Goal: Task Accomplishment & Management: Manage account settings

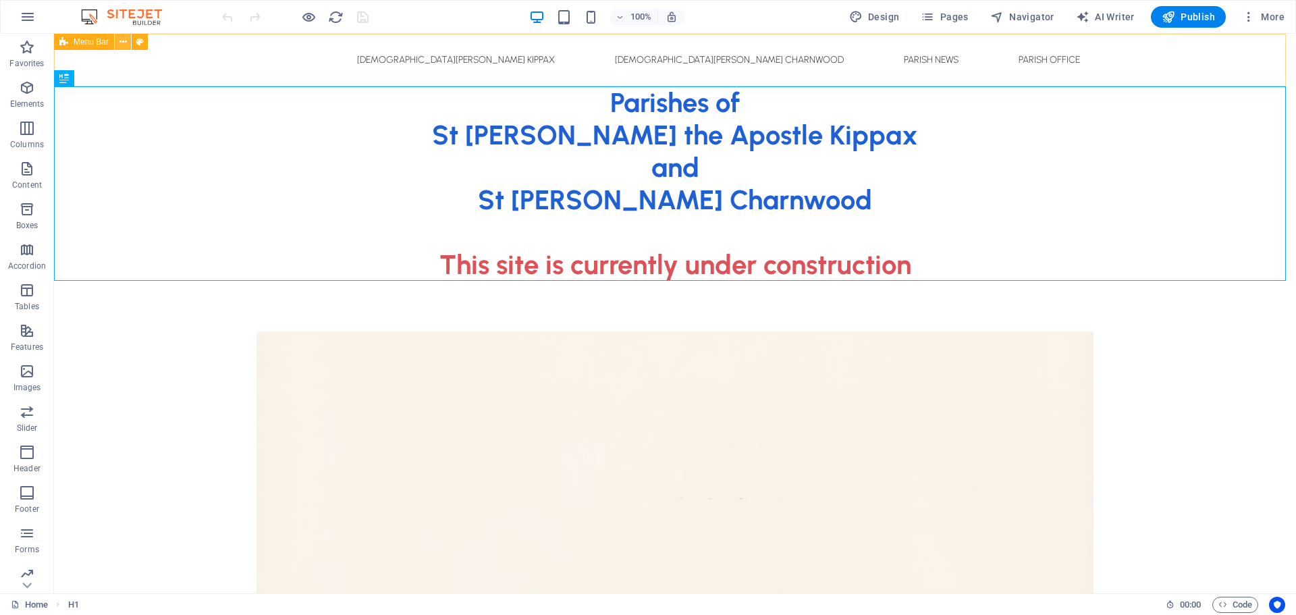
click at [122, 43] on icon at bounding box center [122, 42] width 7 height 14
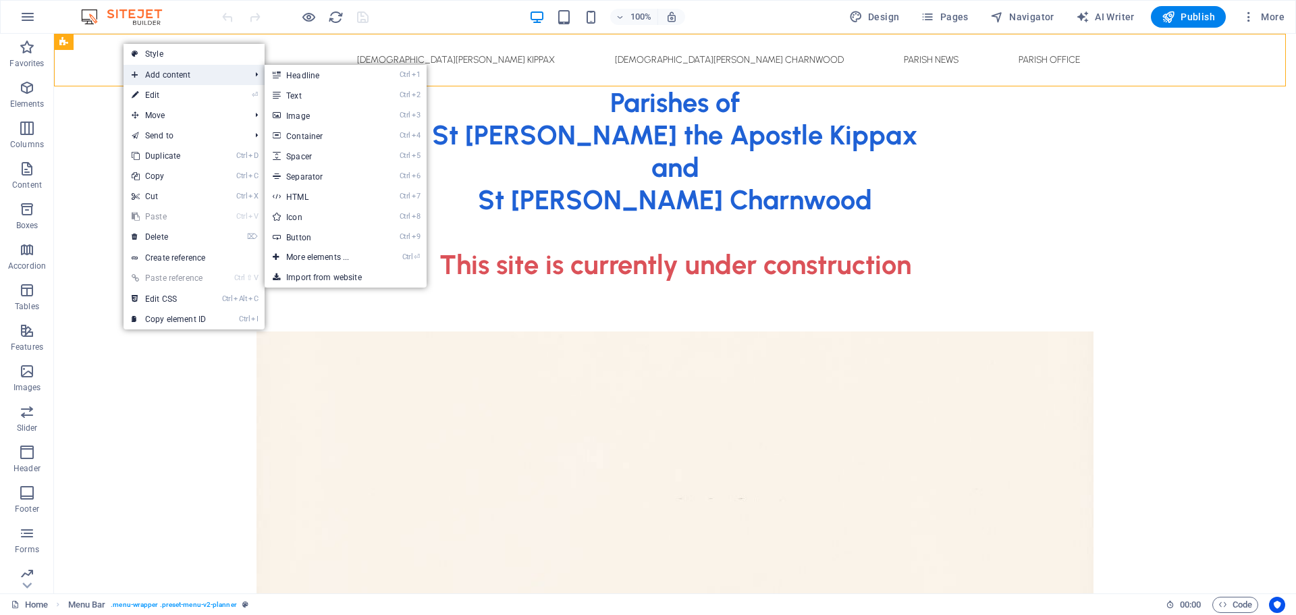
click at [177, 72] on span "Add content" at bounding box center [183, 75] width 121 height 20
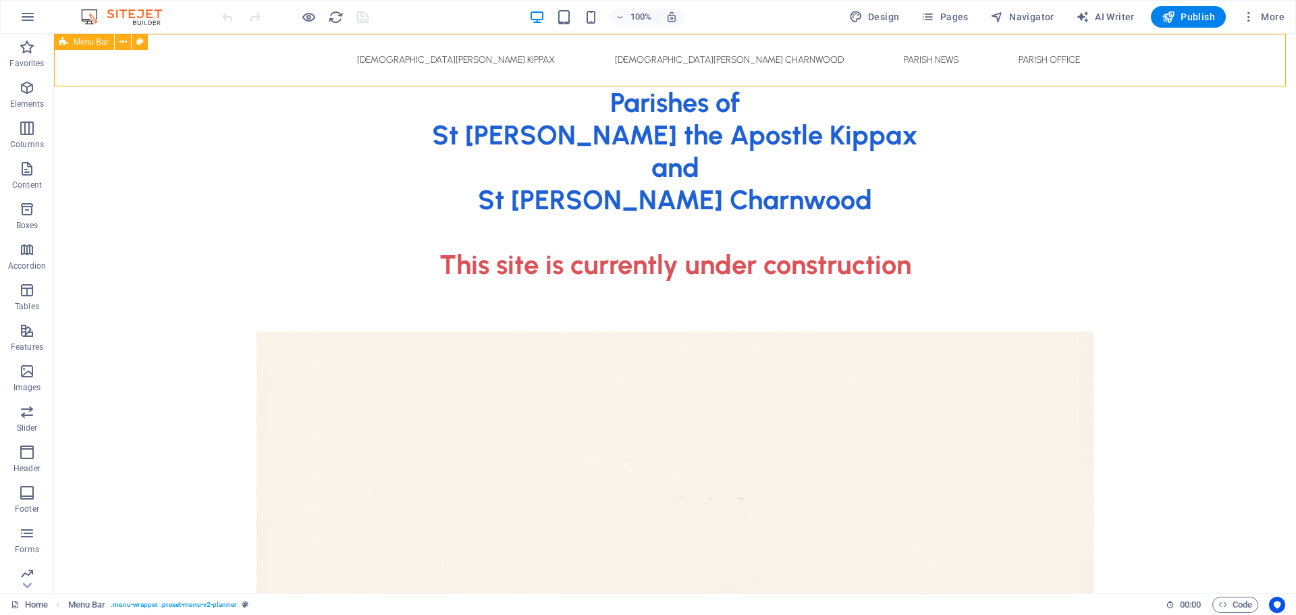
click at [69, 41] on div "Menu Bar" at bounding box center [84, 42] width 60 height 16
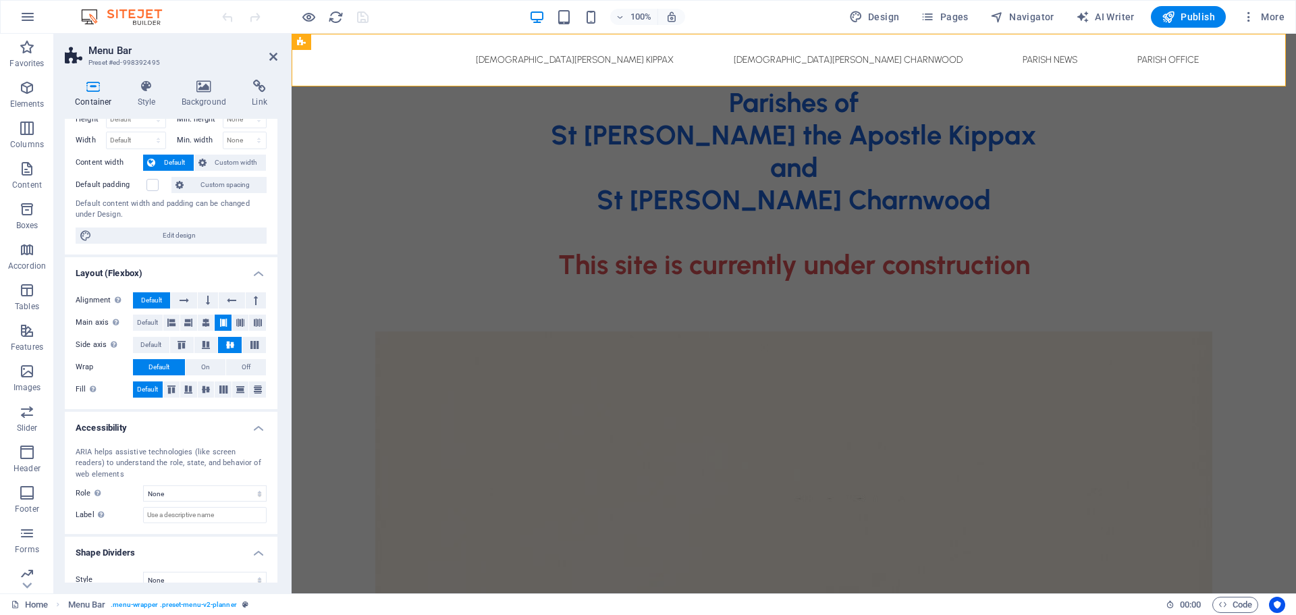
scroll to position [59, 0]
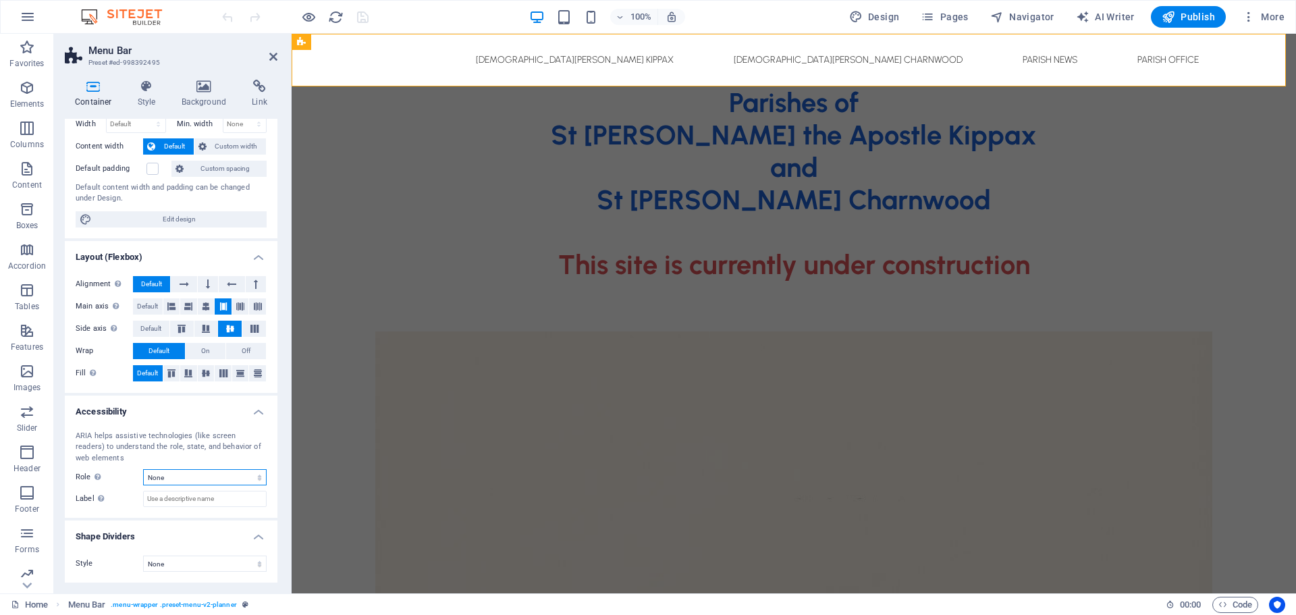
click at [175, 478] on select "None Alert Article Banner Comment Complementary Dialog Footer Header Marquee Pr…" at bounding box center [204, 477] width 123 height 16
select select "banner"
click at [143, 469] on select "None Alert Article Banner Comment Complementary Dialog Footer Header Marquee Pr…" at bounding box center [204, 477] width 123 height 16
click at [360, 13] on icon "save" at bounding box center [363, 17] width 16 height 16
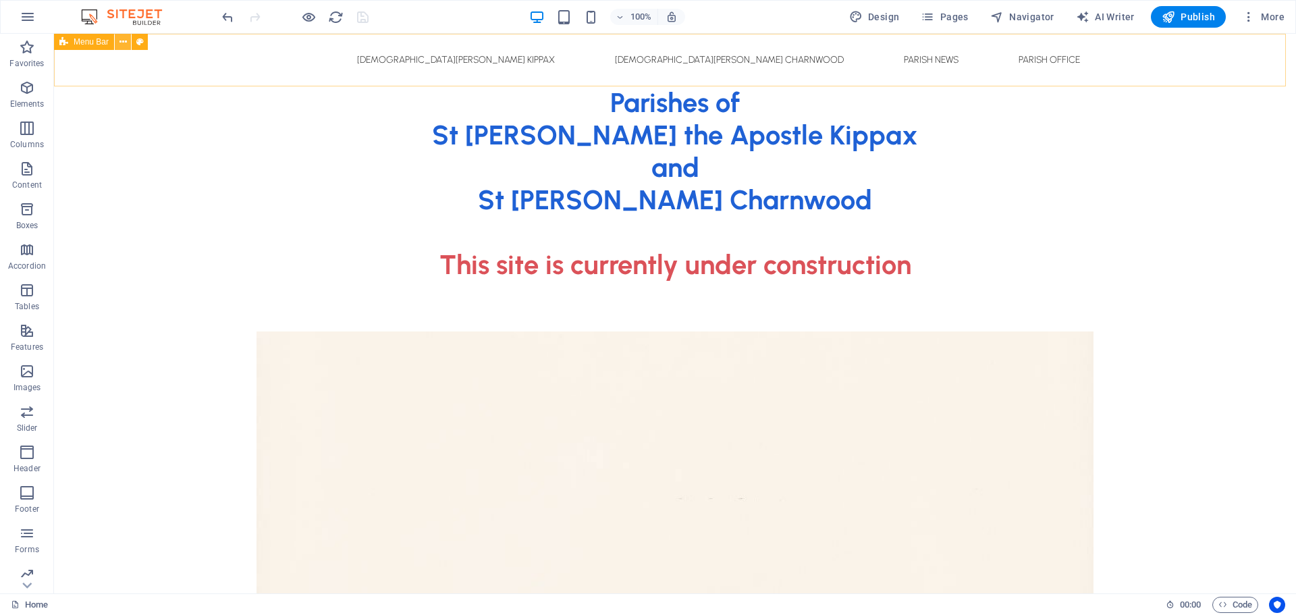
click at [126, 42] on icon at bounding box center [122, 42] width 7 height 14
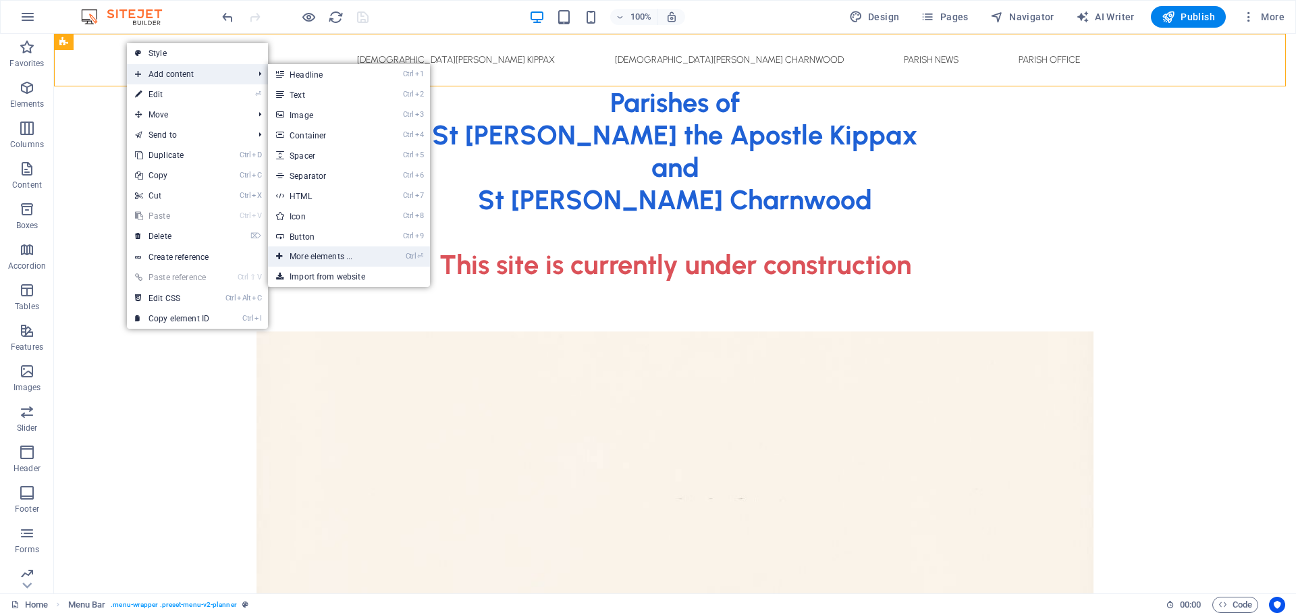
click at [320, 252] on link "Ctrl ⏎ More elements ..." at bounding box center [323, 256] width 111 height 20
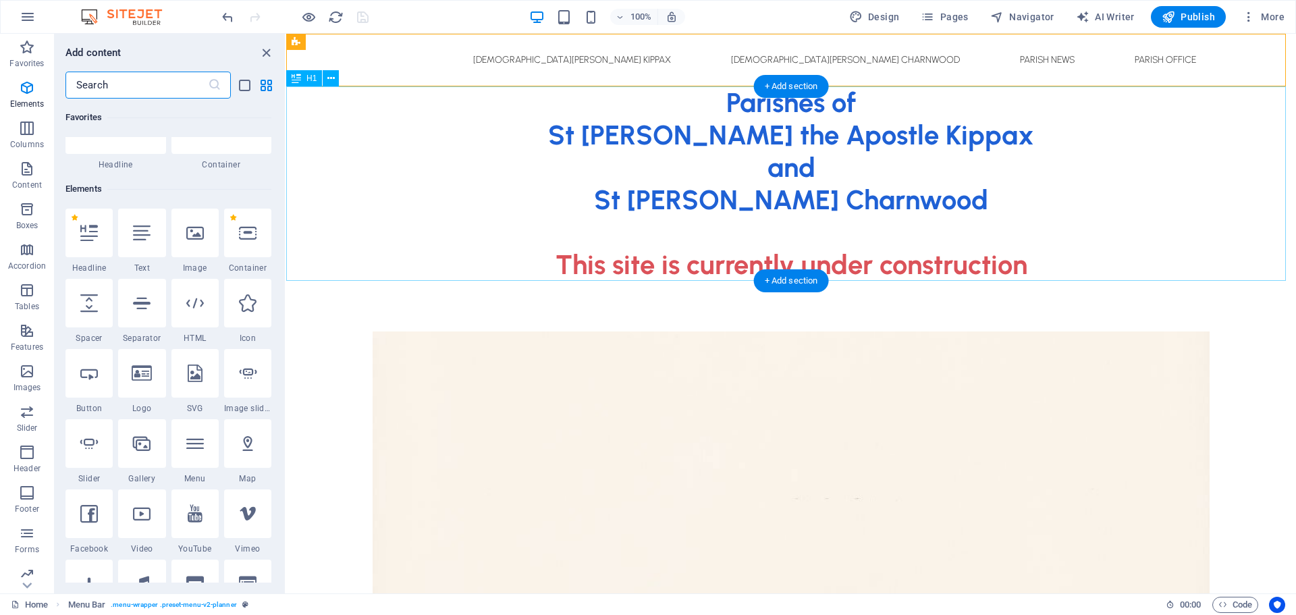
scroll to position [144, 0]
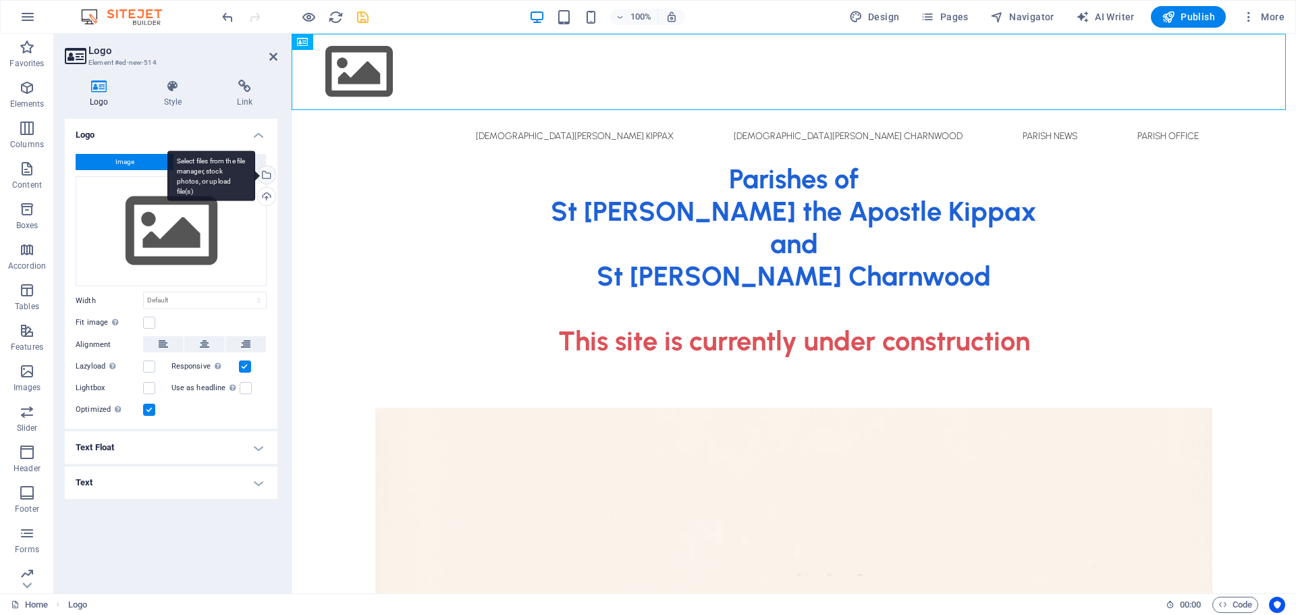
click at [269, 171] on div "Select files from the file manager, stock photos, or upload file(s)" at bounding box center [265, 176] width 20 height 20
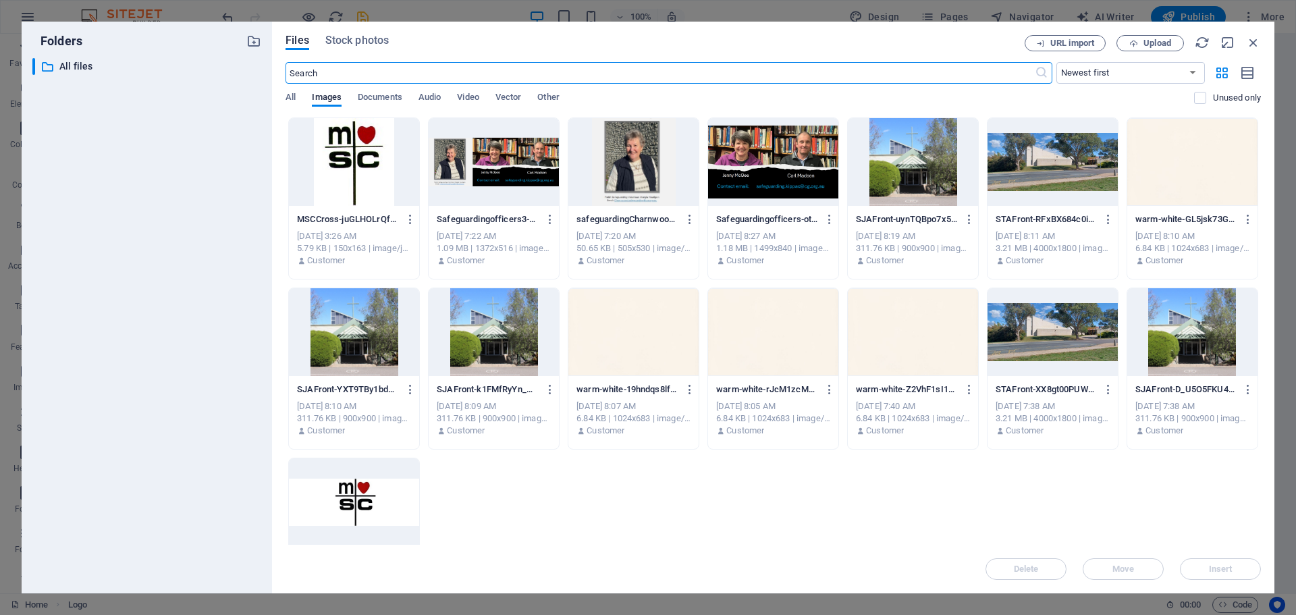
click at [364, 160] on div at bounding box center [354, 162] width 130 height 88
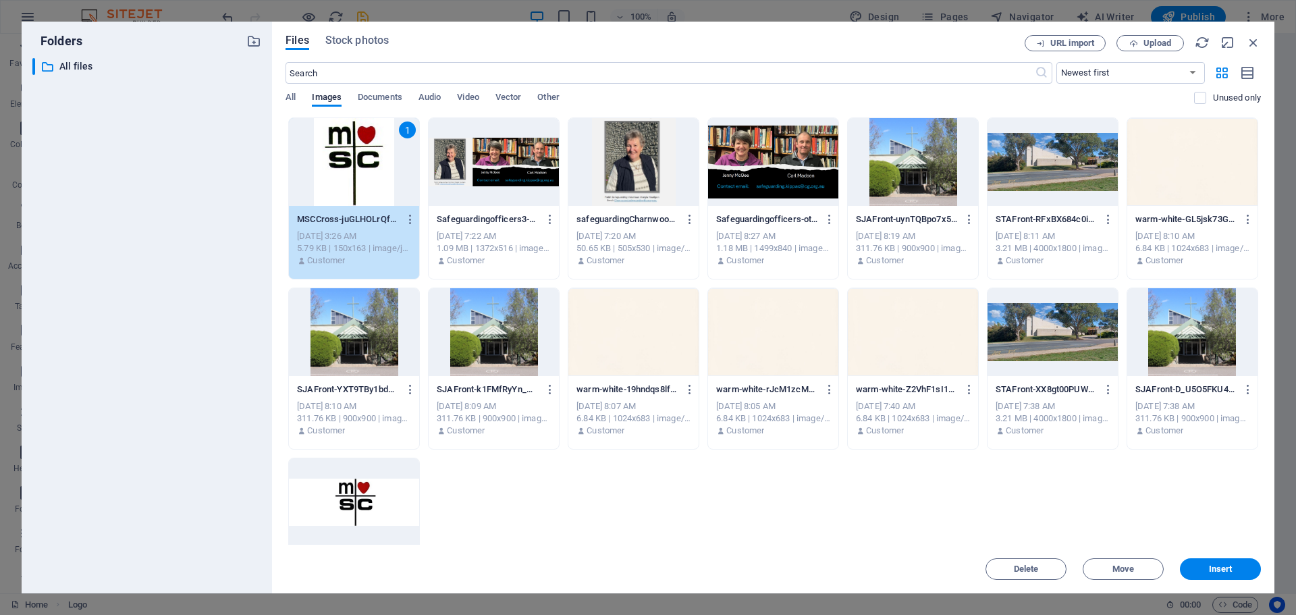
click at [364, 160] on div "1" at bounding box center [354, 162] width 130 height 88
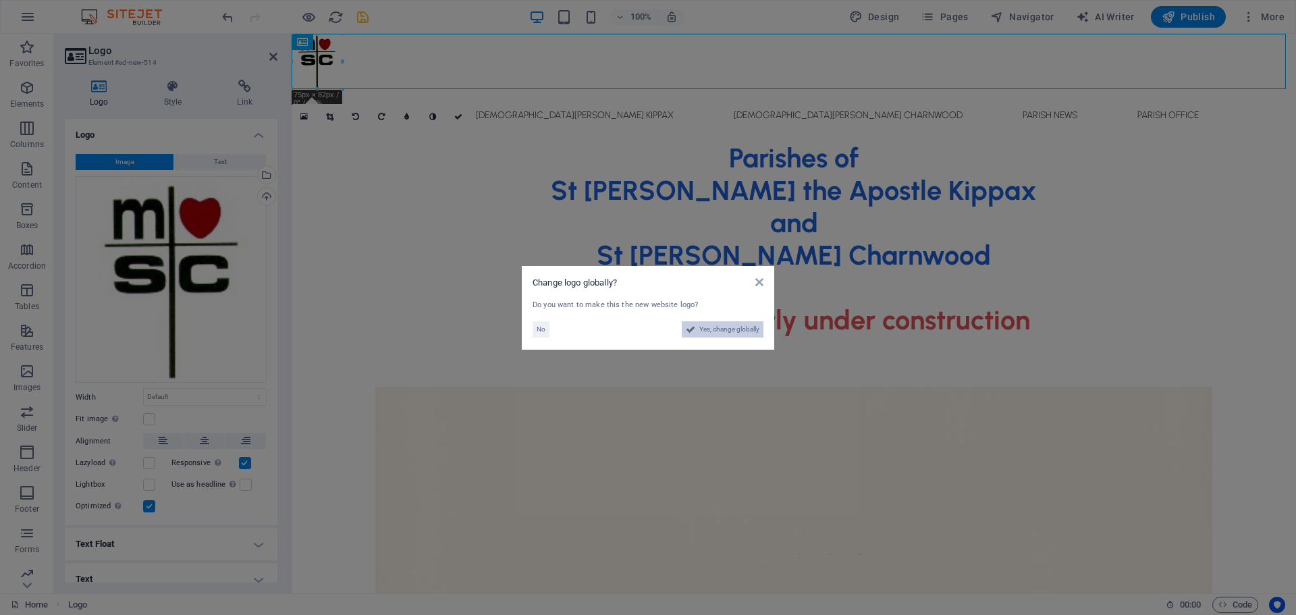
click at [738, 331] on span "Yes, change globally" at bounding box center [729, 329] width 60 height 16
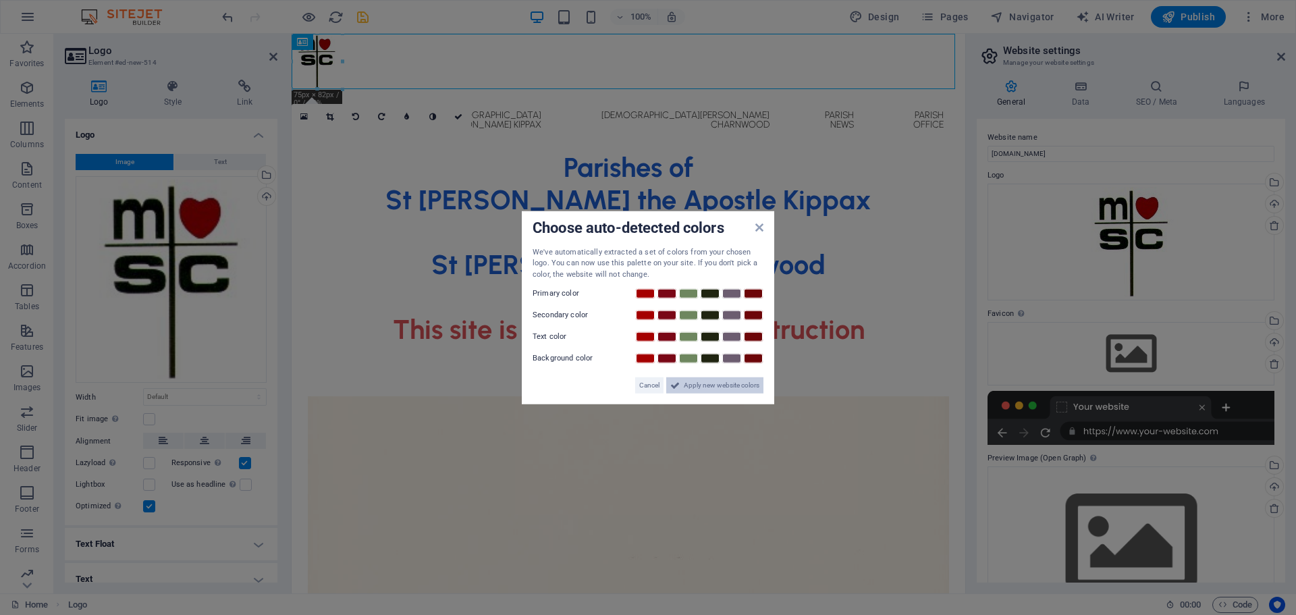
click at [731, 386] on span "Apply new website colors" at bounding box center [722, 385] width 76 height 16
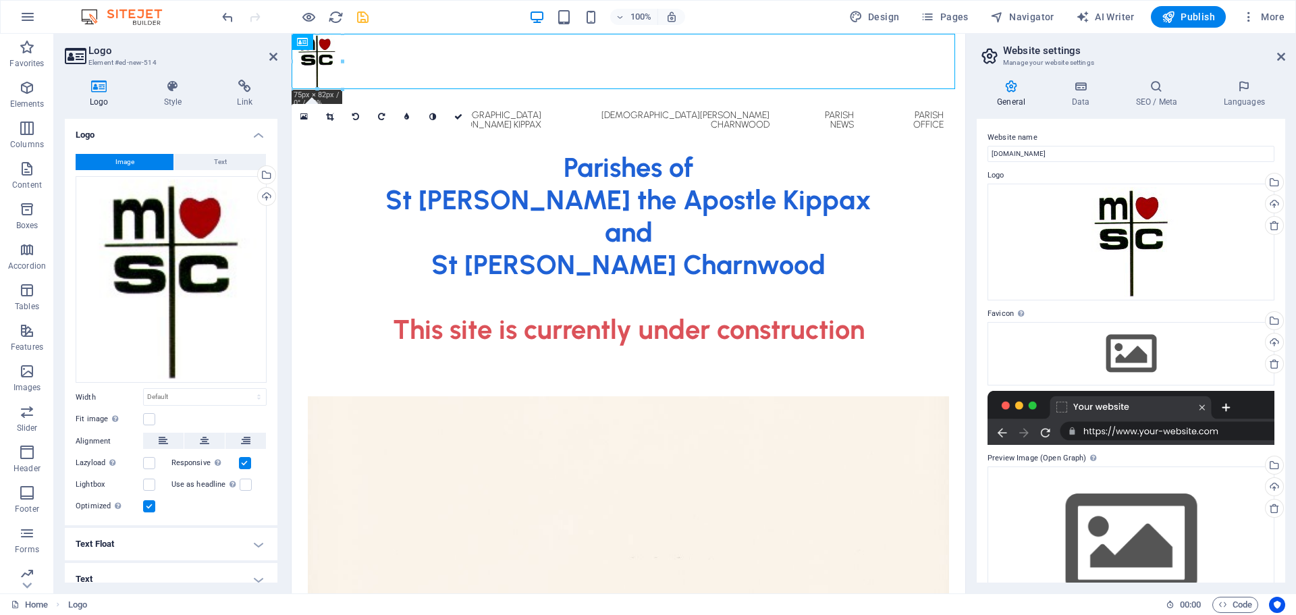
click at [343, 43] on div at bounding box center [342, 61] width 5 height 55
click at [347, 41] on icon at bounding box center [344, 42] width 7 height 14
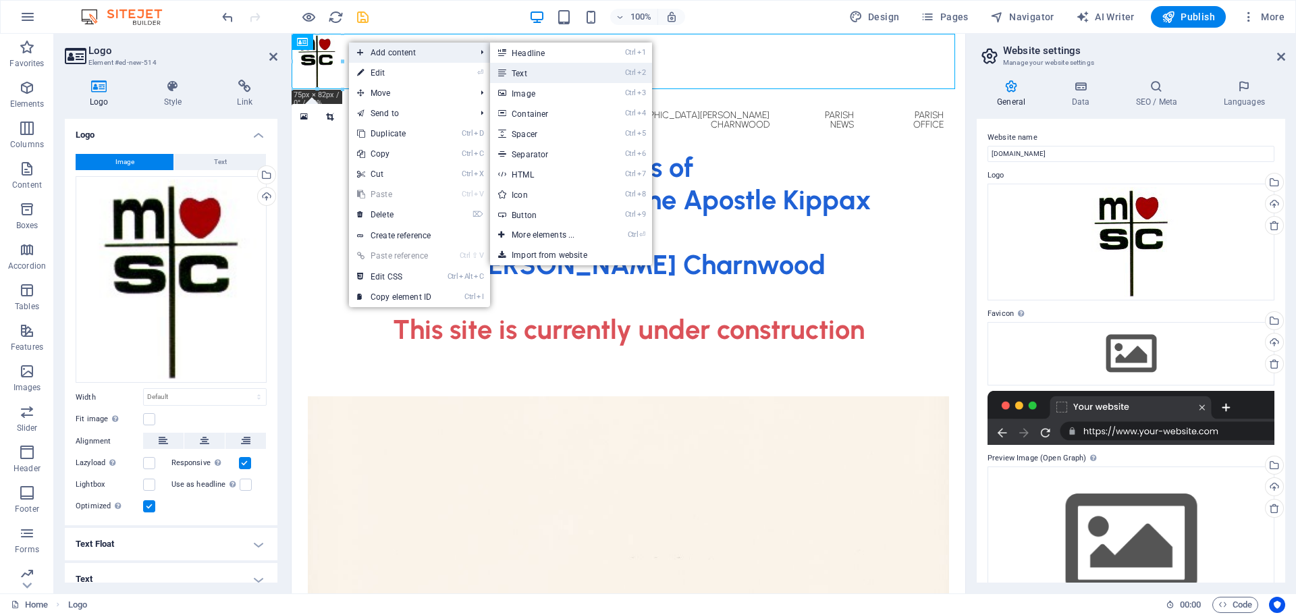
click at [556, 74] on link "Ctrl 2 Text" at bounding box center [545, 73] width 111 height 20
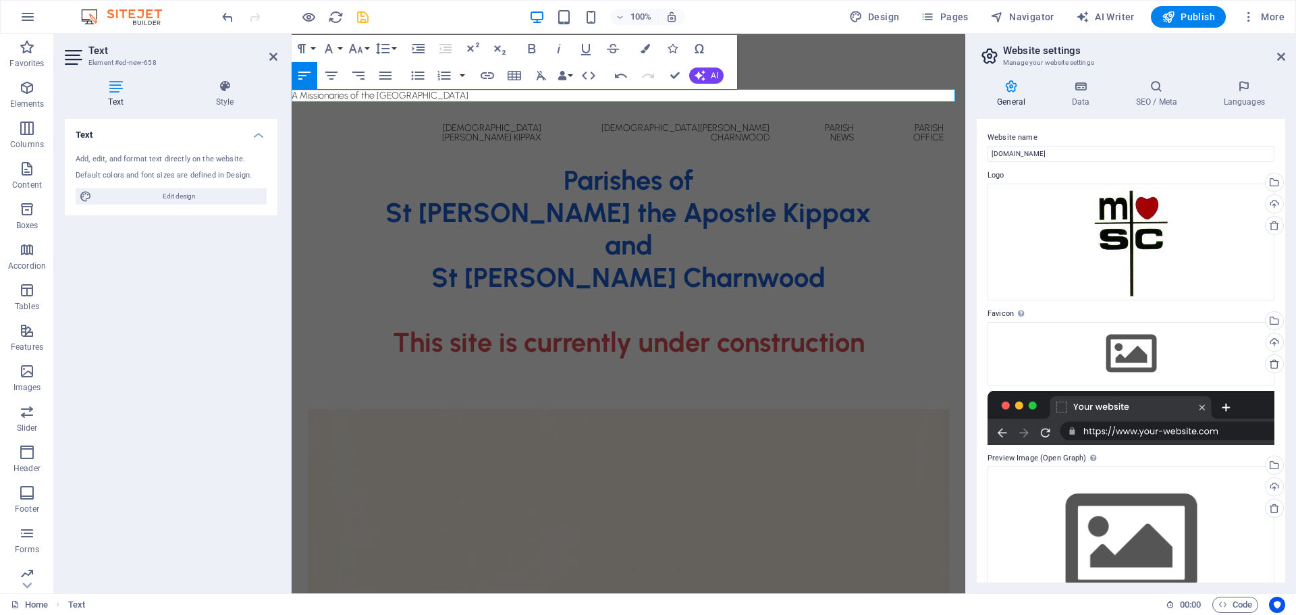
drag, startPoint x: 474, startPoint y: 96, endPoint x: 268, endPoint y: 97, distance: 205.8
click at [334, 50] on icon "button" at bounding box center [329, 48] width 16 height 16
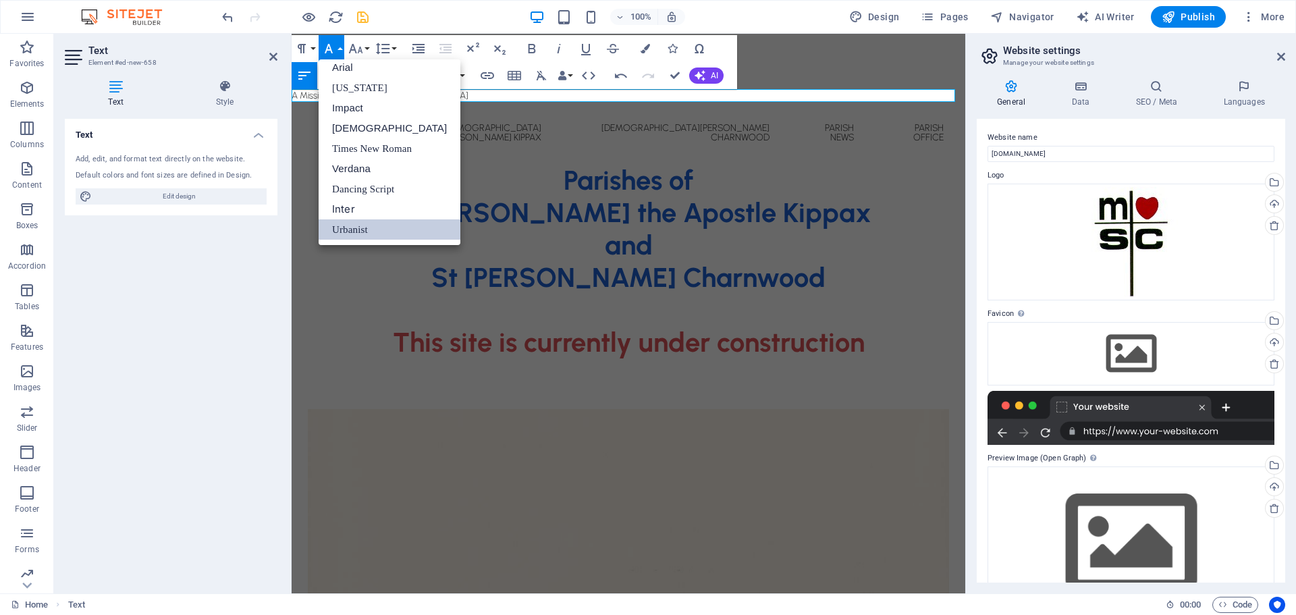
scroll to position [7, 0]
click at [368, 167] on link "Verdana" at bounding box center [389, 169] width 142 height 20
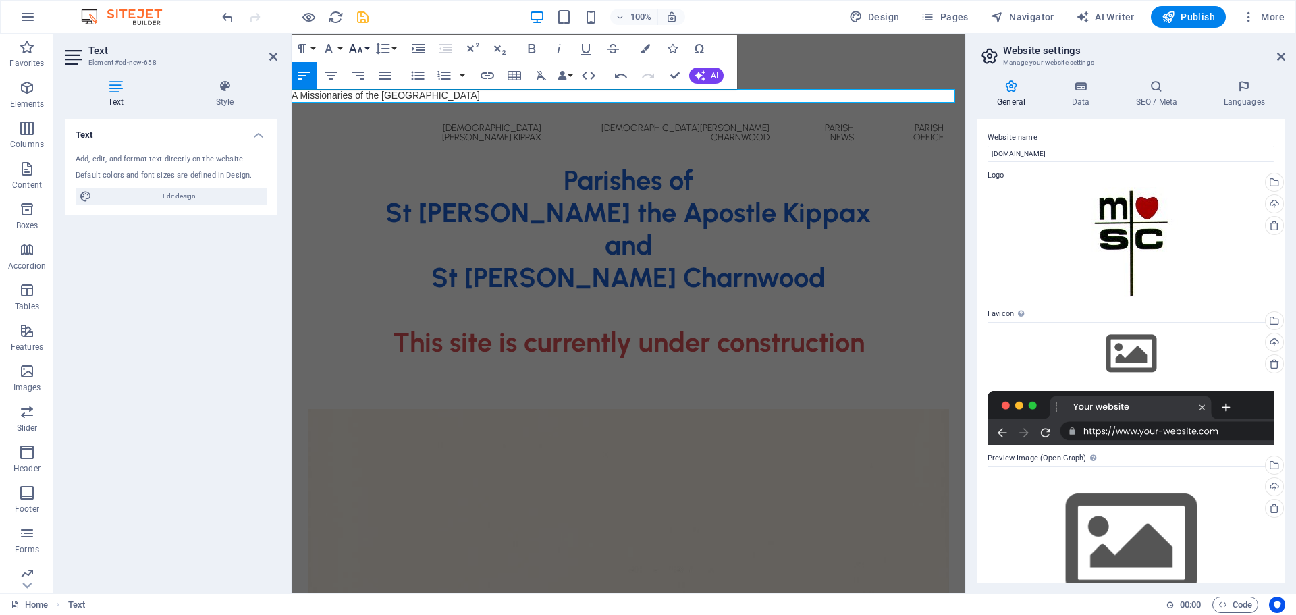
click at [362, 49] on icon "button" at bounding box center [355, 48] width 16 height 16
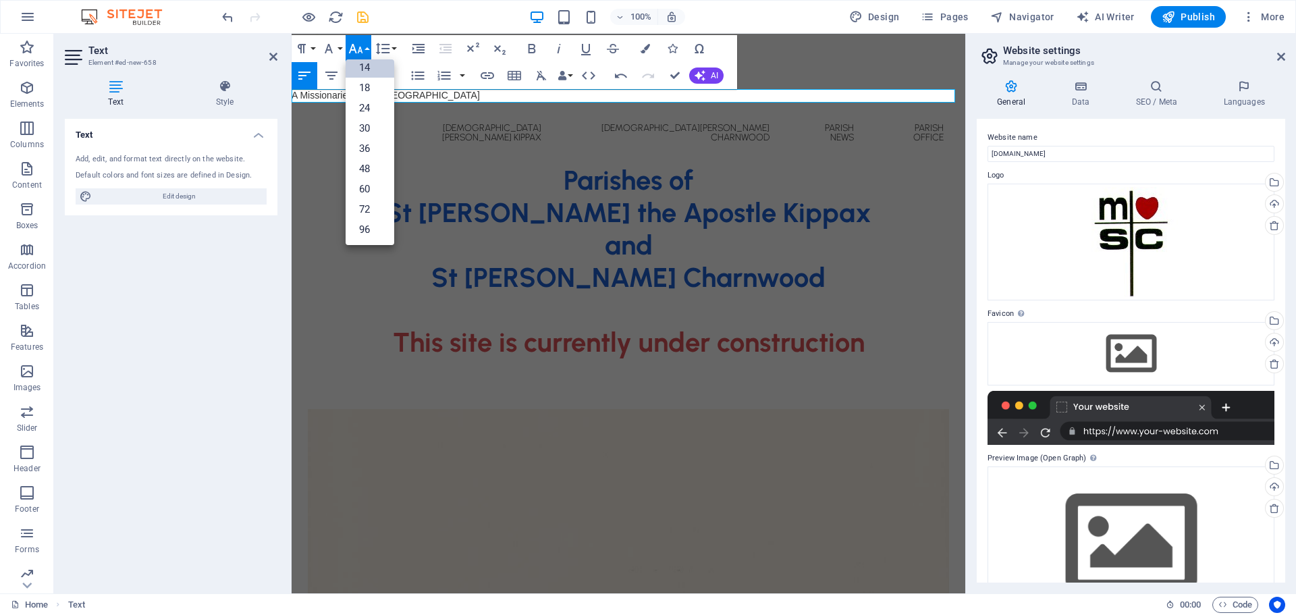
scroll to position [109, 0]
click at [374, 88] on link "18" at bounding box center [369, 88] width 49 height 20
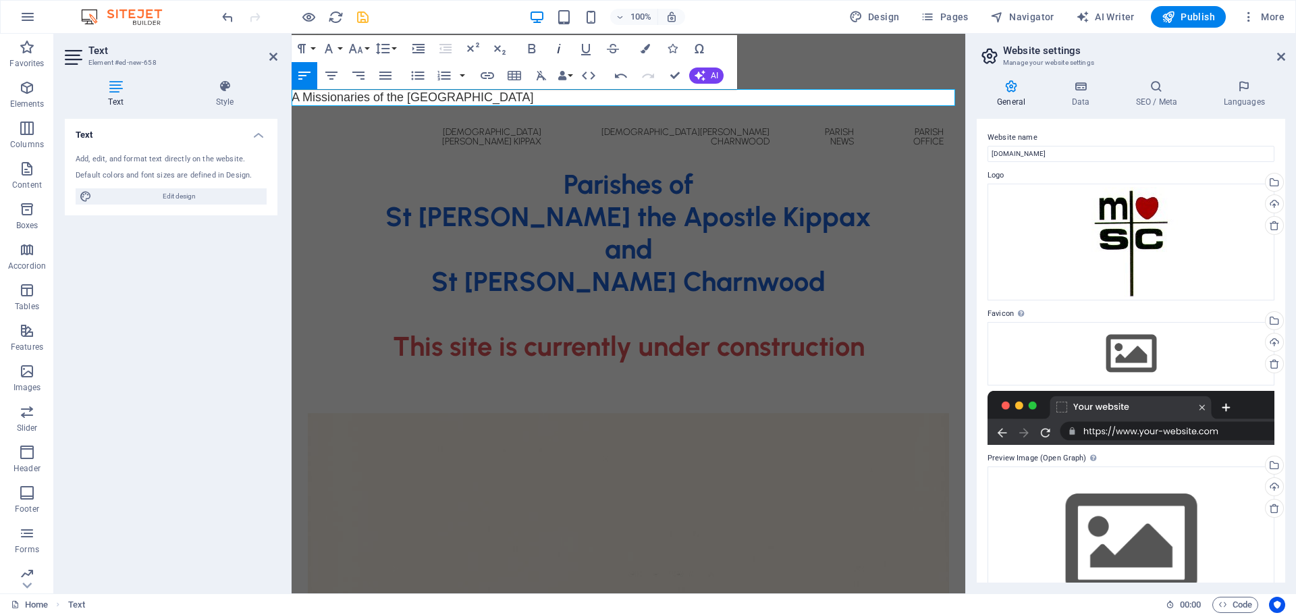
click at [560, 47] on icon "button" at bounding box center [559, 48] width 16 height 16
click at [648, 45] on icon "button" at bounding box center [644, 48] width 9 height 9
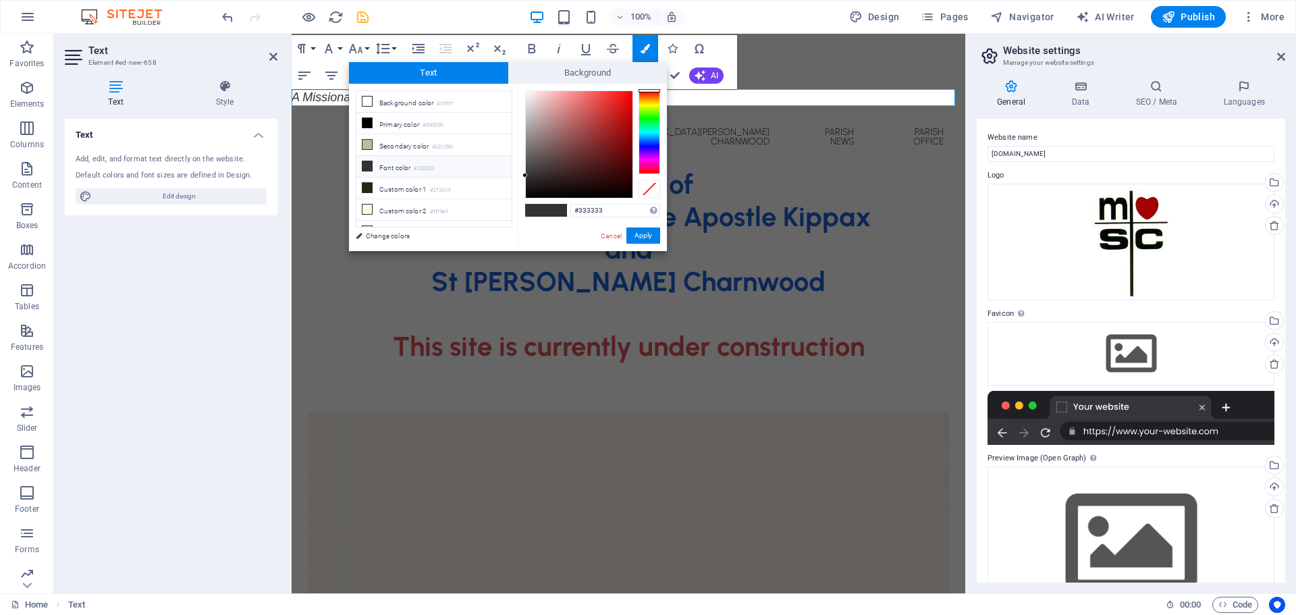
type input "#cc6b6b"
click at [576, 111] on div at bounding box center [579, 144] width 107 height 107
click at [647, 235] on button "Apply" at bounding box center [643, 235] width 34 height 16
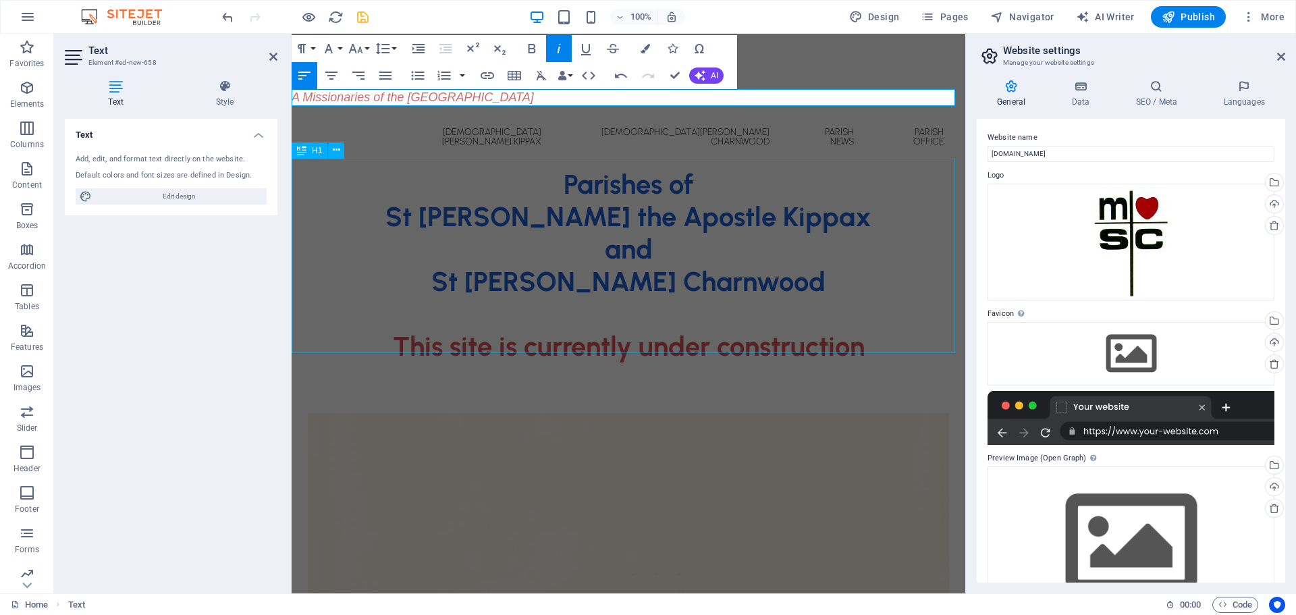
click at [772, 205] on div "Parishes of St [PERSON_NAME] the Apostle Kippax and [GEOGRAPHIC_DATA][PERSON_NA…" at bounding box center [627, 265] width 673 height 194
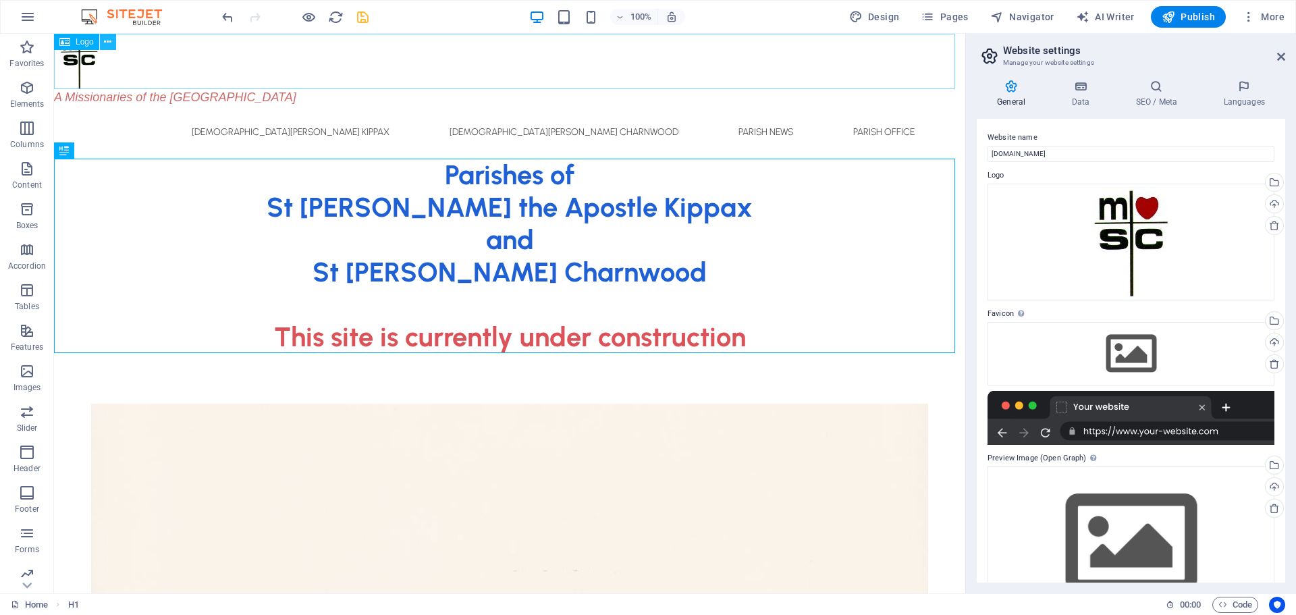
click at [109, 42] on icon at bounding box center [107, 42] width 7 height 14
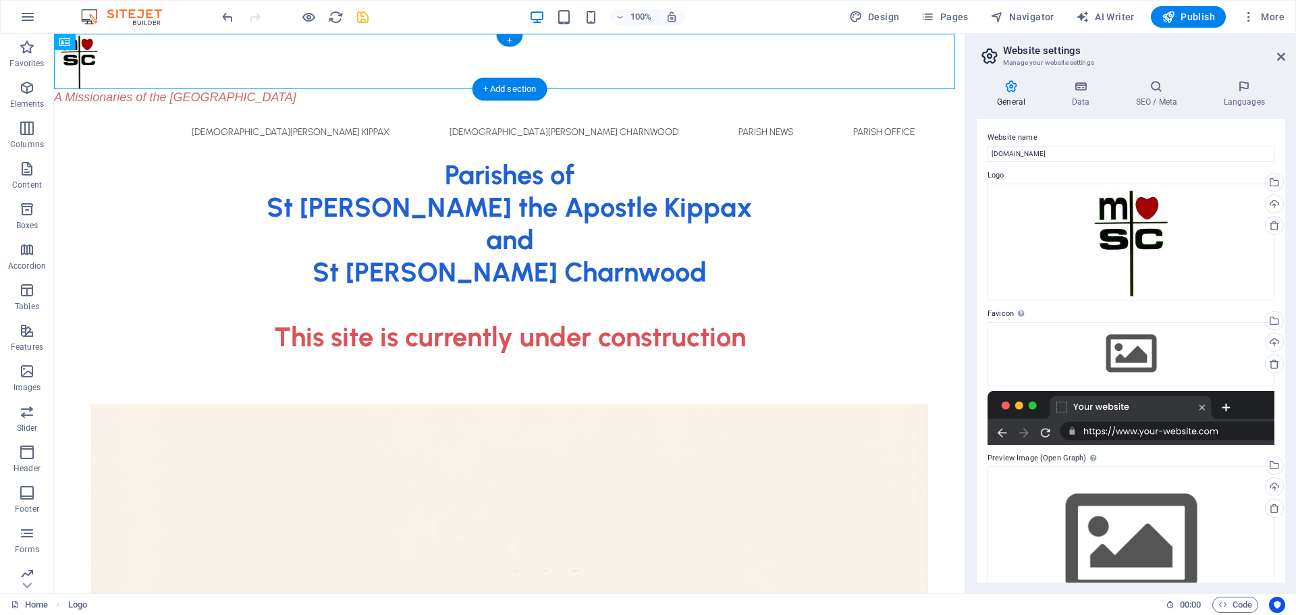
drag, startPoint x: 136, startPoint y: 74, endPoint x: 202, endPoint y: 43, distance: 72.2
click at [360, 17] on icon "save" at bounding box center [363, 17] width 16 height 16
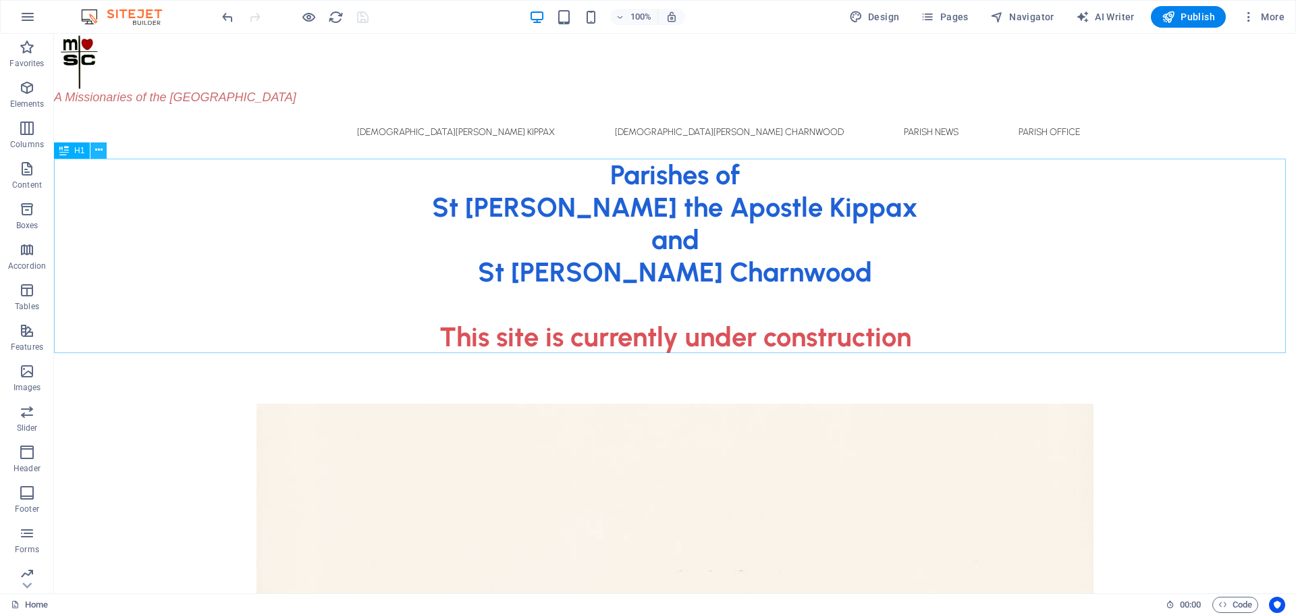
click at [101, 153] on icon at bounding box center [98, 150] width 7 height 14
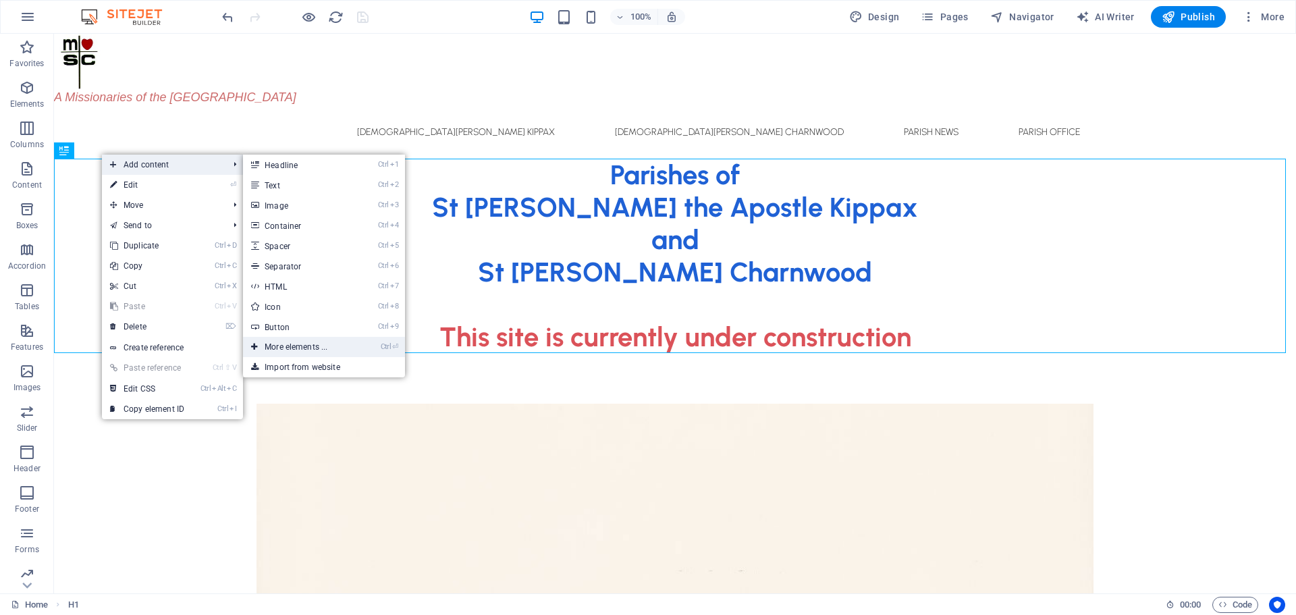
click at [311, 345] on link "Ctrl ⏎ More elements ..." at bounding box center [298, 347] width 111 height 20
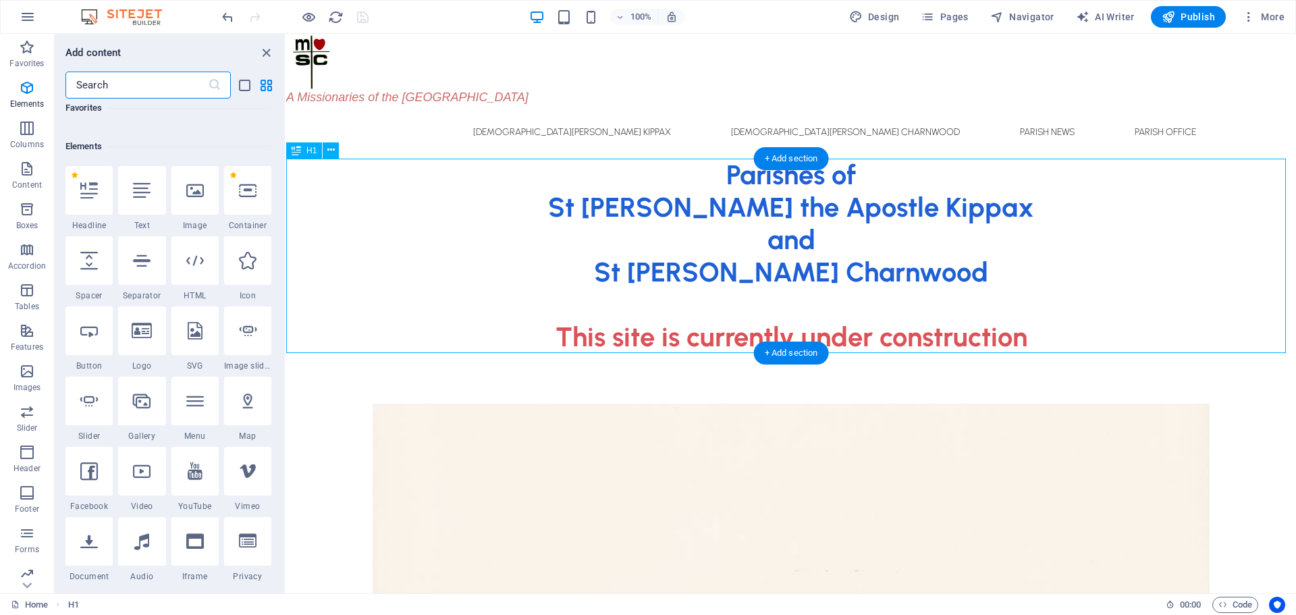
scroll to position [144, 0]
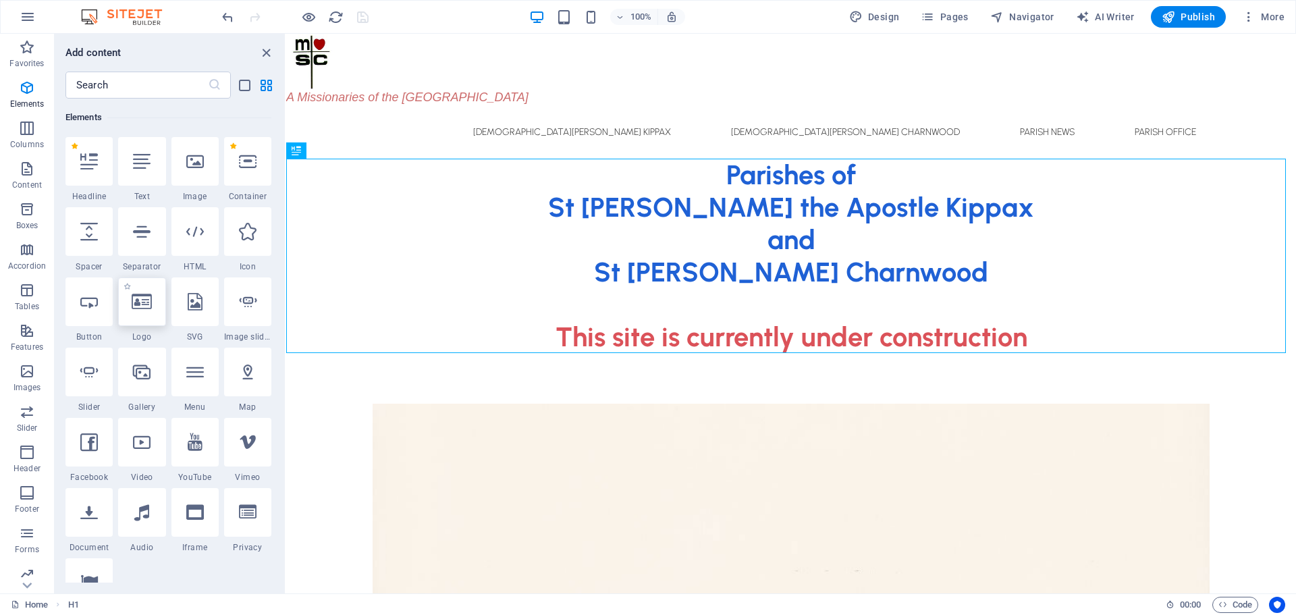
click at [150, 303] on icon at bounding box center [142, 302] width 20 height 18
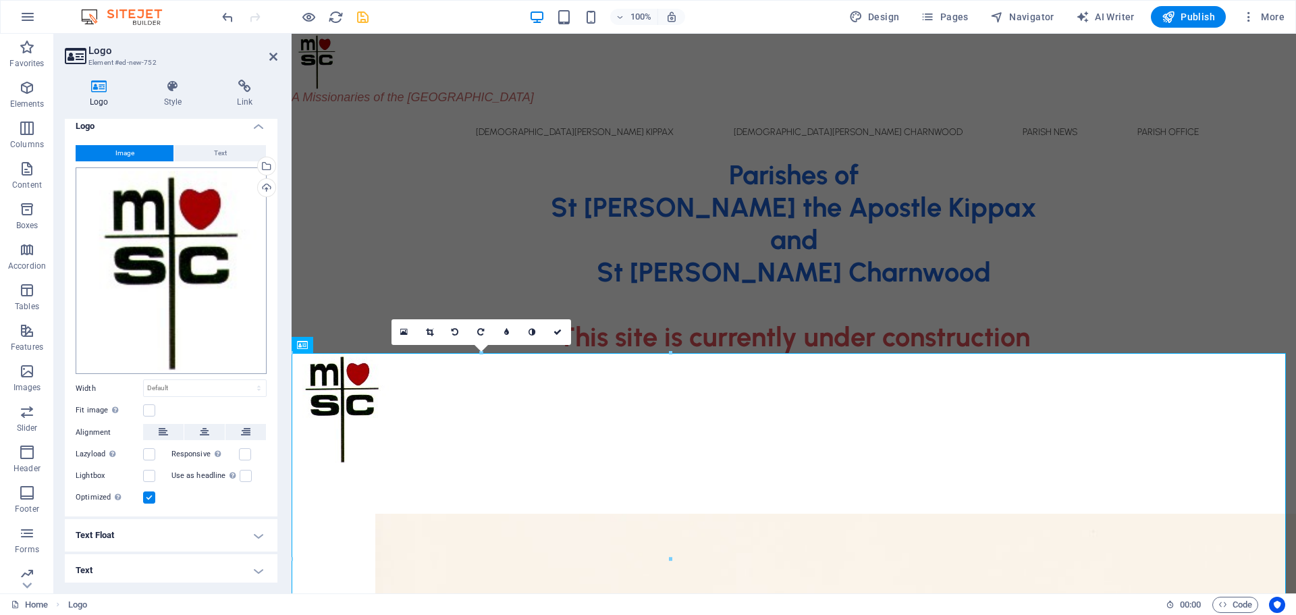
scroll to position [10, 0]
click at [148, 403] on label at bounding box center [149, 409] width 12 height 12
click at [0, 0] on input "Fit image Automatically fit image to a fixed width and height" at bounding box center [0, 0] width 0 height 0
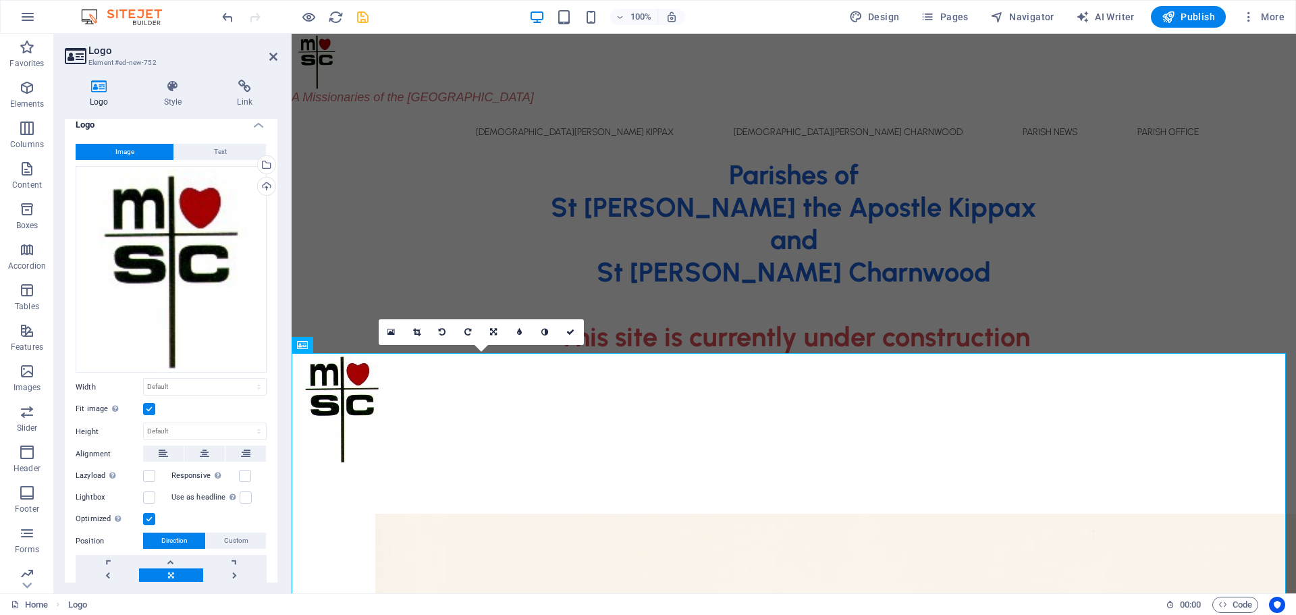
click at [148, 403] on label at bounding box center [149, 409] width 12 height 12
click at [0, 0] on input "Fit image Automatically fit image to a fixed width and height" at bounding box center [0, 0] width 0 height 0
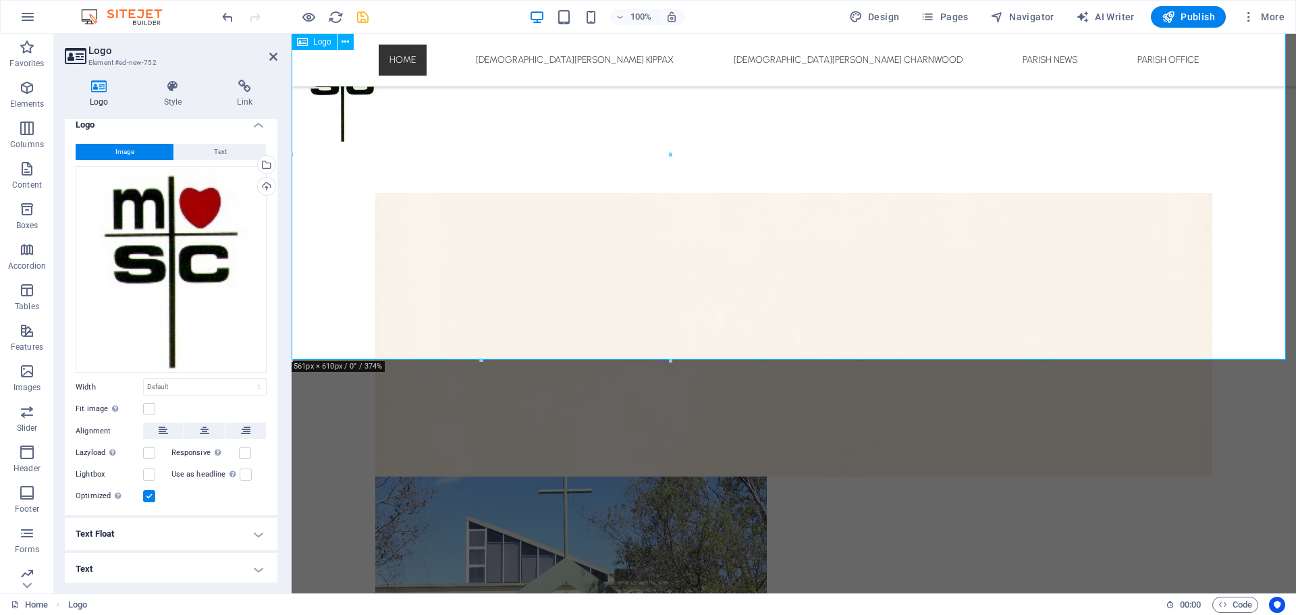
scroll to position [202, 0]
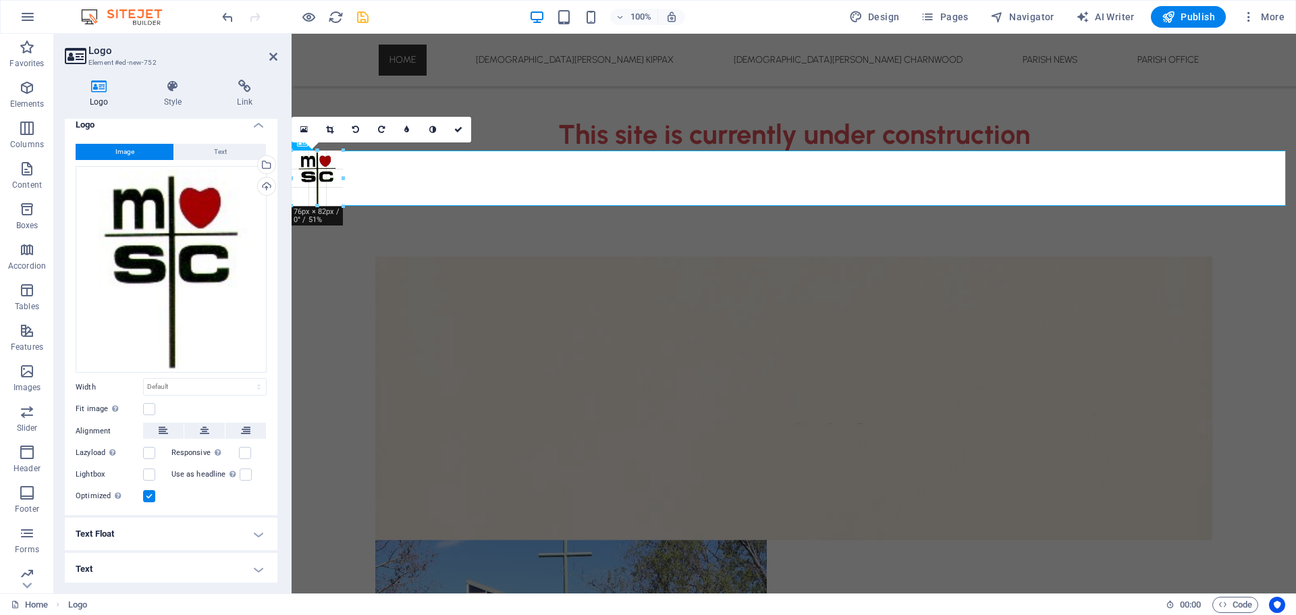
drag, startPoint x: 671, startPoint y: 561, endPoint x: 57, endPoint y: 163, distance: 732.7
type input "77"
select select "px"
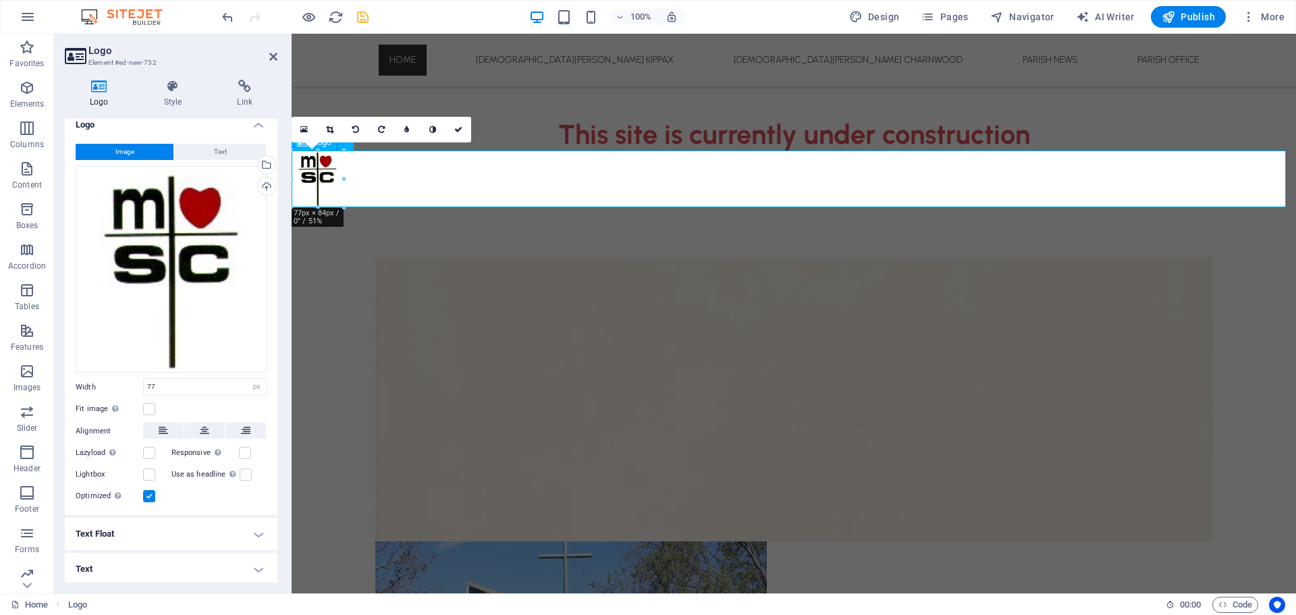
click at [578, 177] on div at bounding box center [793, 178] width 1004 height 57
click at [575, 94] on div "Parishes of St [PERSON_NAME] the Apostle Kippax and [GEOGRAPHIC_DATA][PERSON_NA…" at bounding box center [793, 27] width 1004 height 247
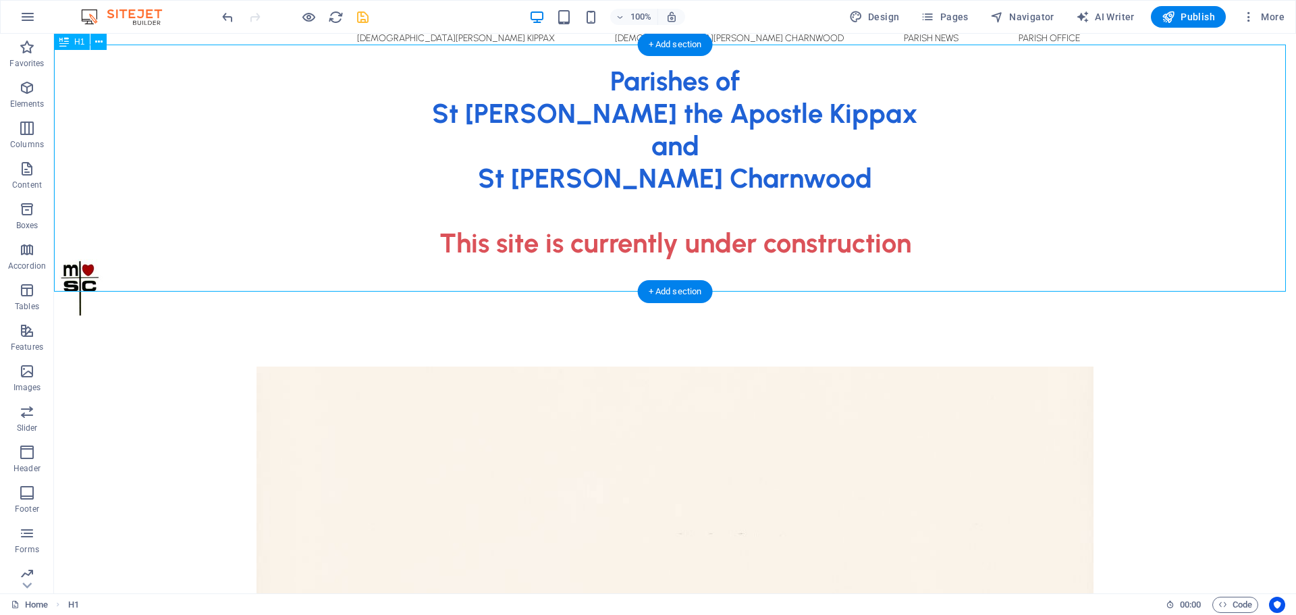
scroll to position [0, 0]
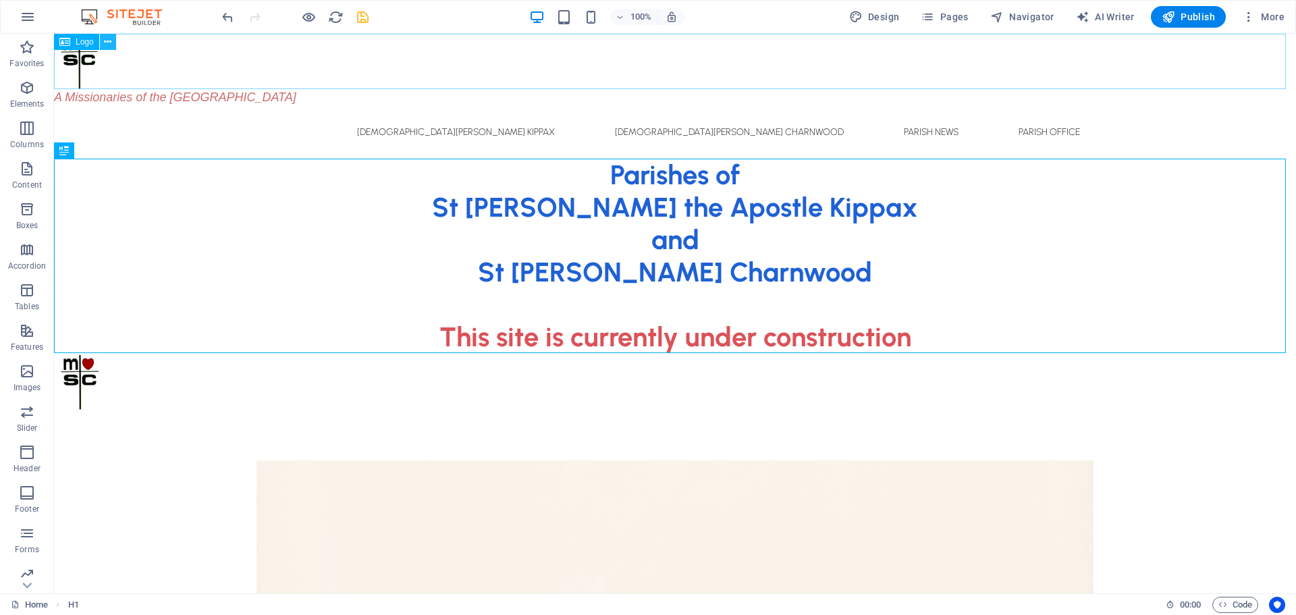
click at [106, 40] on icon at bounding box center [107, 42] width 7 height 14
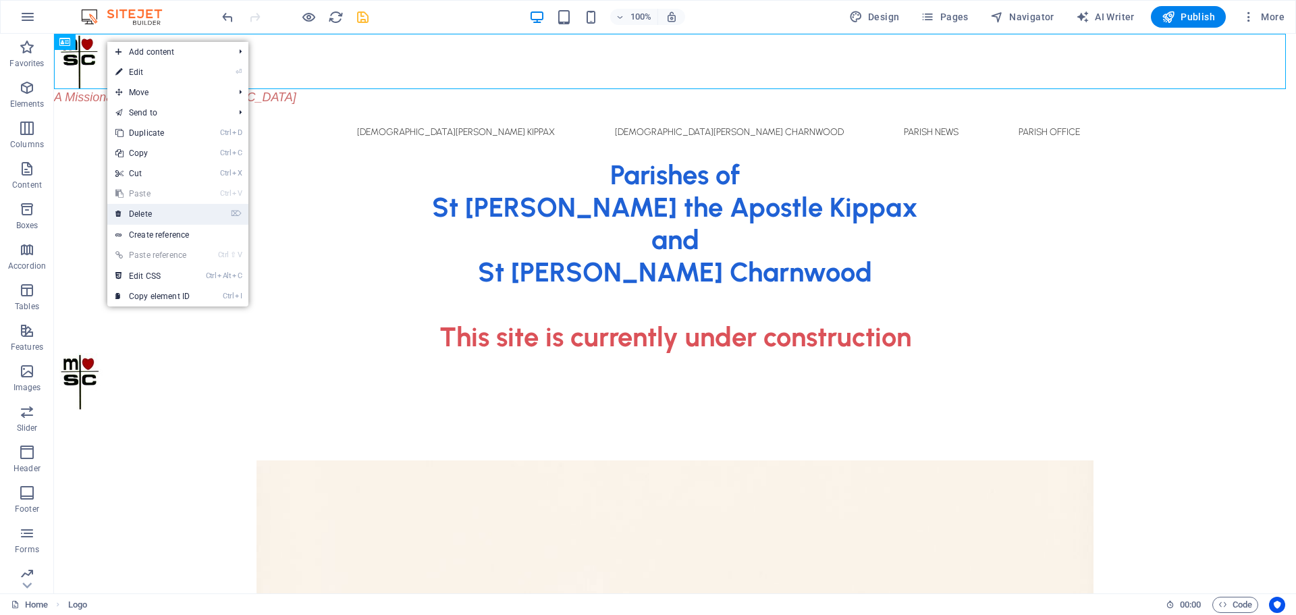
click at [158, 214] on link "⌦ Delete" at bounding box center [152, 214] width 90 height 20
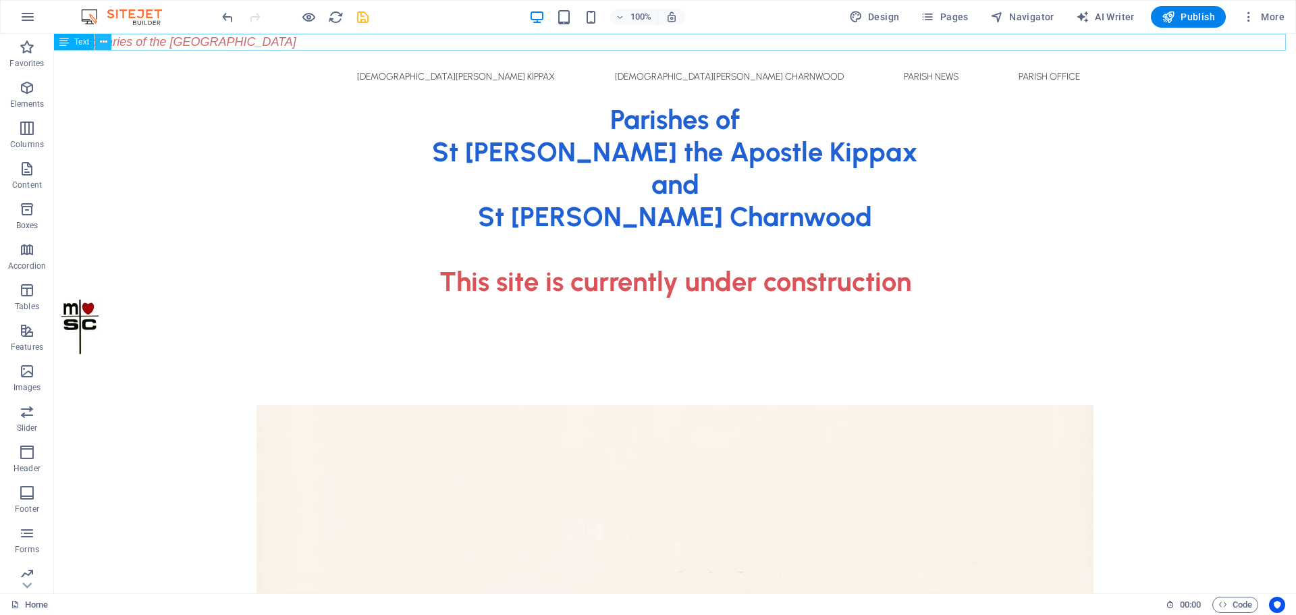
click at [107, 43] on icon at bounding box center [103, 42] width 7 height 14
click at [310, 43] on div "A Missionaries of the [GEOGRAPHIC_DATA]" at bounding box center [675, 42] width 1242 height 17
click at [310, 42] on div "A Missionaries of the [GEOGRAPHIC_DATA]" at bounding box center [675, 42] width 1242 height 17
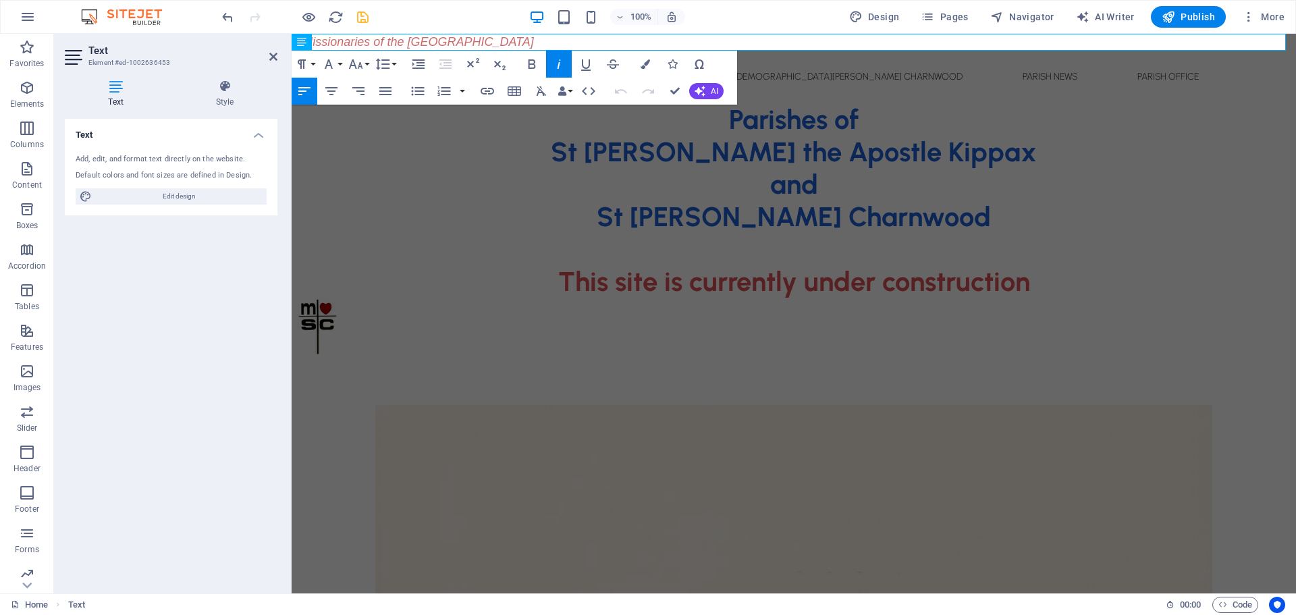
drag, startPoint x: 547, startPoint y: 38, endPoint x: 176, endPoint y: 40, distance: 370.4
copy span "A Missionaries of the [GEOGRAPHIC_DATA]"
click at [640, 227] on div "Parishes of St [PERSON_NAME] the Apostle Kippax and [GEOGRAPHIC_DATA][PERSON_NA…" at bounding box center [793, 200] width 1004 height 194
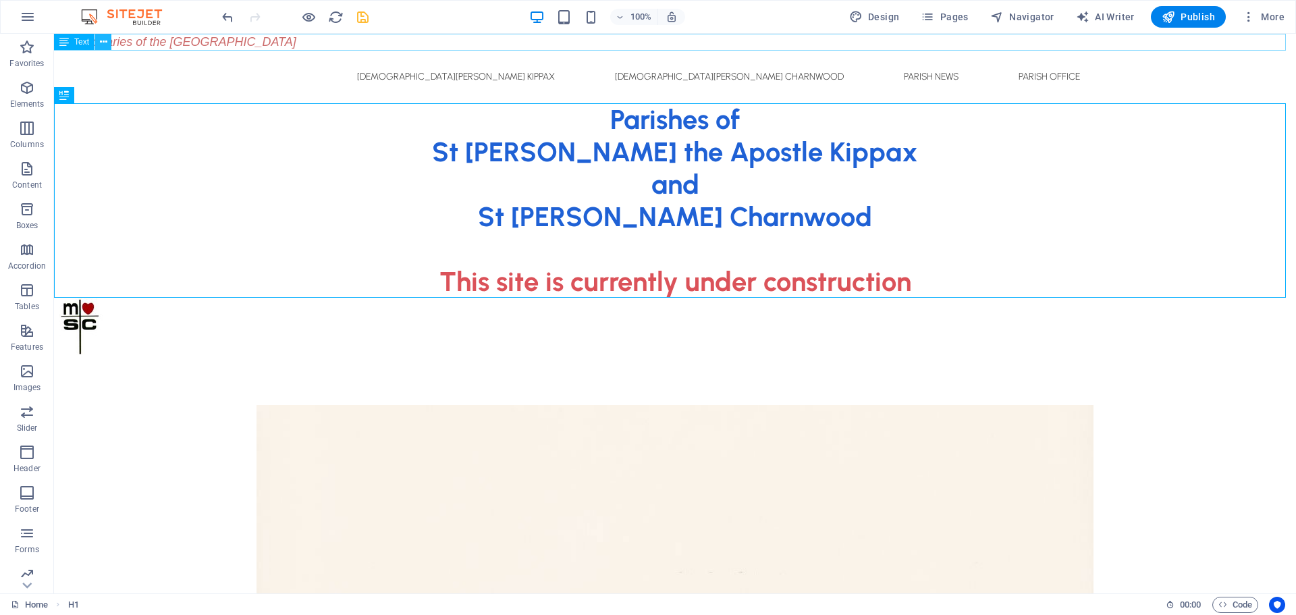
click at [105, 41] on icon at bounding box center [103, 42] width 7 height 14
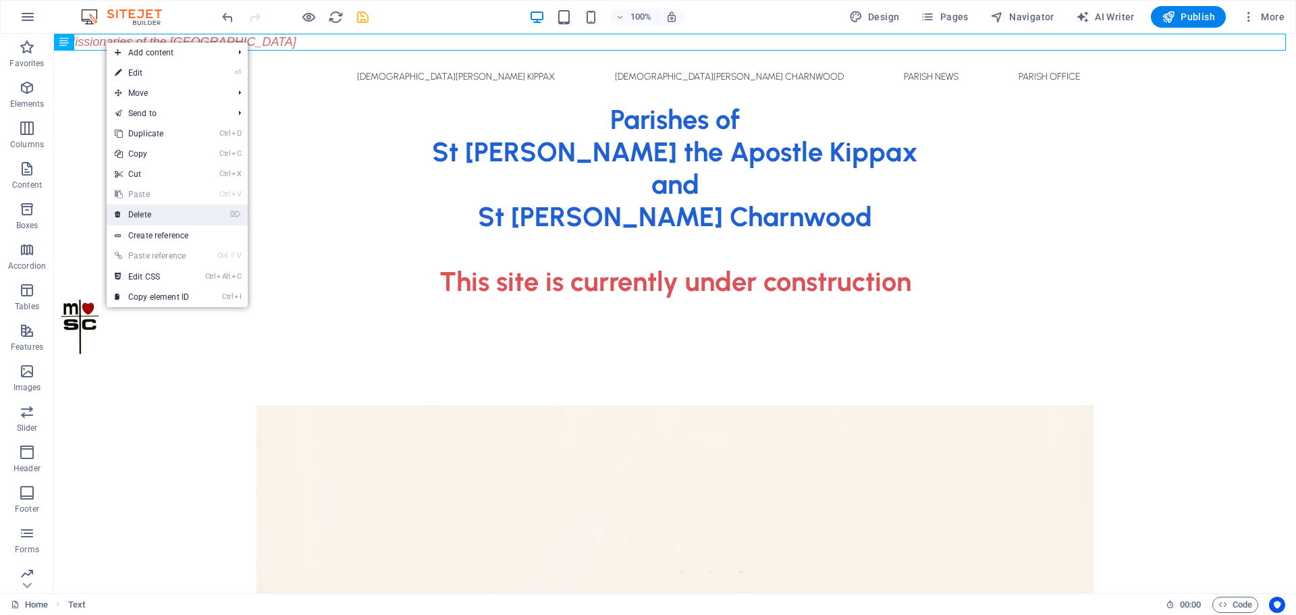
click at [181, 213] on link "⌦ Delete" at bounding box center [152, 214] width 90 height 20
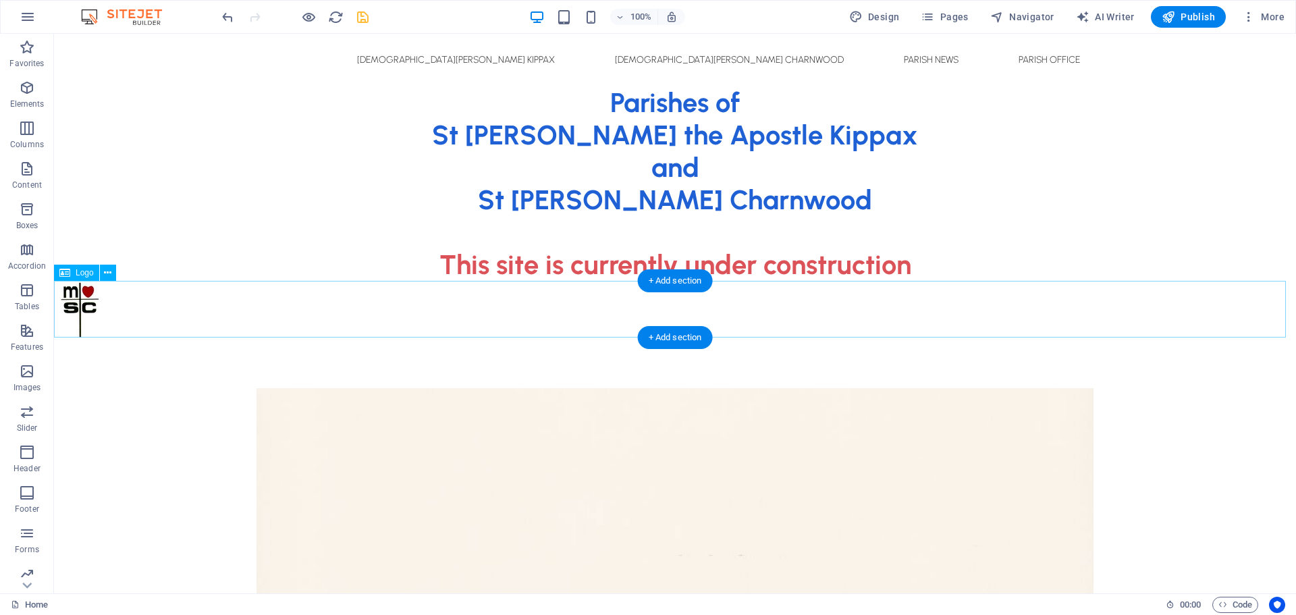
click at [124, 303] on div at bounding box center [675, 309] width 1242 height 57
select select "px"
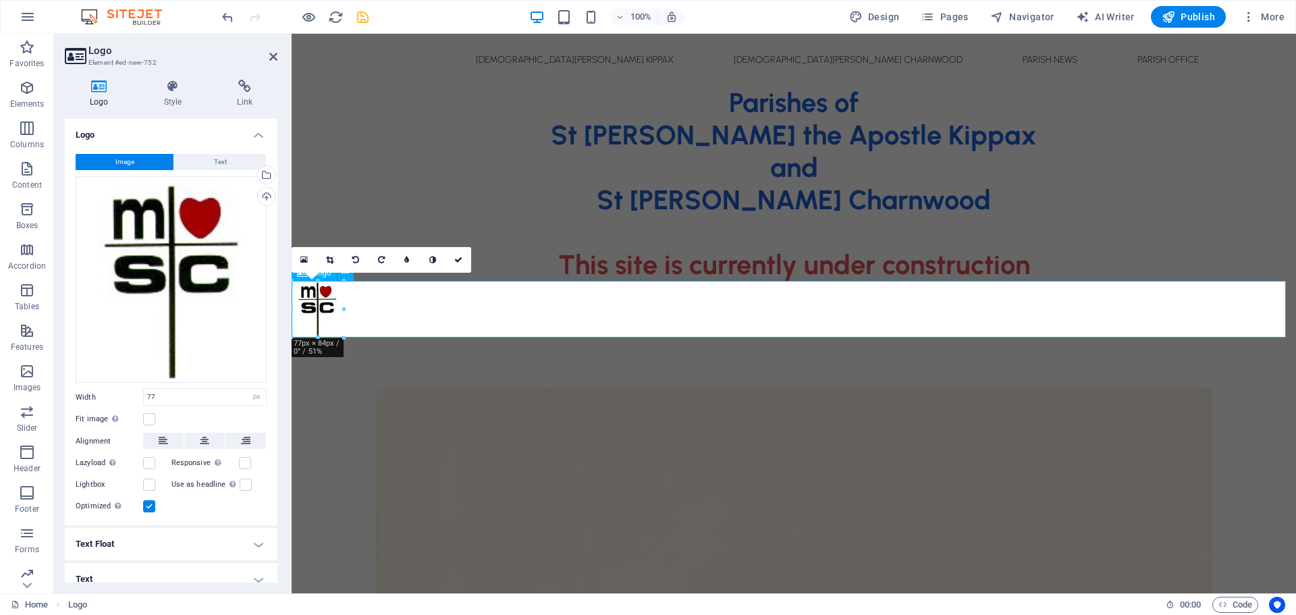
click at [431, 300] on div at bounding box center [793, 309] width 1004 height 57
click at [514, 310] on div at bounding box center [793, 309] width 1004 height 57
click at [206, 435] on icon at bounding box center [204, 441] width 9 height 16
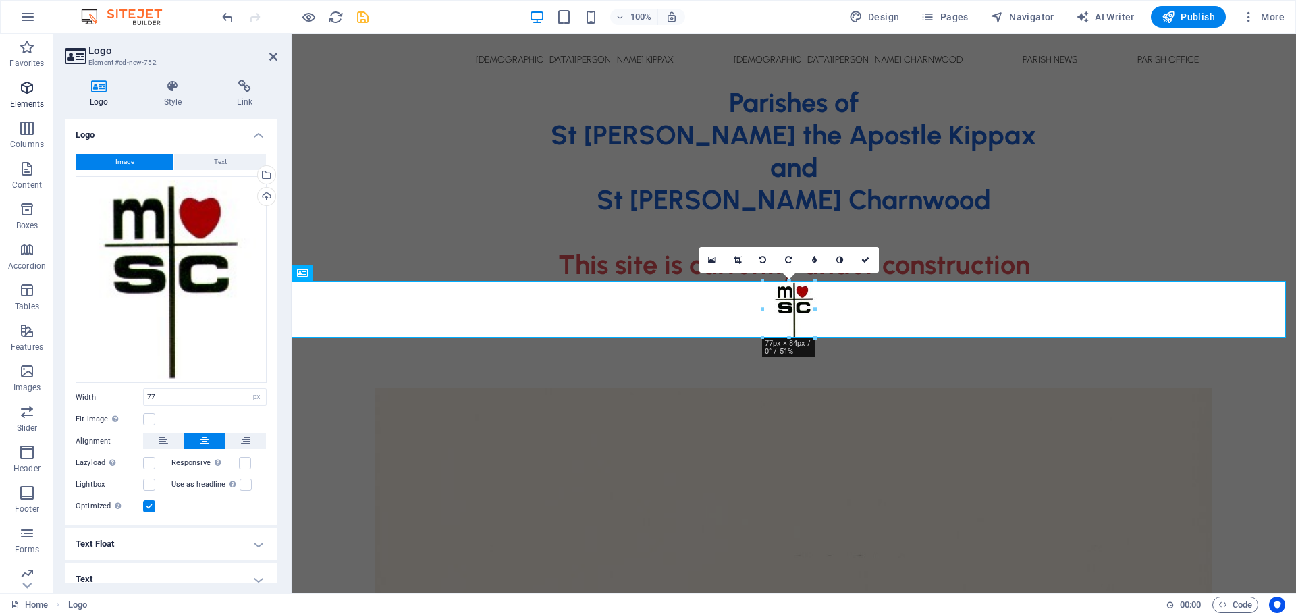
click at [26, 89] on icon "button" at bounding box center [27, 88] width 16 height 16
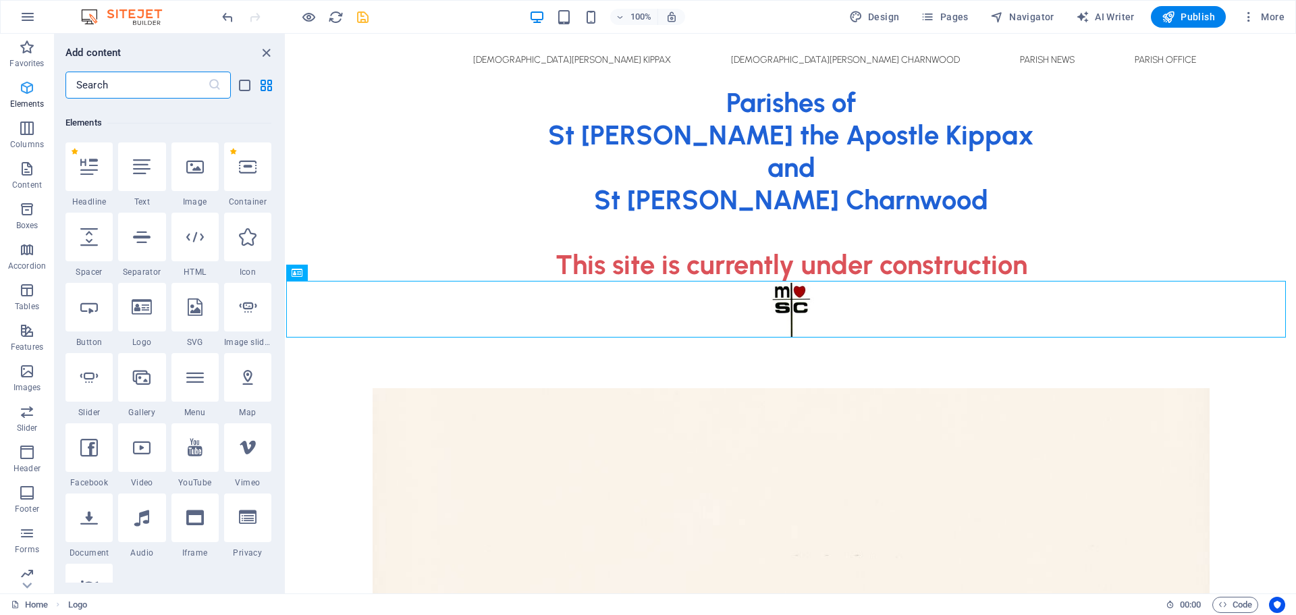
scroll to position [144, 0]
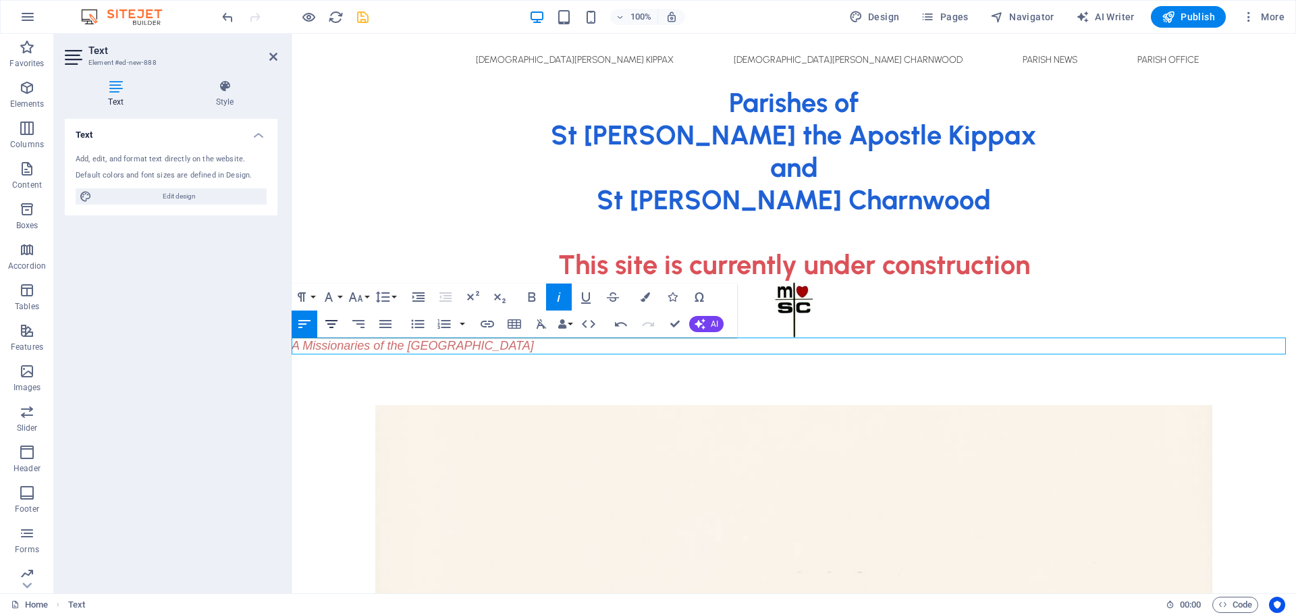
click at [335, 325] on icon "button" at bounding box center [331, 324] width 16 height 16
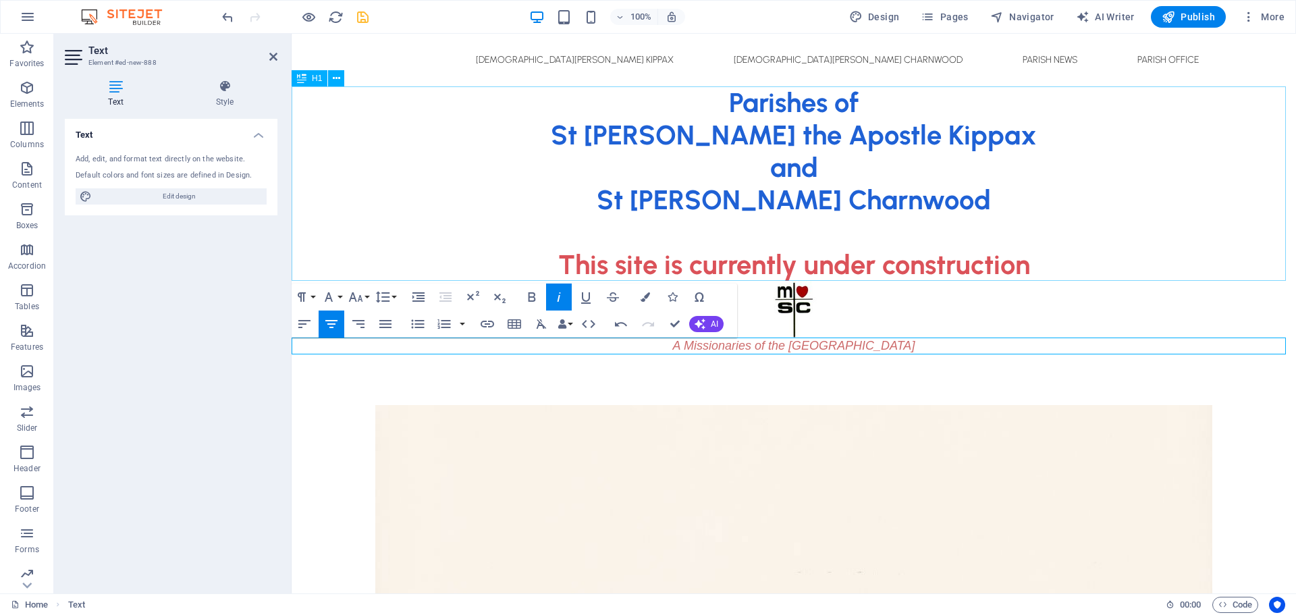
click at [1173, 177] on div "Parishes of St [PERSON_NAME] the Apostle Kippax and [GEOGRAPHIC_DATA][PERSON_NA…" at bounding box center [793, 183] width 1004 height 194
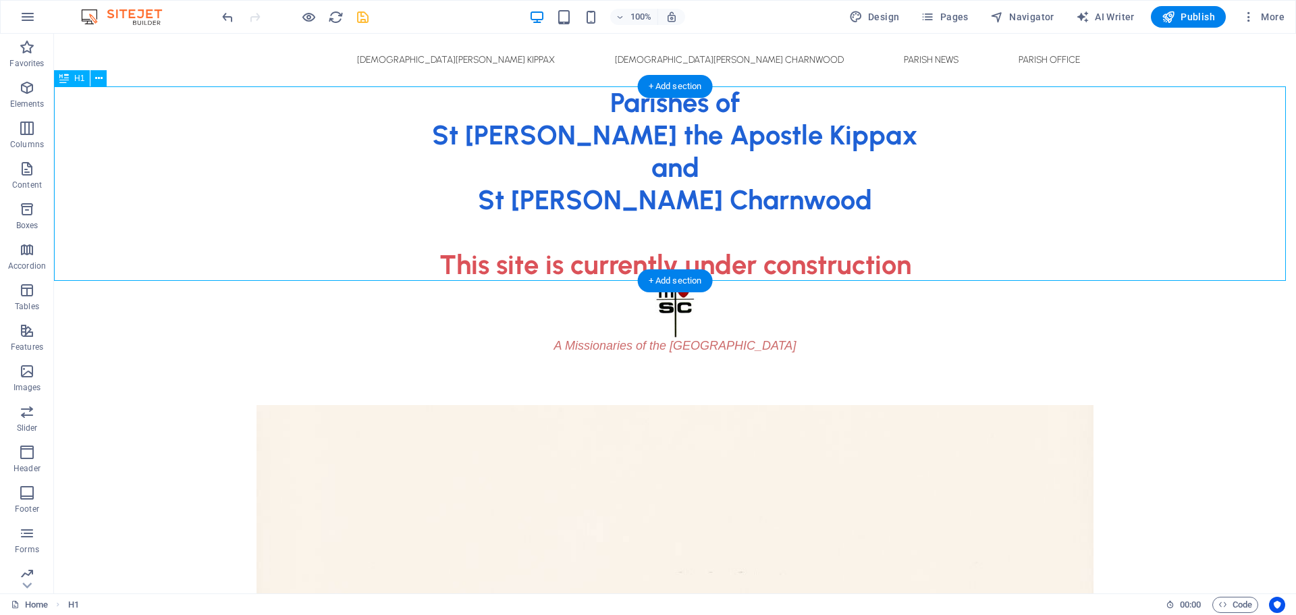
drag, startPoint x: 164, startPoint y: 304, endPoint x: 103, endPoint y: 96, distance: 217.3
drag, startPoint x: 166, startPoint y: 304, endPoint x: 166, endPoint y: 181, distance: 122.8
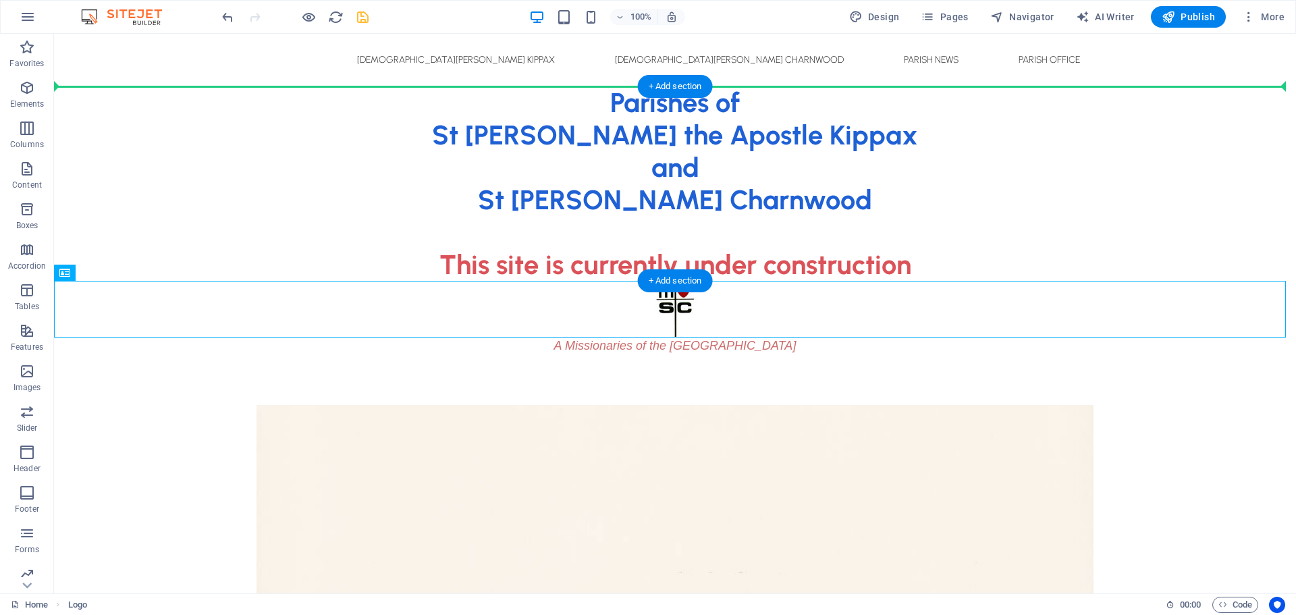
drag, startPoint x: 129, startPoint y: 309, endPoint x: 78, endPoint y: 142, distance: 175.0
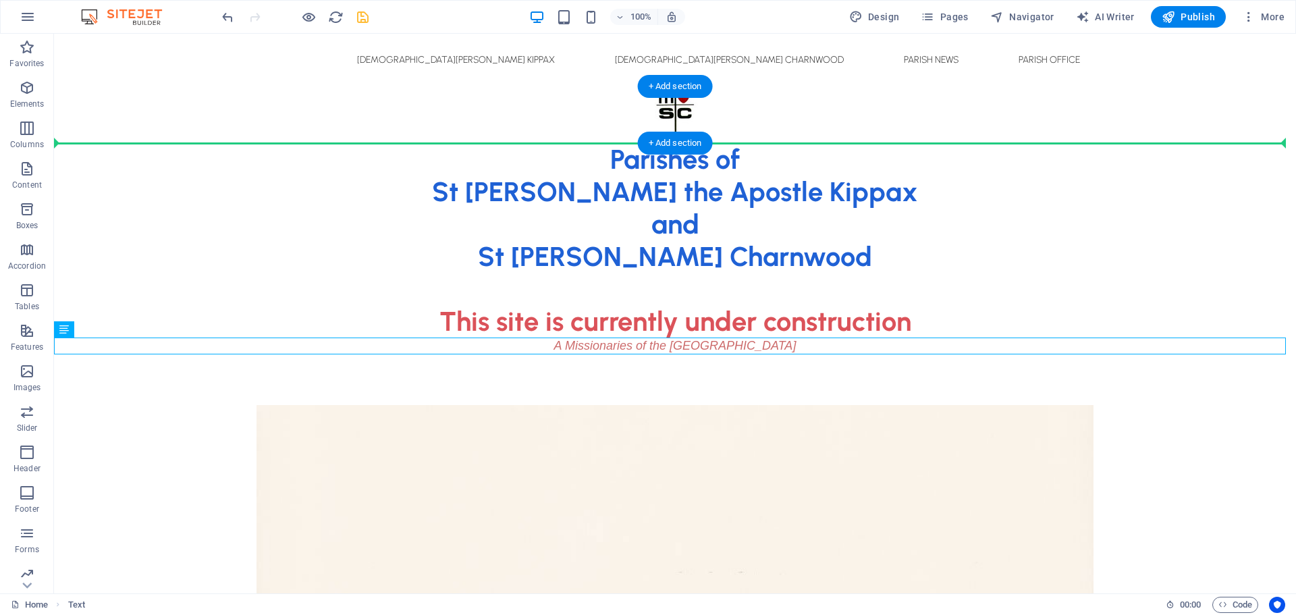
drag, startPoint x: 129, startPoint y: 366, endPoint x: 123, endPoint y: 163, distance: 202.5
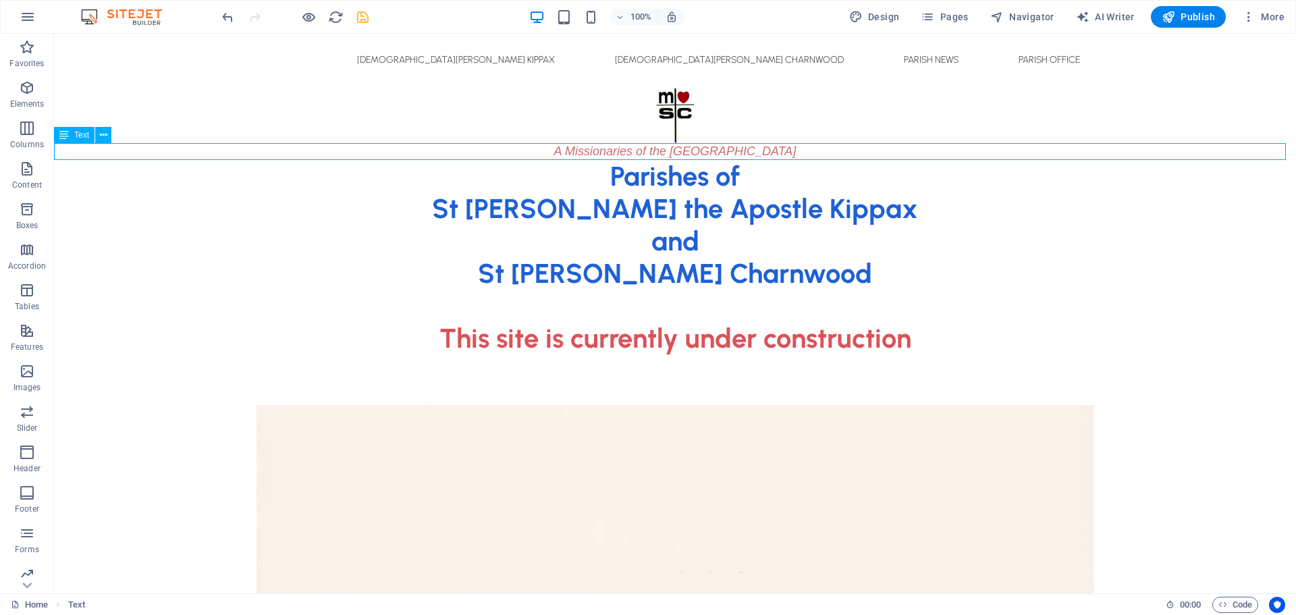
click at [546, 154] on div "A Missionaries of the [GEOGRAPHIC_DATA]" at bounding box center [675, 151] width 1242 height 17
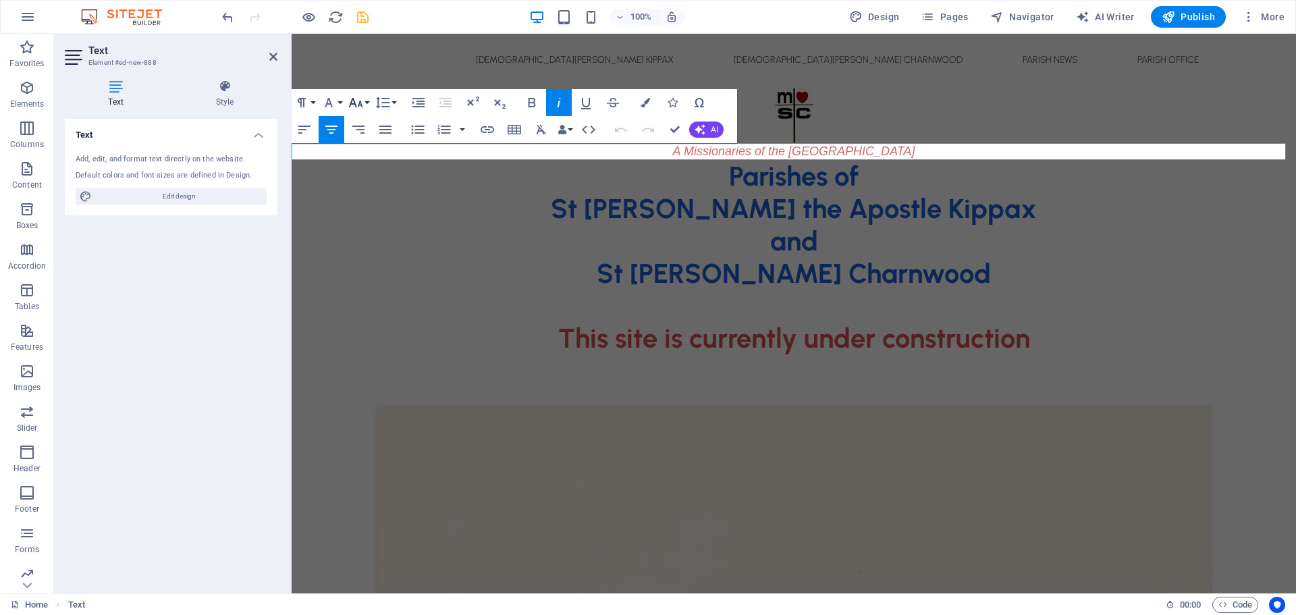
click at [360, 105] on icon "button" at bounding box center [356, 102] width 14 height 9
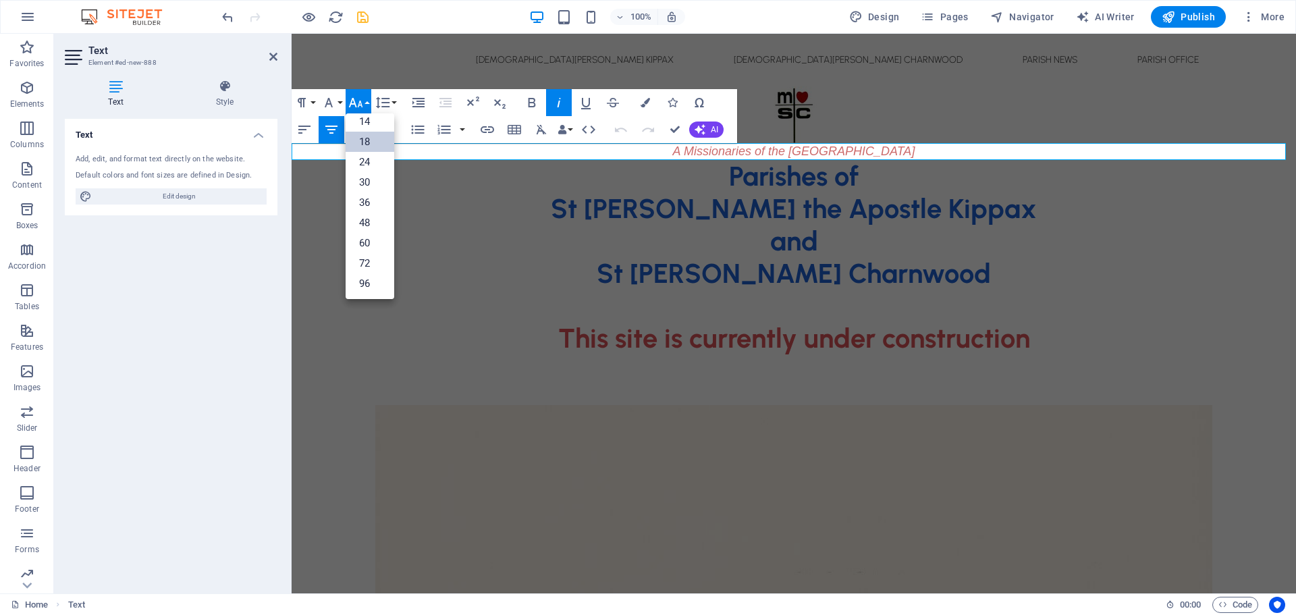
scroll to position [109, 0]
click at [366, 179] on link "30" at bounding box center [369, 182] width 49 height 20
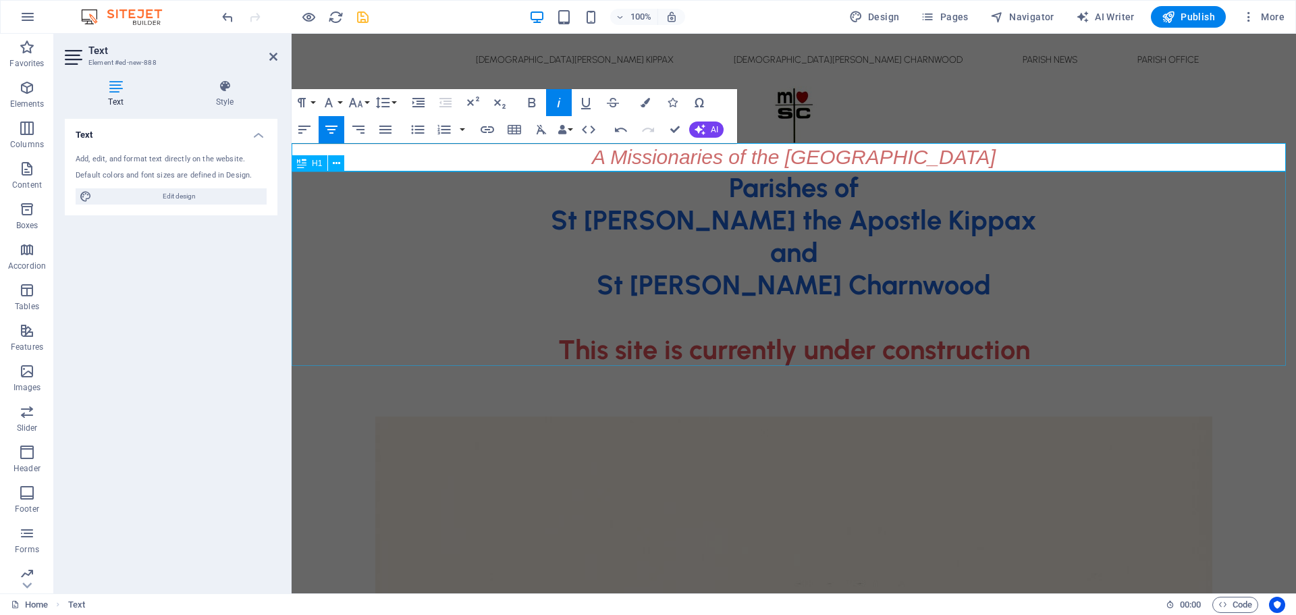
click at [866, 269] on div "Parishes of St [PERSON_NAME] the Apostle Kippax and [GEOGRAPHIC_DATA][PERSON_NA…" at bounding box center [793, 268] width 1004 height 194
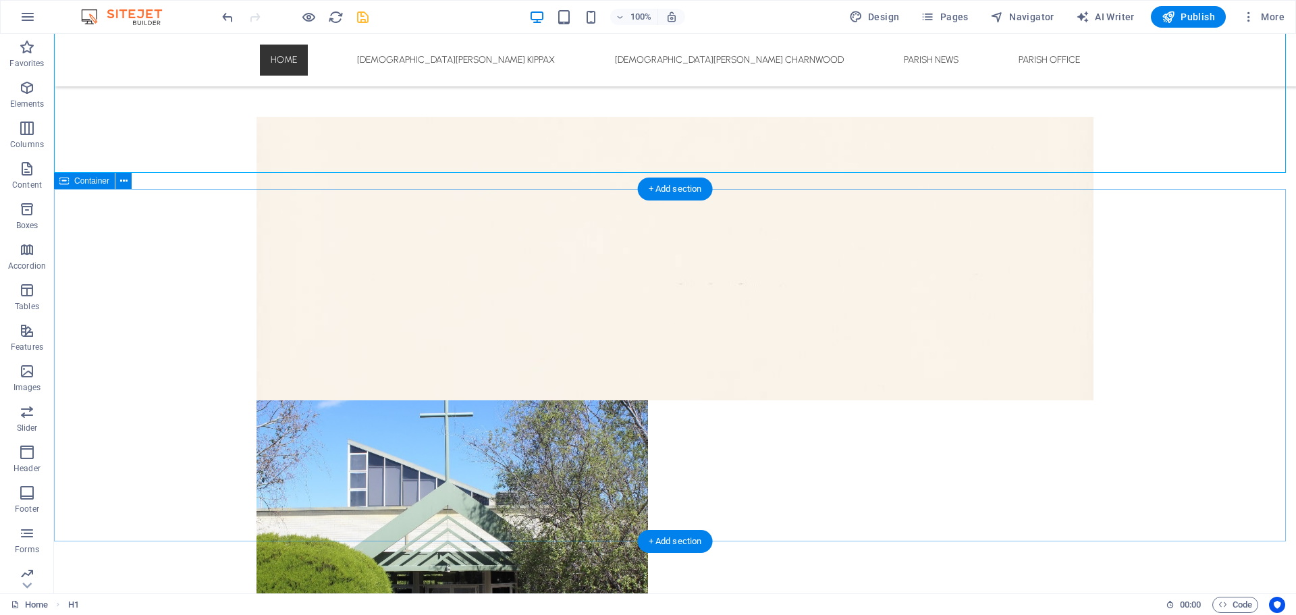
scroll to position [405, 0]
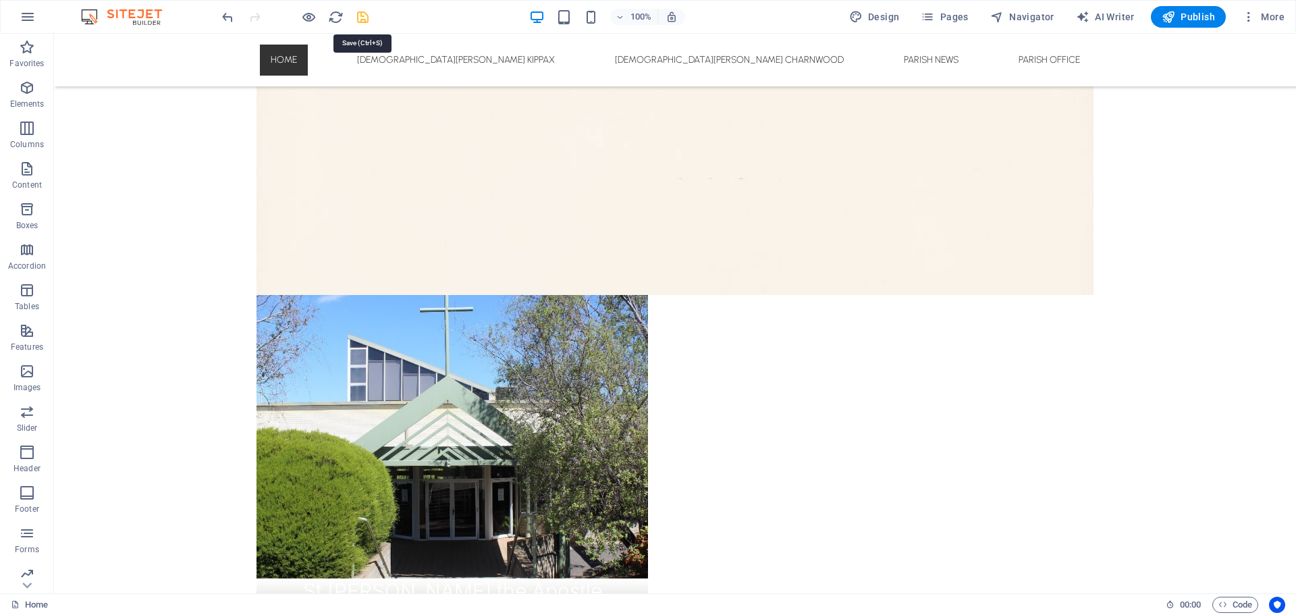
click at [362, 17] on icon "save" at bounding box center [363, 17] width 16 height 16
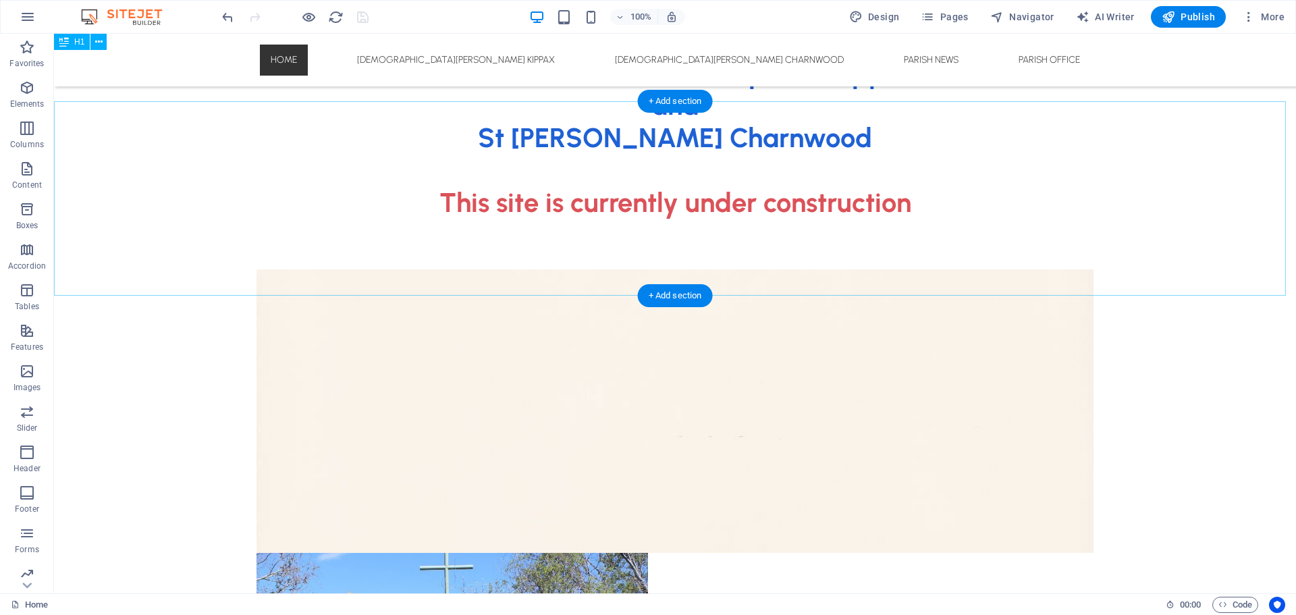
scroll to position [0, 0]
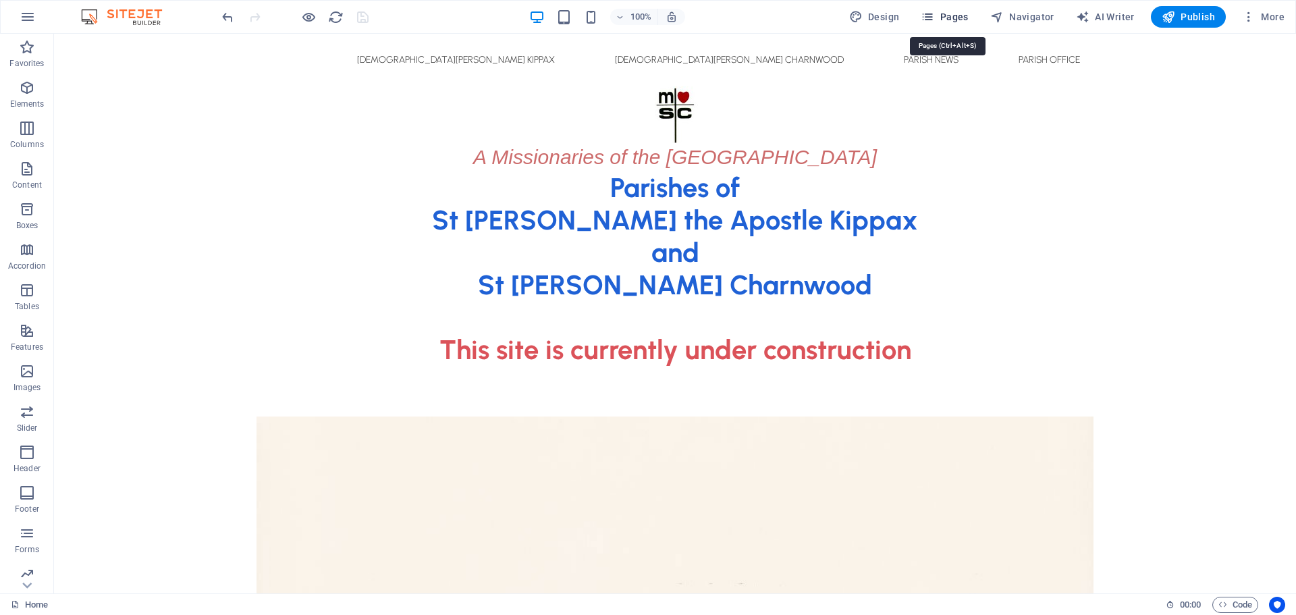
click at [945, 14] on span "Pages" at bounding box center [943, 16] width 47 height 13
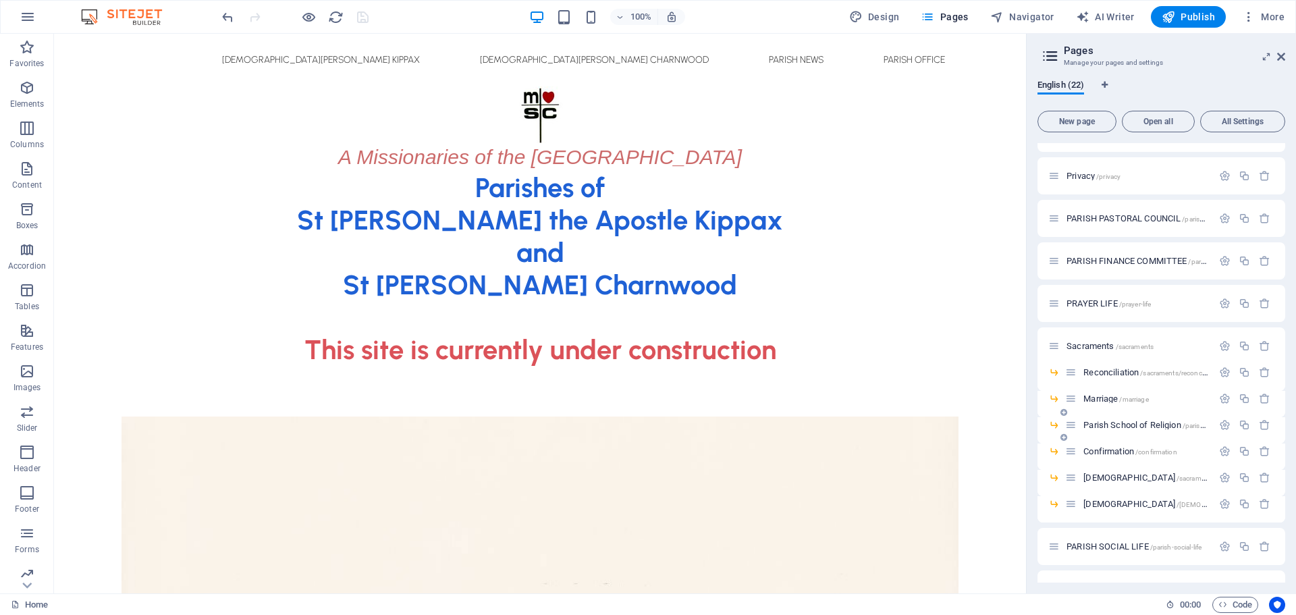
scroll to position [337, 0]
click at [1088, 300] on span "PRAYER LIFE /prayer-life" at bounding box center [1108, 302] width 84 height 10
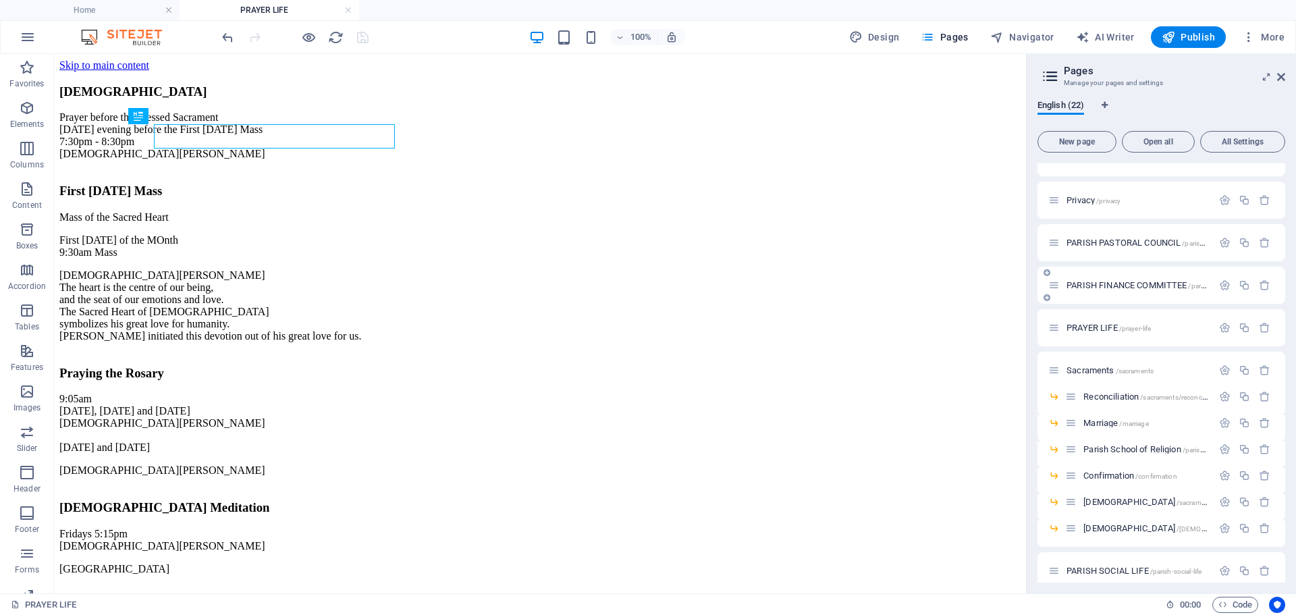
scroll to position [0, 0]
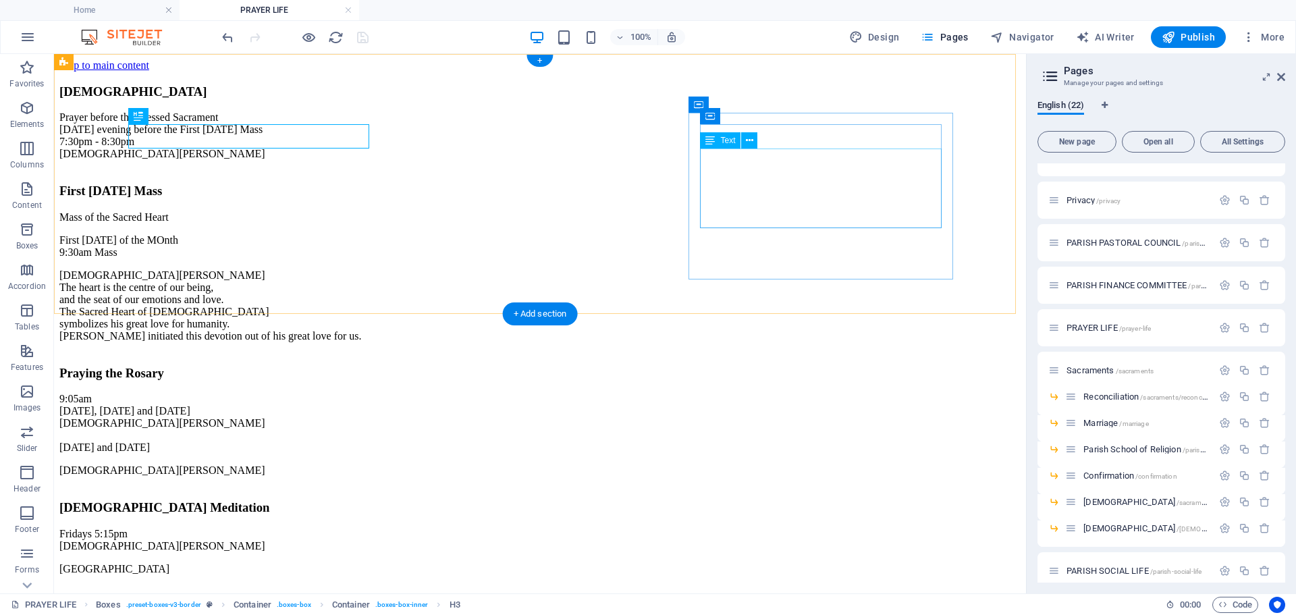
click at [899, 393] on div "9:05am [DATE], [DATE] and [DATE] [DEMOGRAPHIC_DATA][PERSON_NAME] [DATE] and [DA…" at bounding box center [539, 435] width 961 height 84
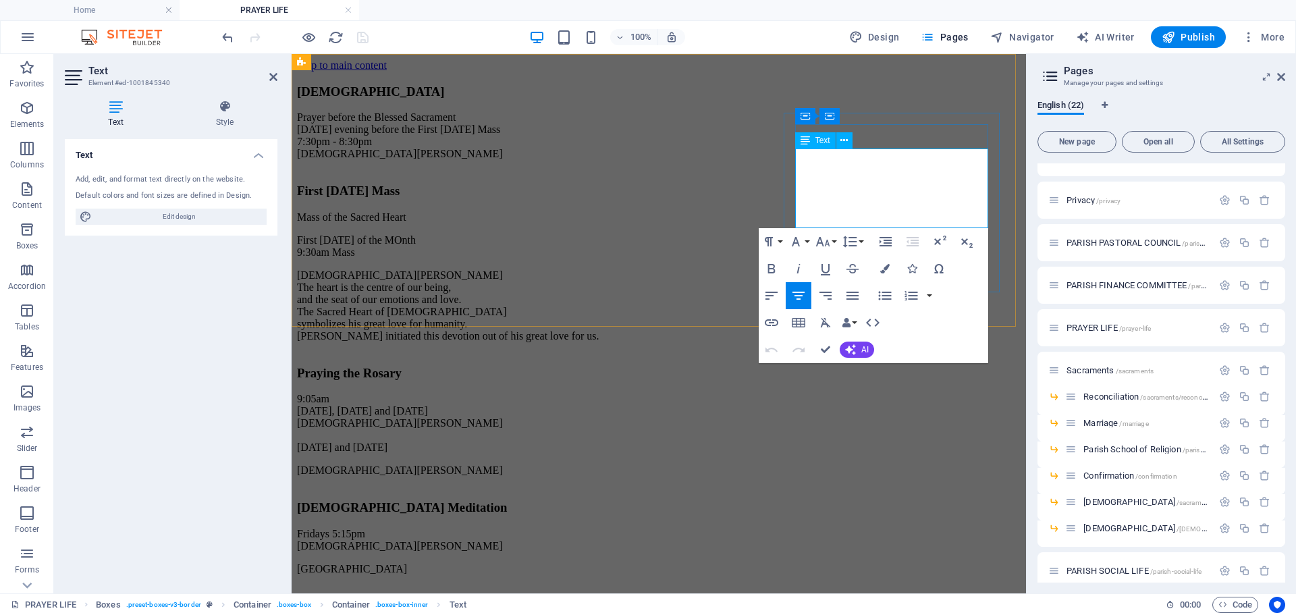
click at [972, 464] on p "[DEMOGRAPHIC_DATA][PERSON_NAME]" at bounding box center [658, 470] width 723 height 12
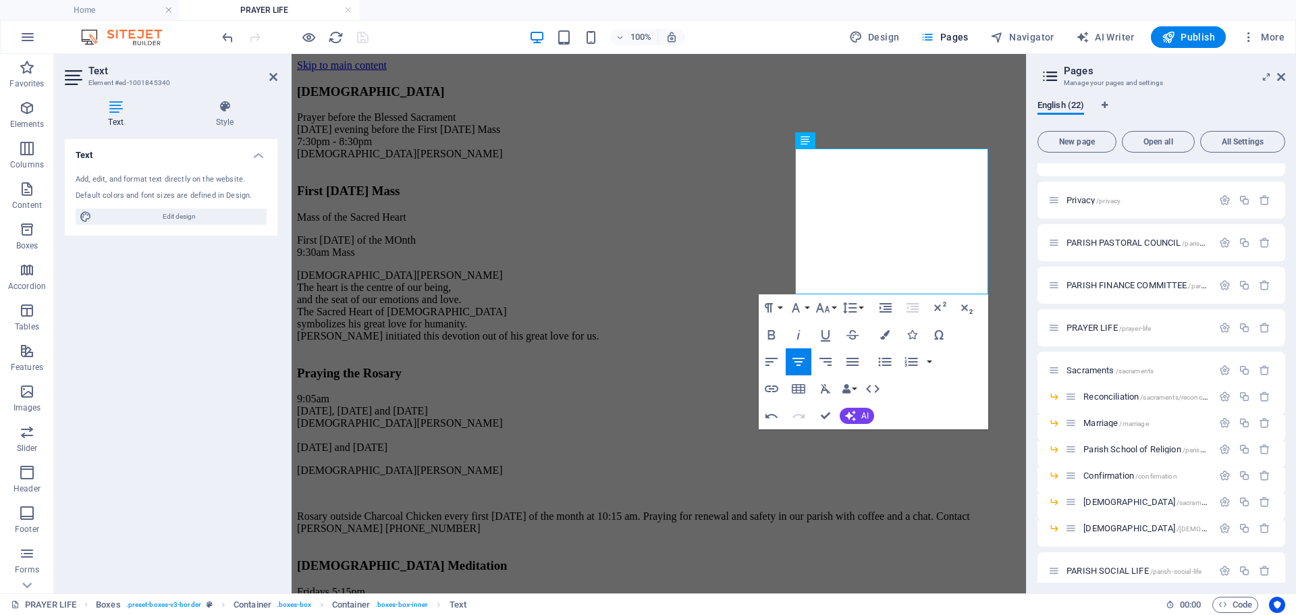
click at [447, 30] on div "100% Design Pages Navigator AI Writer Publish More" at bounding box center [754, 37] width 1070 height 22
click at [424, 78] on div "Gethsemane Prayer before the Blessed Sacrament [DATE] evening before the First …" at bounding box center [658, 309] width 723 height 474
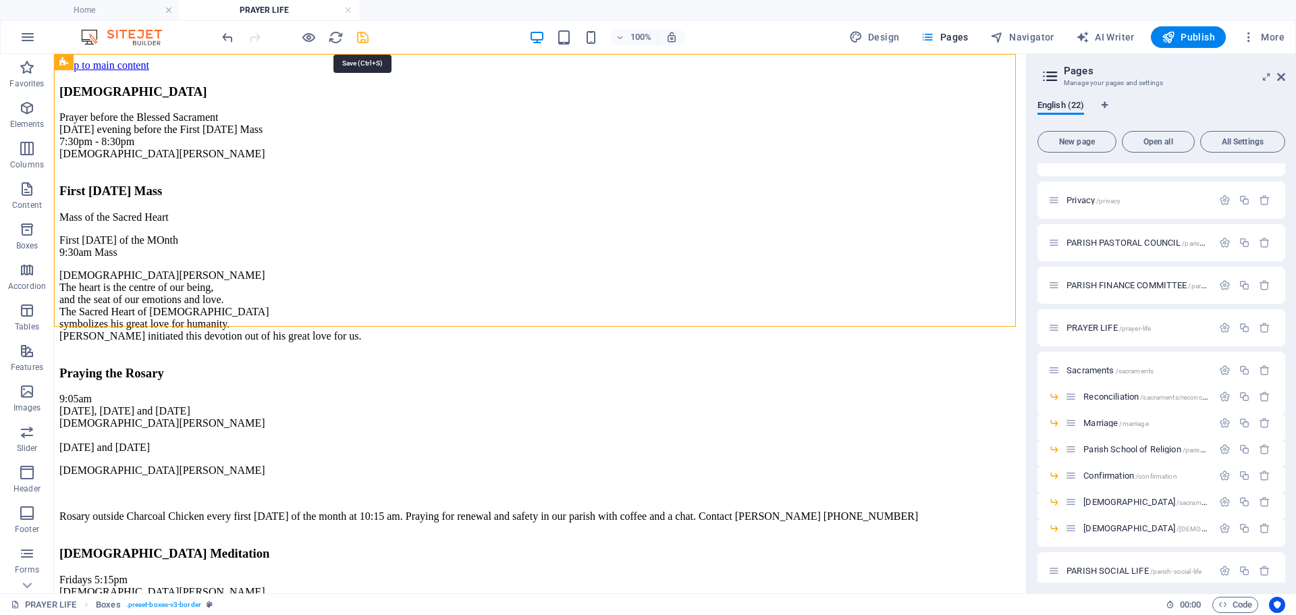
click at [366, 38] on icon "save" at bounding box center [363, 38] width 16 height 16
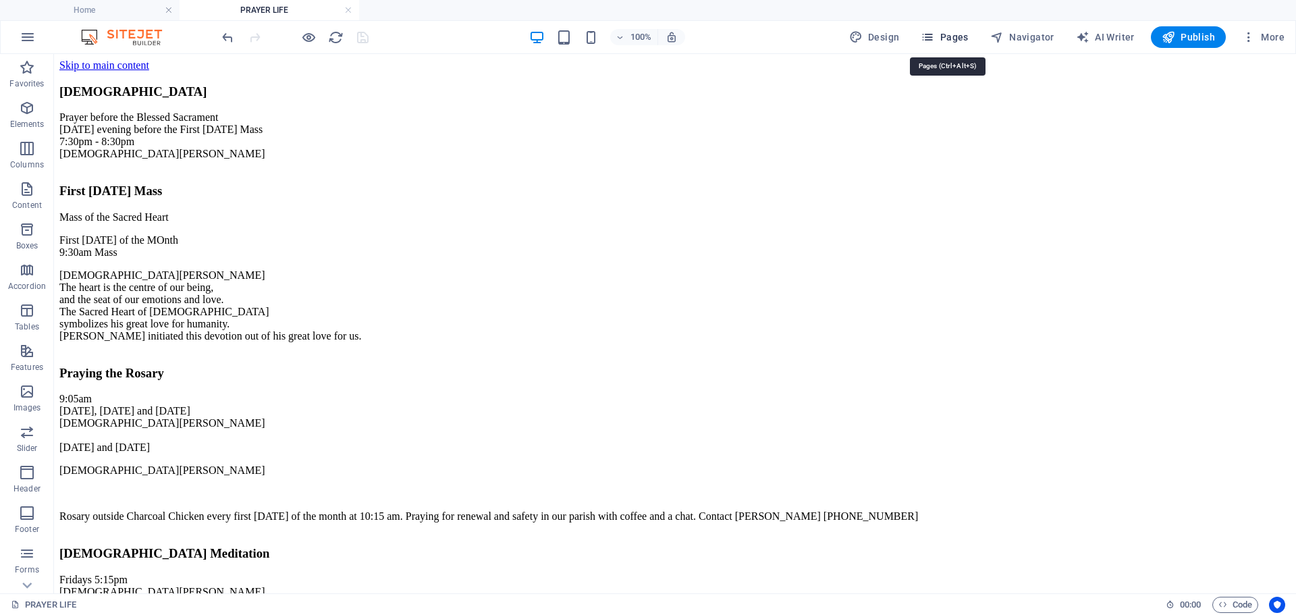
click at [955, 35] on span "Pages" at bounding box center [943, 36] width 47 height 13
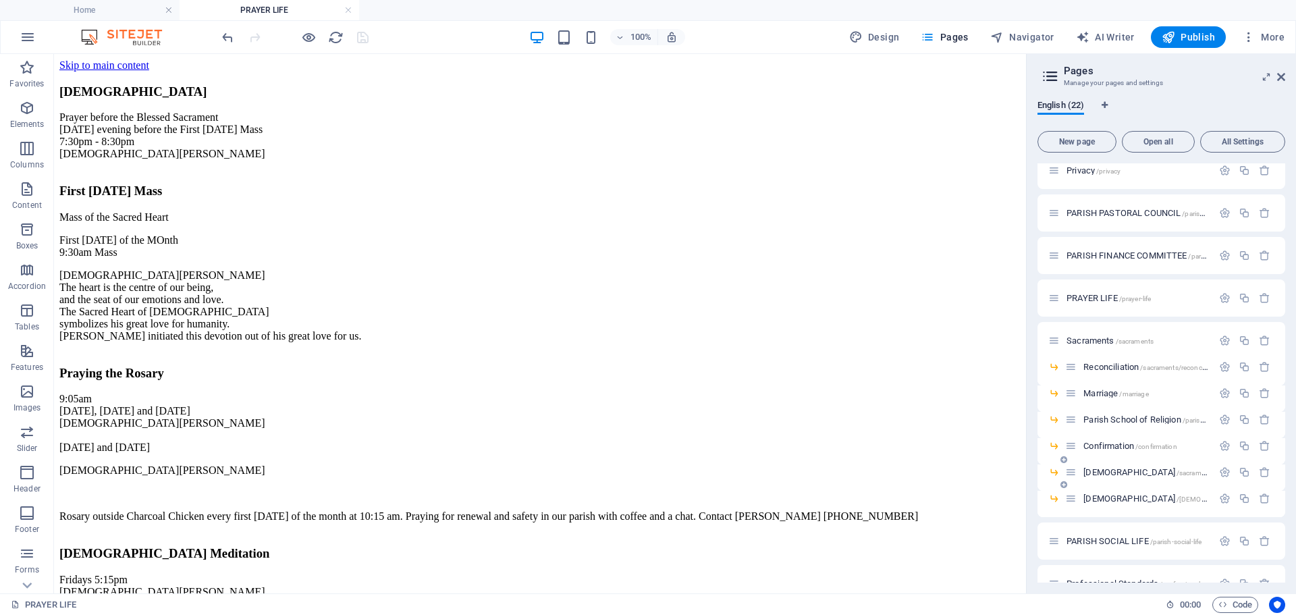
scroll to position [387, 0]
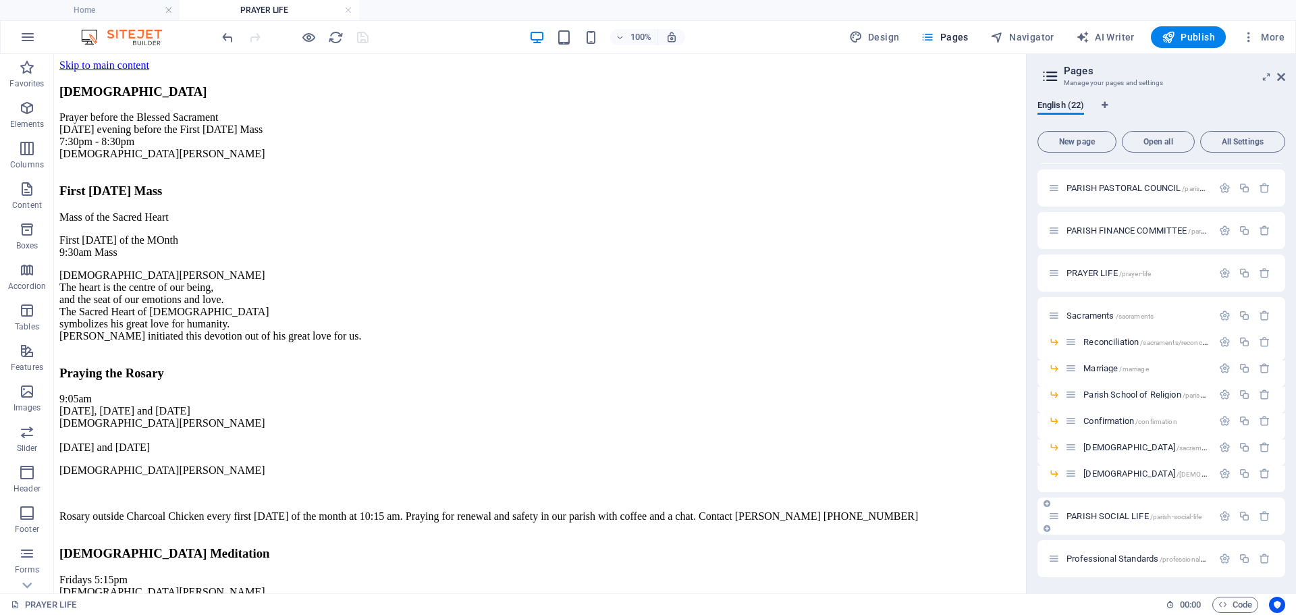
click at [1134, 516] on span "PARISH SOCIAL LIFE /parish-social-life" at bounding box center [1133, 516] width 135 height 10
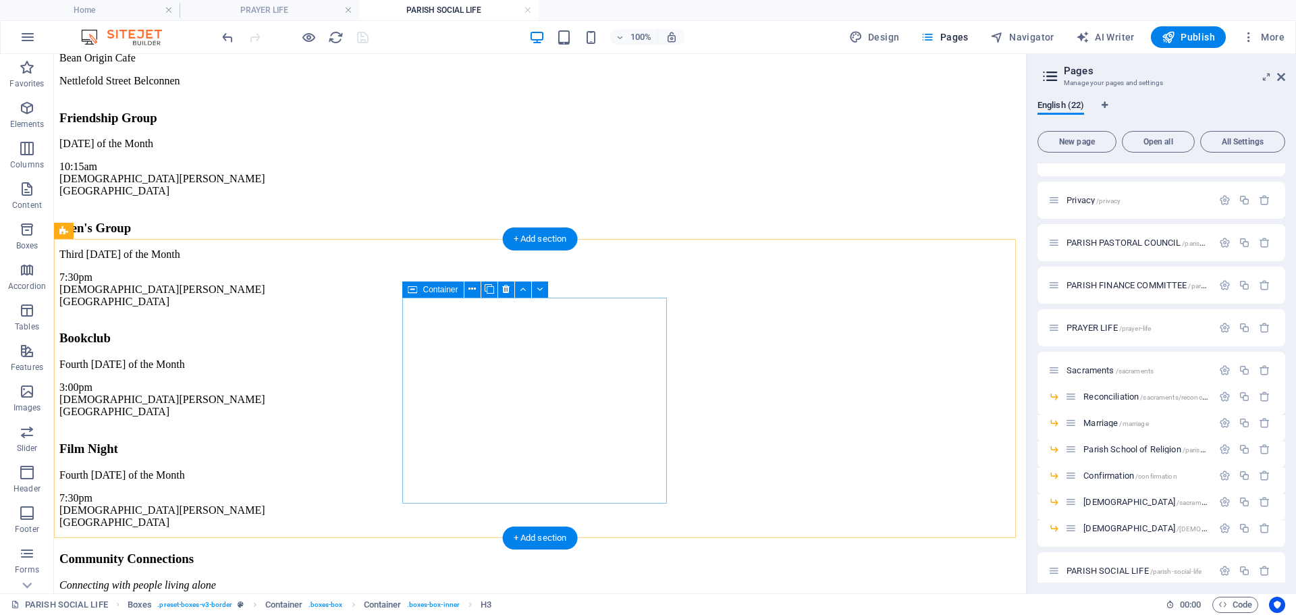
scroll to position [202, 0]
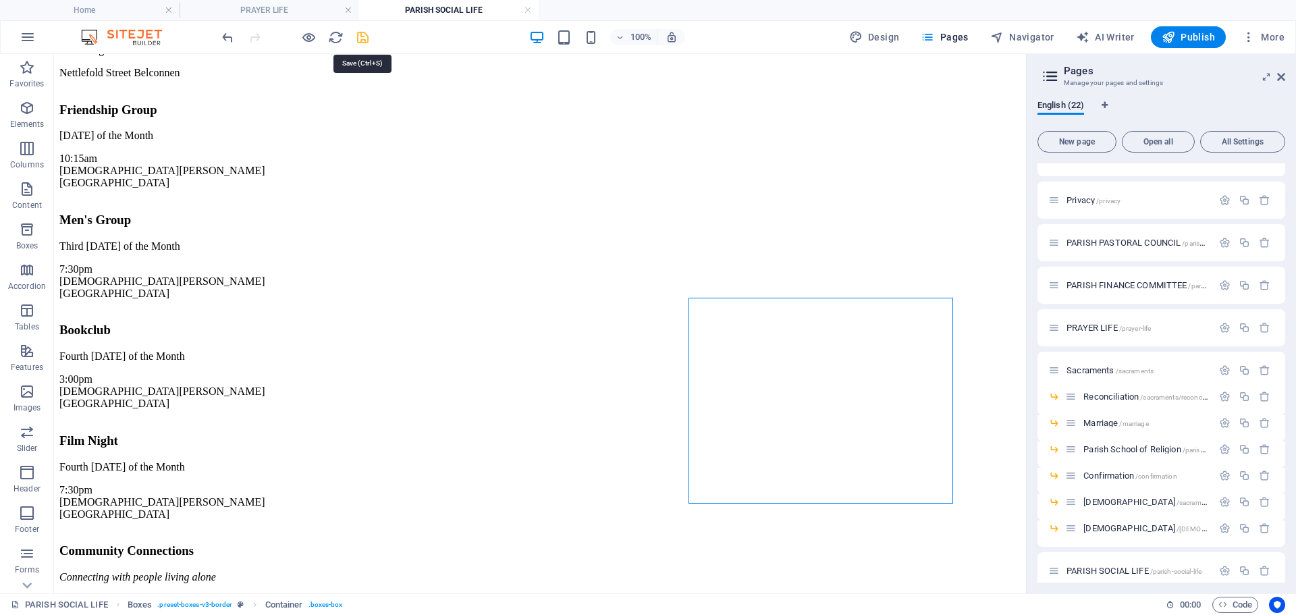
click at [366, 40] on icon "save" at bounding box center [363, 38] width 16 height 16
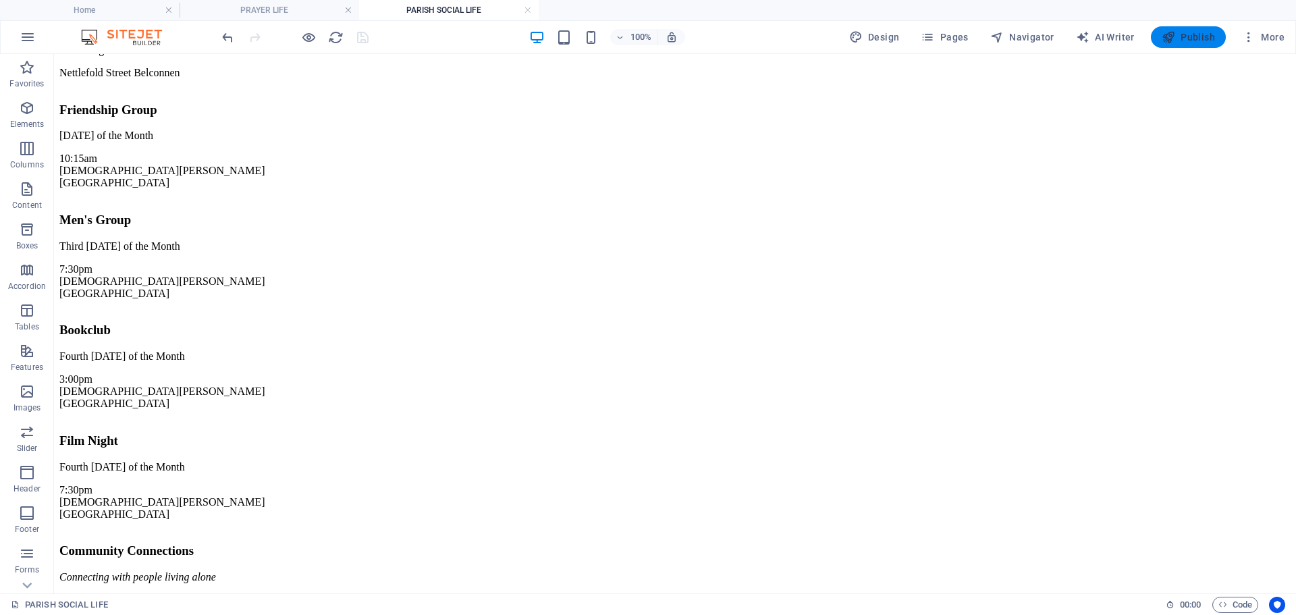
click at [1202, 34] on span "Publish" at bounding box center [1187, 36] width 53 height 13
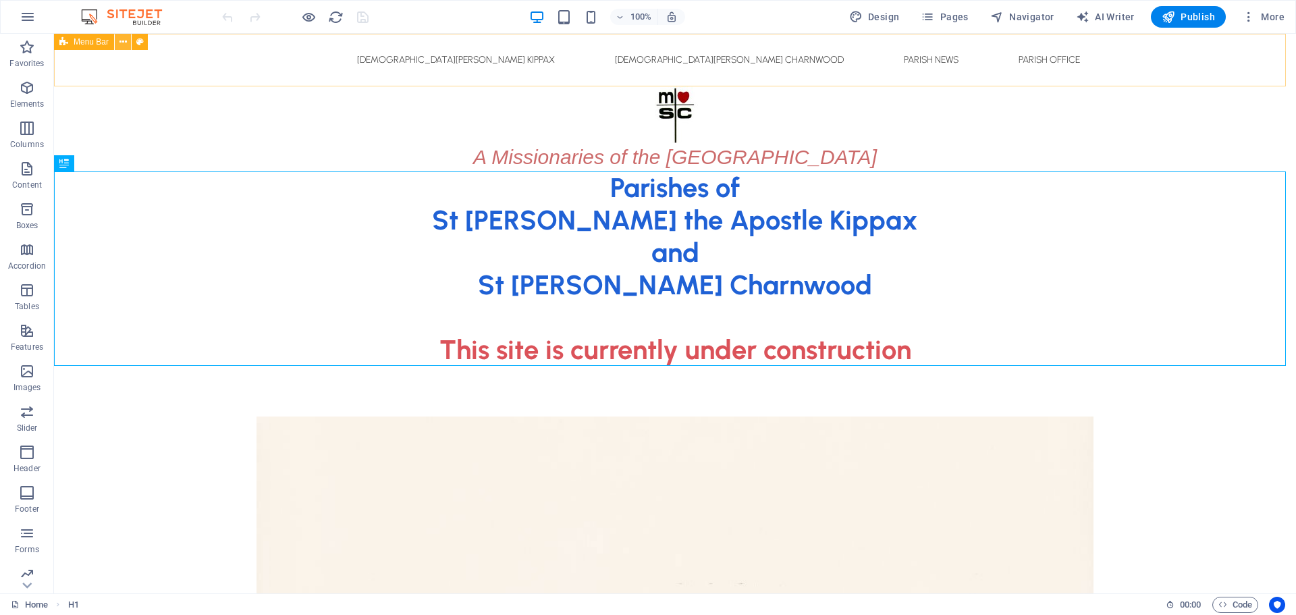
click at [121, 43] on icon at bounding box center [122, 42] width 7 height 14
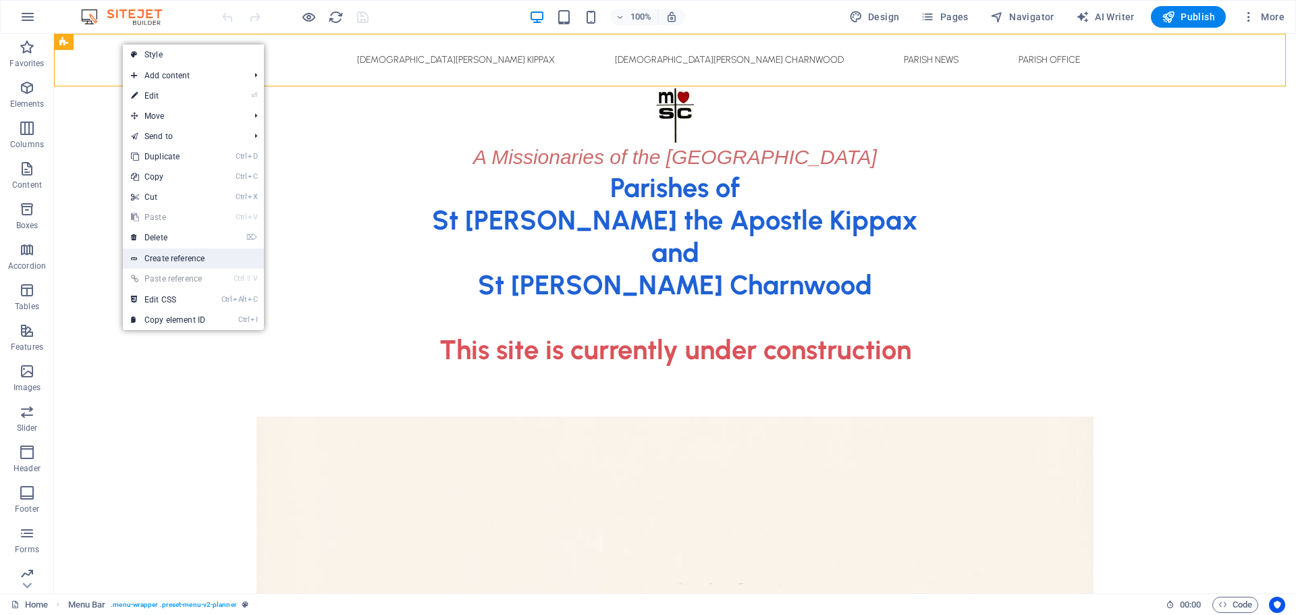
click at [194, 254] on link "Create reference" at bounding box center [193, 258] width 141 height 20
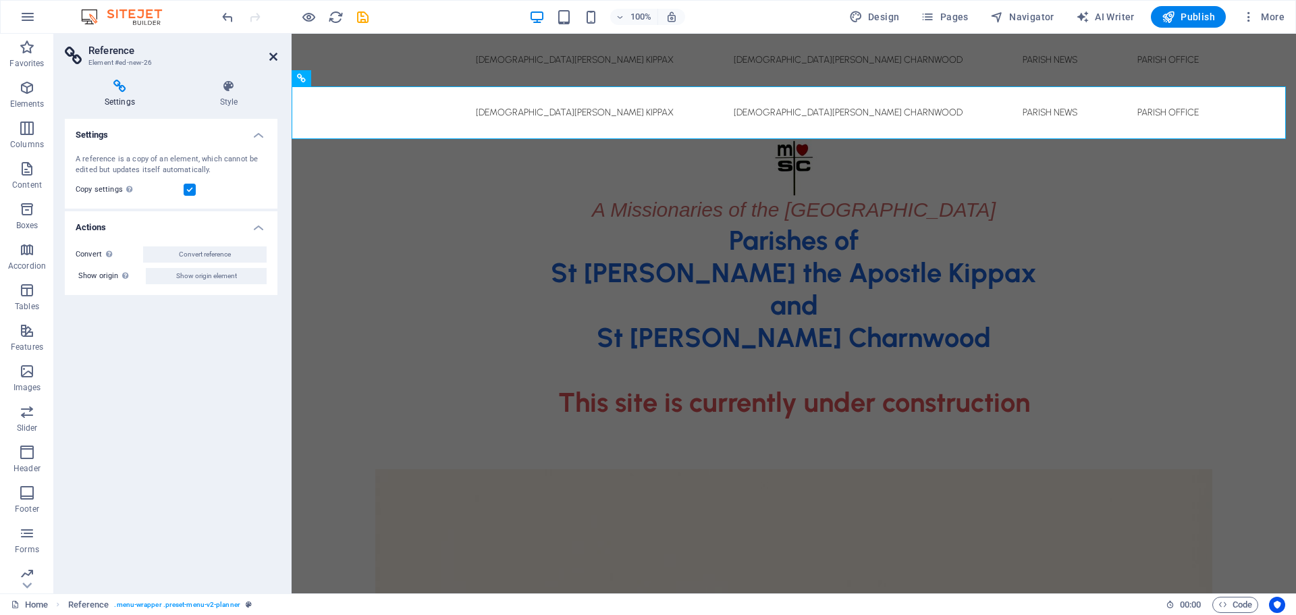
drag, startPoint x: 270, startPoint y: 59, endPoint x: 215, endPoint y: 25, distance: 65.2
click at [270, 59] on icon at bounding box center [273, 56] width 8 height 11
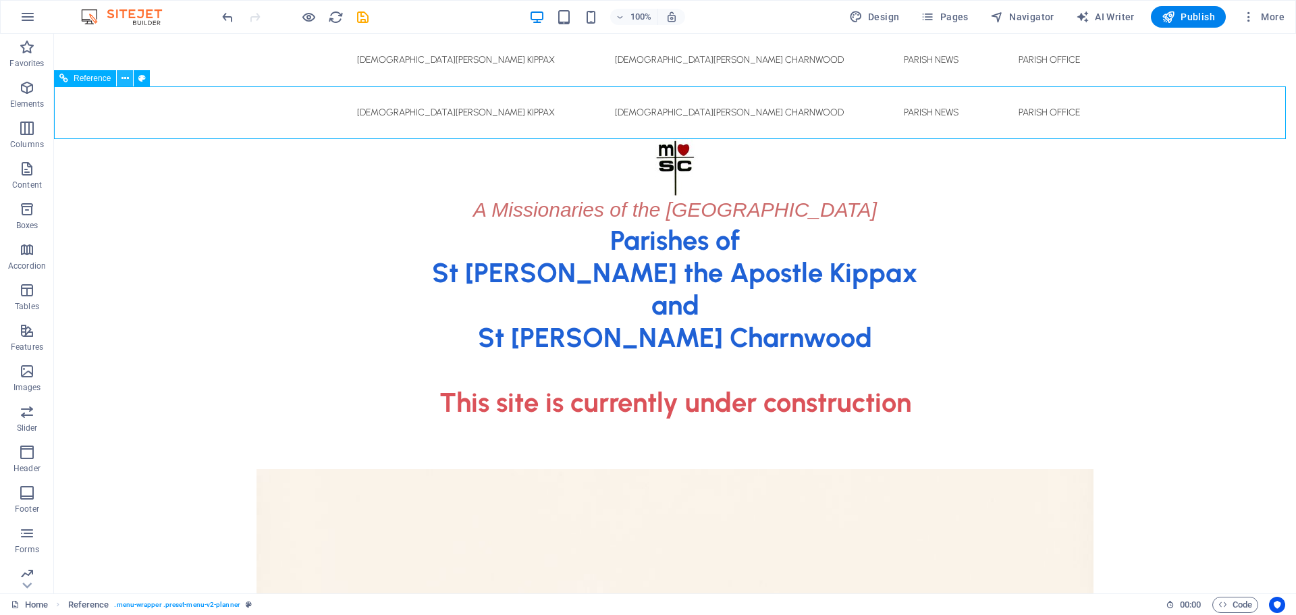
click at [126, 78] on icon at bounding box center [124, 79] width 7 height 14
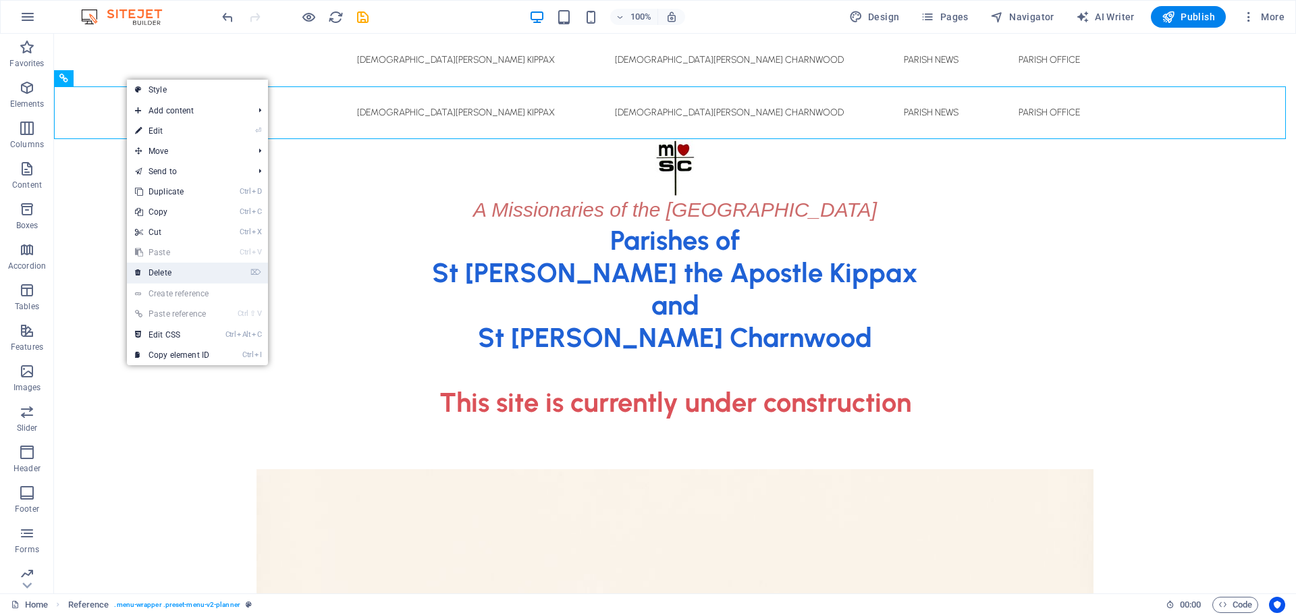
click at [165, 269] on link "⌦ Delete" at bounding box center [172, 272] width 90 height 20
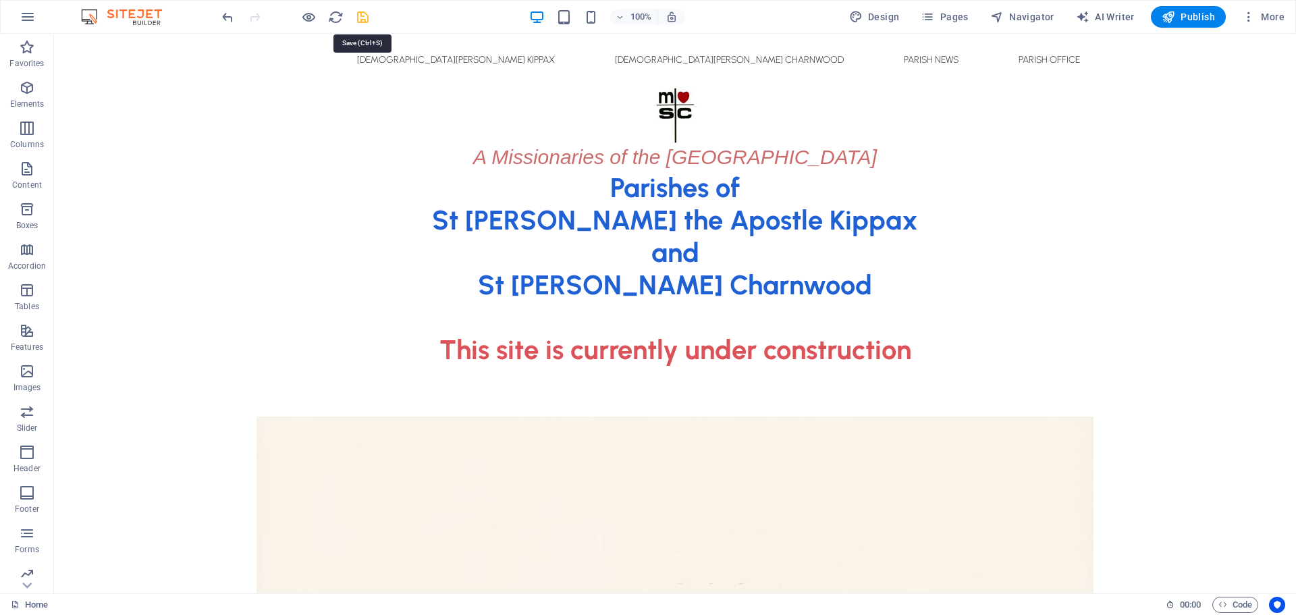
click at [358, 16] on icon "save" at bounding box center [363, 17] width 16 height 16
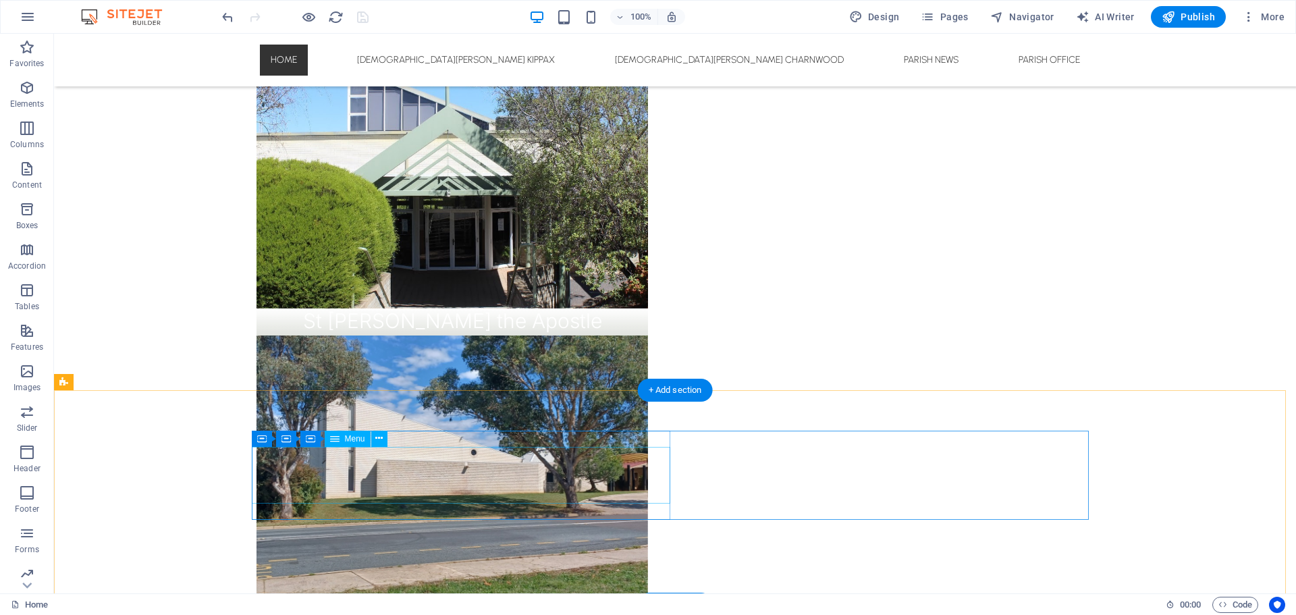
scroll to position [1007, 0]
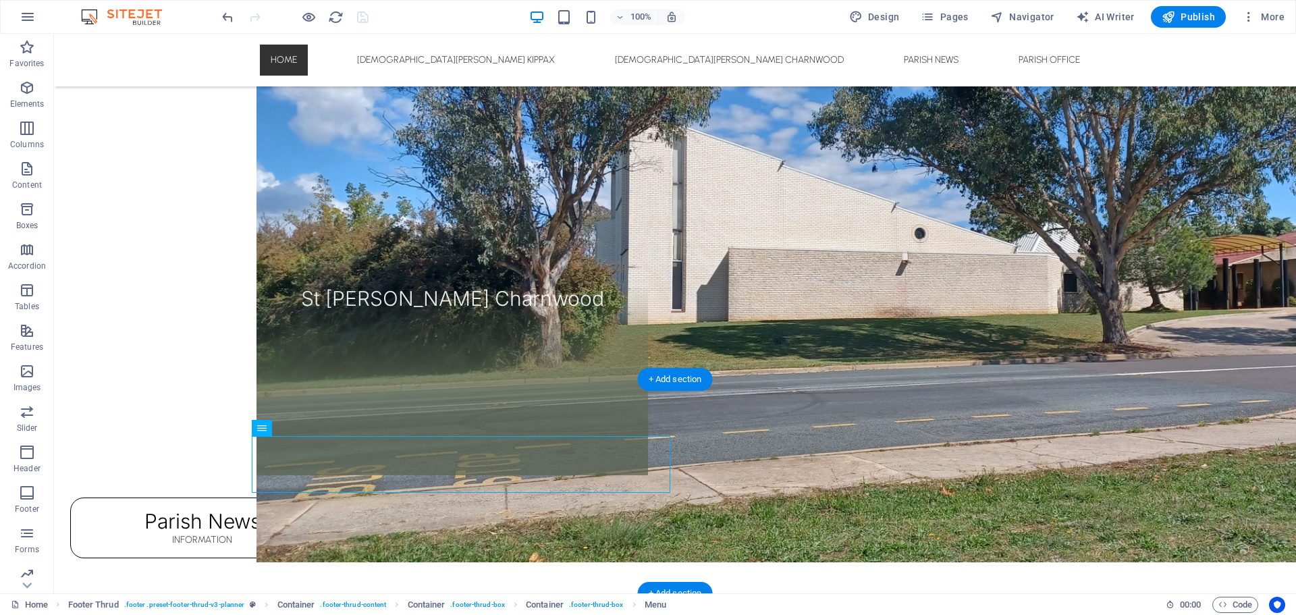
drag, startPoint x: 543, startPoint y: 469, endPoint x: 453, endPoint y: 465, distance: 89.8
click at [227, 16] on icon "undo" at bounding box center [228, 17] width 16 height 16
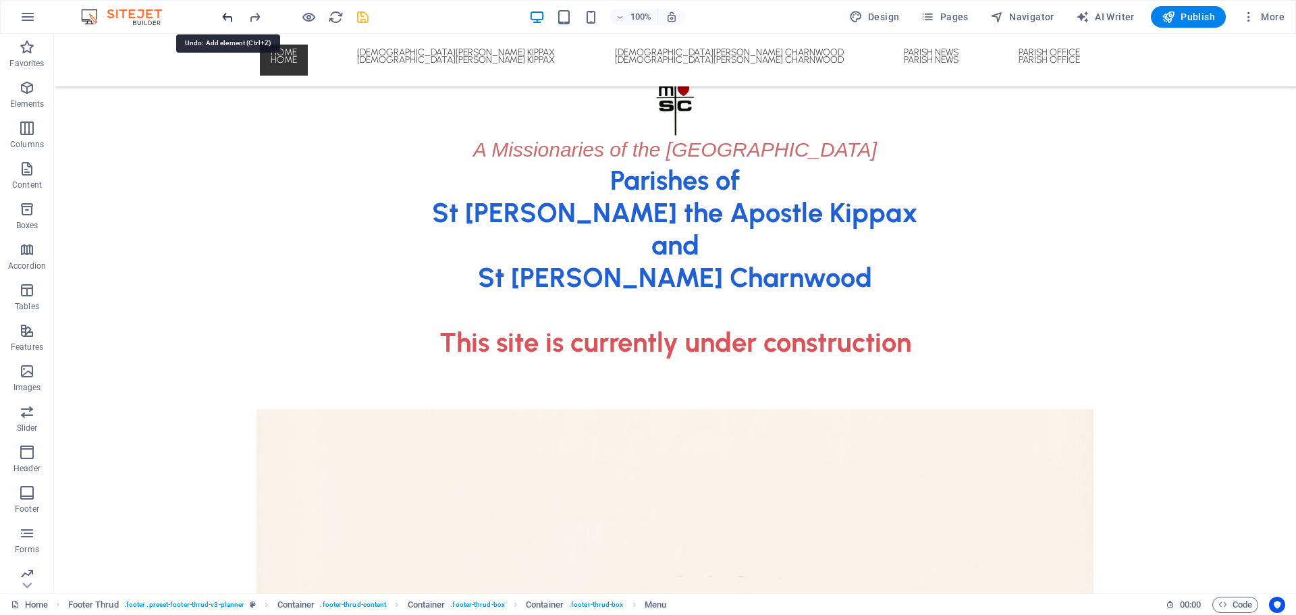
scroll to position [0, 0]
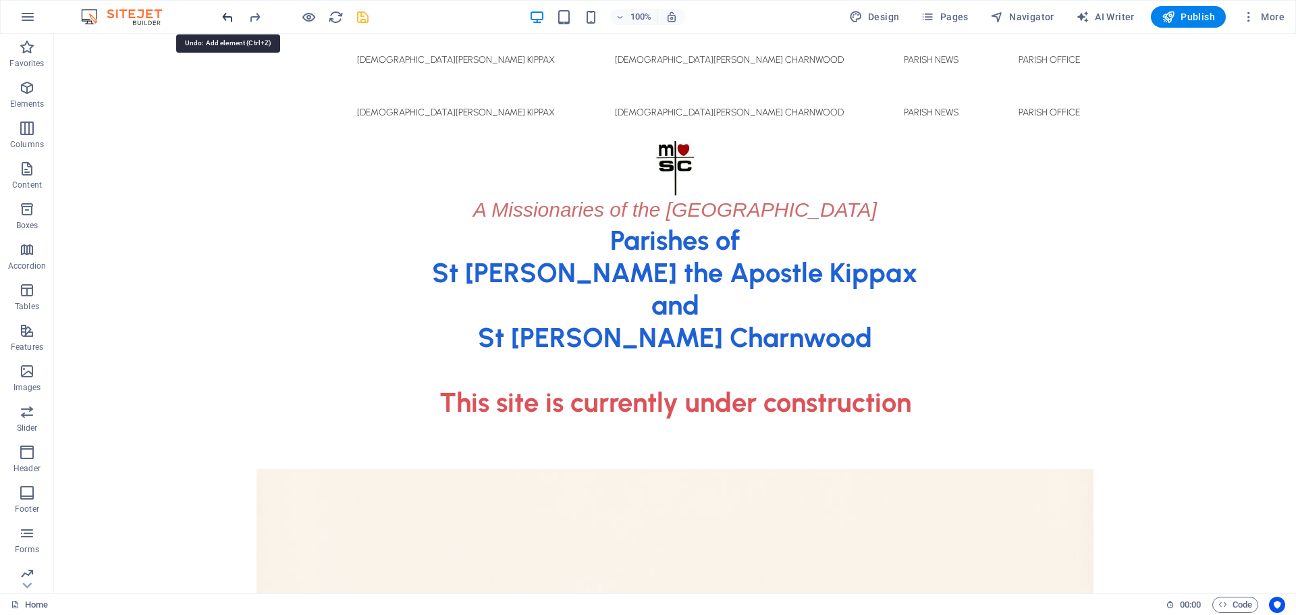
click at [225, 18] on icon "undo" at bounding box center [228, 17] width 16 height 16
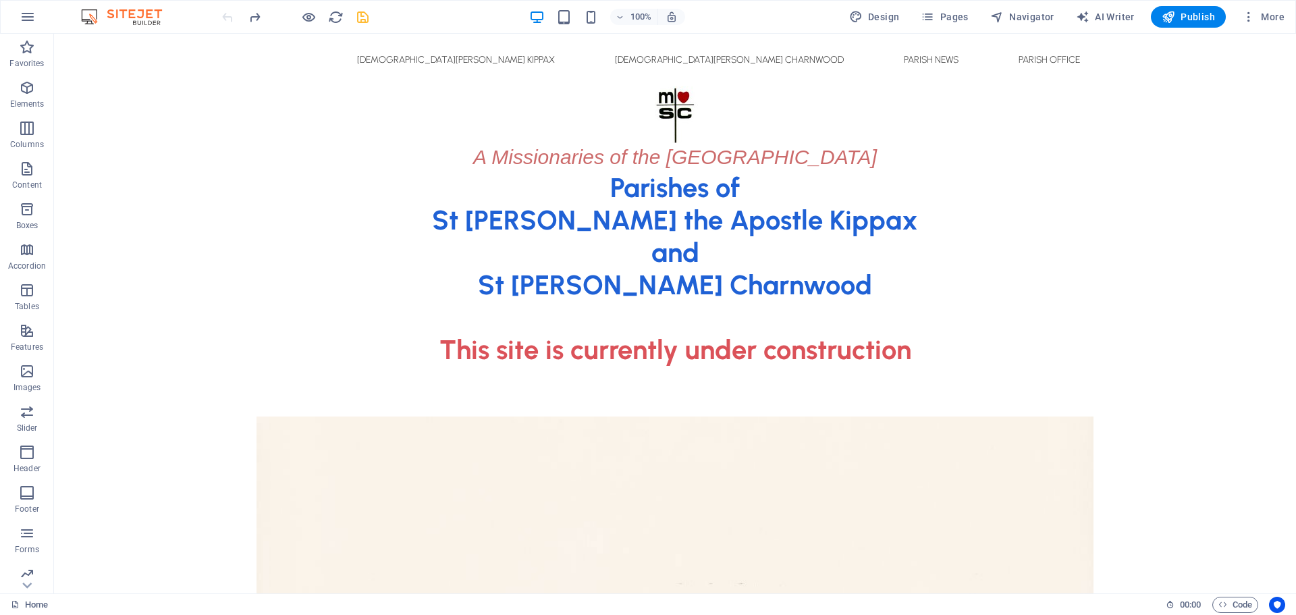
click at [225, 18] on div at bounding box center [294, 17] width 151 height 22
click at [555, 225] on div "Parishes of St [PERSON_NAME] the Apostle Kippax and [GEOGRAPHIC_DATA][PERSON_NA…" at bounding box center [675, 268] width 1242 height 194
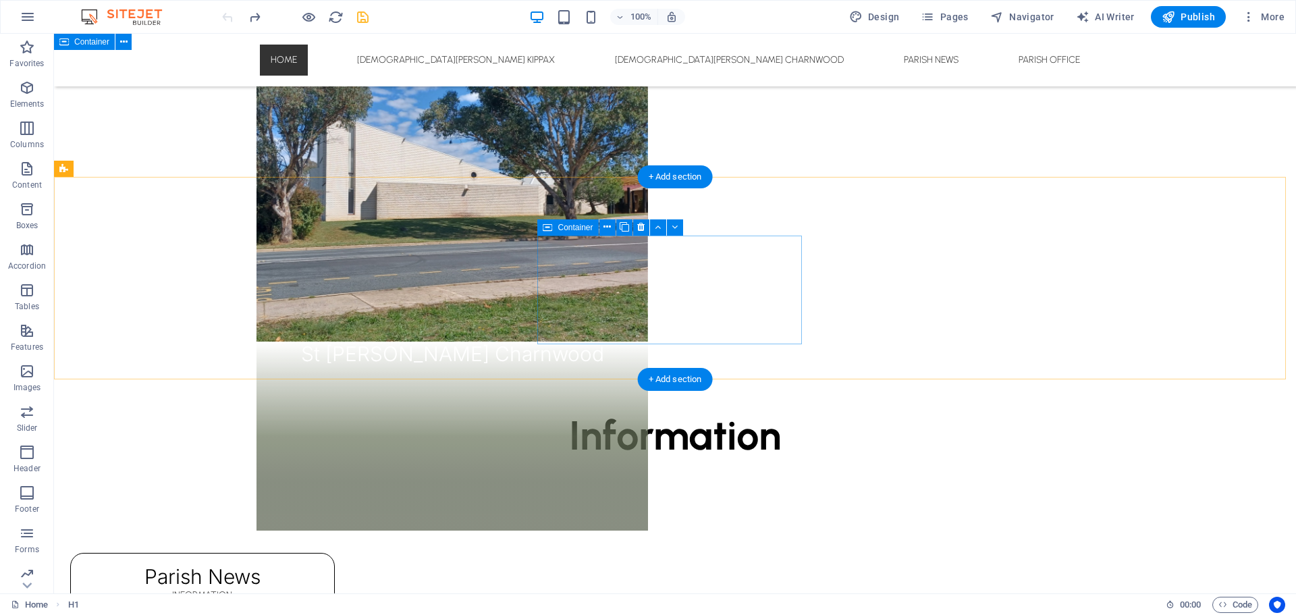
scroll to position [1007, 0]
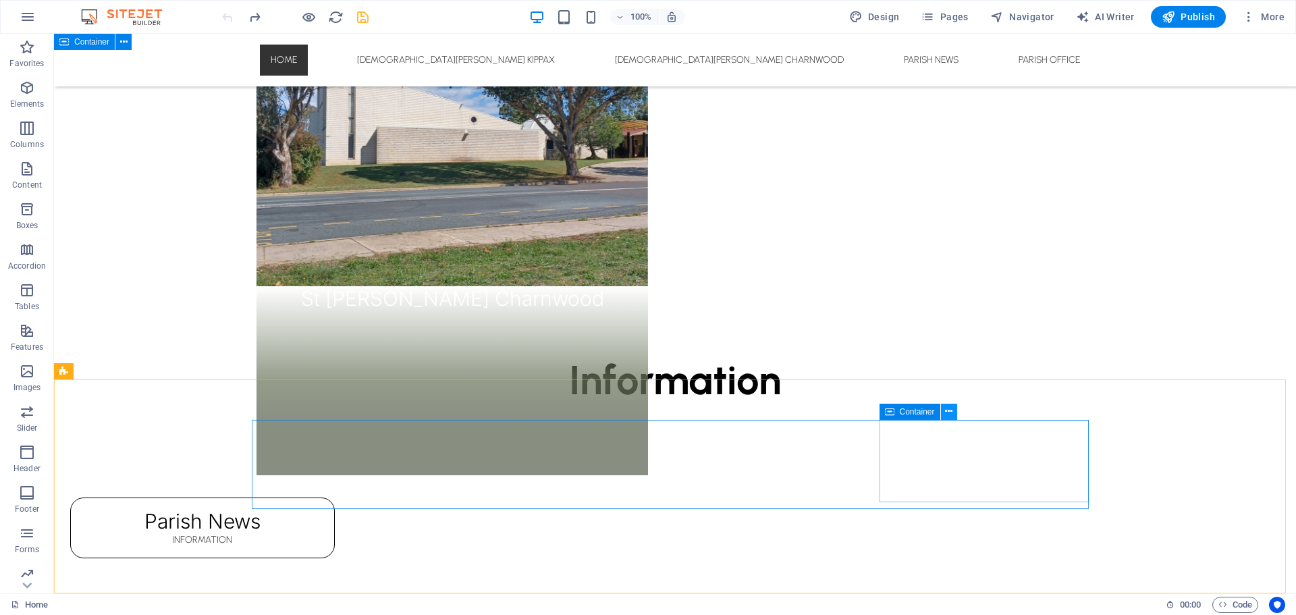
click at [952, 412] on icon at bounding box center [948, 411] width 7 height 14
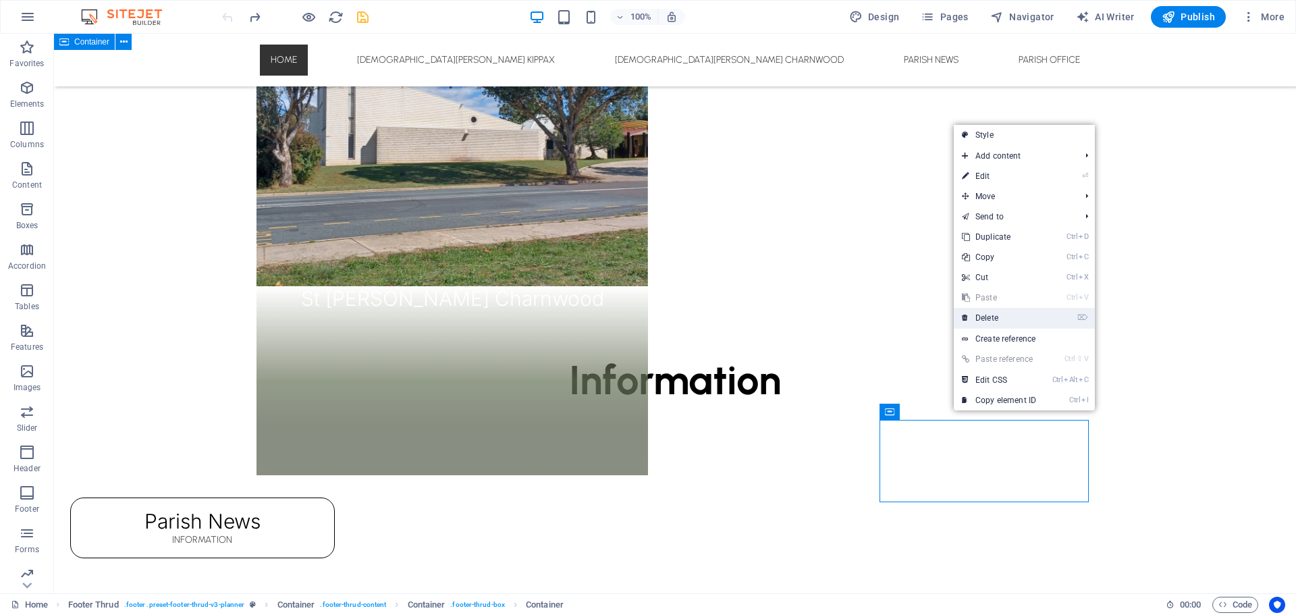
click at [1011, 317] on link "⌦ Delete" at bounding box center [998, 318] width 90 height 20
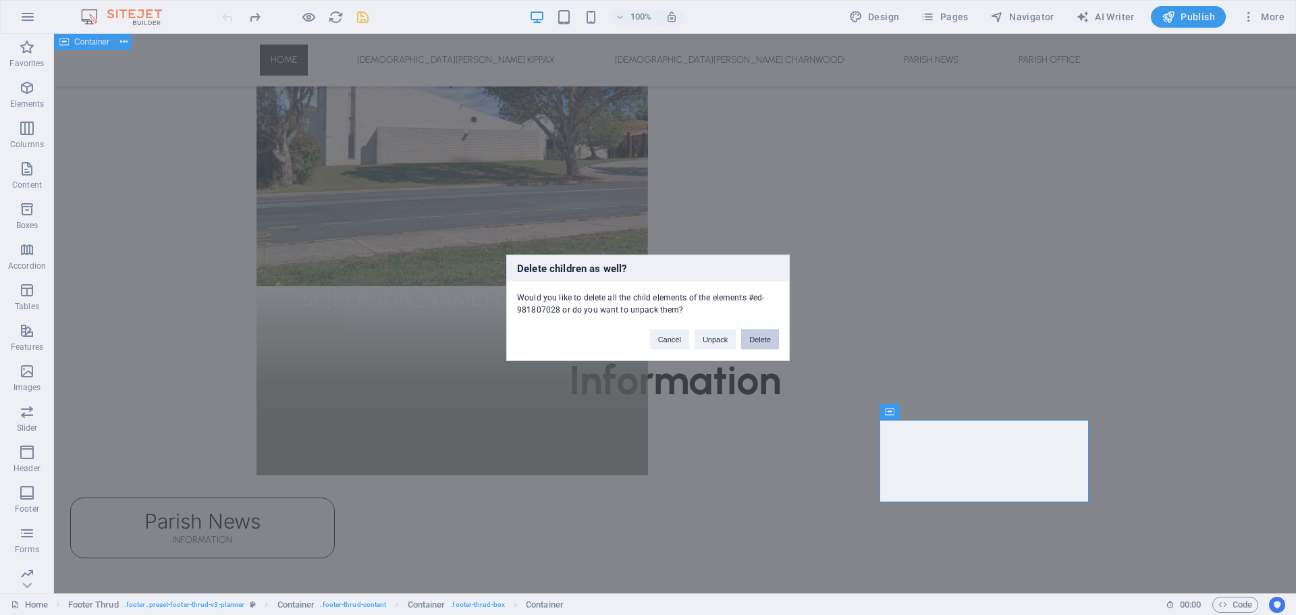
drag, startPoint x: 762, startPoint y: 340, endPoint x: 696, endPoint y: 316, distance: 70.4
click at [762, 340] on button "Delete" at bounding box center [760, 339] width 38 height 20
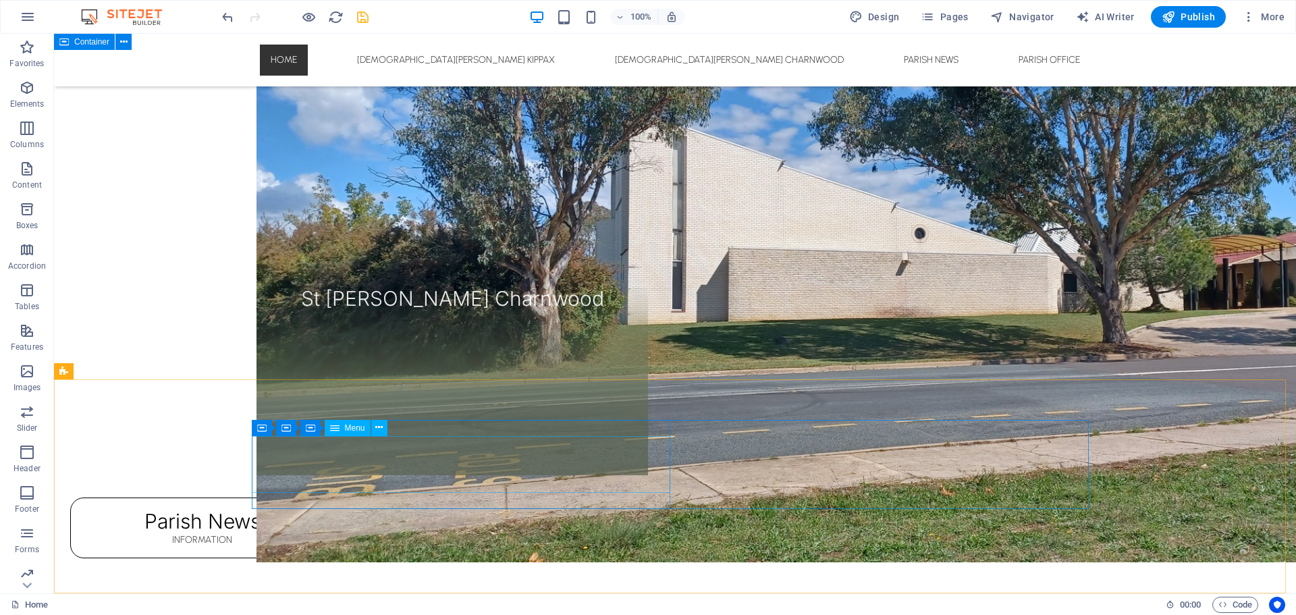
click at [345, 428] on span "Menu" at bounding box center [355, 428] width 20 height 8
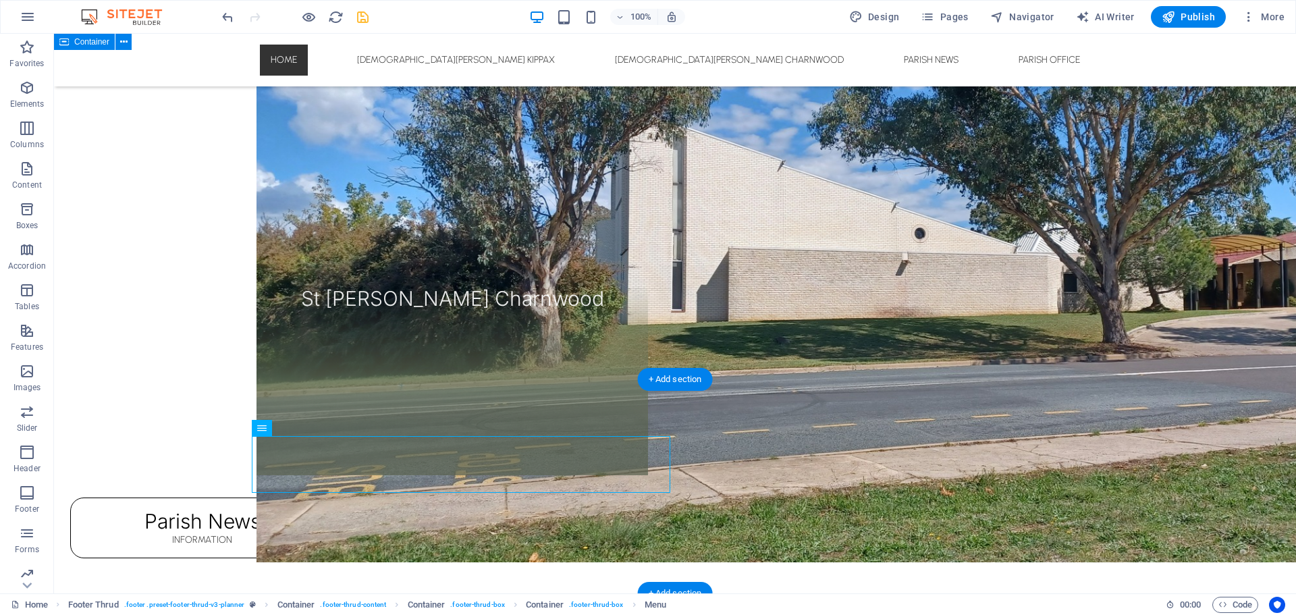
drag, startPoint x: 399, startPoint y: 462, endPoint x: 343, endPoint y: 460, distance: 56.7
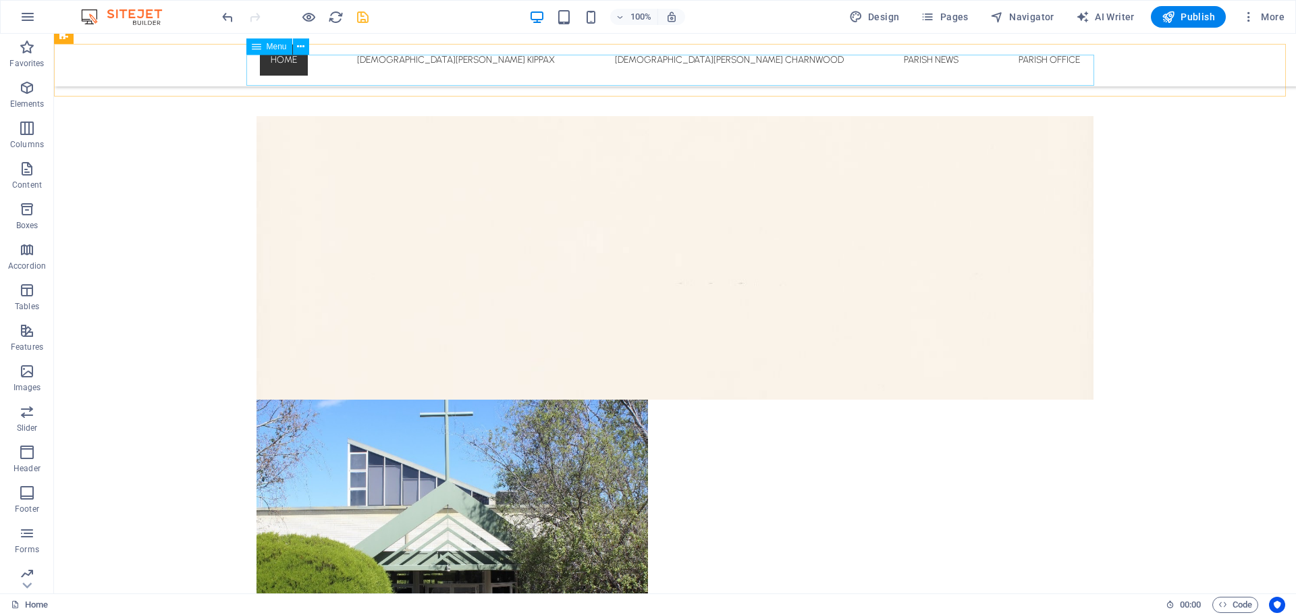
scroll to position [130, 0]
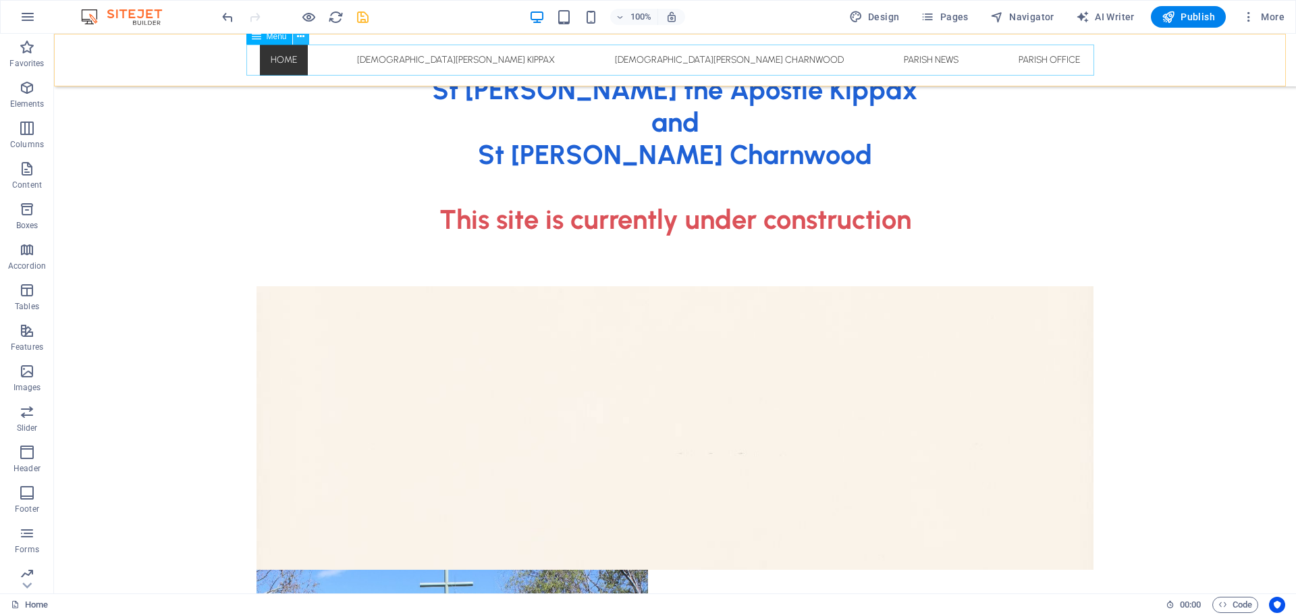
click at [302, 38] on icon at bounding box center [300, 37] width 7 height 14
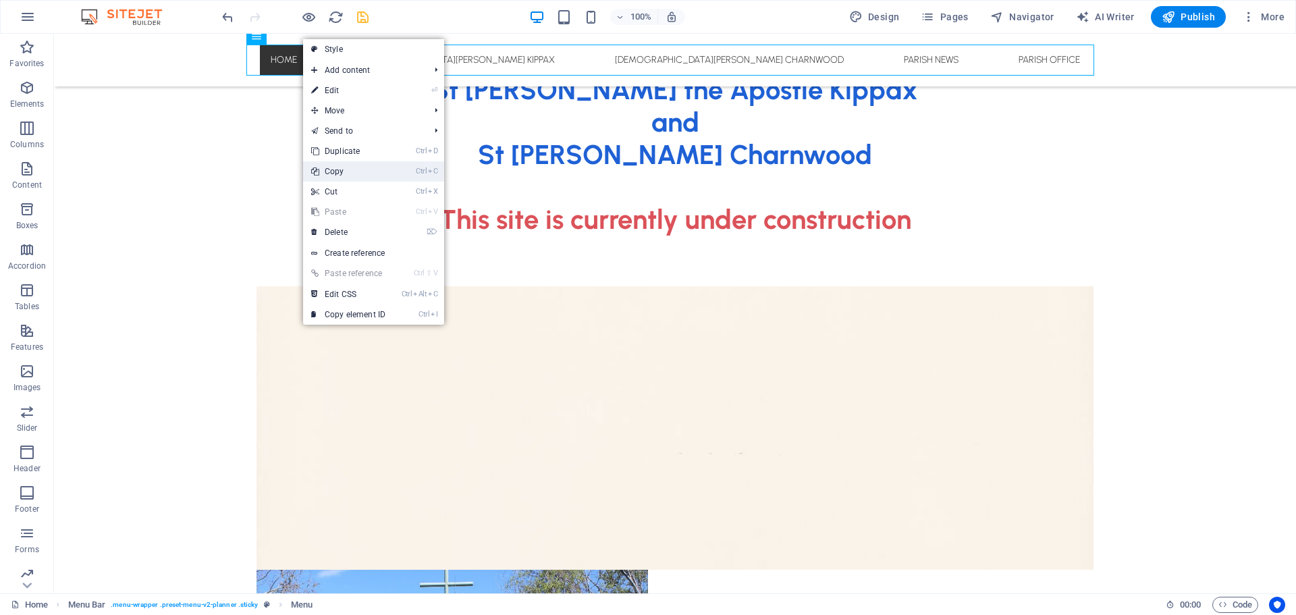
click at [330, 169] on link "Ctrl C Copy" at bounding box center [348, 171] width 90 height 20
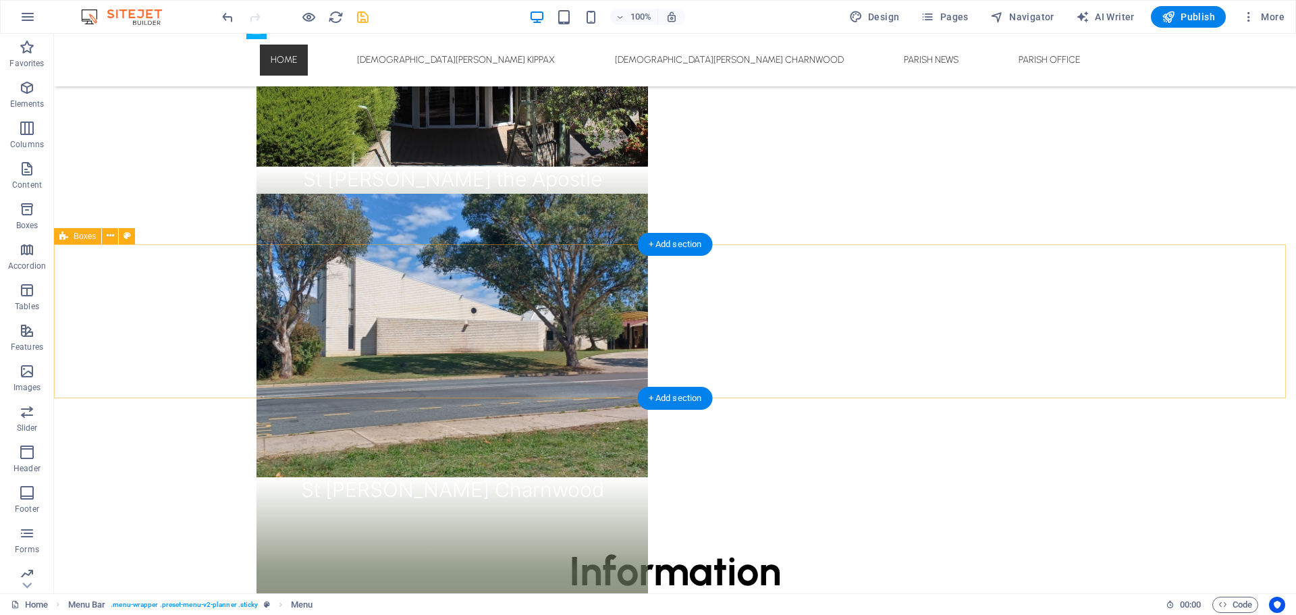
scroll to position [1007, 0]
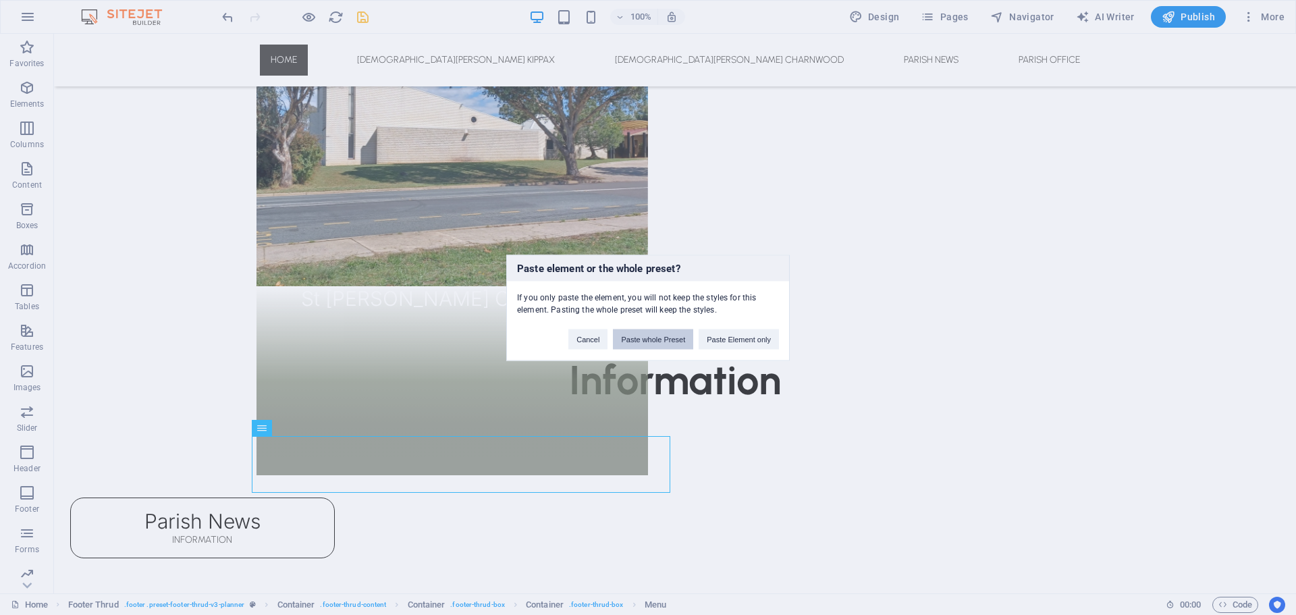
click at [667, 338] on button "Paste whole Preset" at bounding box center [653, 339] width 80 height 20
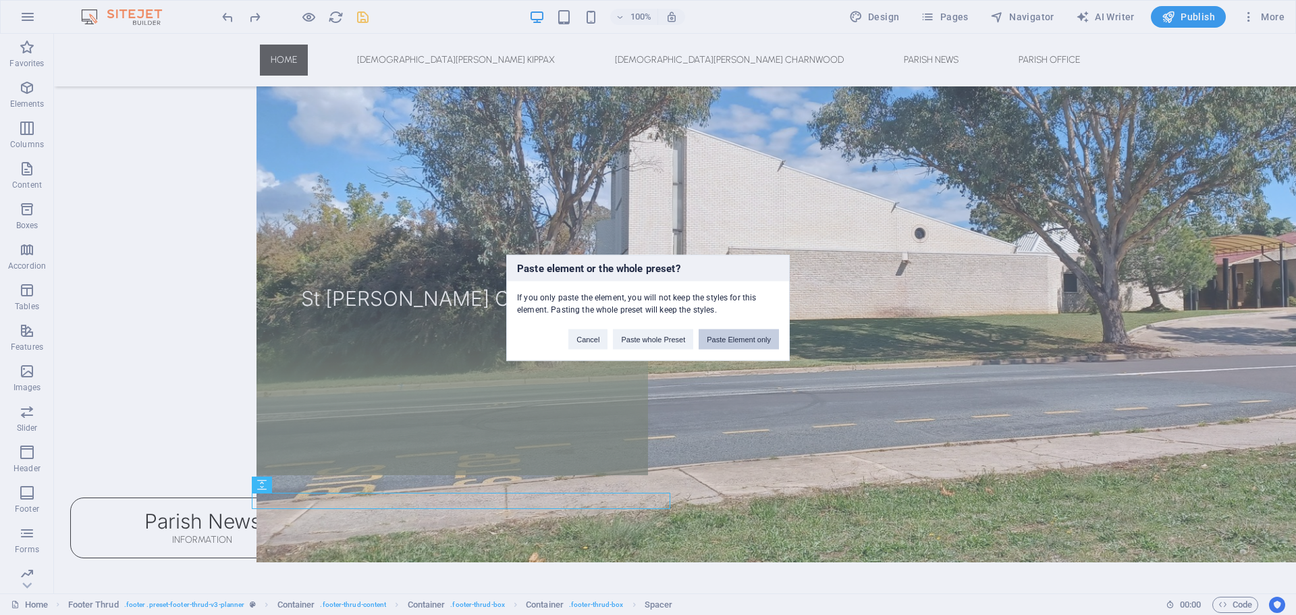
click at [736, 340] on button "Paste Element only" at bounding box center [738, 339] width 80 height 20
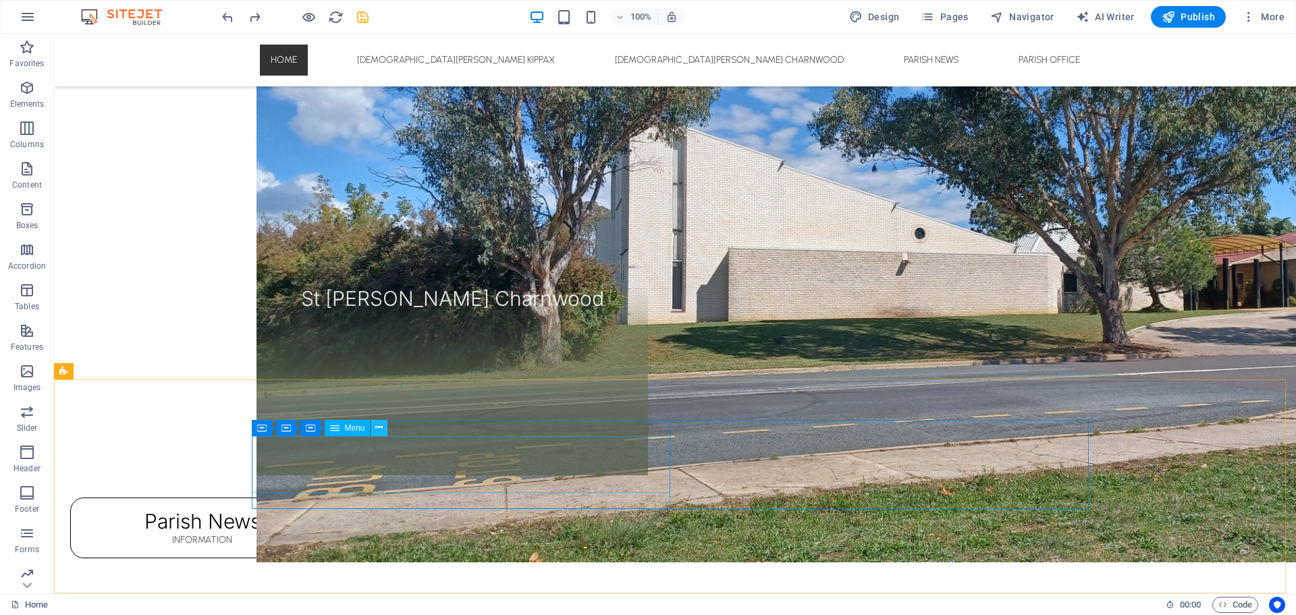
click at [382, 430] on icon at bounding box center [378, 427] width 7 height 14
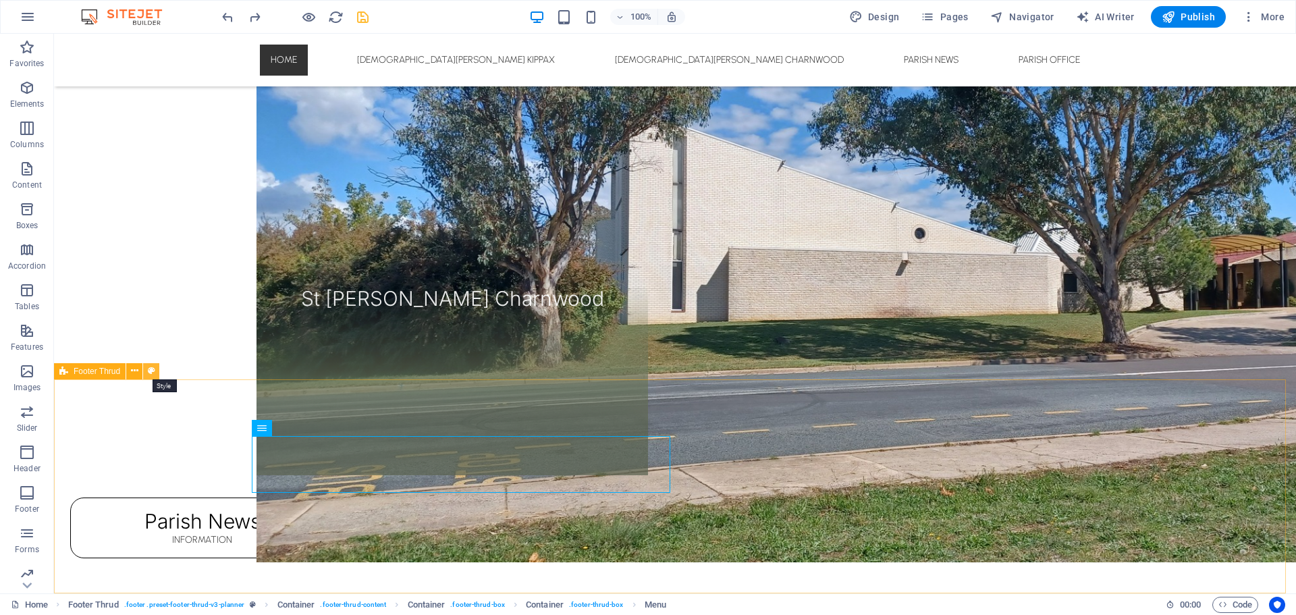
click at [153, 372] on icon at bounding box center [151, 371] width 7 height 14
select select "footer"
select select "rem"
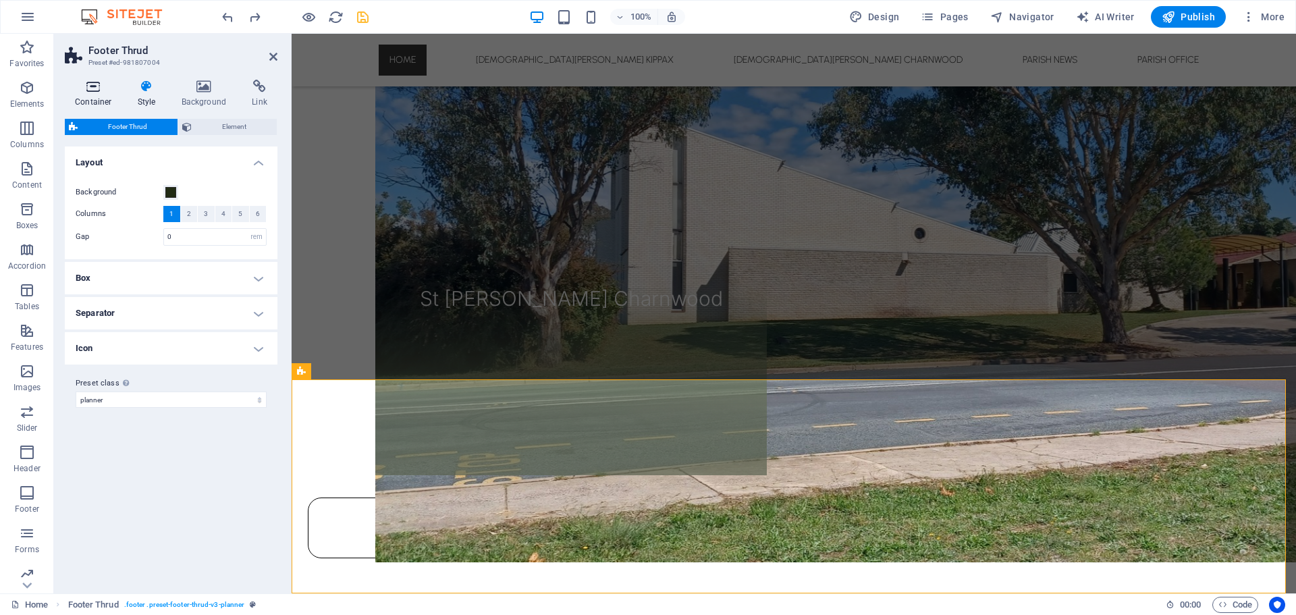
click at [93, 94] on h4 "Container" at bounding box center [96, 94] width 63 height 28
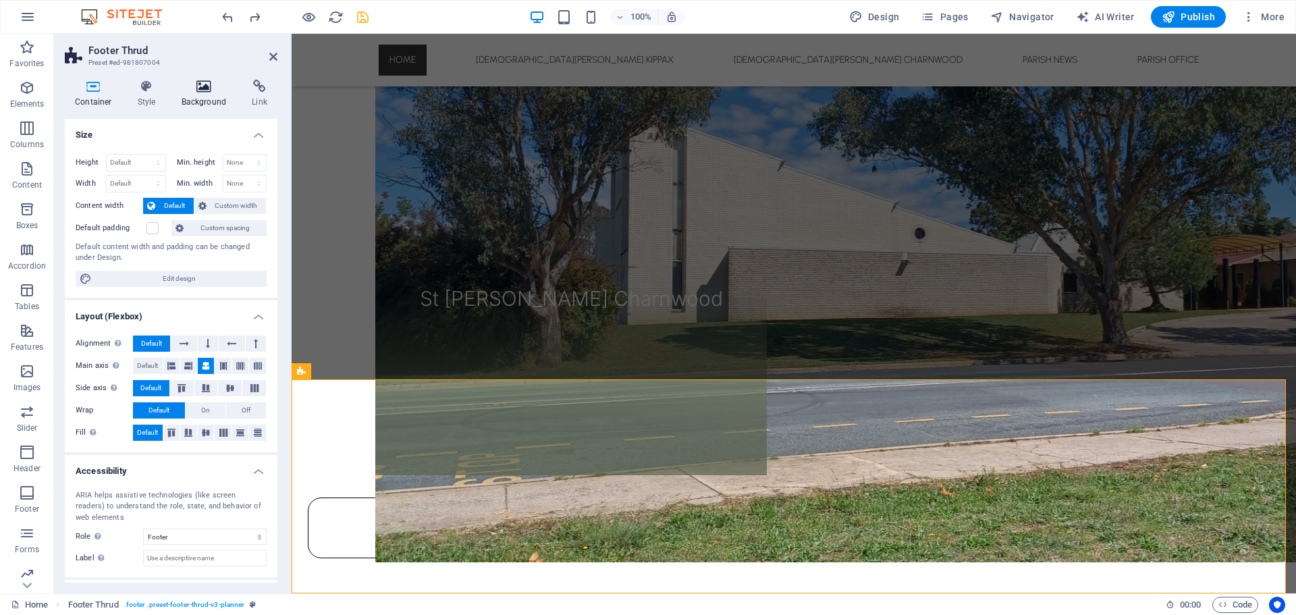
click at [207, 99] on h4 "Background" at bounding box center [206, 94] width 71 height 28
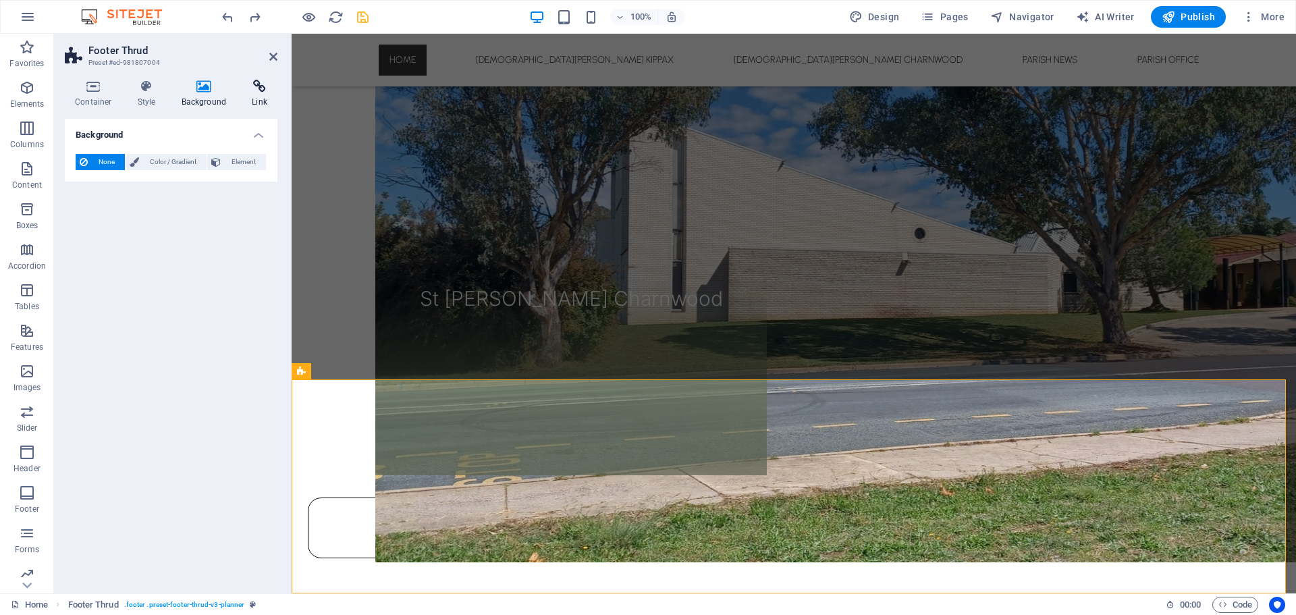
click at [261, 94] on h4 "Link" at bounding box center [260, 94] width 36 height 28
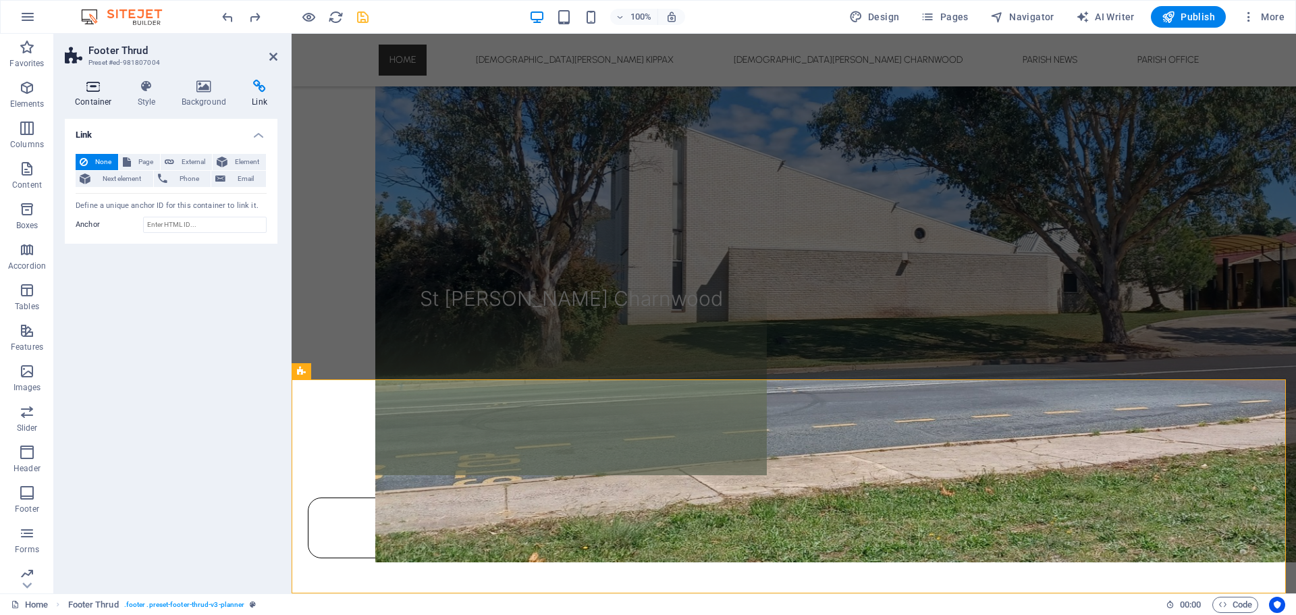
click at [101, 96] on h4 "Container" at bounding box center [96, 94] width 63 height 28
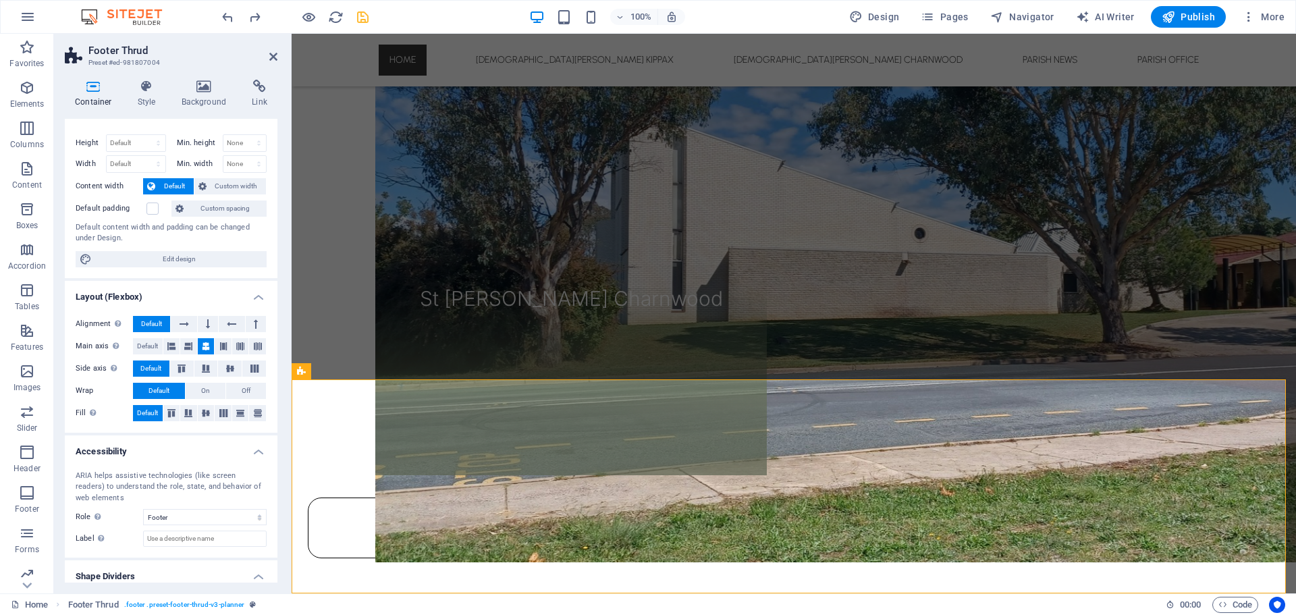
scroll to position [0, 0]
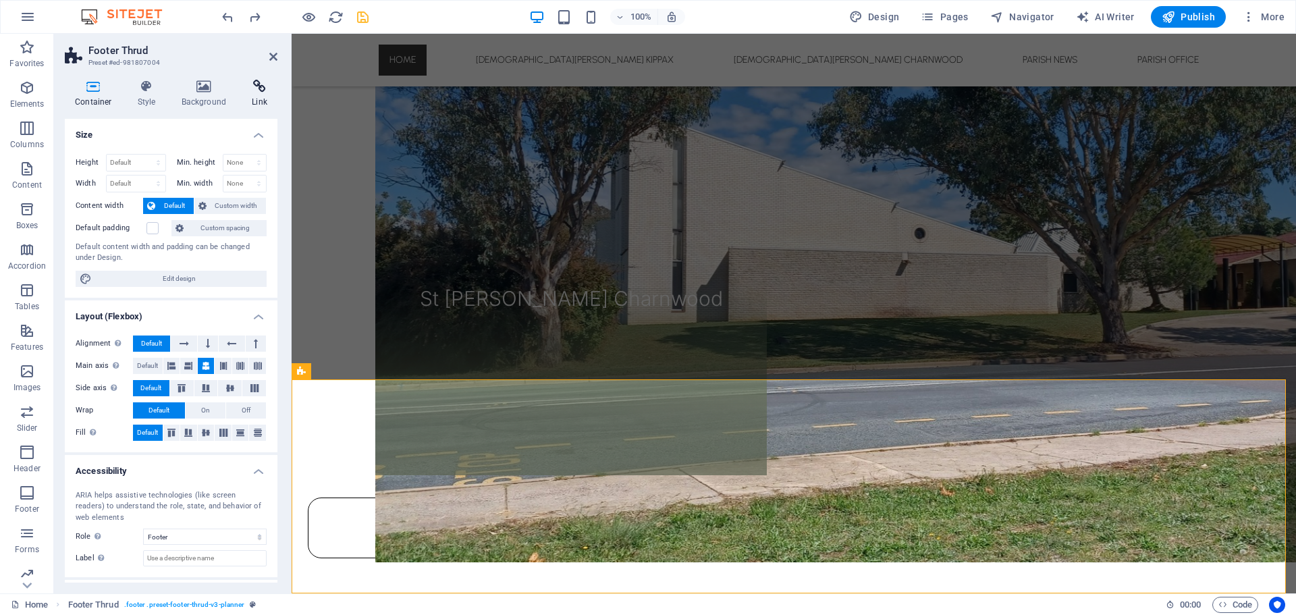
click at [258, 97] on h4 "Link" at bounding box center [260, 94] width 36 height 28
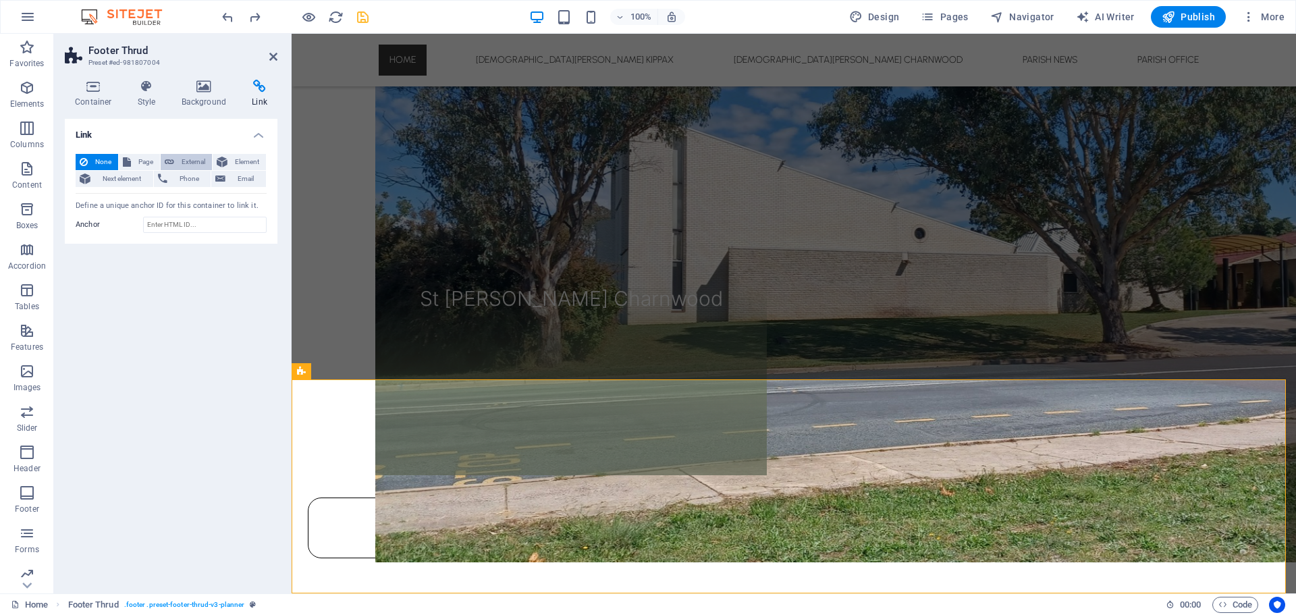
click at [182, 161] on span "External" at bounding box center [193, 162] width 30 height 16
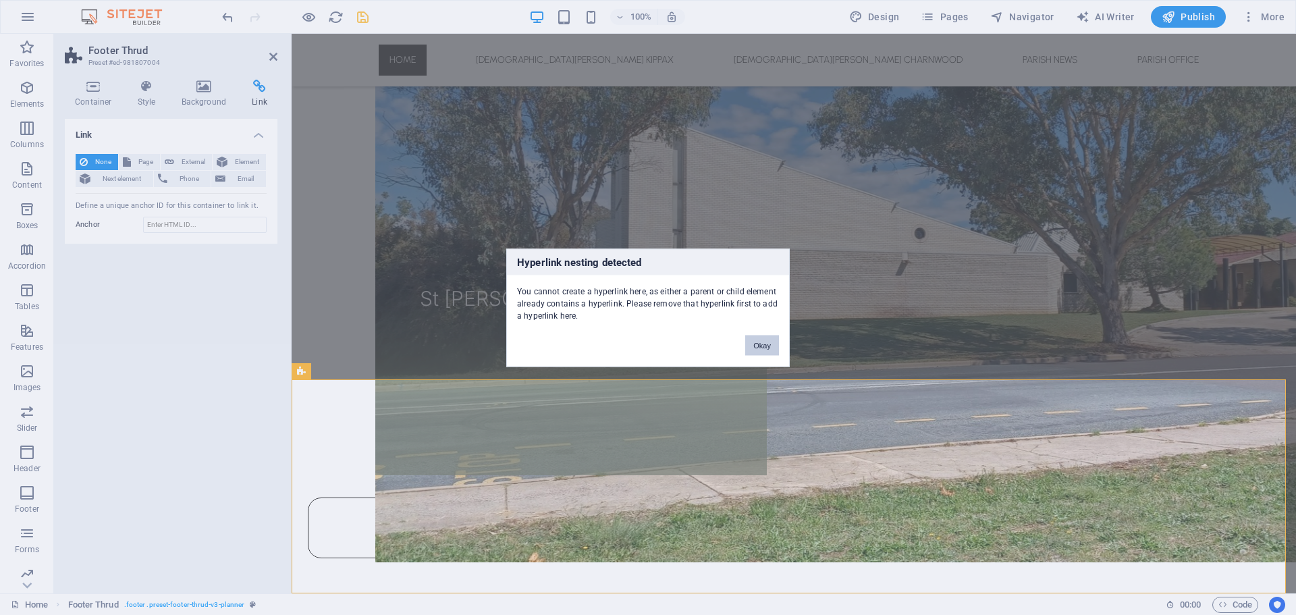
click at [764, 350] on button "Okay" at bounding box center [762, 345] width 34 height 20
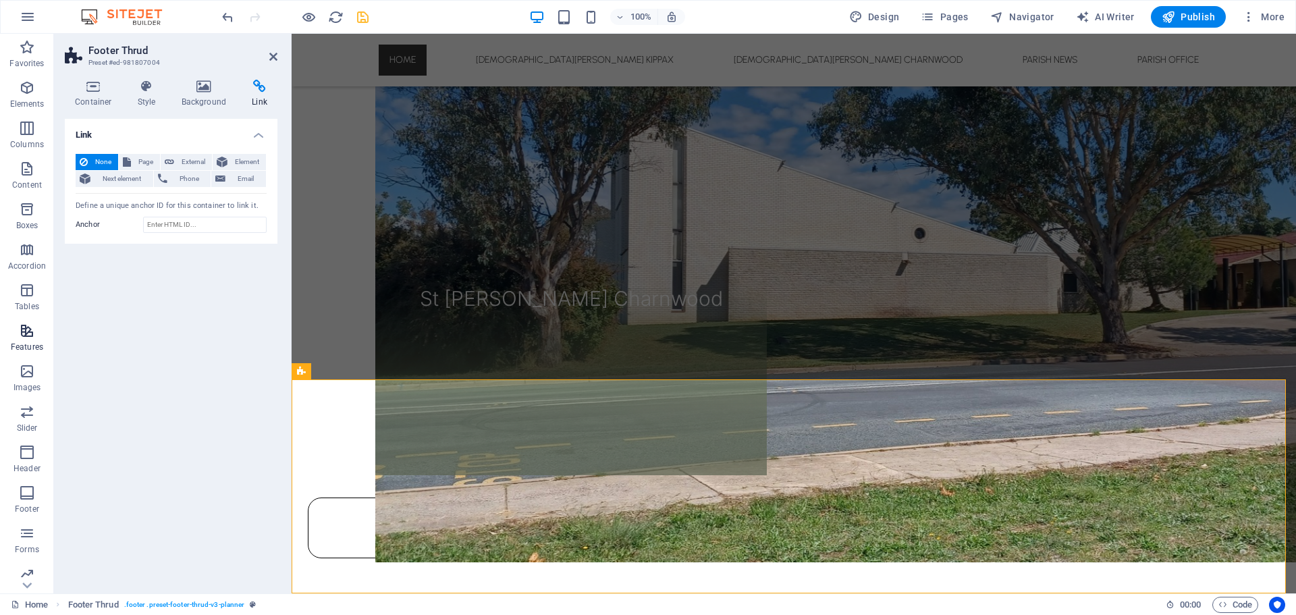
click at [29, 335] on icon "button" at bounding box center [27, 331] width 16 height 16
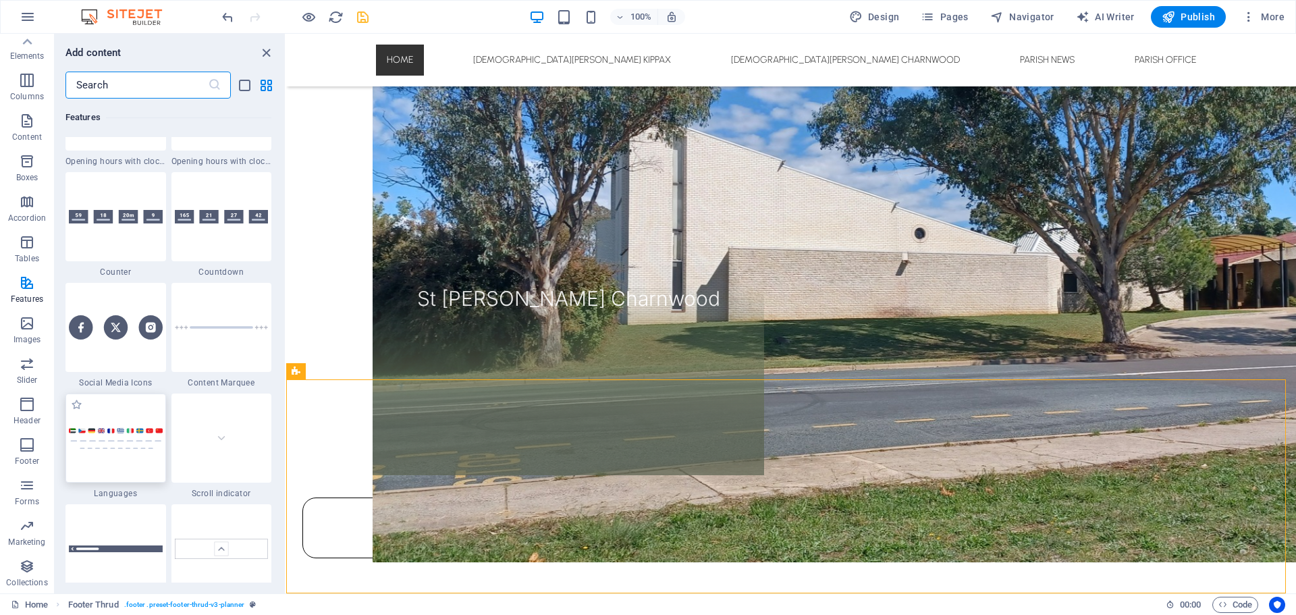
scroll to position [6002, 0]
click at [25, 442] on icon "button" at bounding box center [27, 445] width 16 height 16
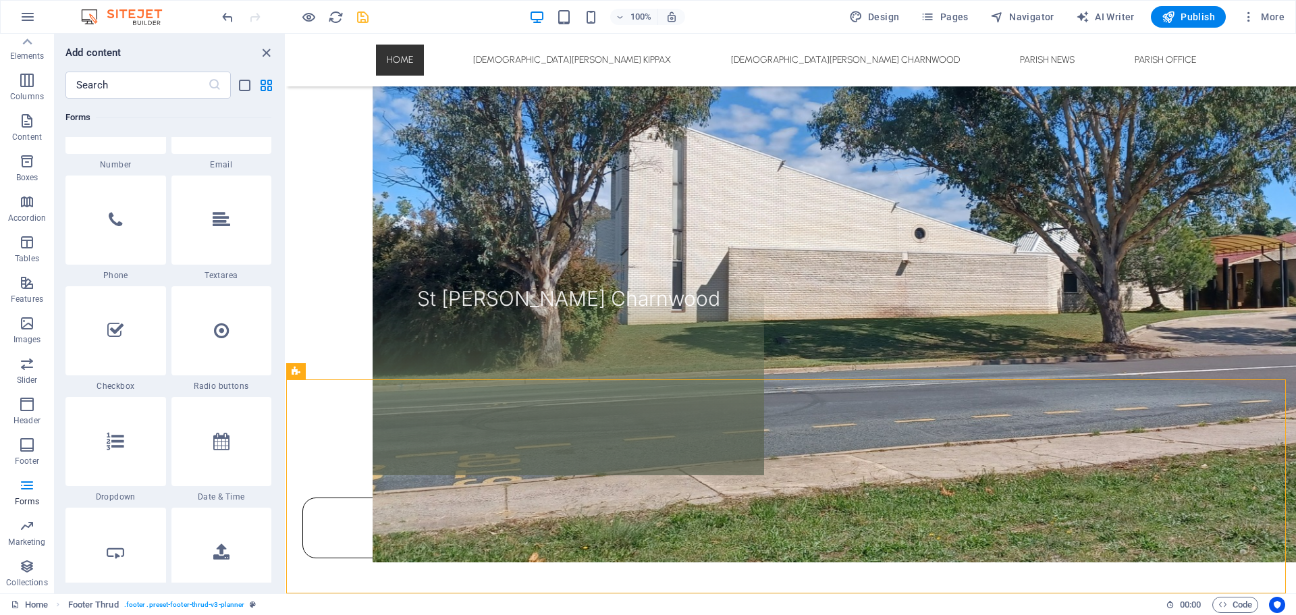
scroll to position [10620, 0]
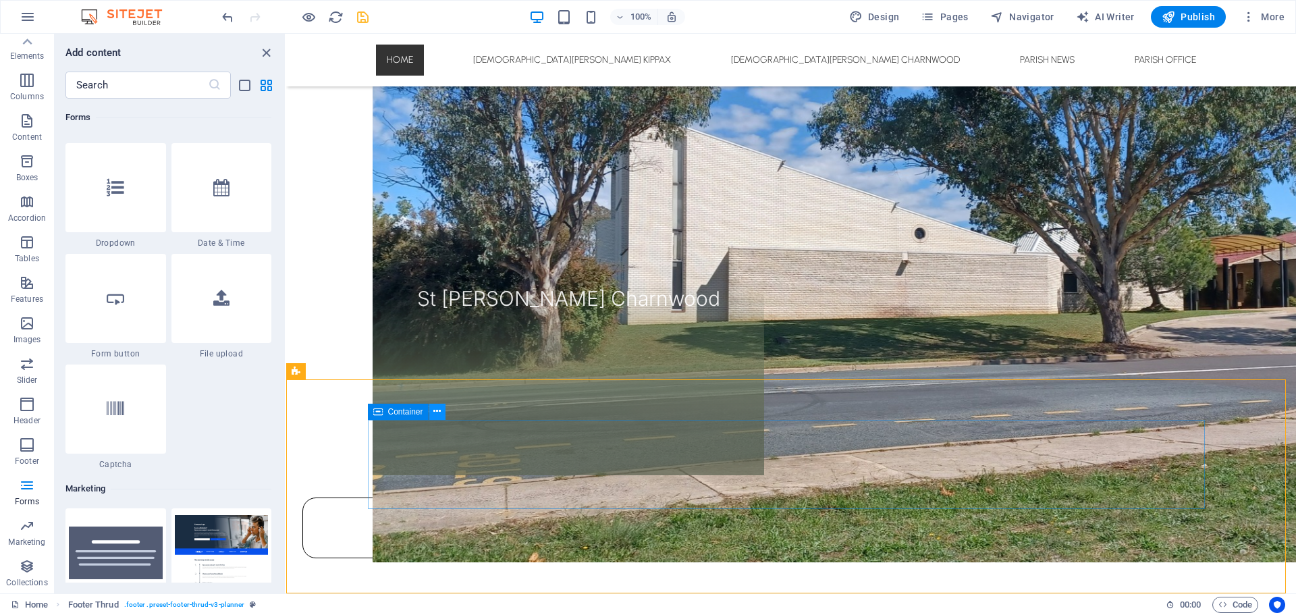
click at [438, 412] on icon at bounding box center [436, 411] width 7 height 14
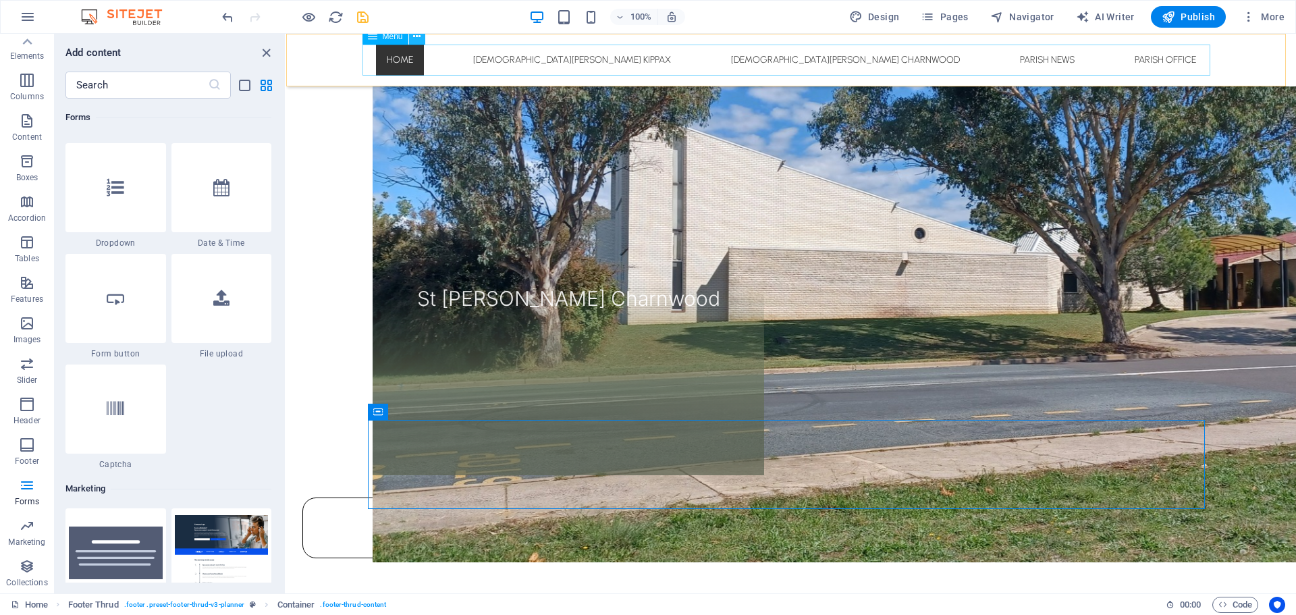
click at [418, 35] on icon at bounding box center [416, 37] width 7 height 14
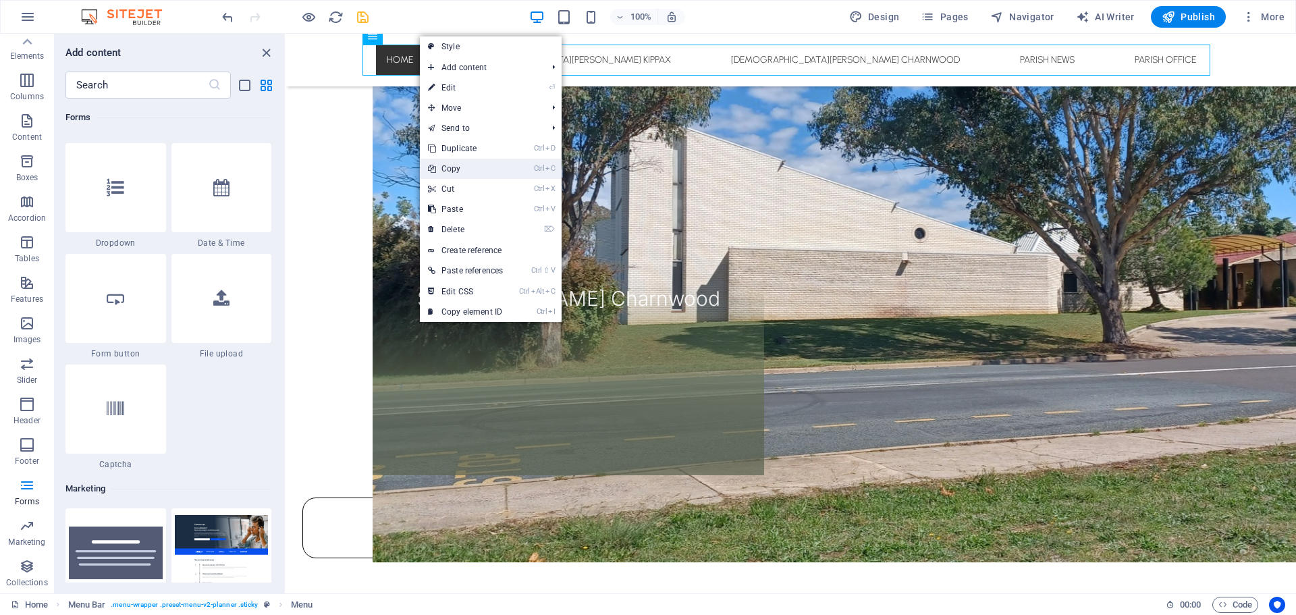
click at [449, 168] on link "Ctrl C Copy" at bounding box center [465, 169] width 91 height 20
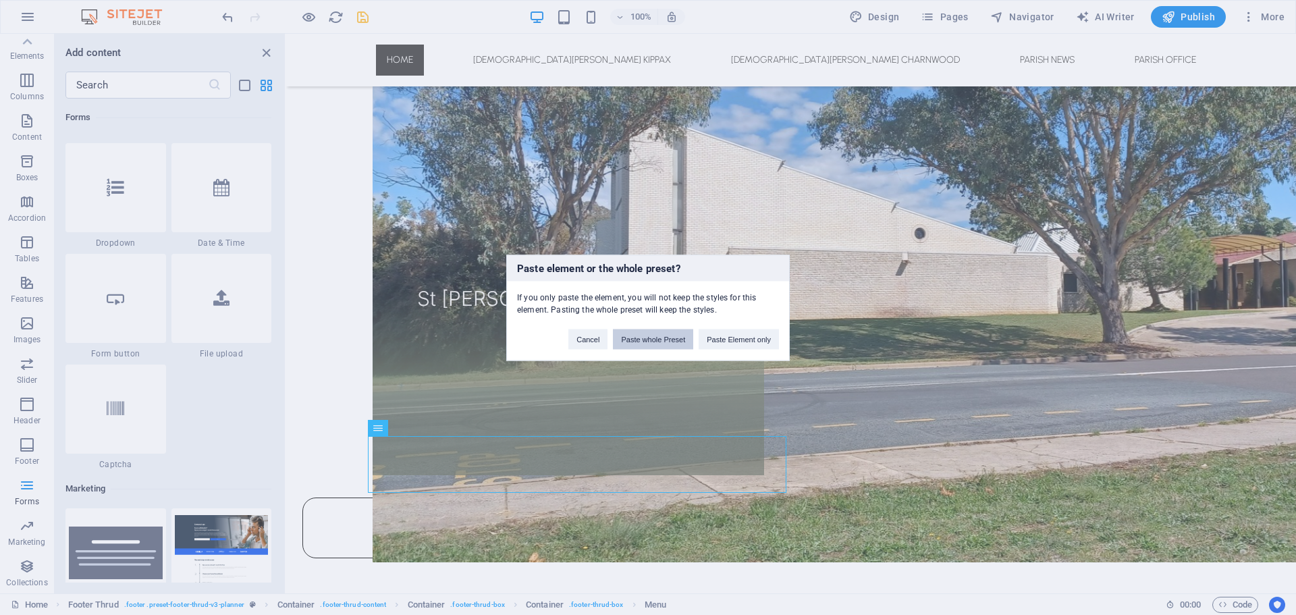
click at [654, 339] on button "Paste whole Preset" at bounding box center [653, 339] width 80 height 20
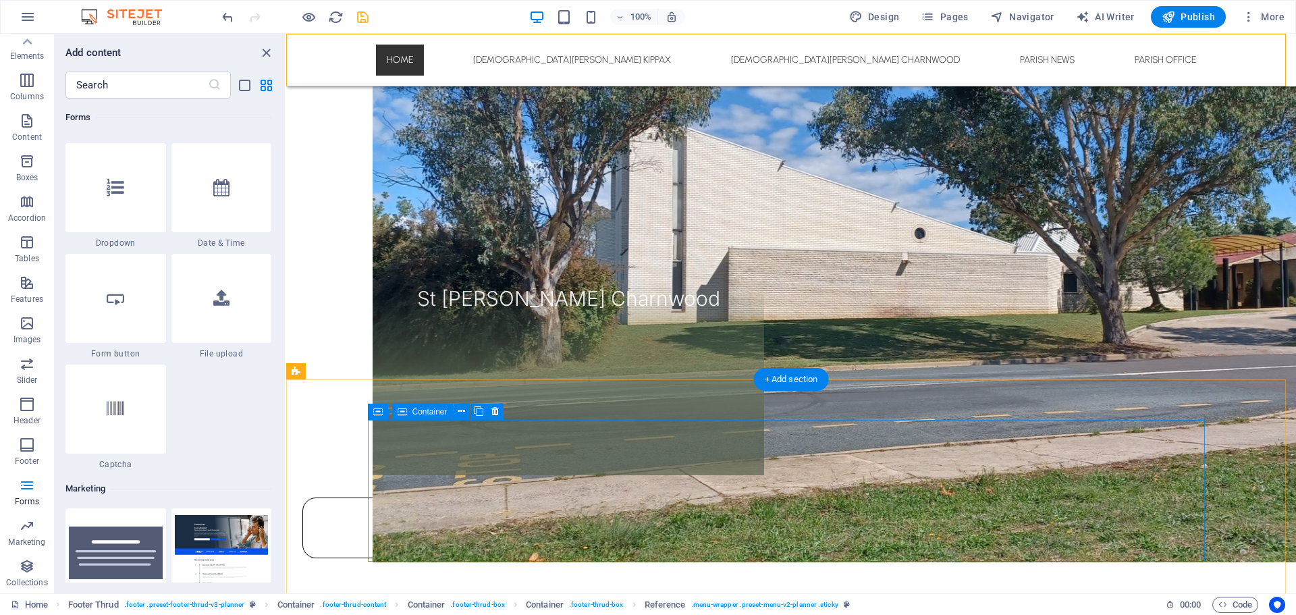
scroll to position [1021, 0]
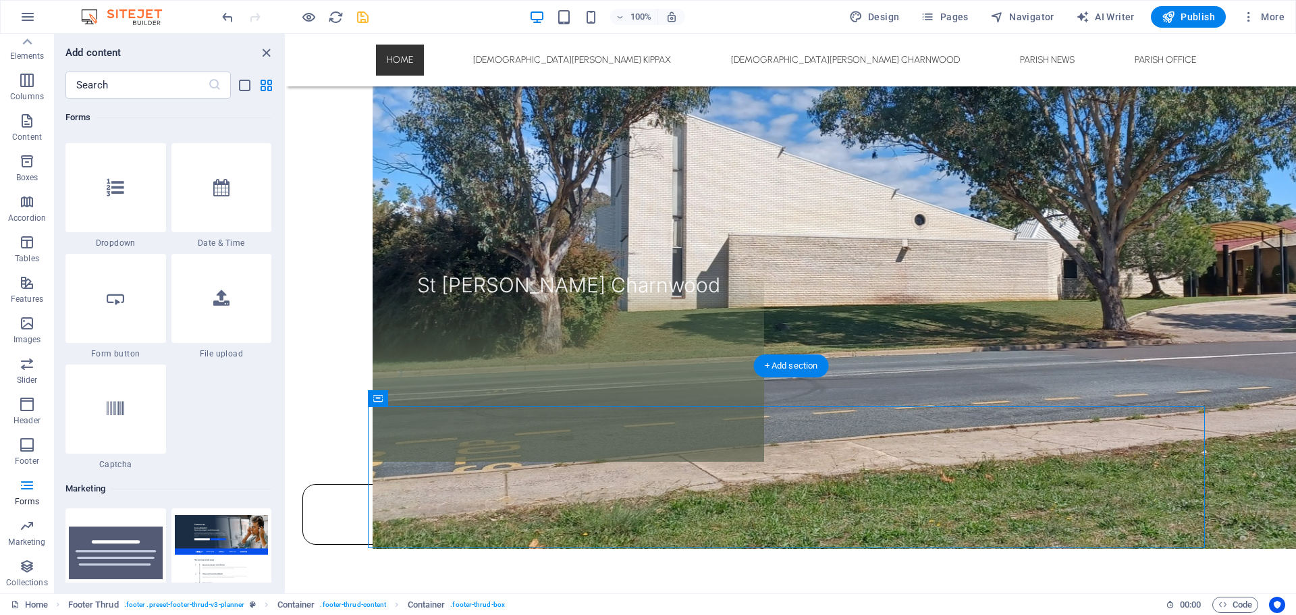
drag, startPoint x: 1051, startPoint y: 524, endPoint x: 412, endPoint y: 456, distance: 642.5
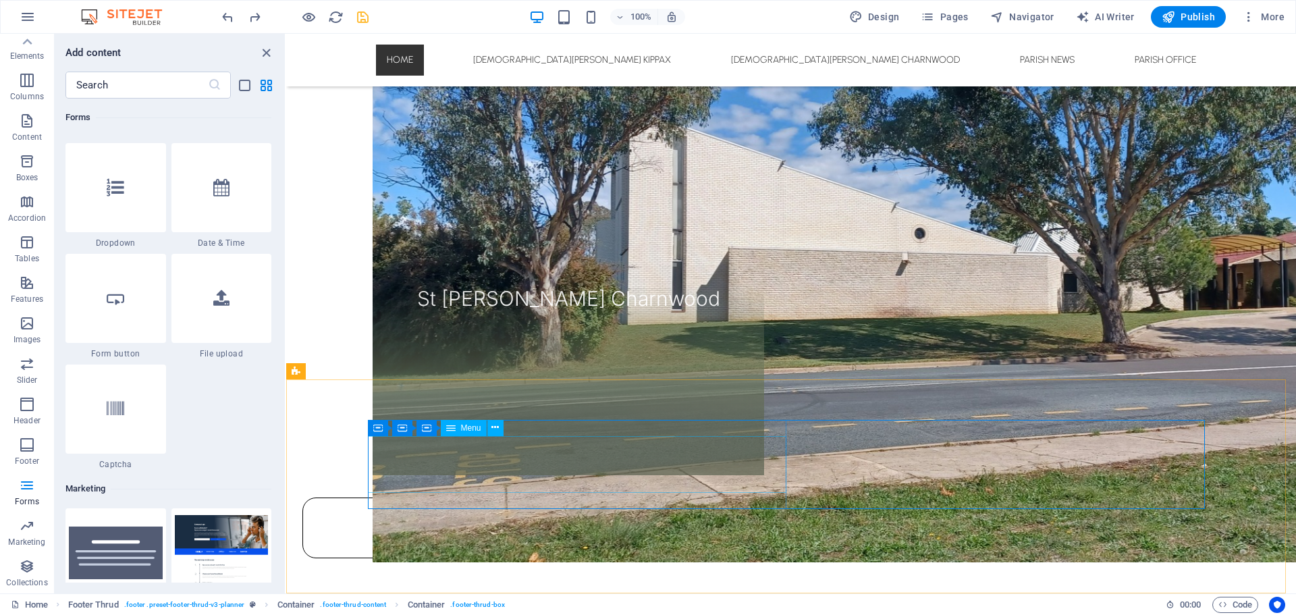
click at [495, 436] on div "Container Container Container Menu" at bounding box center [440, 428] width 144 height 17
click at [497, 433] on icon at bounding box center [494, 427] width 7 height 14
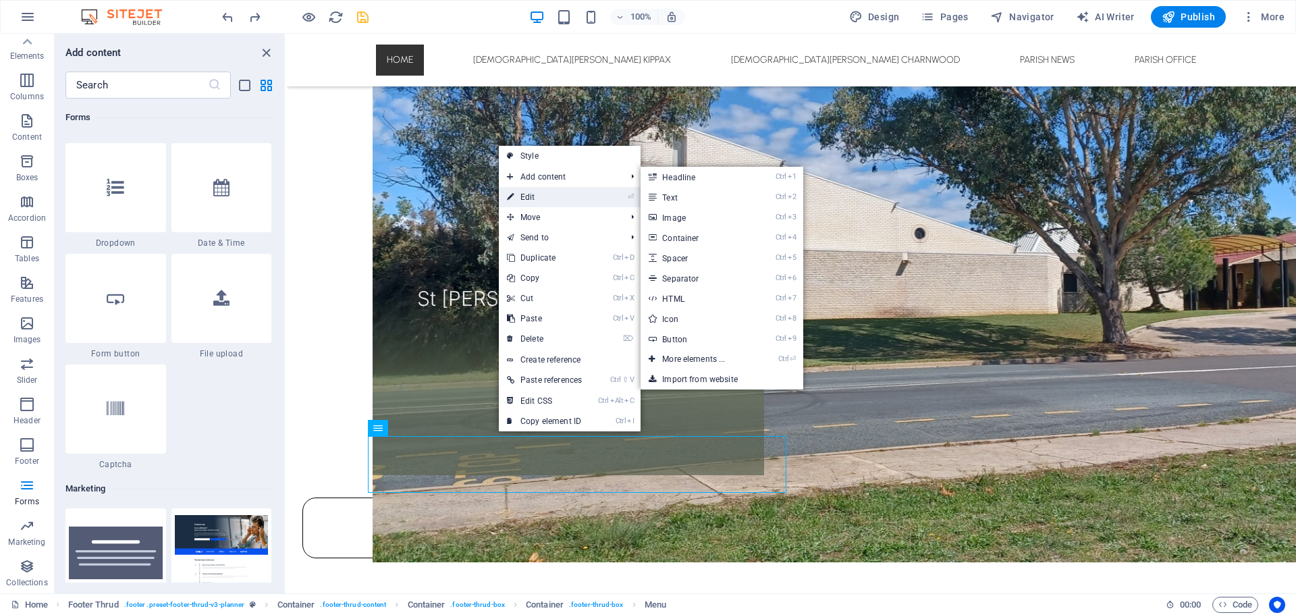
click at [544, 201] on link "⏎ Edit" at bounding box center [544, 197] width 91 height 20
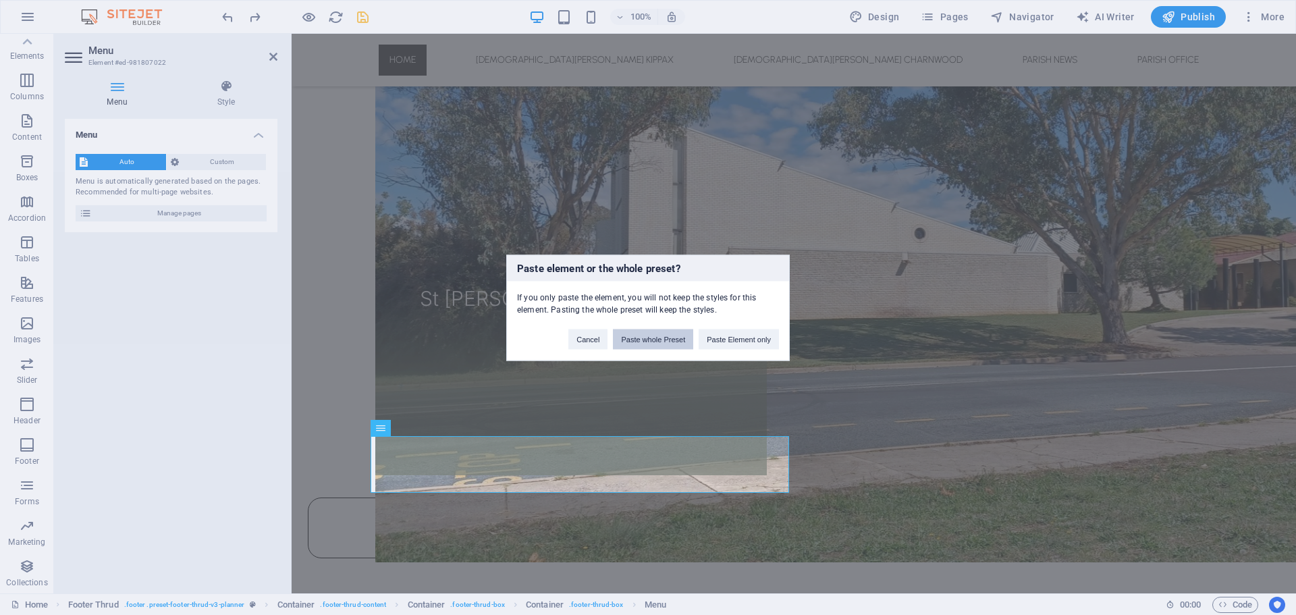
click at [669, 338] on button "Paste whole Preset" at bounding box center [653, 339] width 80 height 20
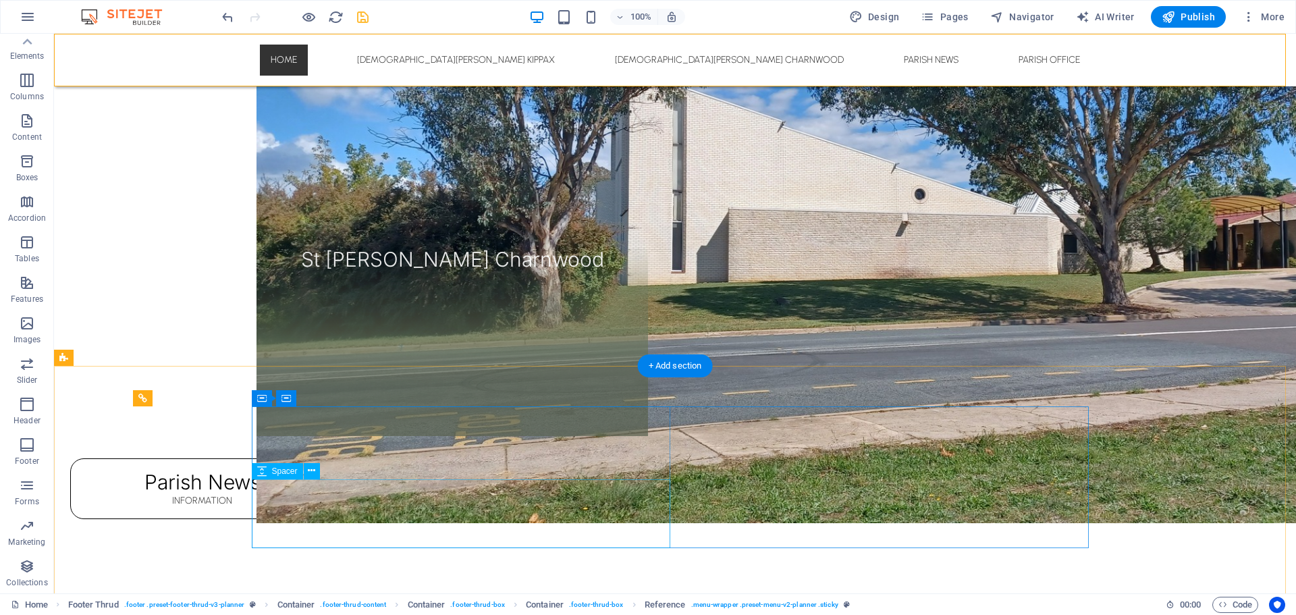
scroll to position [1060, 0]
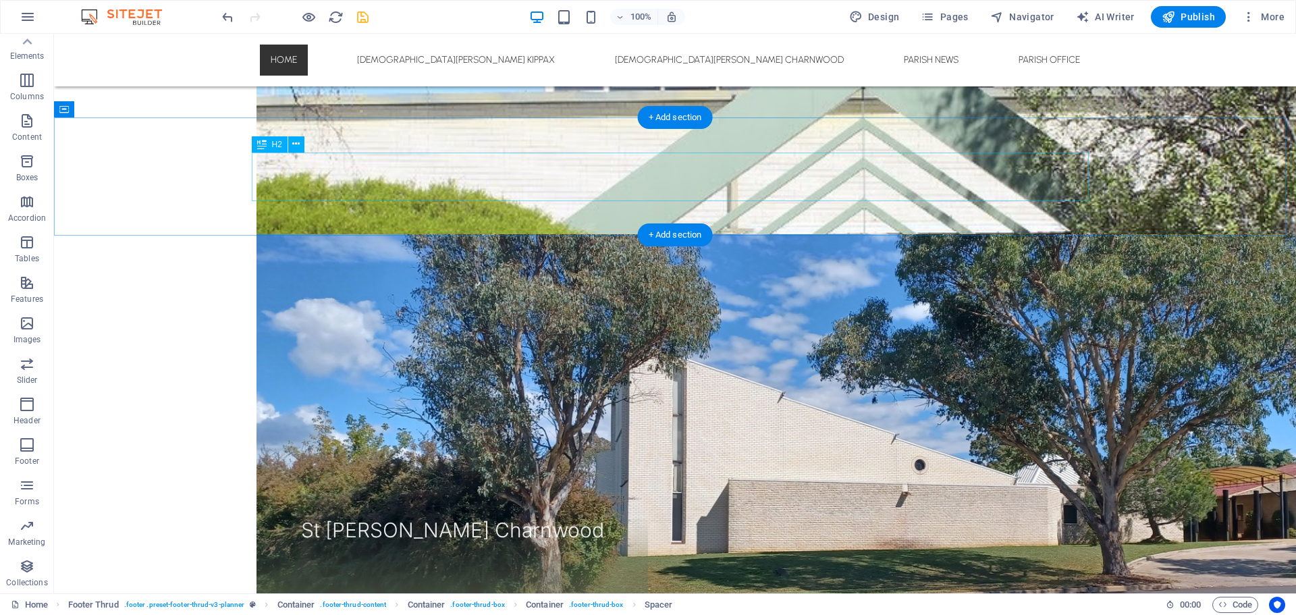
scroll to position [520, 0]
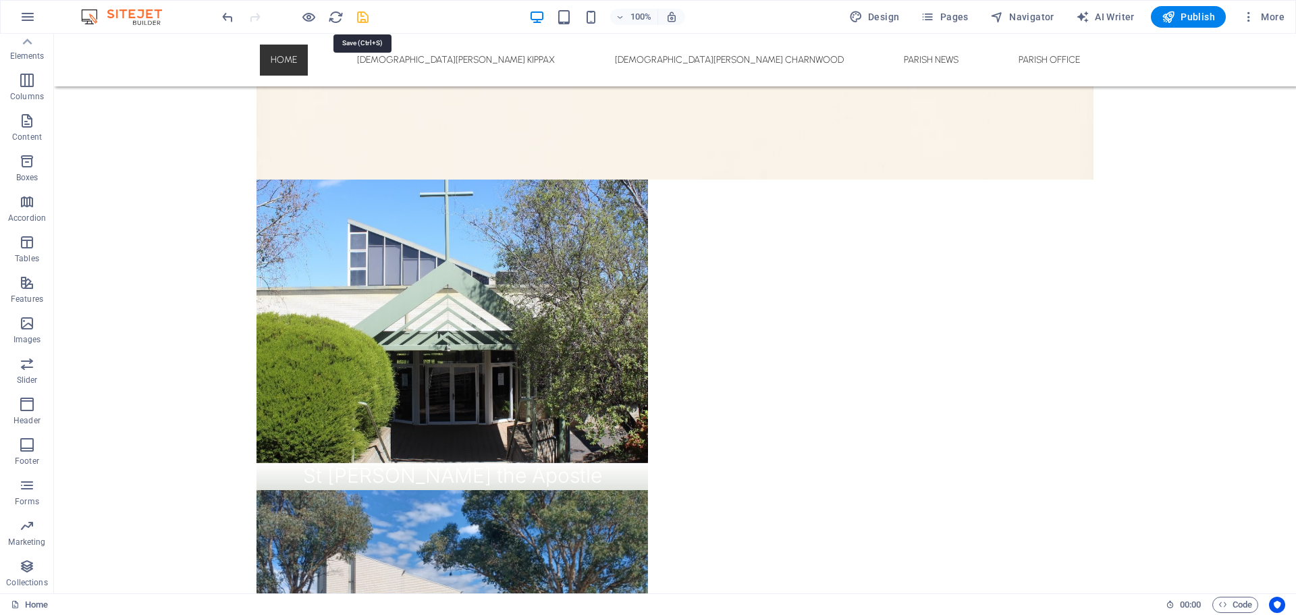
click at [364, 16] on icon "save" at bounding box center [363, 17] width 16 height 16
click at [1190, 18] on span "Publish" at bounding box center [1187, 16] width 53 height 13
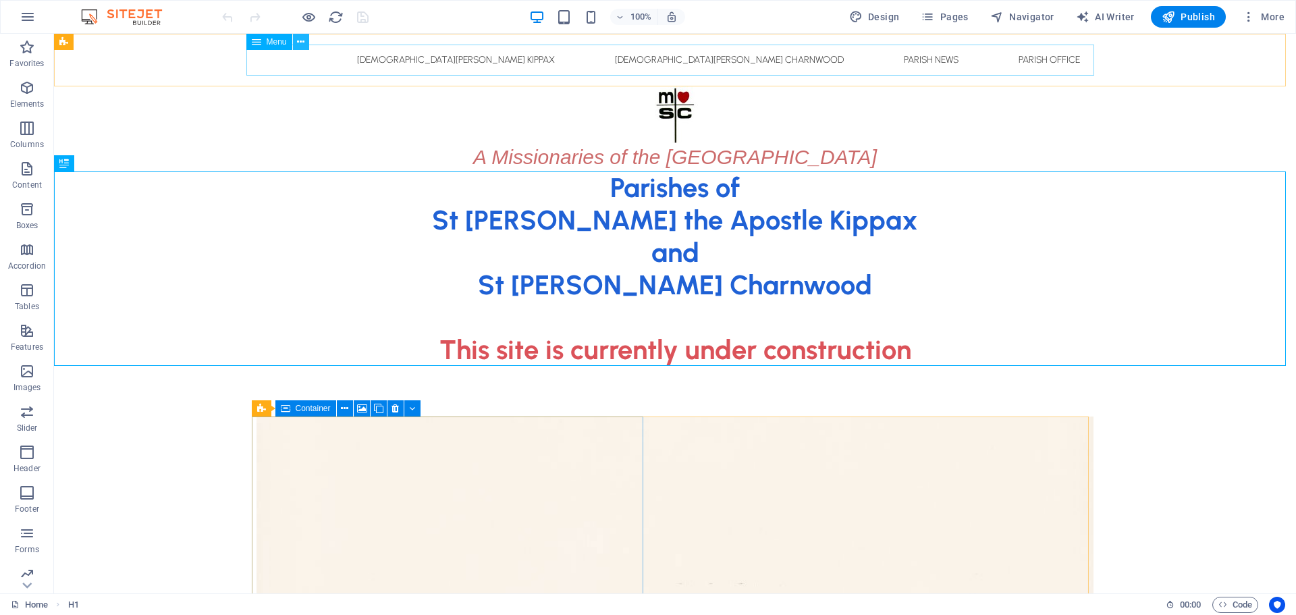
click at [300, 43] on icon at bounding box center [300, 42] width 7 height 14
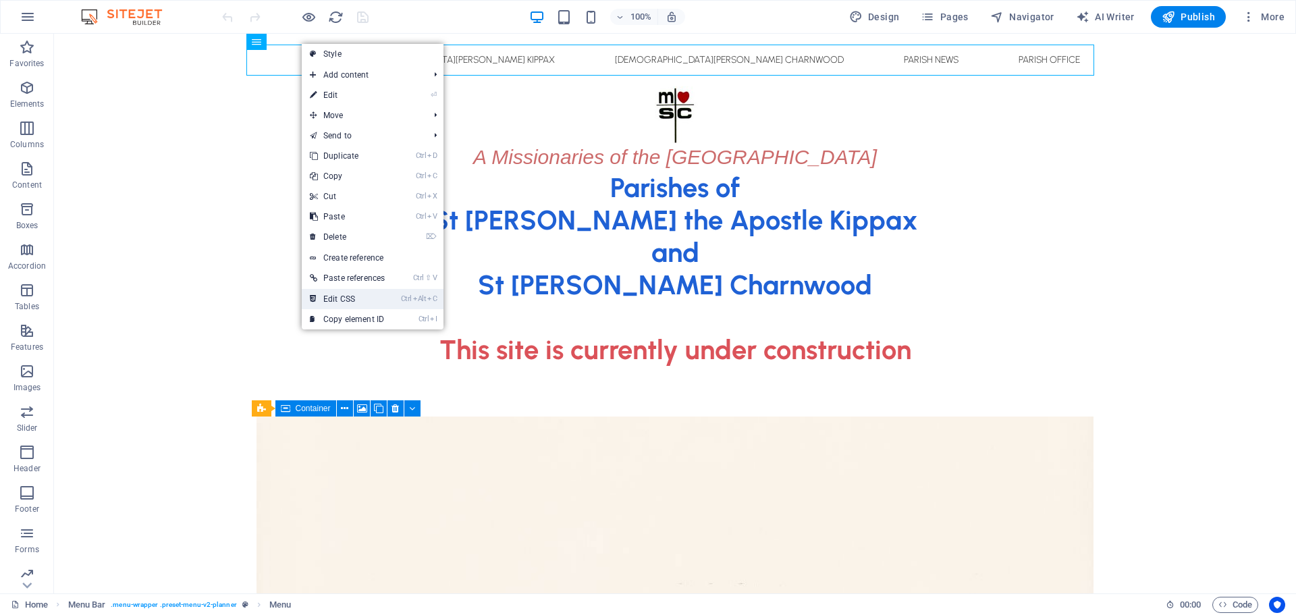
click at [341, 296] on link "Ctrl Alt C Edit CSS" at bounding box center [347, 299] width 91 height 20
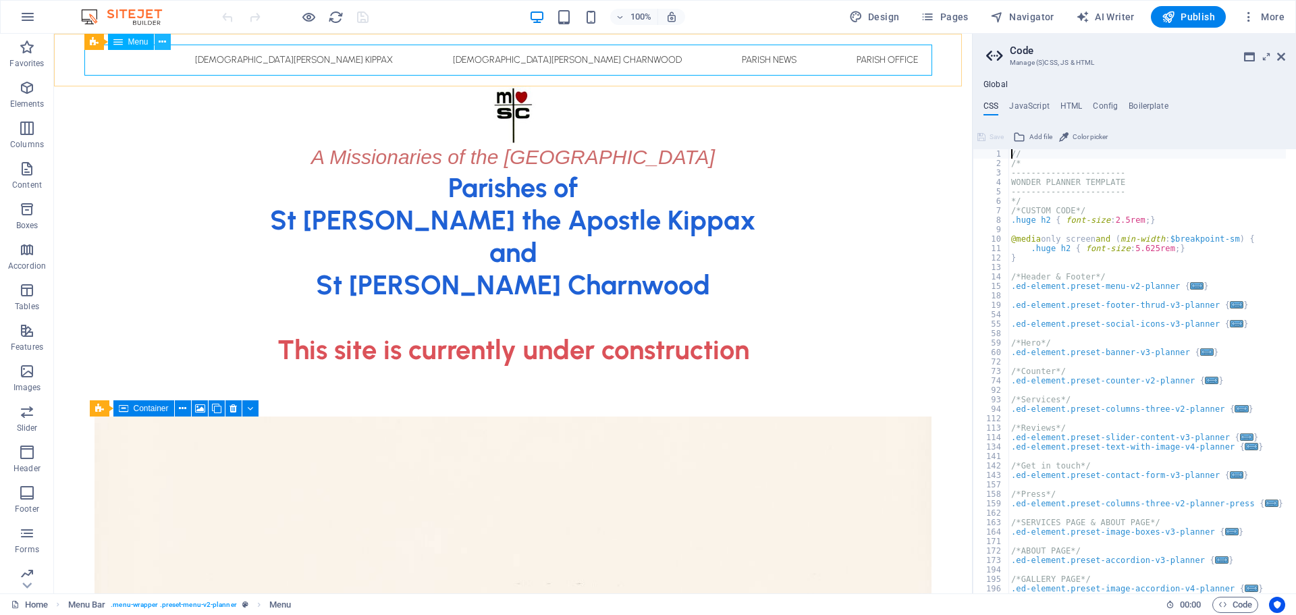
click at [163, 43] on icon at bounding box center [162, 42] width 7 height 14
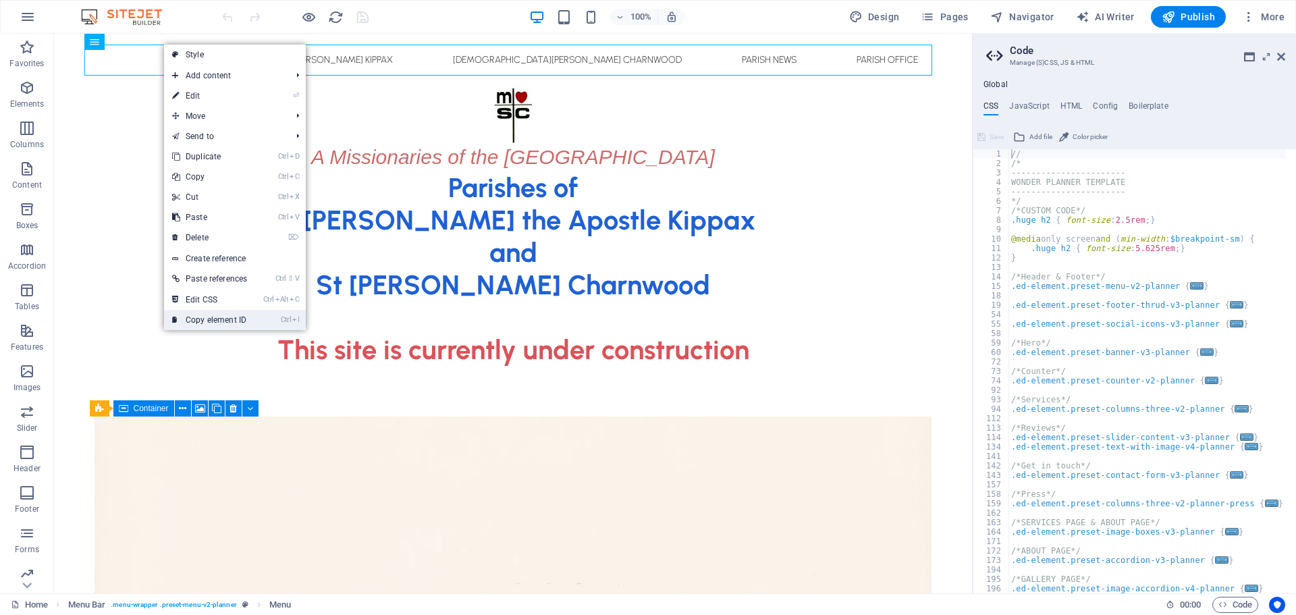
click at [207, 319] on link "Ctrl I Copy element ID" at bounding box center [209, 320] width 91 height 20
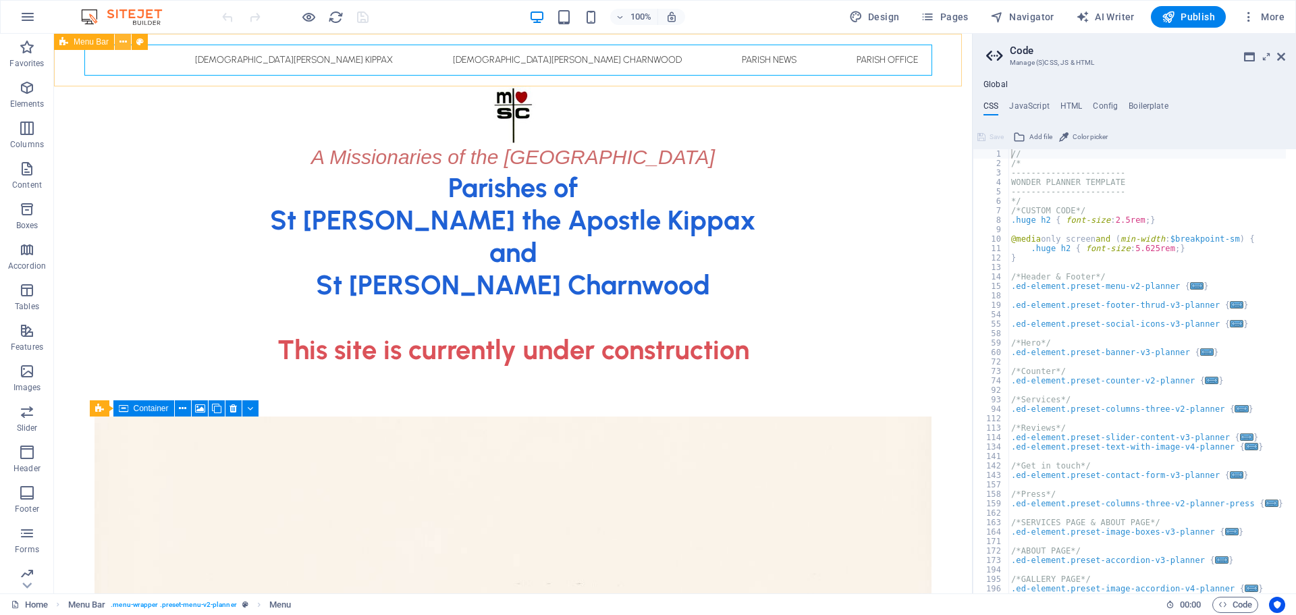
click at [126, 42] on icon at bounding box center [122, 42] width 7 height 14
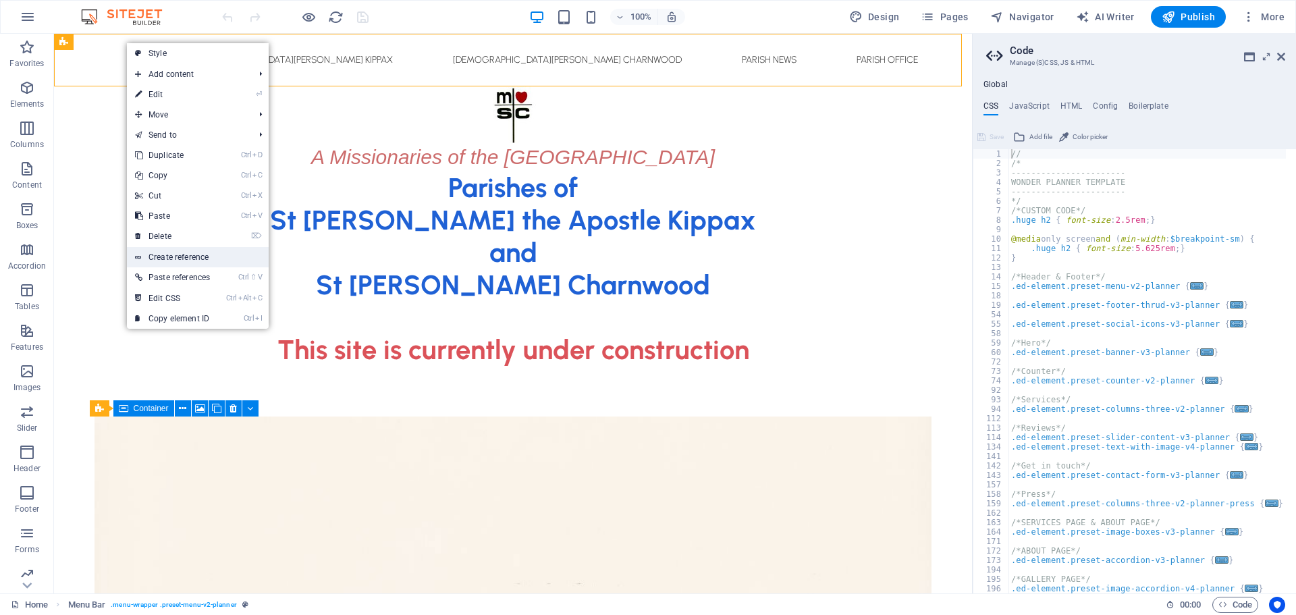
click at [187, 255] on link "Create reference" at bounding box center [198, 257] width 142 height 20
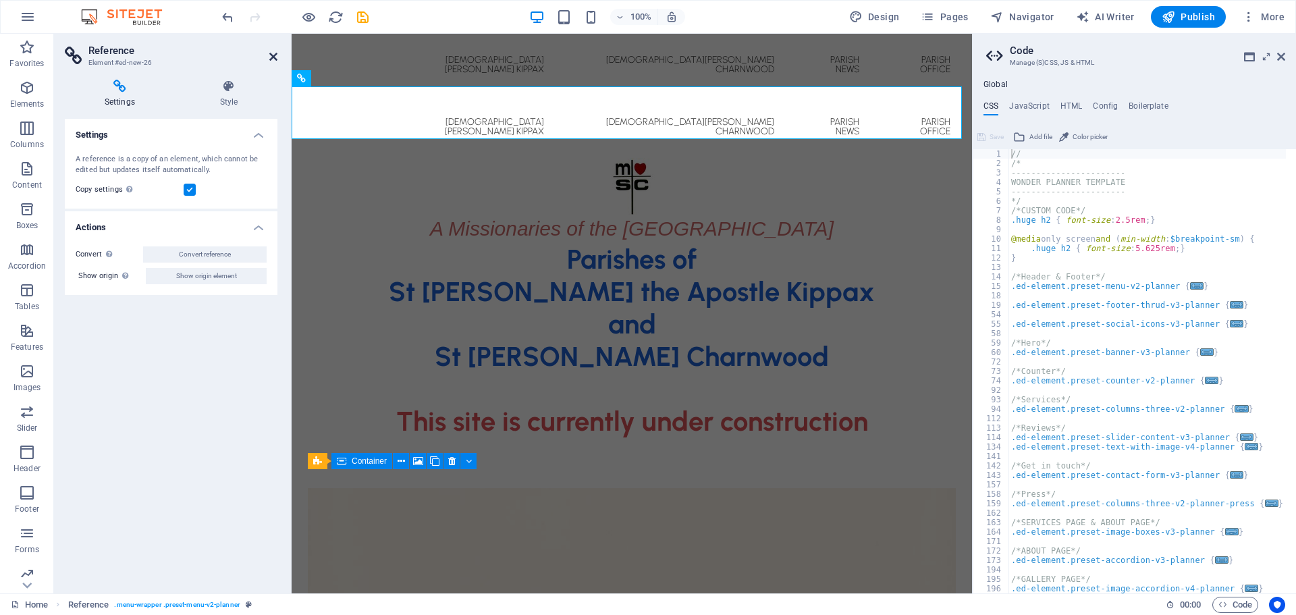
click at [273, 54] on icon at bounding box center [273, 56] width 8 height 11
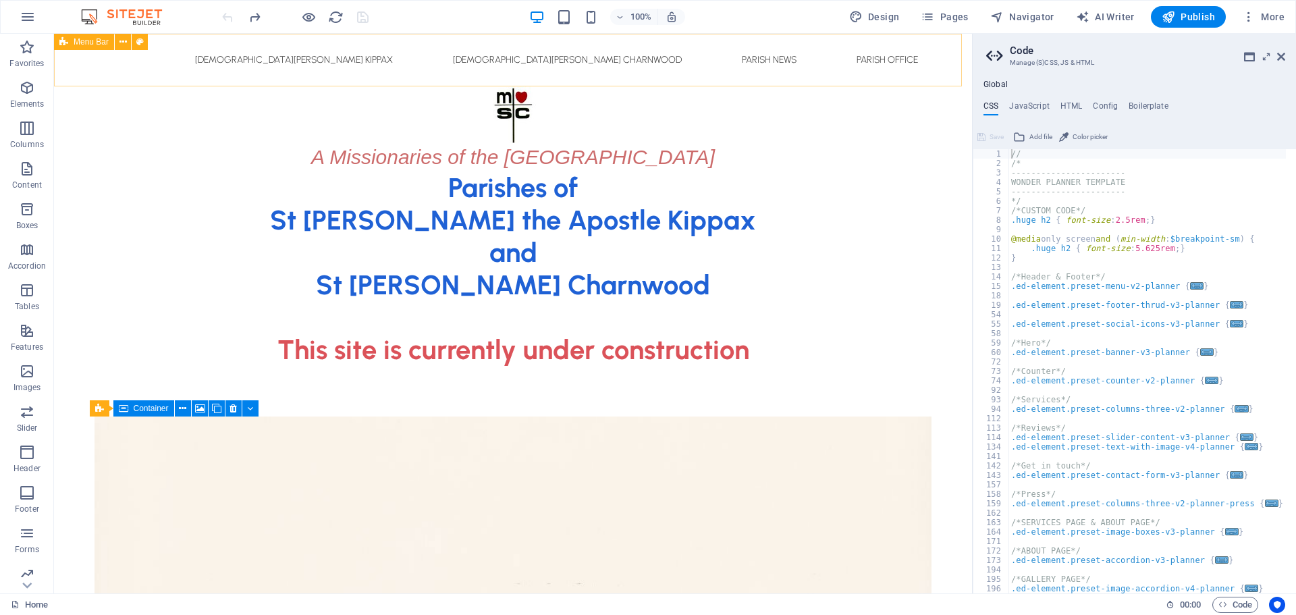
click at [64, 40] on icon at bounding box center [63, 42] width 9 height 16
select select "banner"
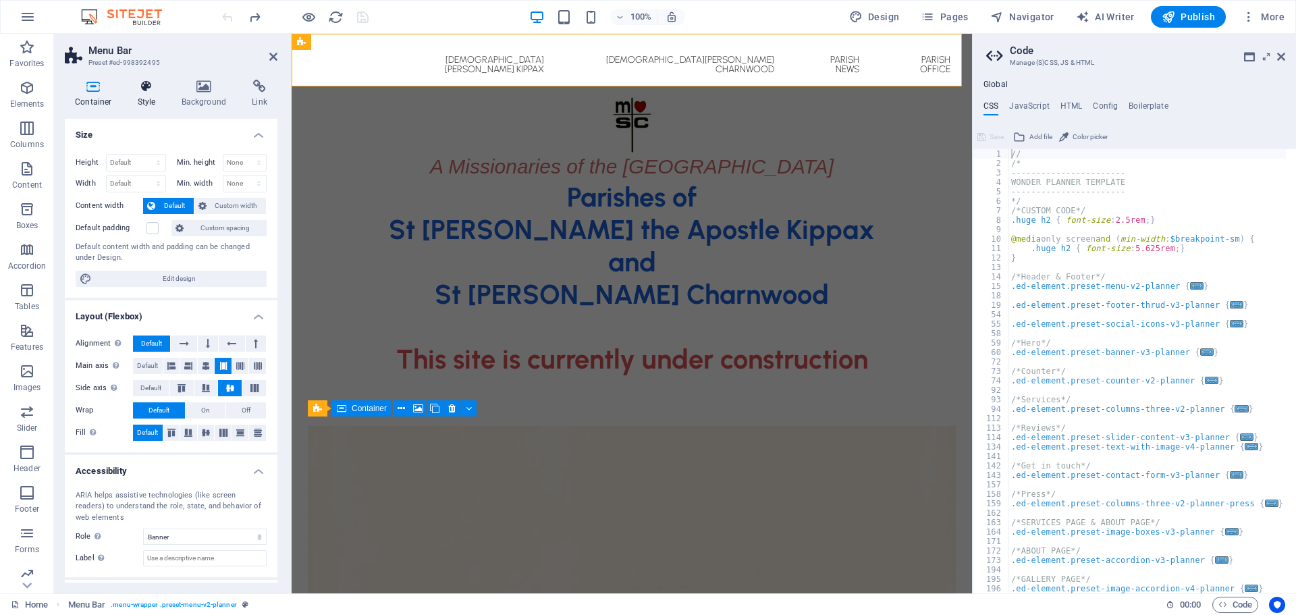
click at [141, 96] on h4 "Style" at bounding box center [150, 94] width 44 height 28
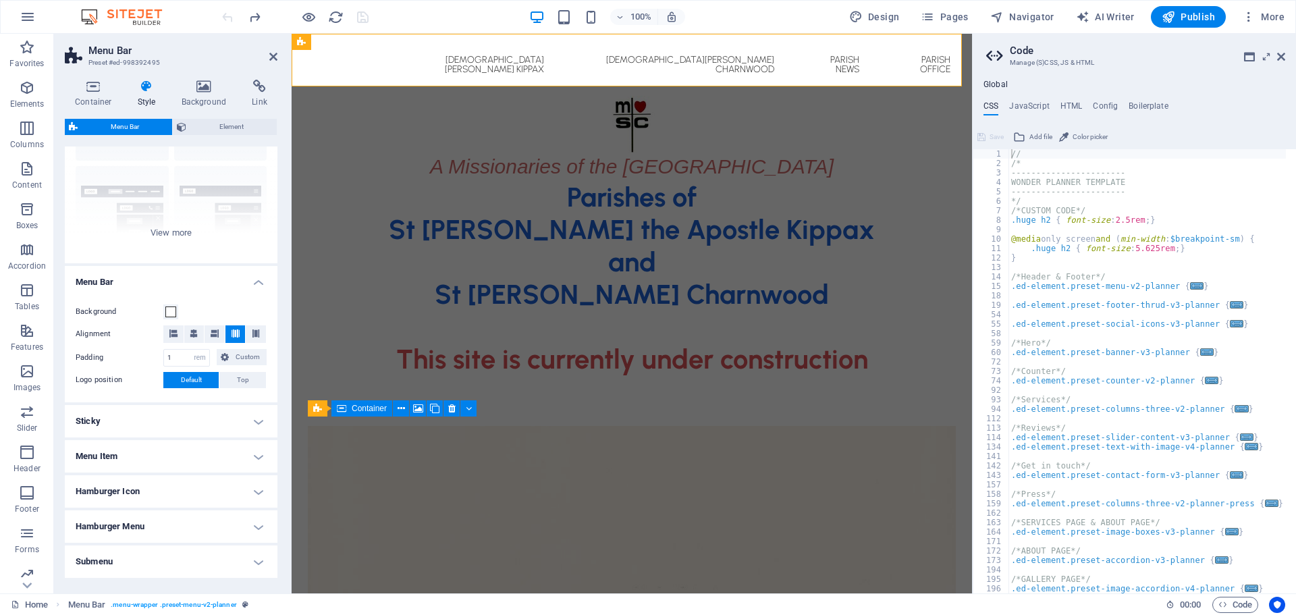
scroll to position [159, 0]
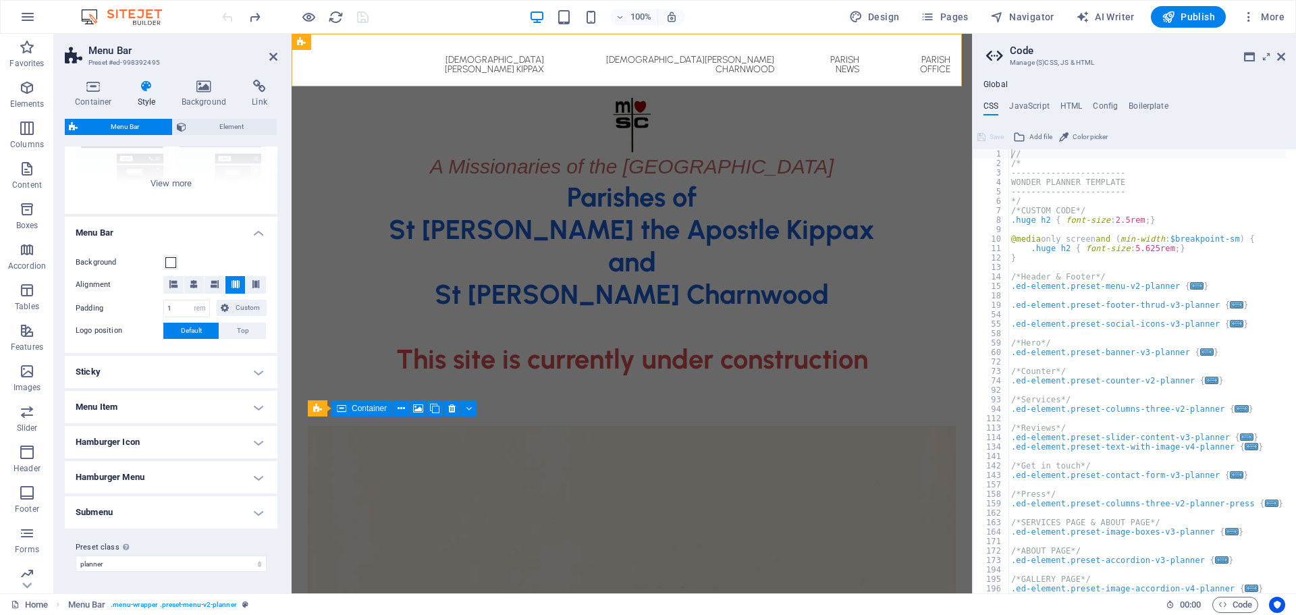
click at [115, 376] on h4 "Sticky" at bounding box center [171, 372] width 213 height 32
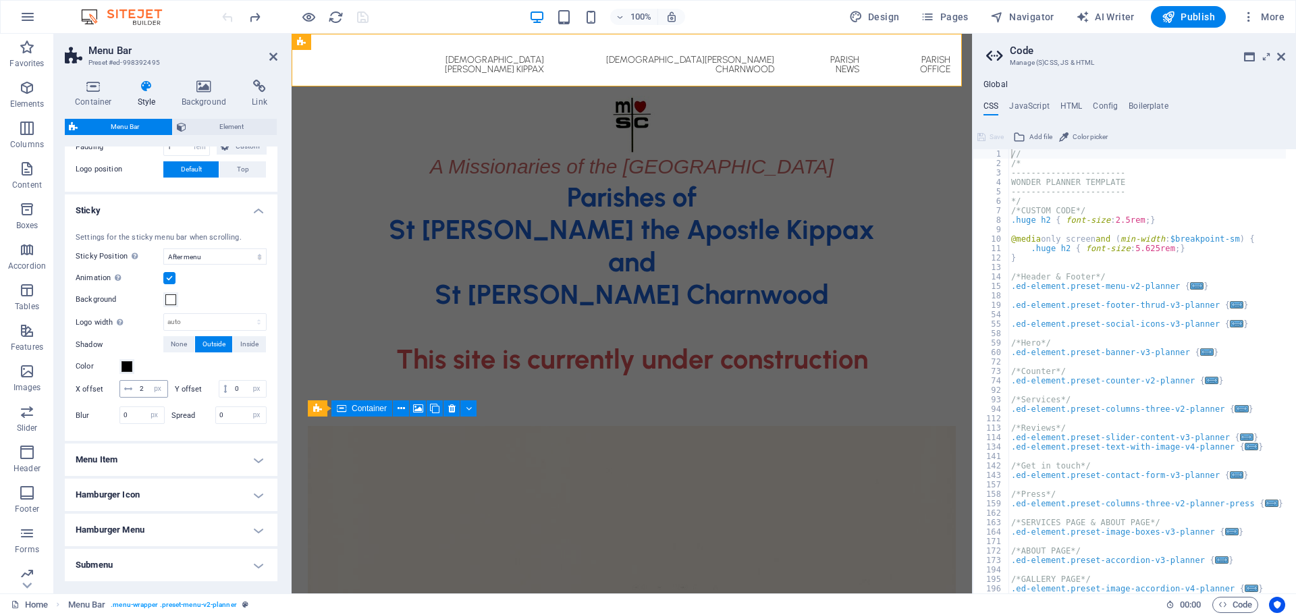
scroll to position [362, 0]
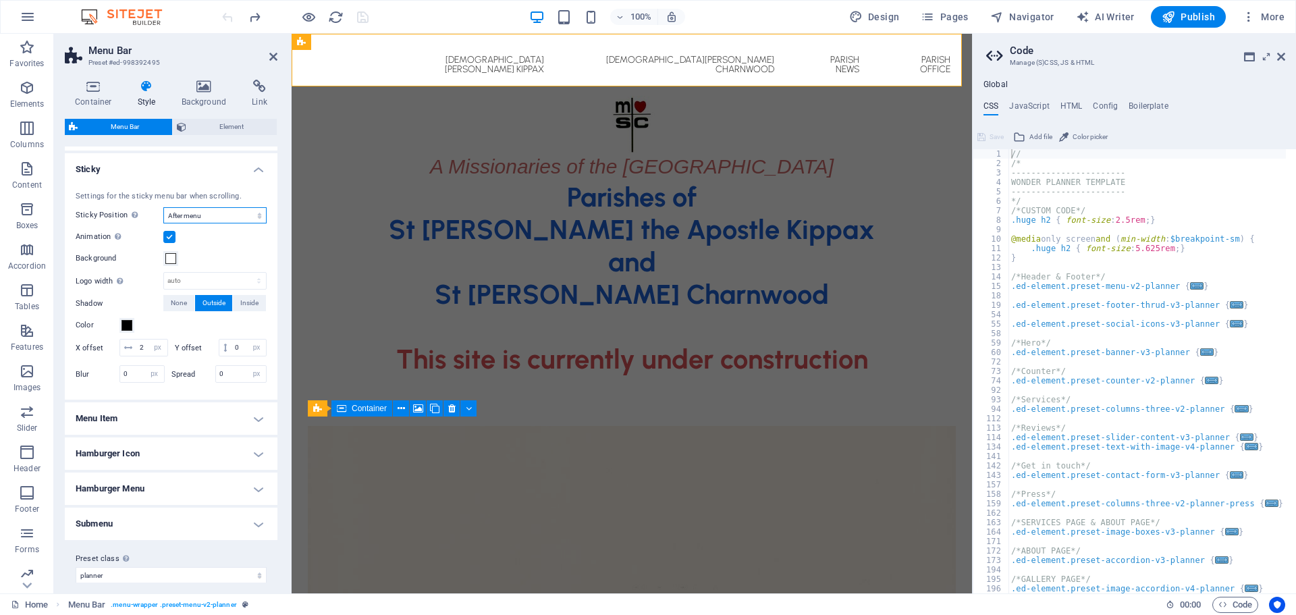
click at [234, 217] on select "Off Instant After menu After banner When scrolling up" at bounding box center [214, 215] width 103 height 16
select select "sticky_instant"
click at [163, 223] on select "Off Instant After menu After banner When scrolling up" at bounding box center [214, 215] width 103 height 16
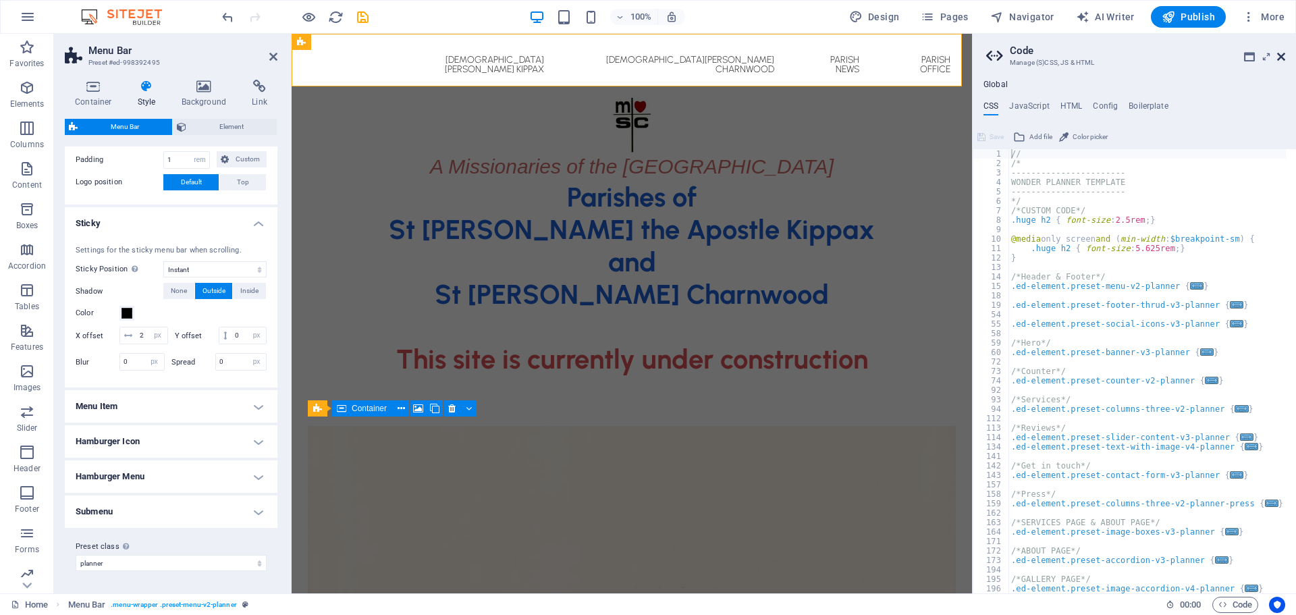
click at [1278, 56] on icon at bounding box center [1281, 56] width 8 height 11
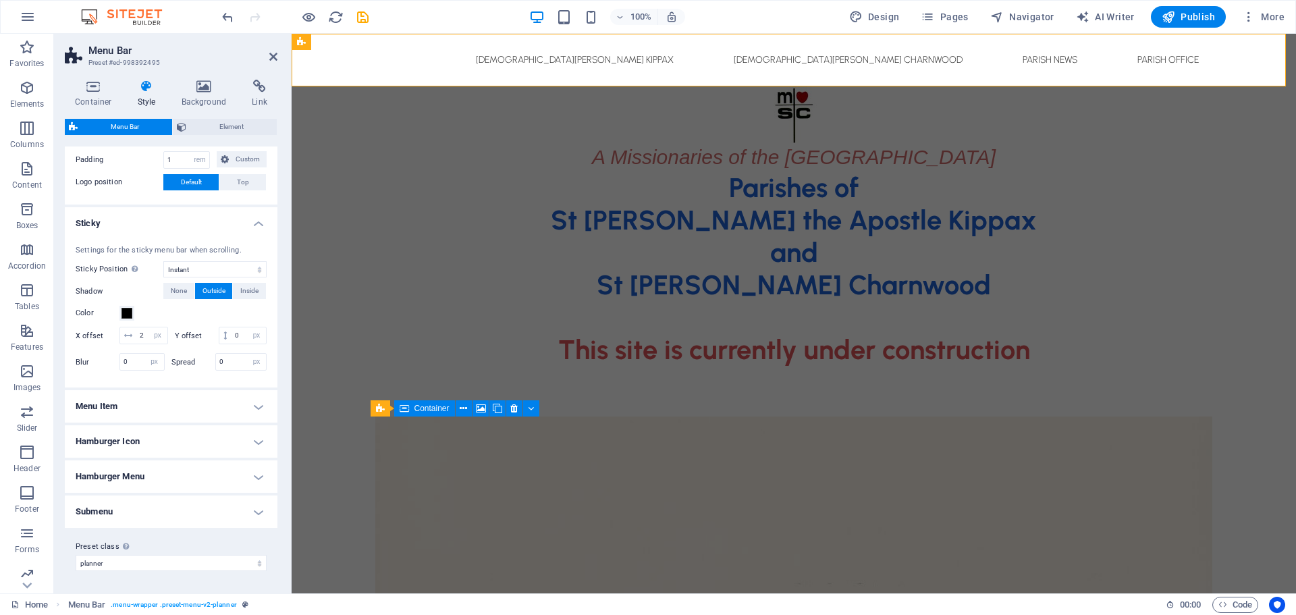
click at [186, 406] on h4 "Menu Item" at bounding box center [171, 406] width 213 height 32
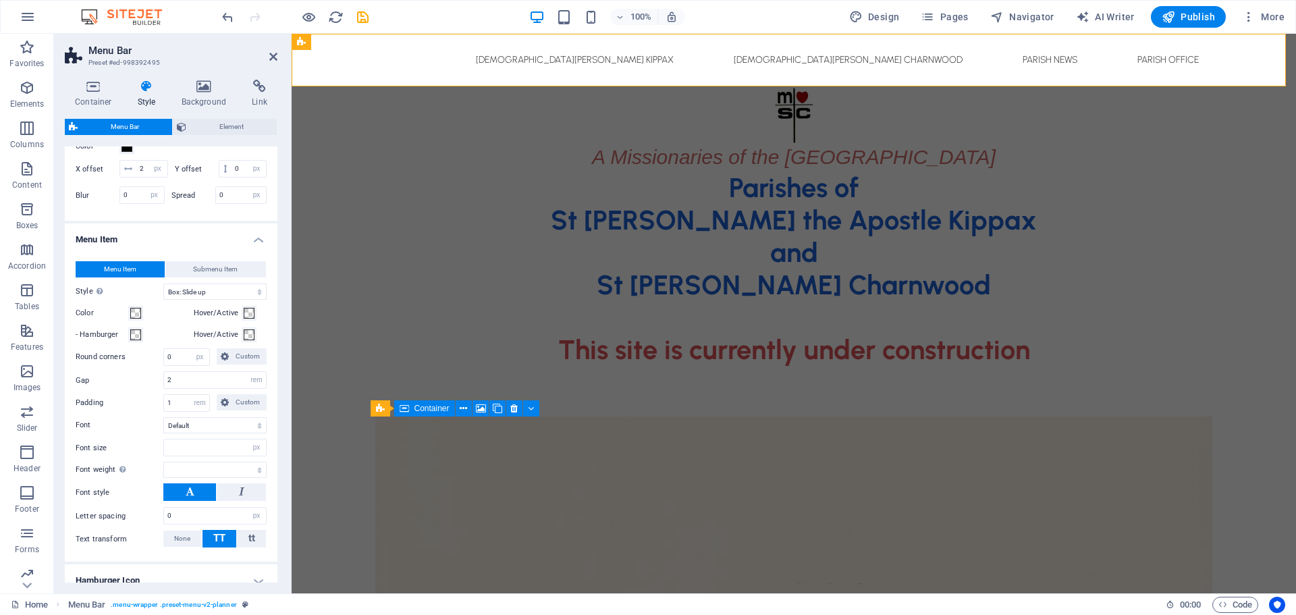
scroll to position [158, 0]
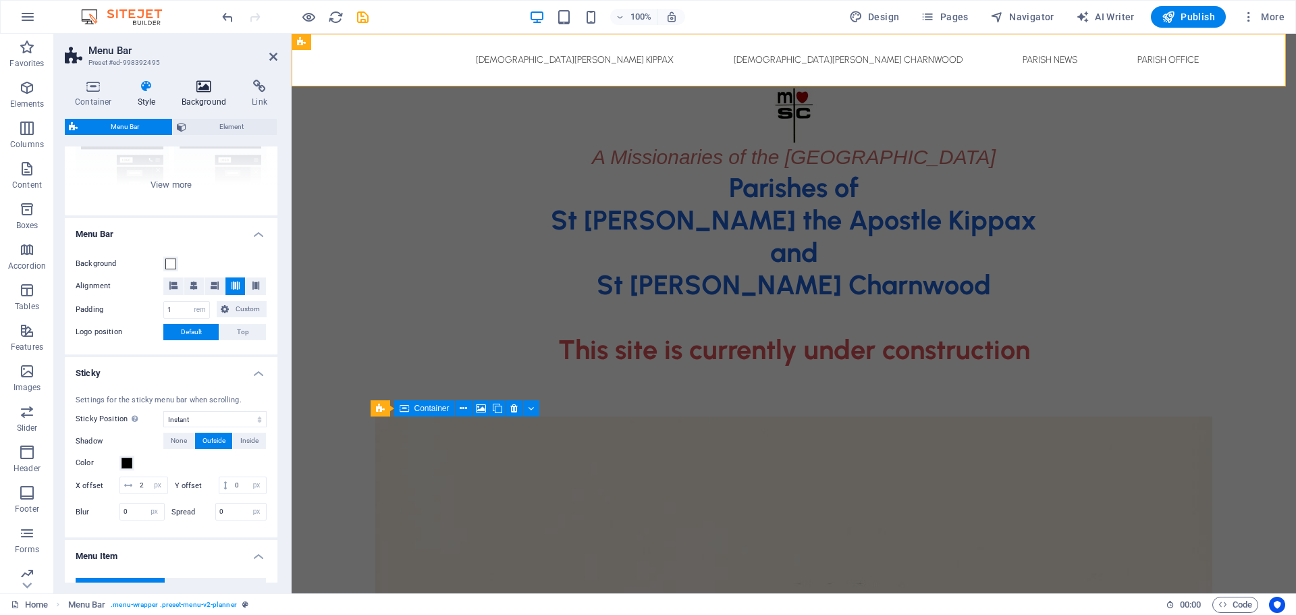
click at [199, 93] on h4 "Background" at bounding box center [206, 94] width 71 height 28
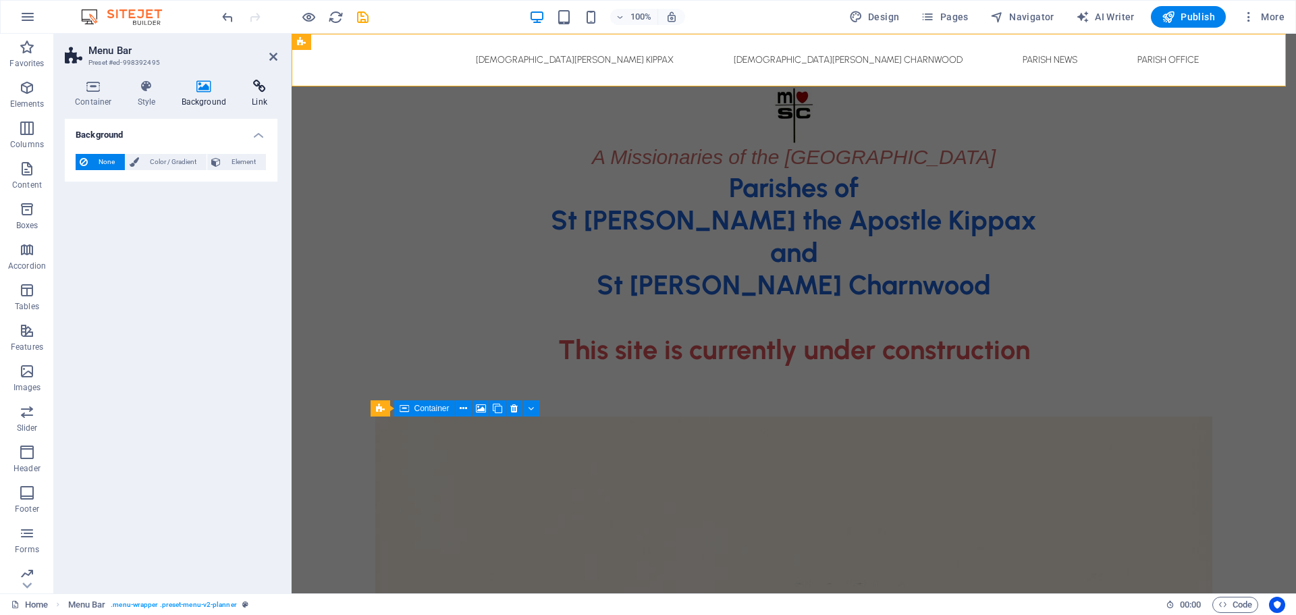
click at [256, 97] on h4 "Link" at bounding box center [260, 94] width 36 height 28
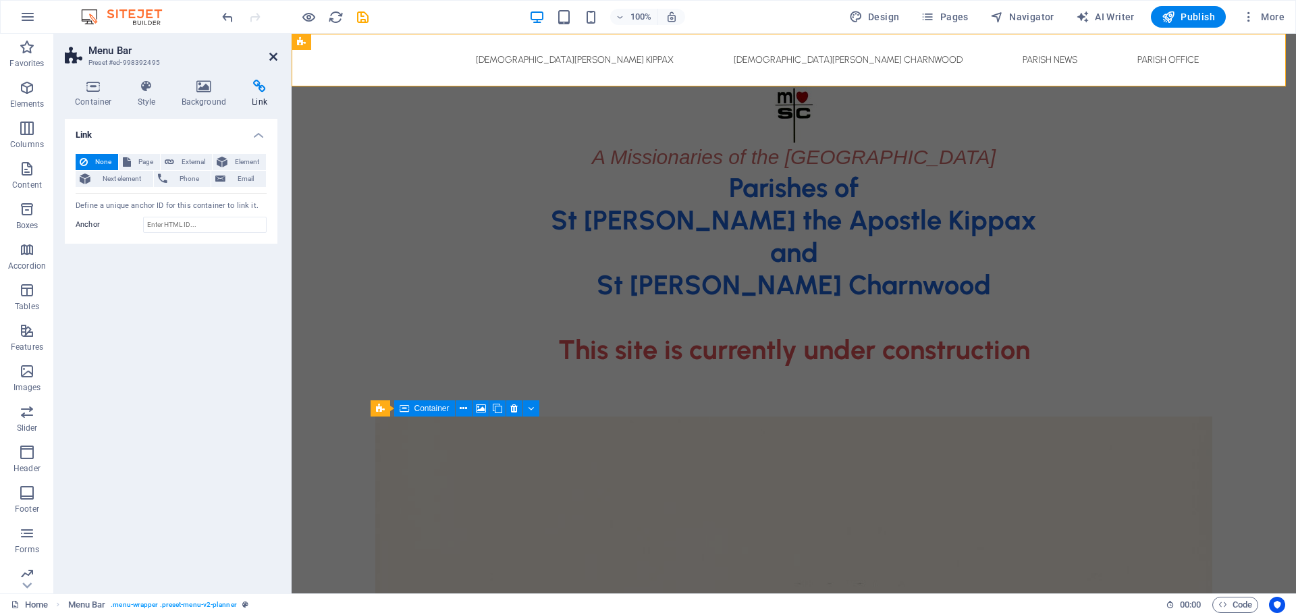
click at [269, 57] on icon at bounding box center [273, 56] width 8 height 11
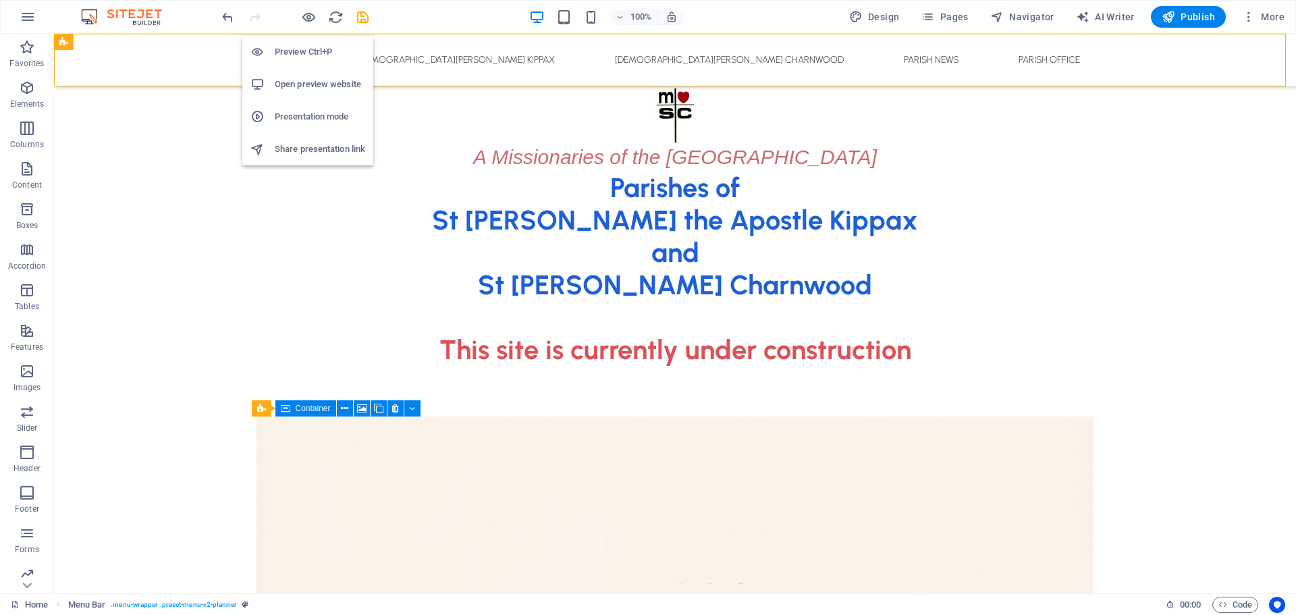
click at [298, 82] on h6 "Open preview website" at bounding box center [320, 84] width 90 height 16
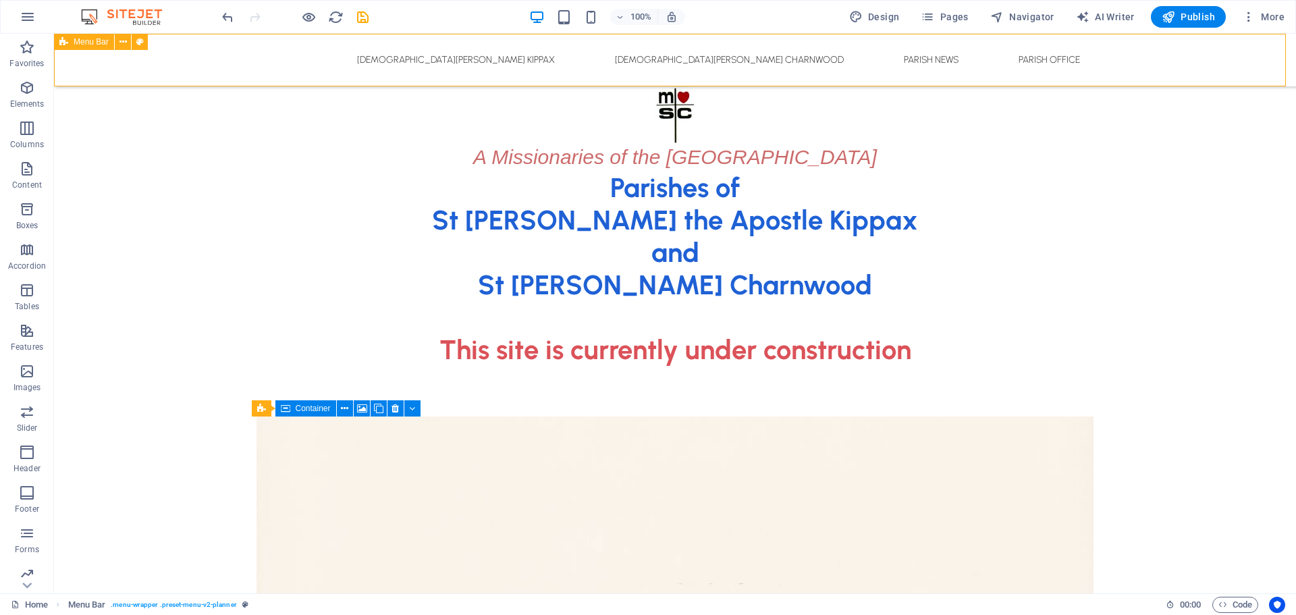
click at [59, 41] on icon at bounding box center [63, 42] width 9 height 16
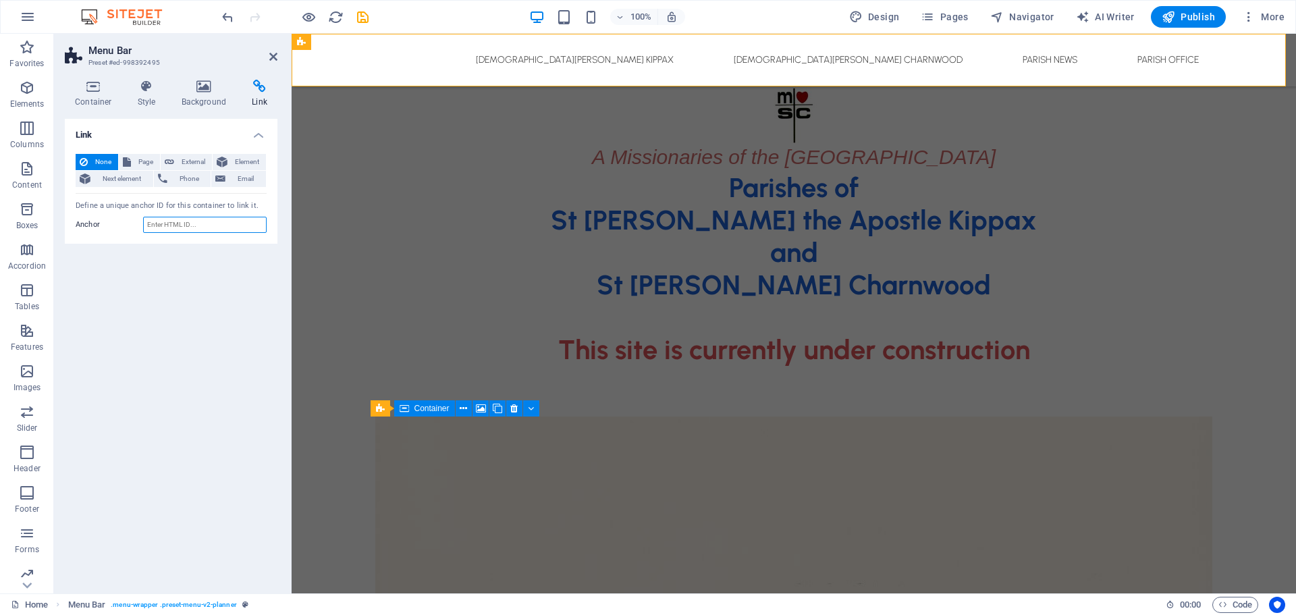
click at [190, 226] on input "Anchor" at bounding box center [204, 225] width 123 height 16
click at [109, 88] on icon at bounding box center [93, 86] width 57 height 13
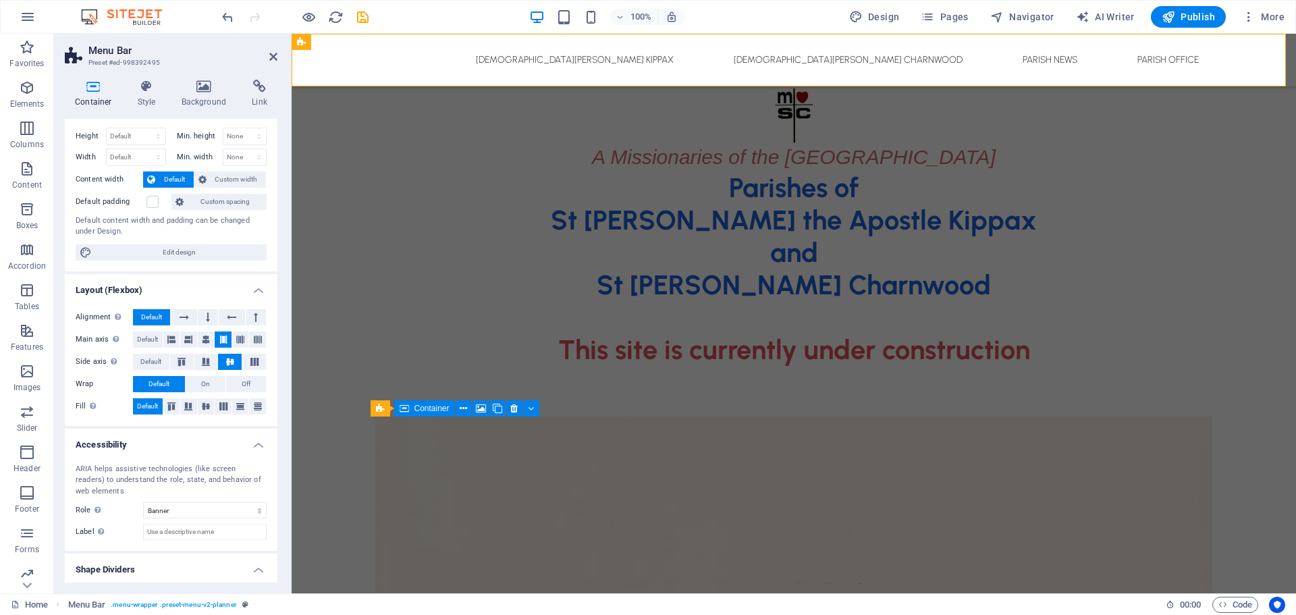
scroll to position [0, 0]
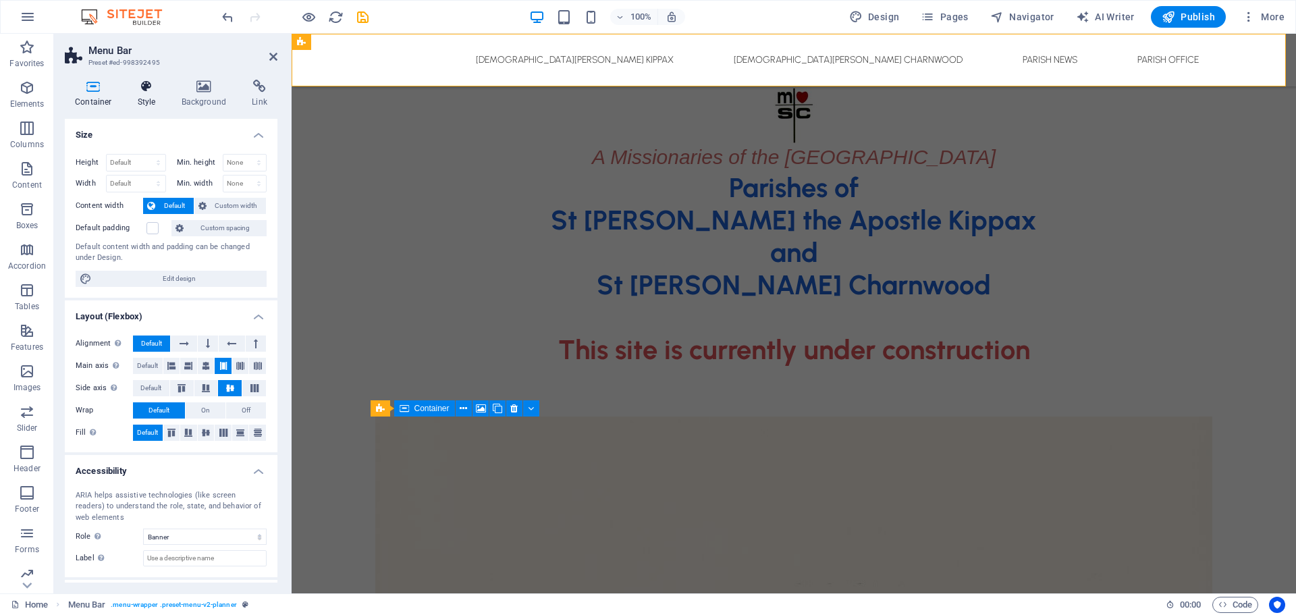
click at [147, 88] on icon at bounding box center [147, 86] width 38 height 13
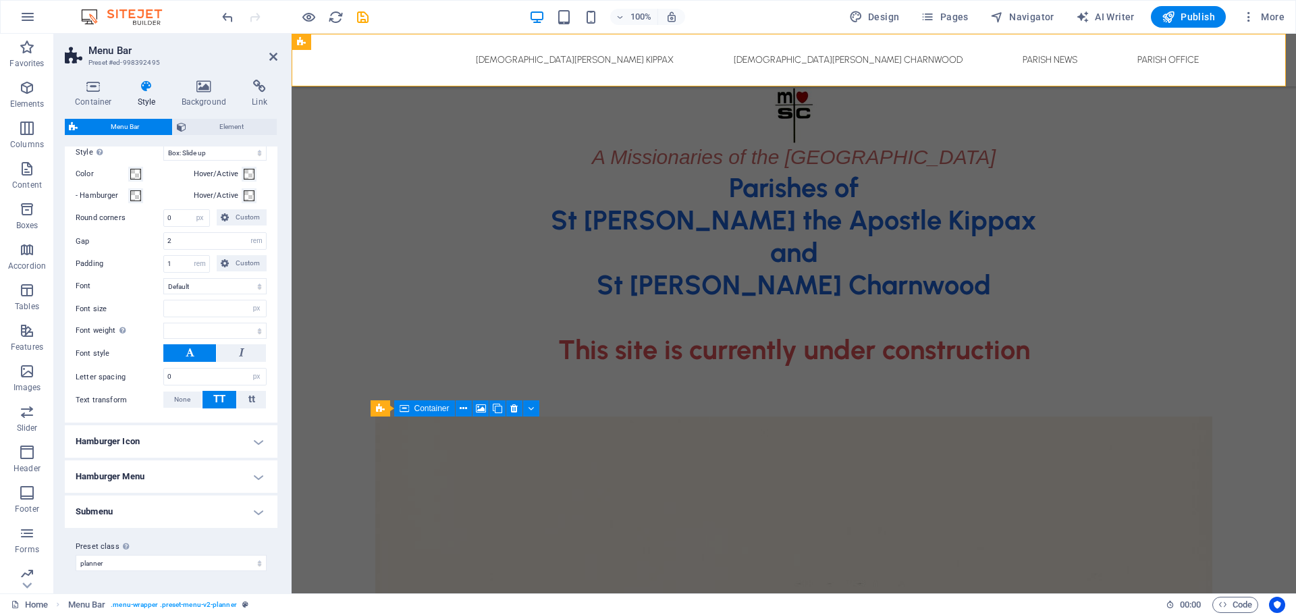
scroll to position [630, 0]
click at [621, 206] on div "Parishes of St [PERSON_NAME] the Apostle Kippax and [GEOGRAPHIC_DATA][PERSON_NA…" at bounding box center [793, 268] width 1004 height 194
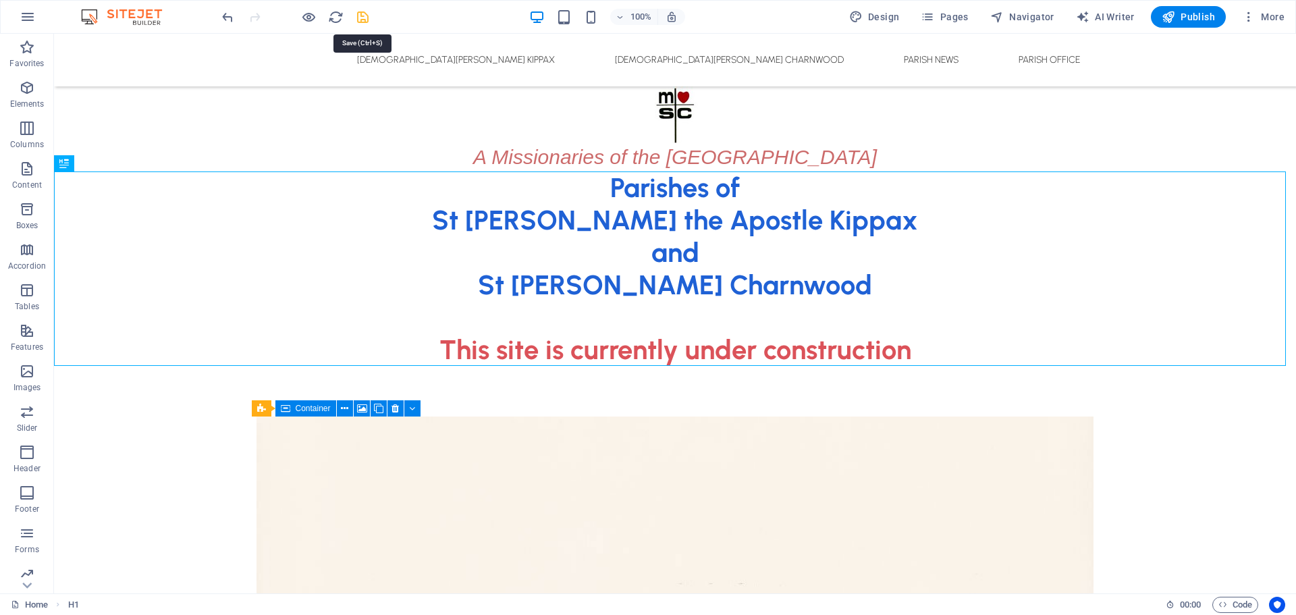
click at [369, 18] on icon "save" at bounding box center [363, 17] width 16 height 16
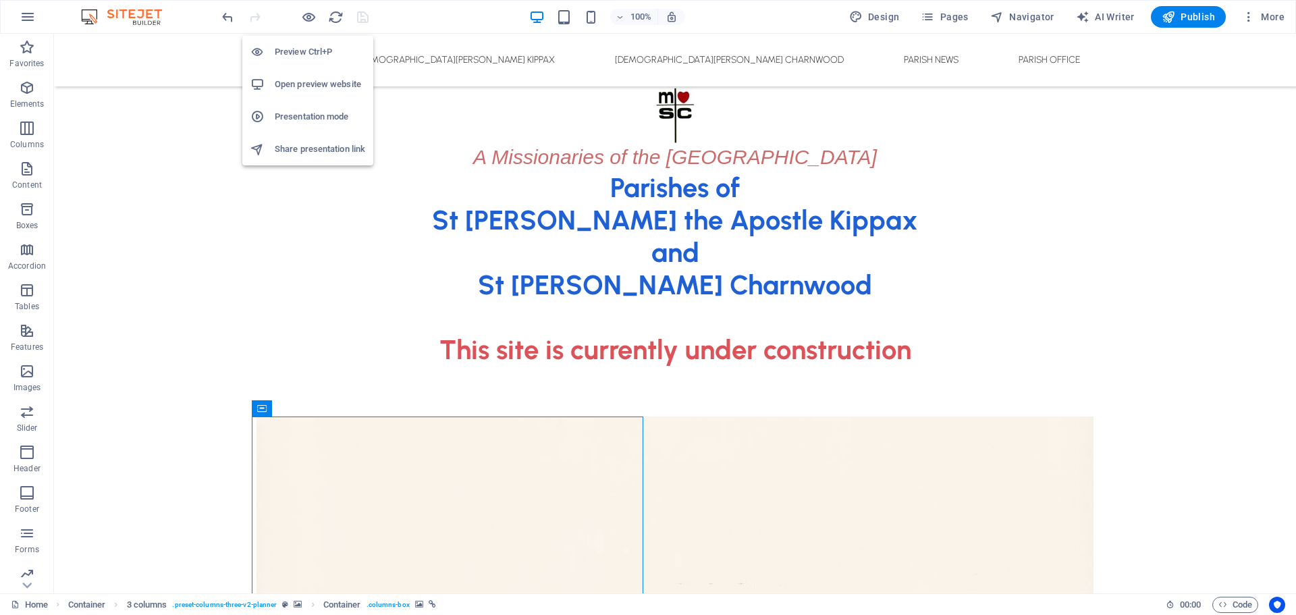
click at [304, 82] on h6 "Open preview website" at bounding box center [320, 84] width 90 height 16
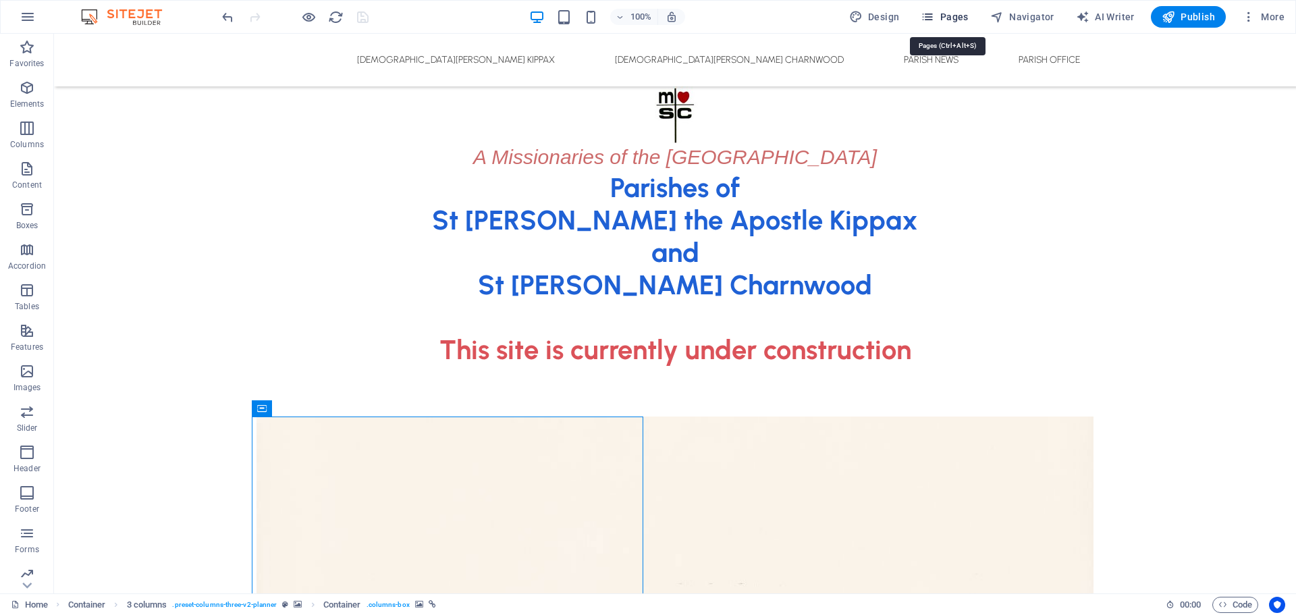
click at [955, 18] on span "Pages" at bounding box center [943, 16] width 47 height 13
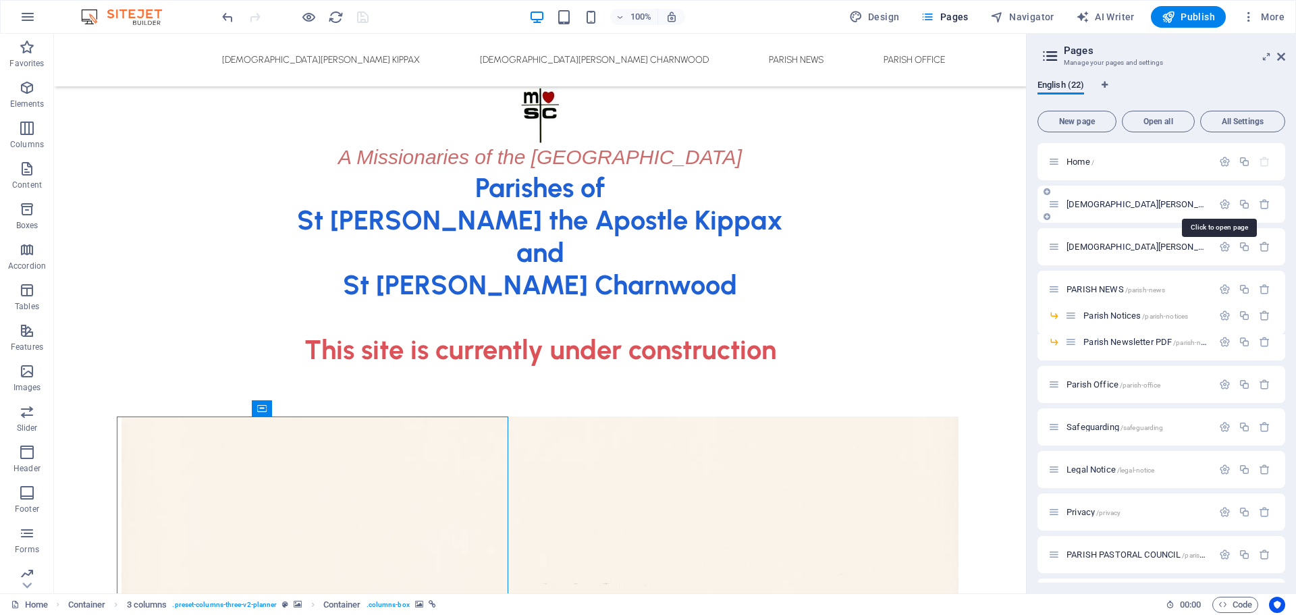
click at [1128, 204] on span "St John the Apostle Catholic Church Kippax /st-john-the-apostle-catholic-church…" at bounding box center [1272, 204] width 412 height 10
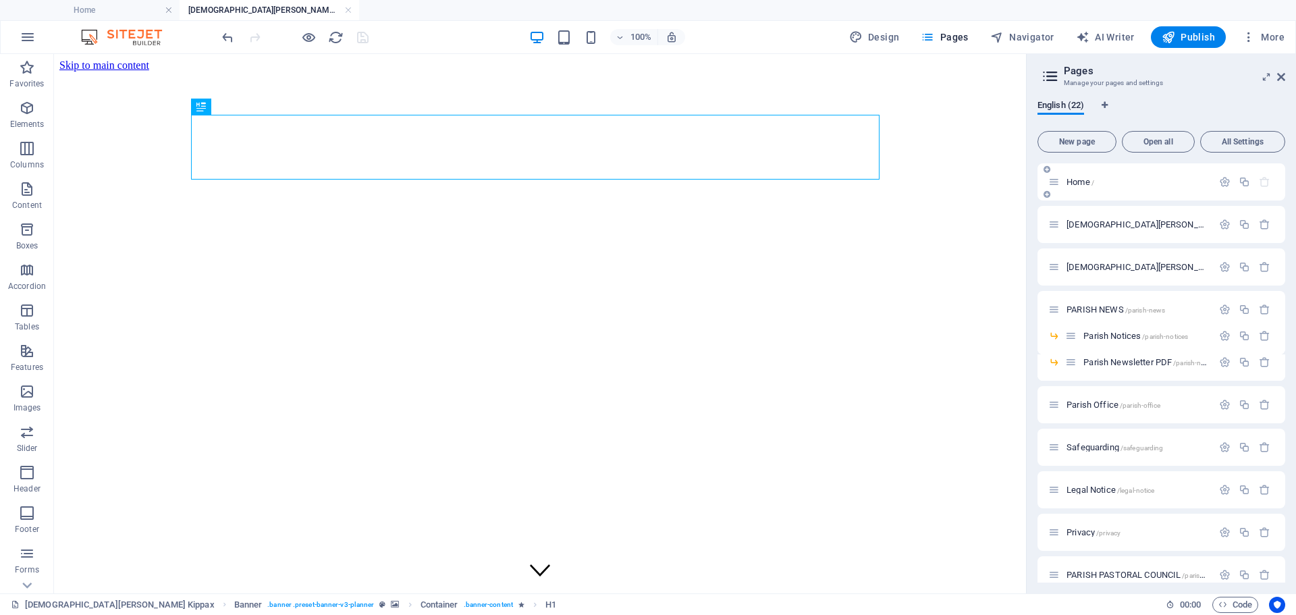
scroll to position [0, 0]
click at [113, 63] on span "Container" at bounding box center [115, 62] width 35 height 8
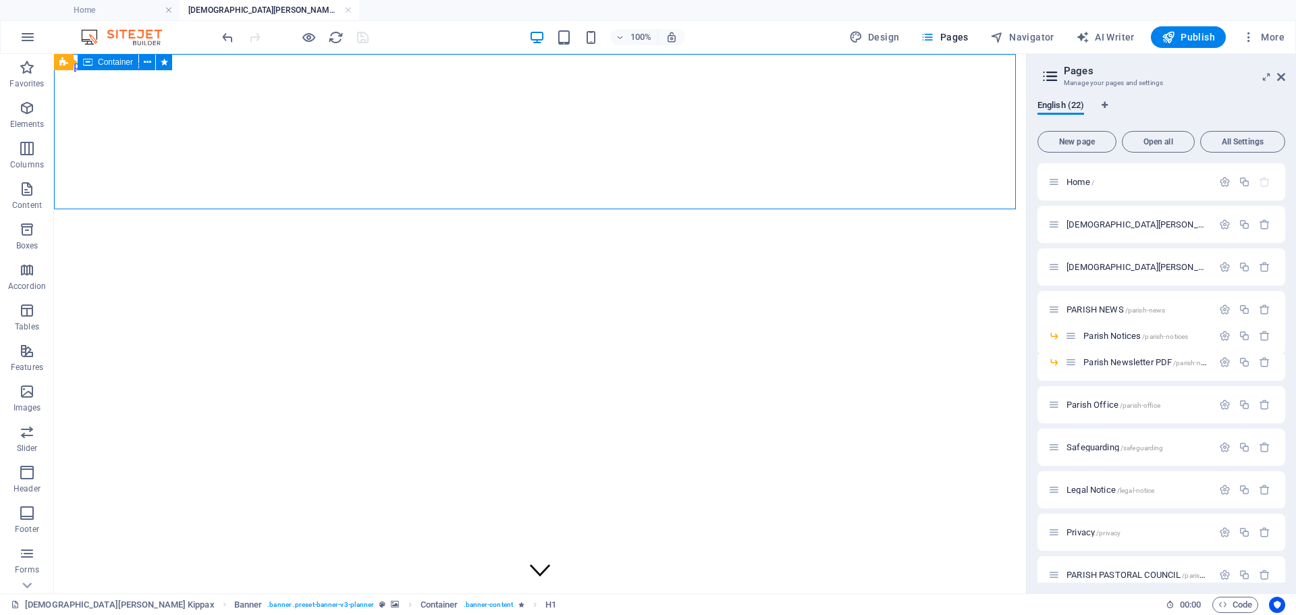
click at [113, 63] on span "Container" at bounding box center [115, 62] width 35 height 8
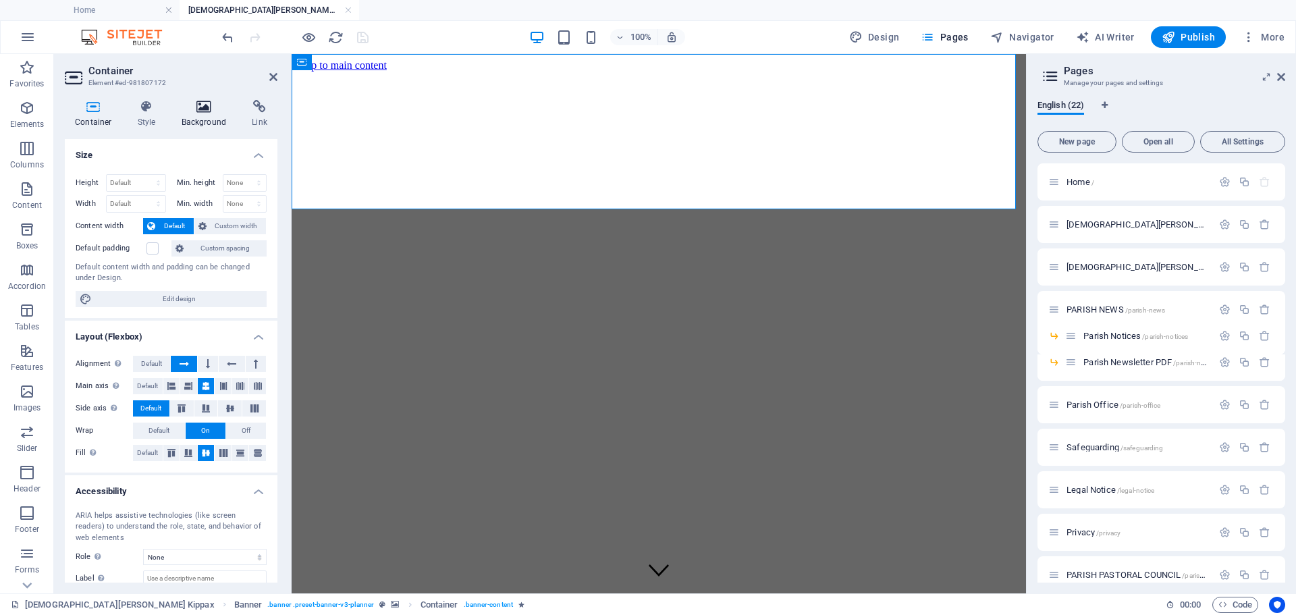
click at [207, 109] on icon at bounding box center [203, 106] width 65 height 13
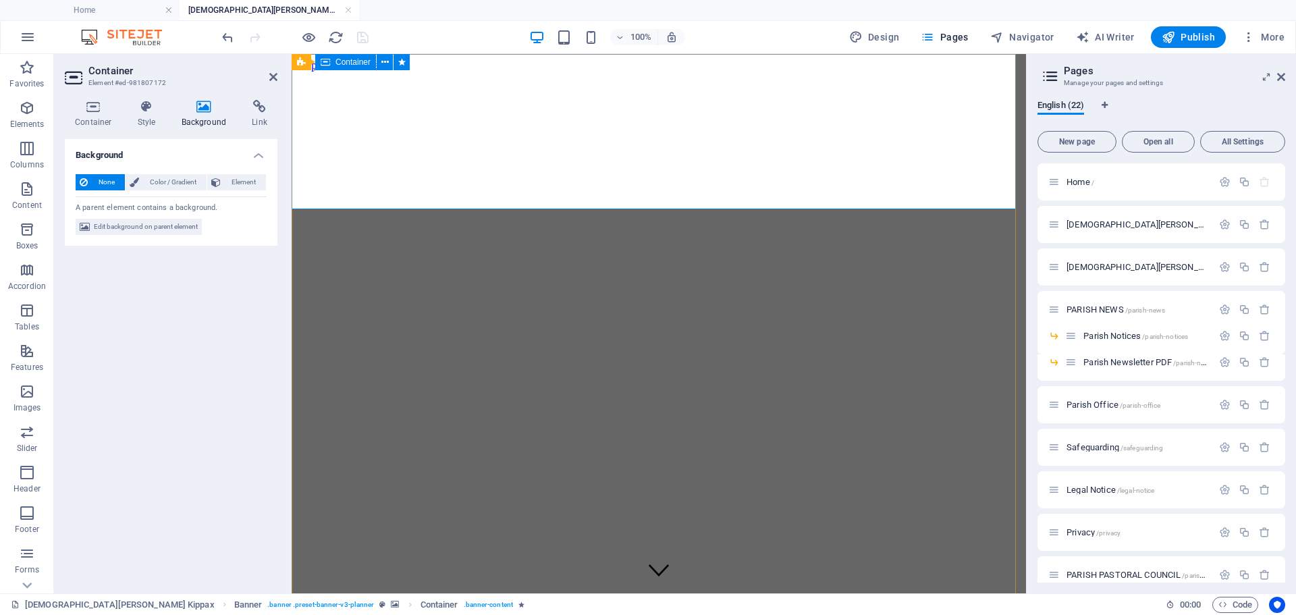
click at [464, 72] on figure at bounding box center [658, 72] width 723 height 0
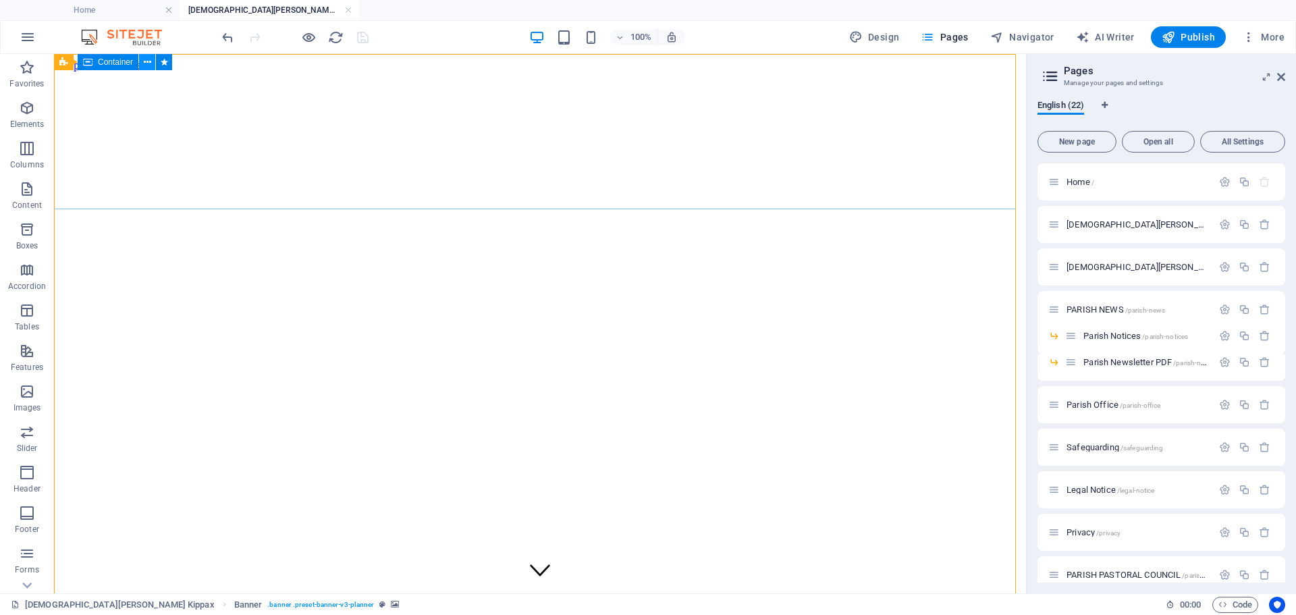
click at [148, 61] on icon at bounding box center [147, 62] width 7 height 14
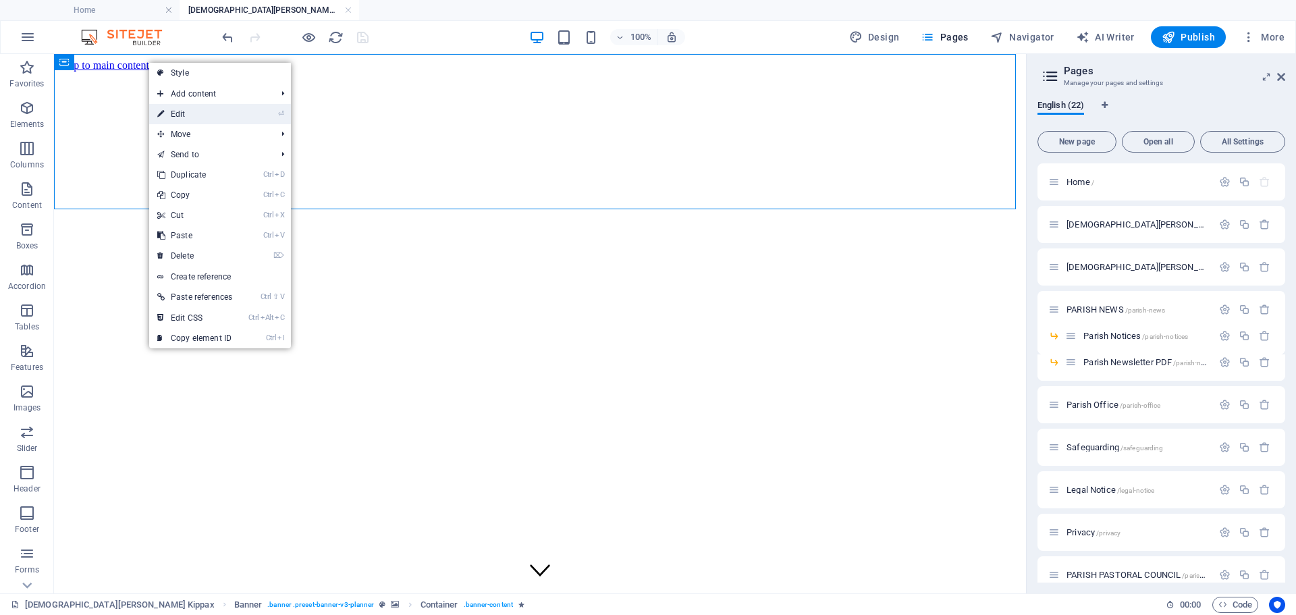
click at [179, 111] on link "⏎ Edit" at bounding box center [194, 114] width 91 height 20
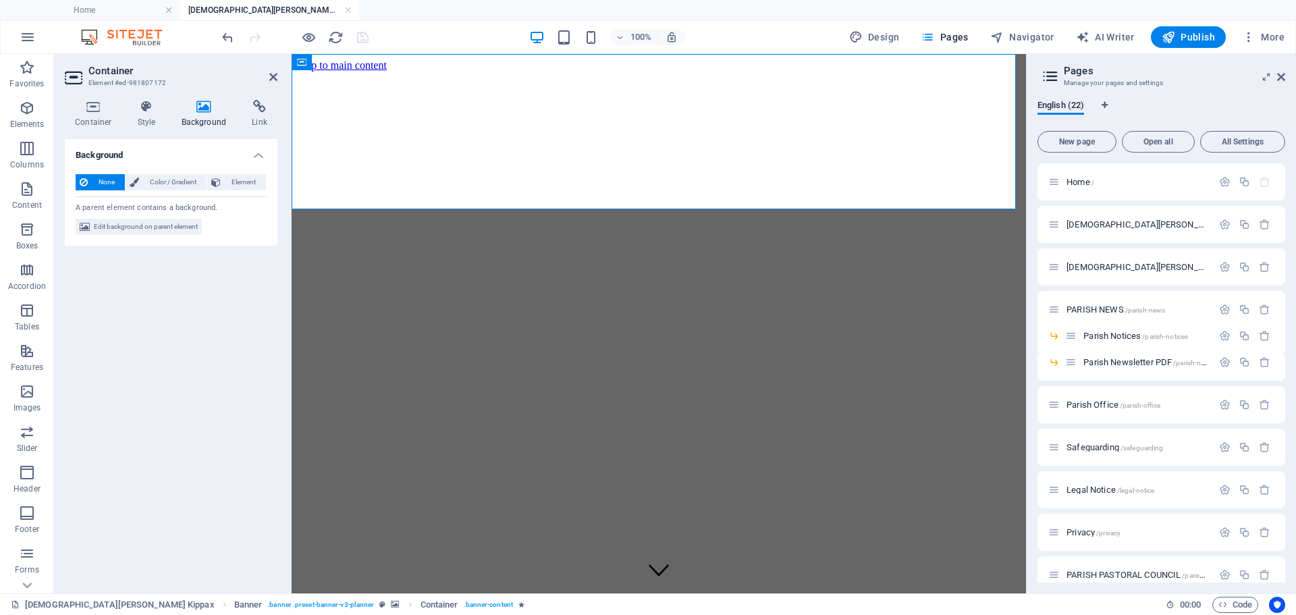
click at [359, 72] on figure at bounding box center [658, 72] width 723 height 0
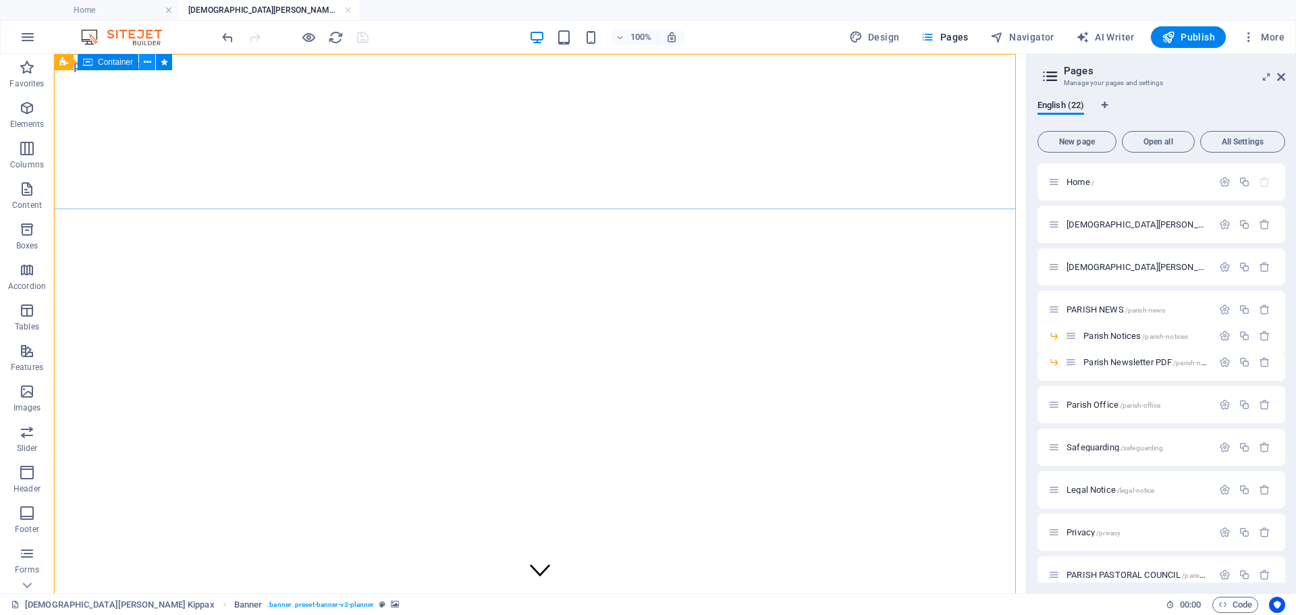
click at [145, 61] on icon at bounding box center [147, 62] width 7 height 14
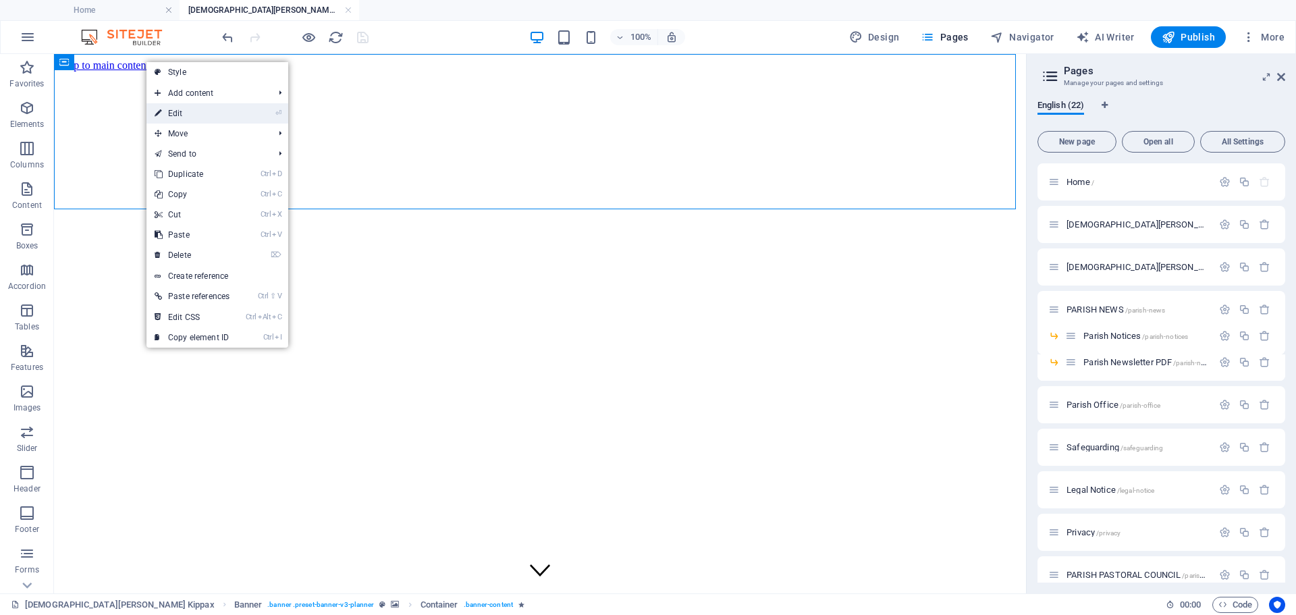
click at [168, 111] on link "⏎ Edit" at bounding box center [191, 113] width 91 height 20
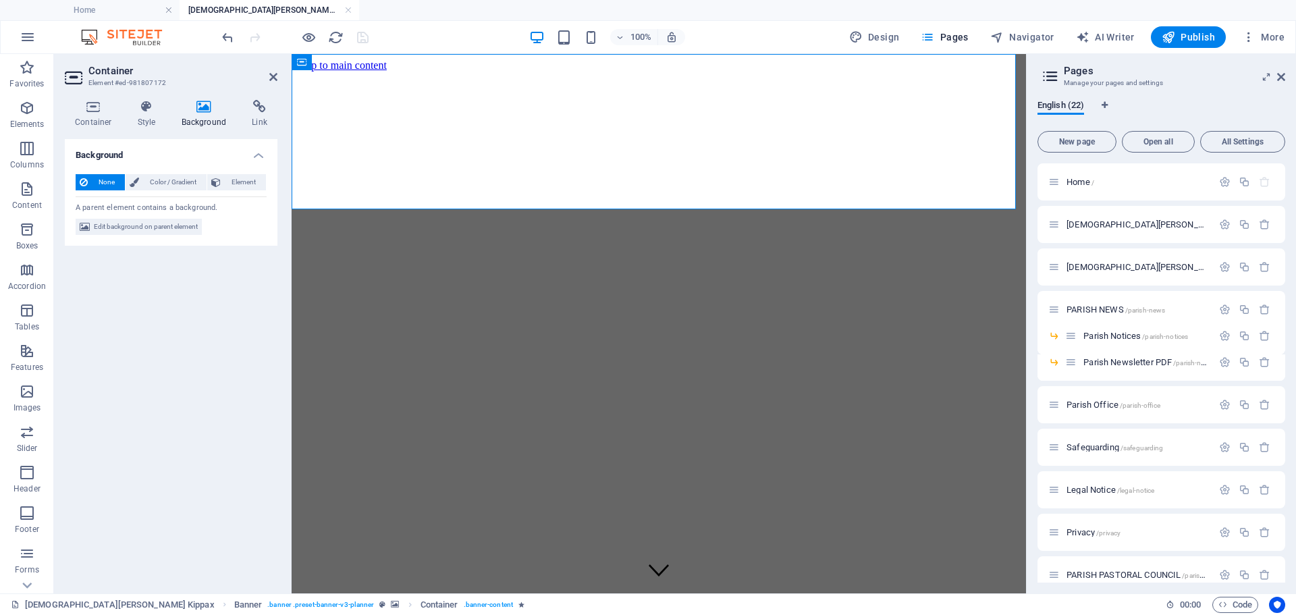
click at [204, 109] on icon at bounding box center [203, 106] width 65 height 13
click at [388, 61] on icon at bounding box center [386, 62] width 10 height 14
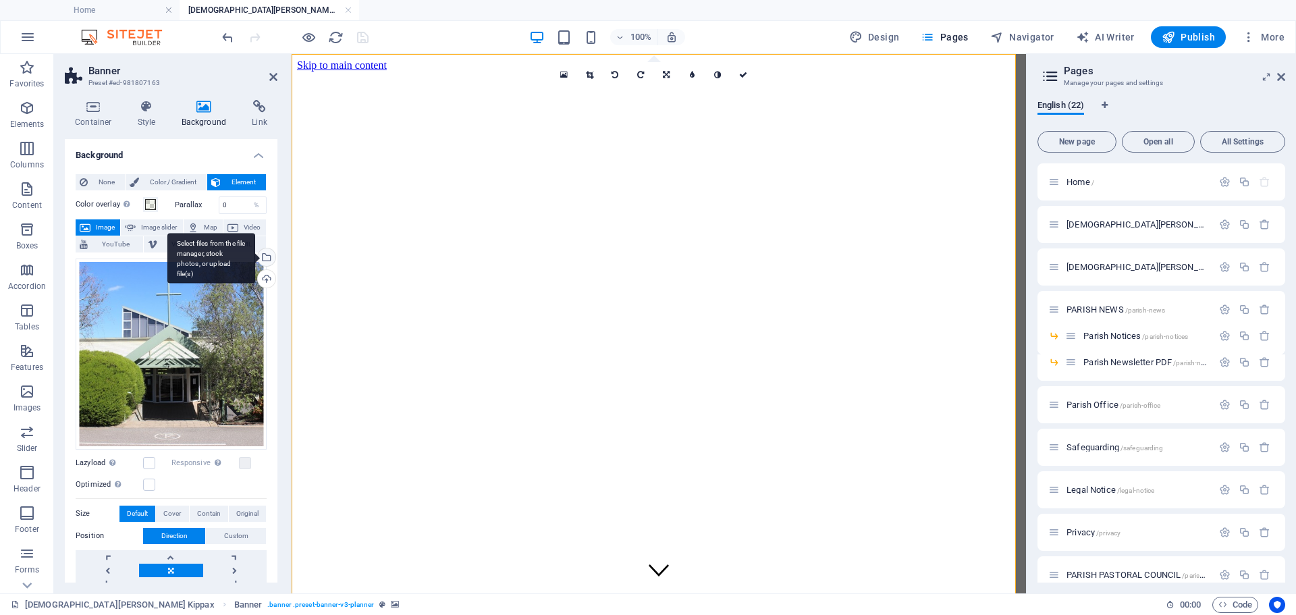
click at [264, 254] on div "Select files from the file manager, stock photos, or upload file(s)" at bounding box center [265, 258] width 20 height 20
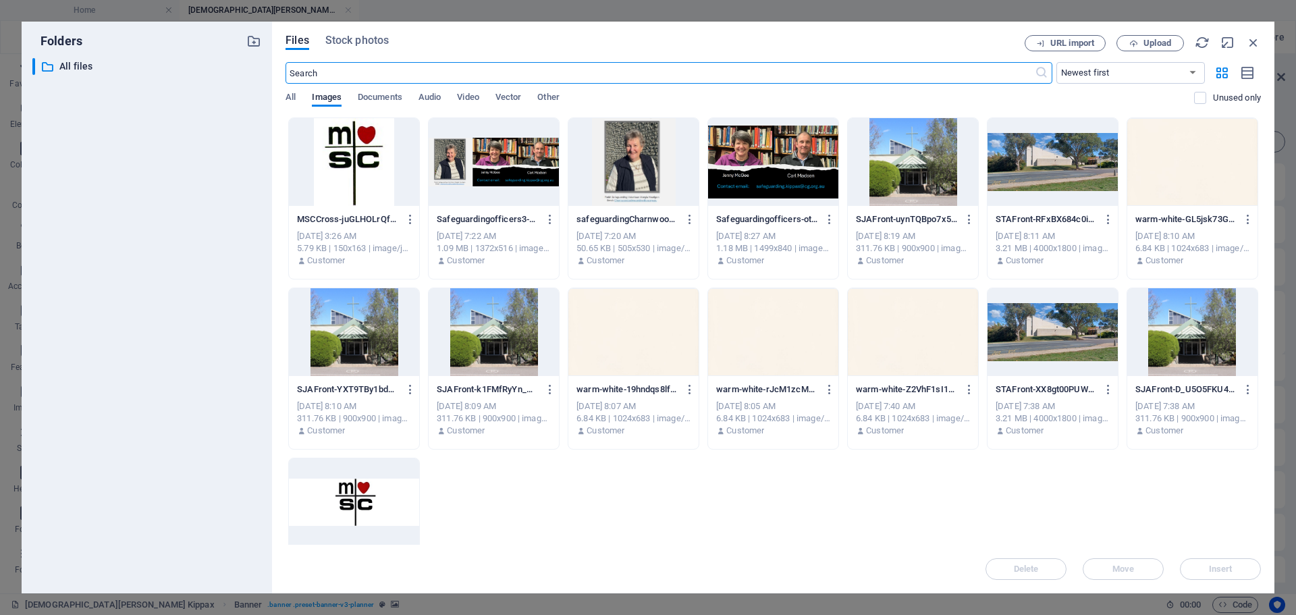
click at [652, 350] on div at bounding box center [633, 332] width 130 height 88
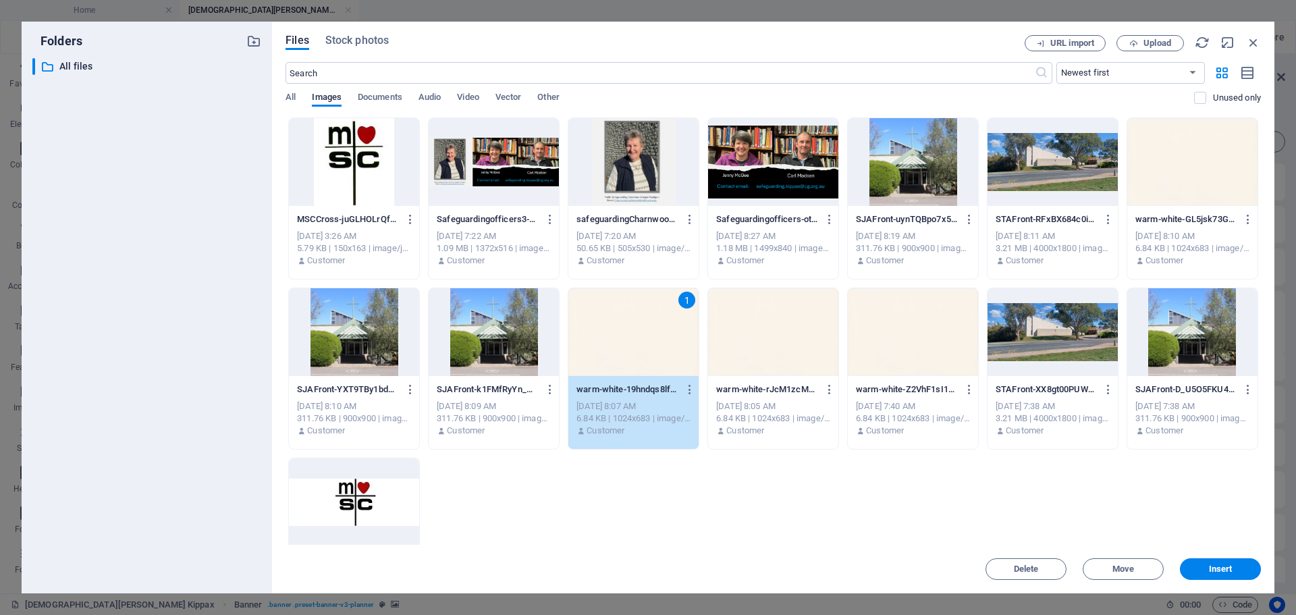
click at [652, 350] on div "1" at bounding box center [633, 332] width 130 height 88
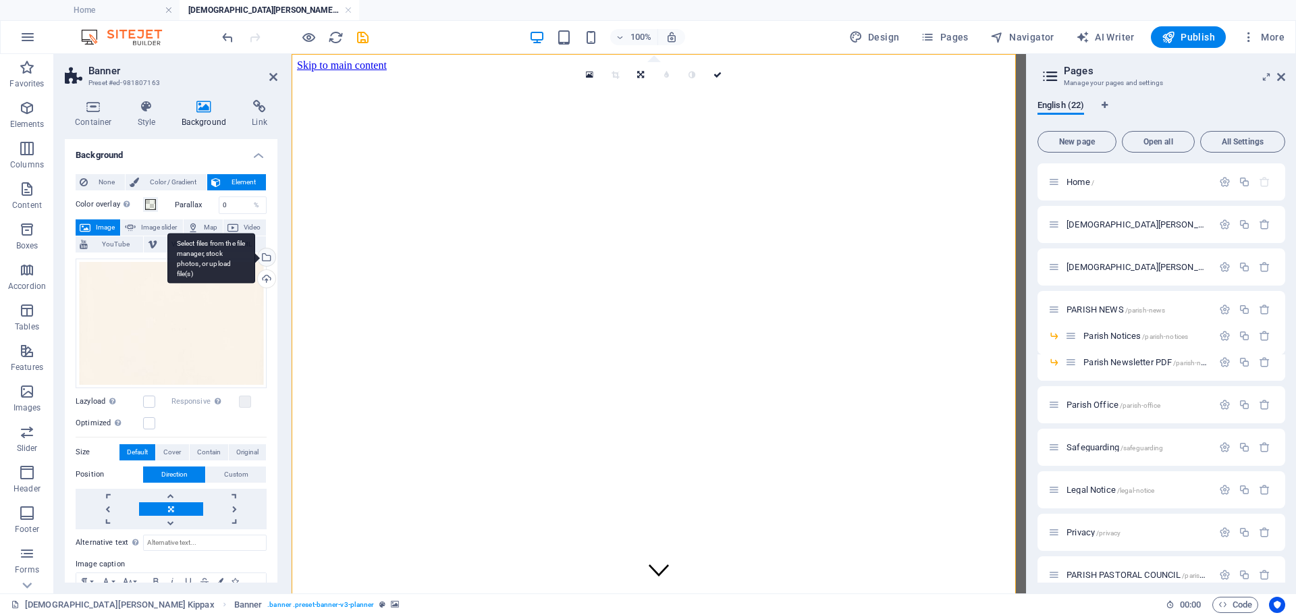
click at [262, 252] on div "Select files from the file manager, stock photos, or upload file(s)" at bounding box center [265, 258] width 20 height 20
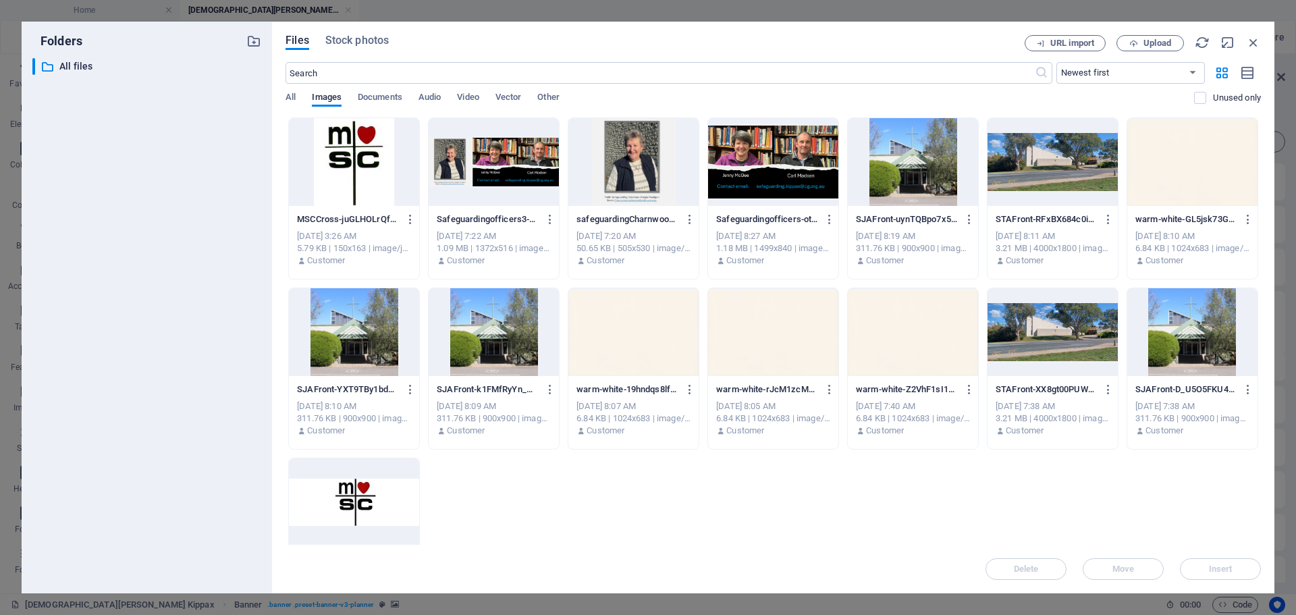
click at [893, 167] on div at bounding box center [912, 162] width 130 height 88
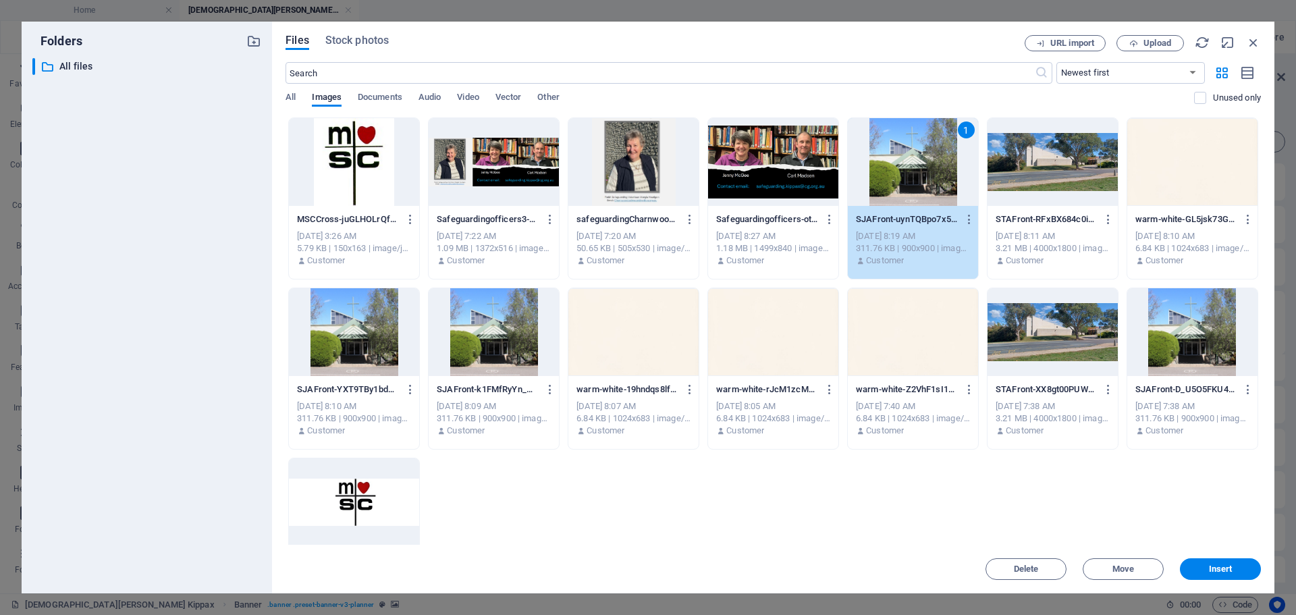
click at [1218, 563] on button "Insert" at bounding box center [1219, 569] width 81 height 22
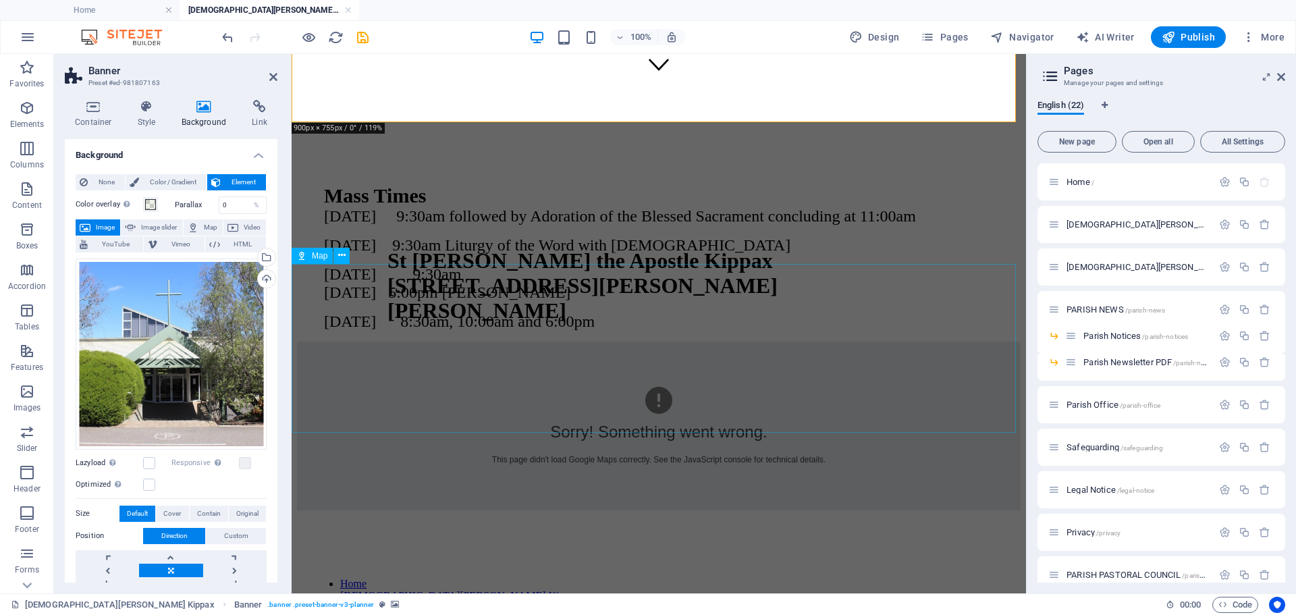
scroll to position [540, 0]
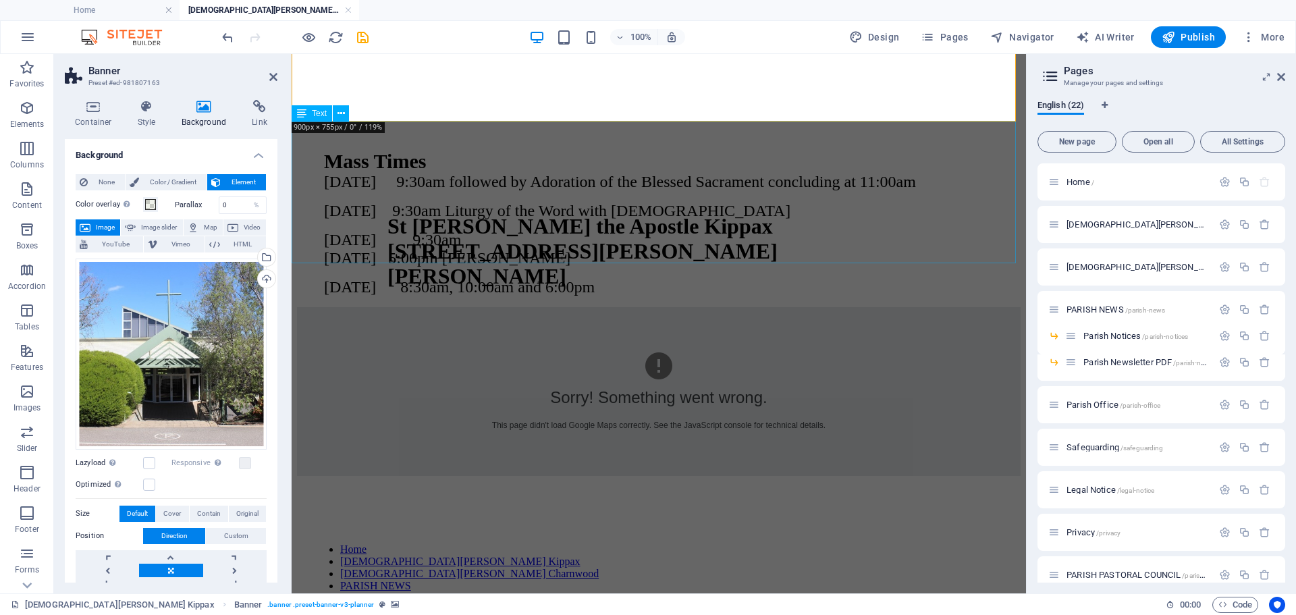
click at [804, 167] on div "Mass Times Monday 9:30am followed by Adoration of the Blessed Sacrament conclud…" at bounding box center [658, 223] width 723 height 146
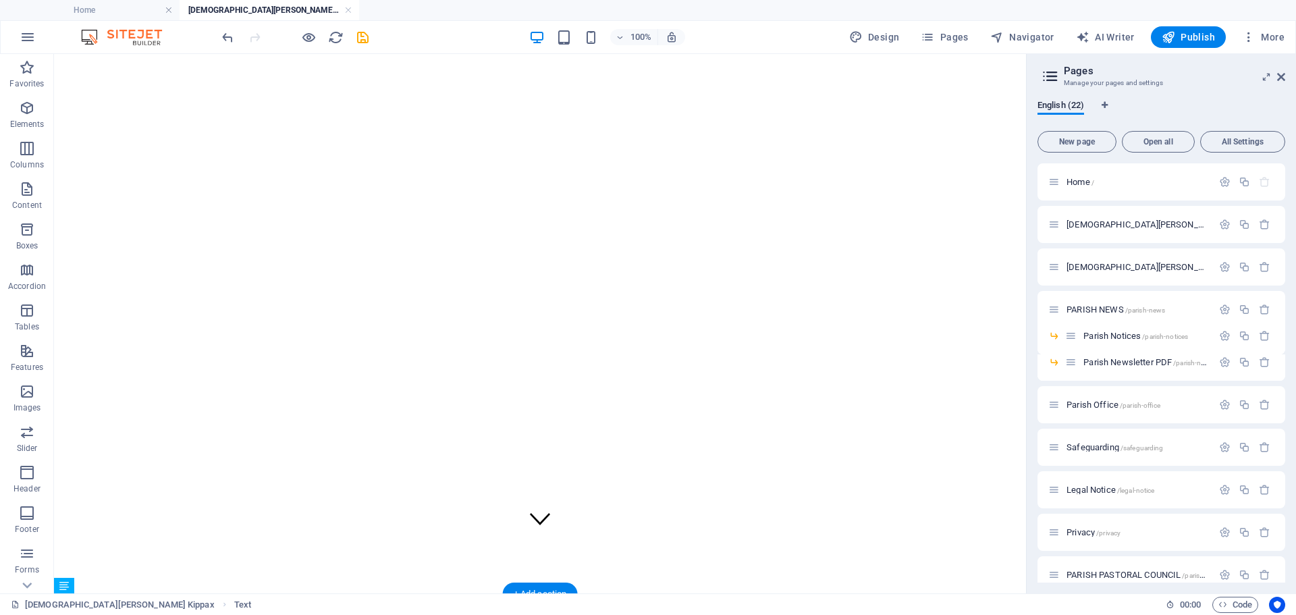
scroll to position [0, 0]
click at [114, 63] on icon at bounding box center [113, 62] width 7 height 14
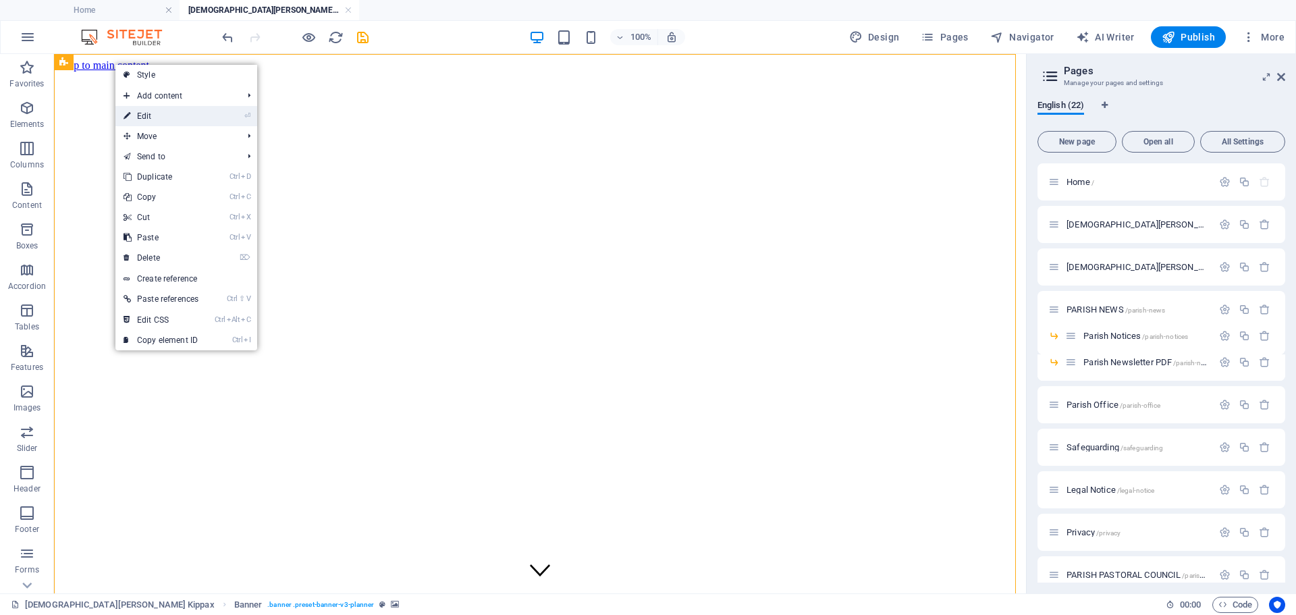
click at [161, 111] on link "⏎ Edit" at bounding box center [160, 116] width 91 height 20
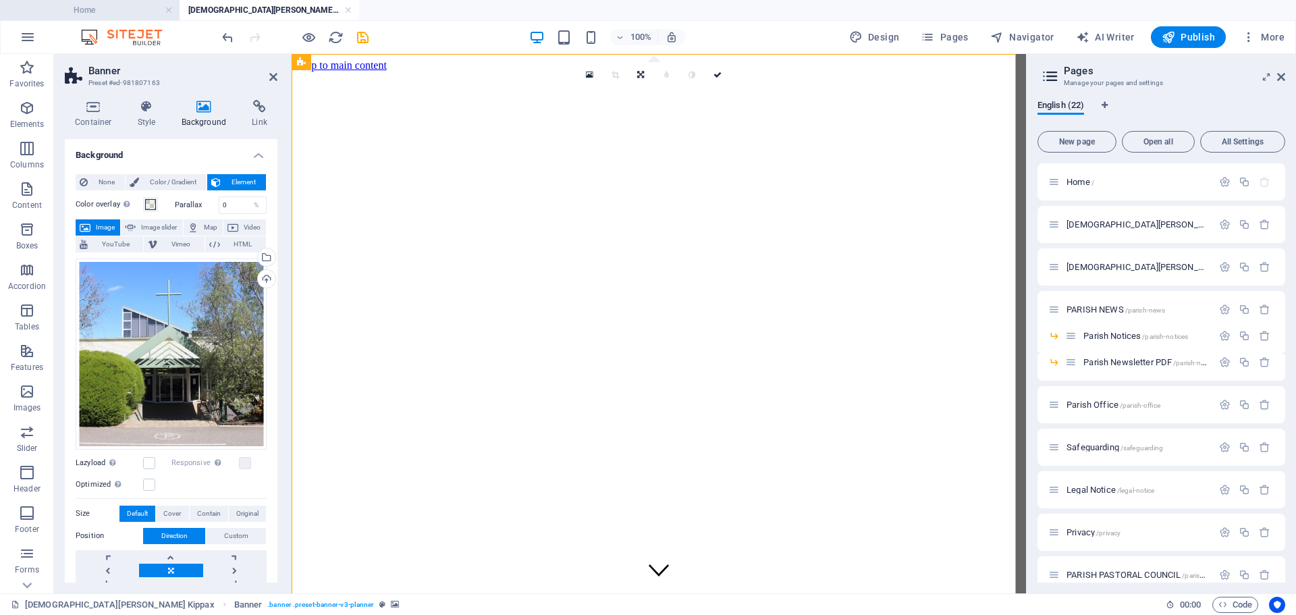
click at [135, 7] on h4 "Home" at bounding box center [89, 10] width 179 height 15
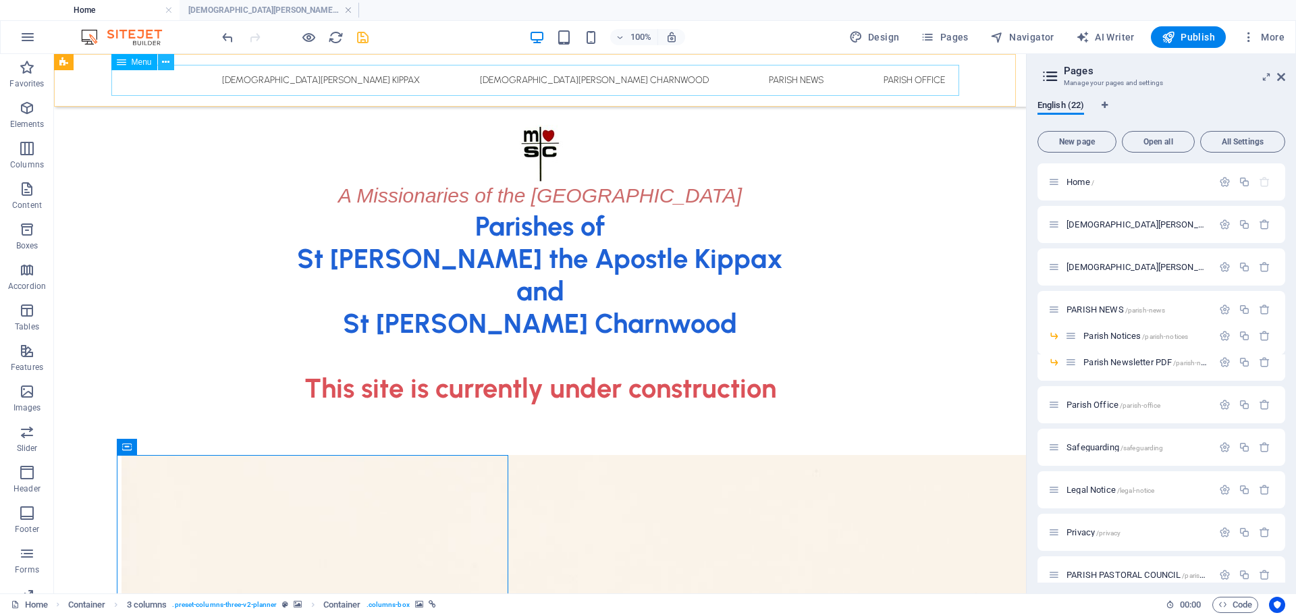
click at [167, 65] on icon at bounding box center [165, 62] width 7 height 14
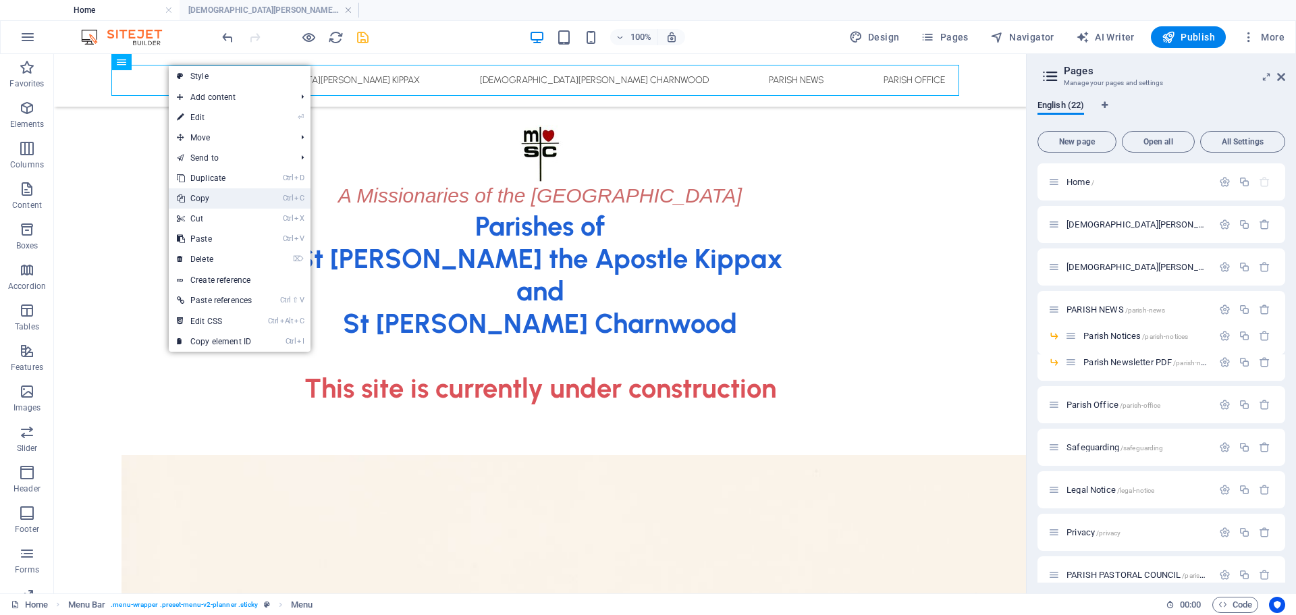
click at [213, 197] on link "Ctrl C Copy" at bounding box center [214, 198] width 91 height 20
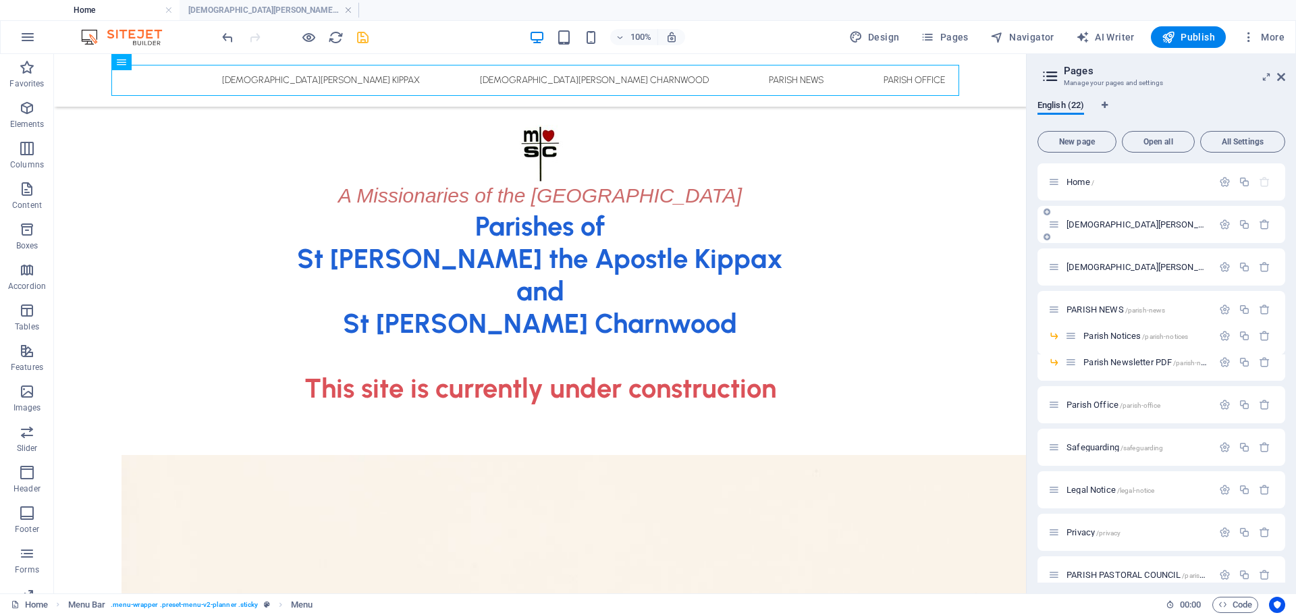
click at [1125, 225] on span "St John the Apostle Catholic Church Kippax /st-john-the-apostle-catholic-church…" at bounding box center [1272, 224] width 412 height 10
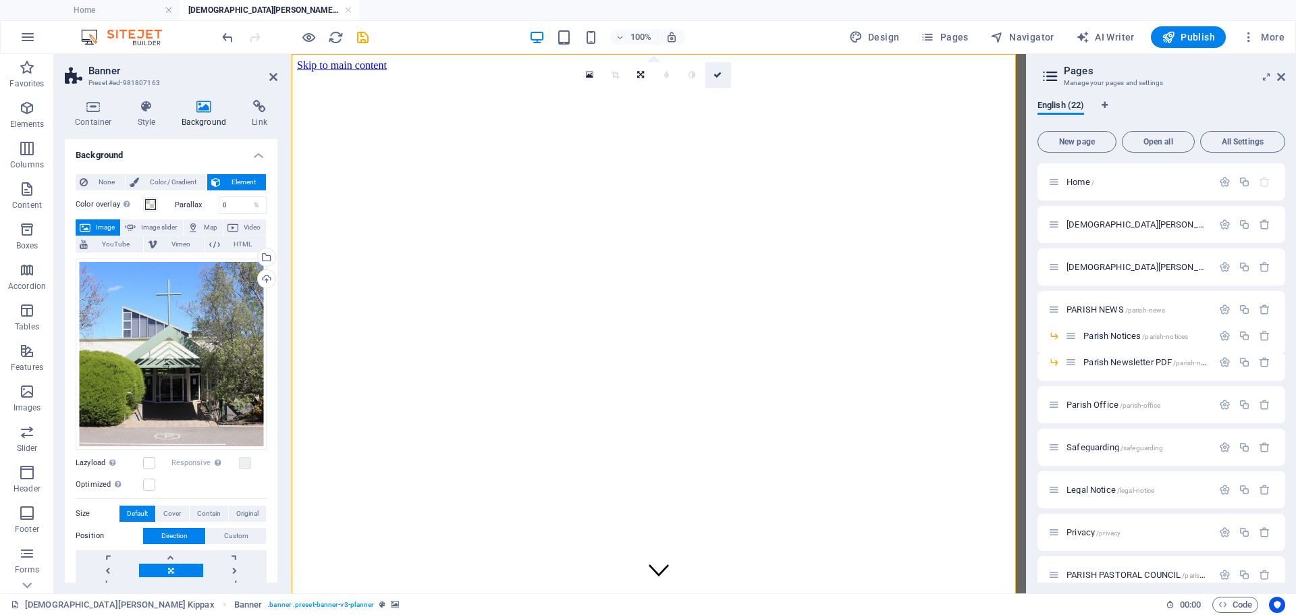
click at [721, 72] on icon at bounding box center [717, 75] width 8 height 8
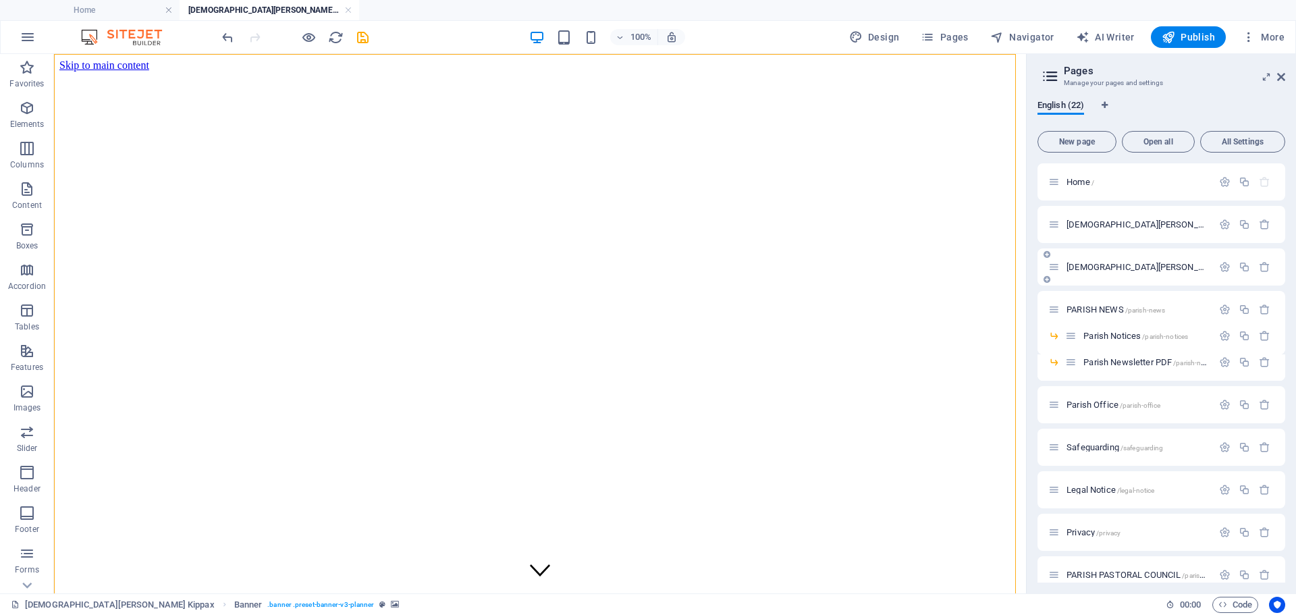
click at [1136, 261] on div "St Thomas Aquinas Catholic Church Charnwood /st-thomas-aquinas-catholic-church-…" at bounding box center [1130, 267] width 164 height 16
click at [1131, 265] on span "St Thomas Aquinas Catholic Church Charnwood /st-thomas-aquinas-catholic-church-…" at bounding box center [1270, 267] width 408 height 10
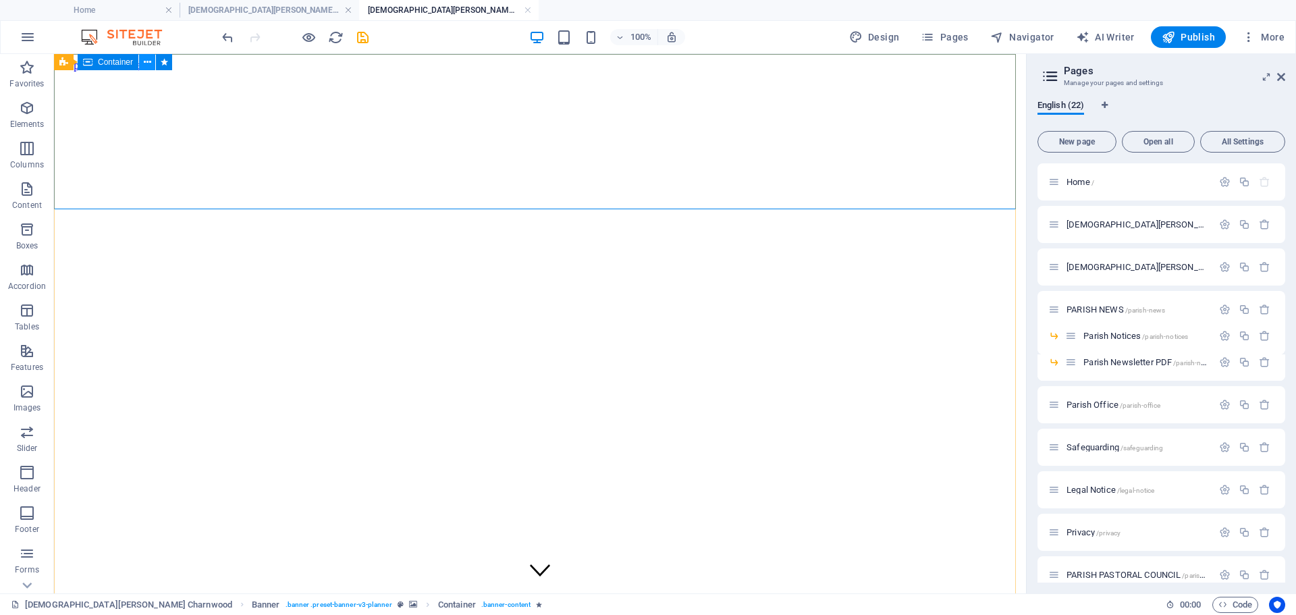
click at [148, 64] on icon at bounding box center [147, 62] width 7 height 14
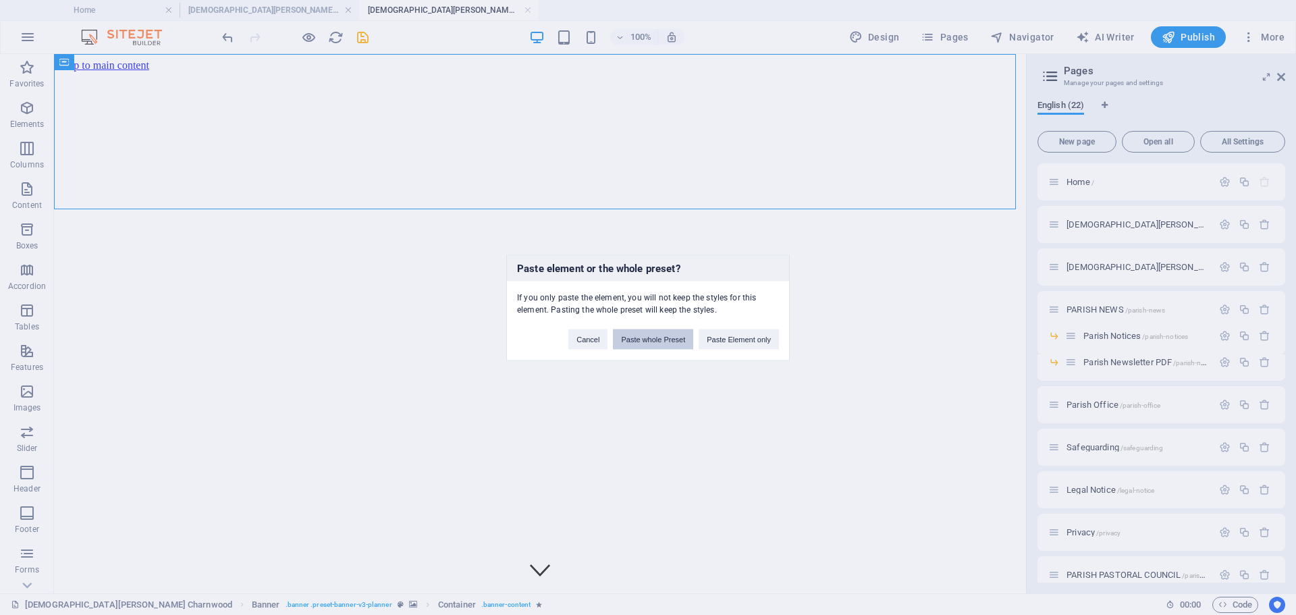
click at [671, 340] on button "Paste whole Preset" at bounding box center [653, 339] width 80 height 20
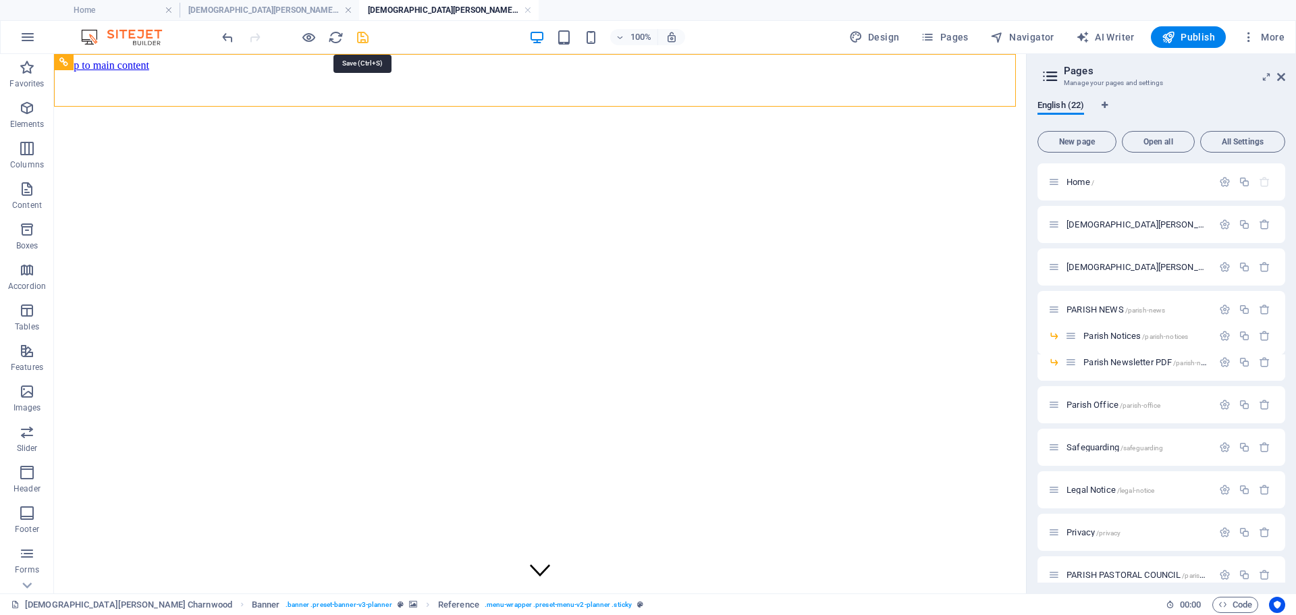
click at [362, 37] on icon "save" at bounding box center [363, 38] width 16 height 16
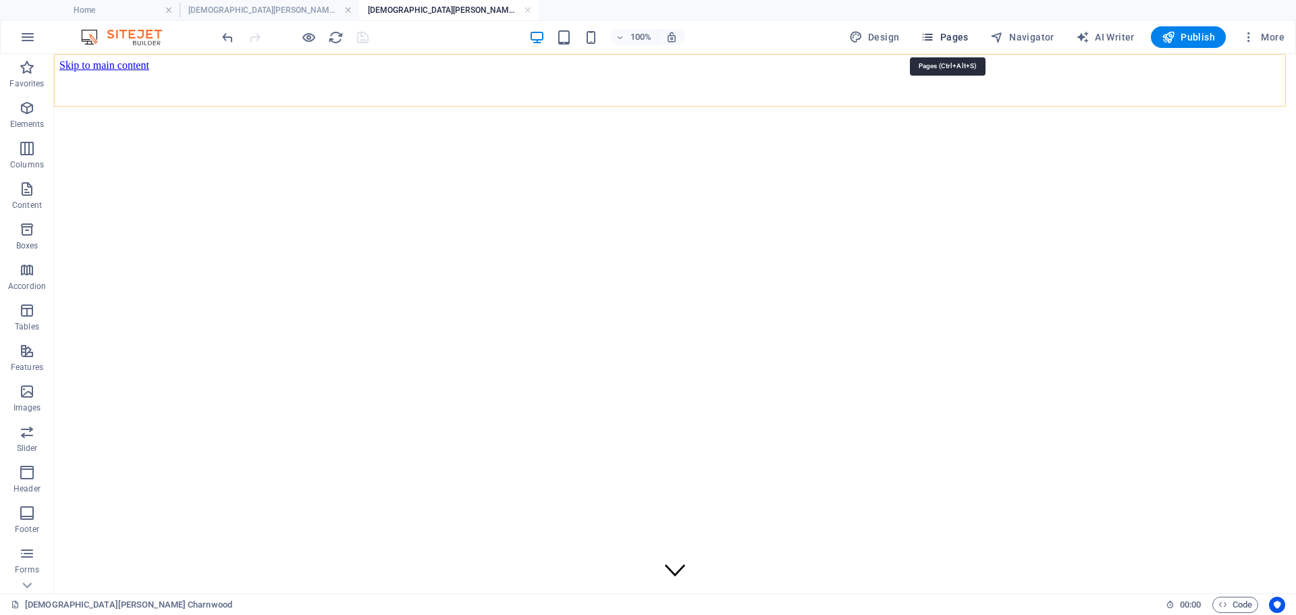
click at [957, 36] on span "Pages" at bounding box center [943, 36] width 47 height 13
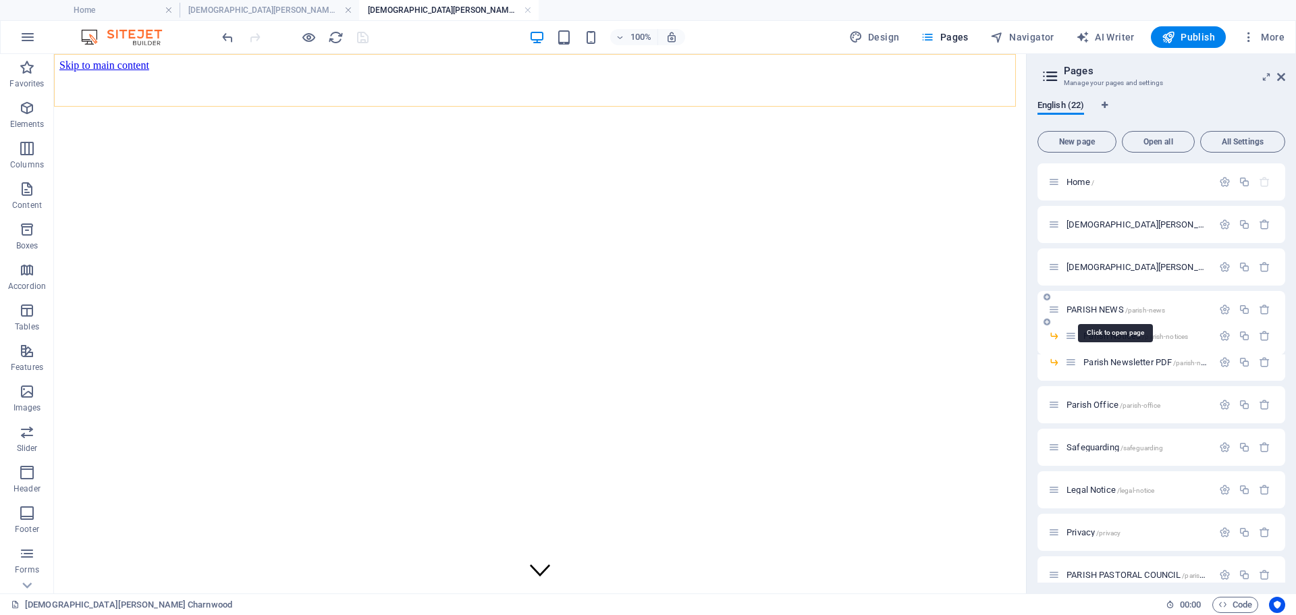
click at [1090, 310] on span "PARISH NEWS /parish-news" at bounding box center [1115, 309] width 99 height 10
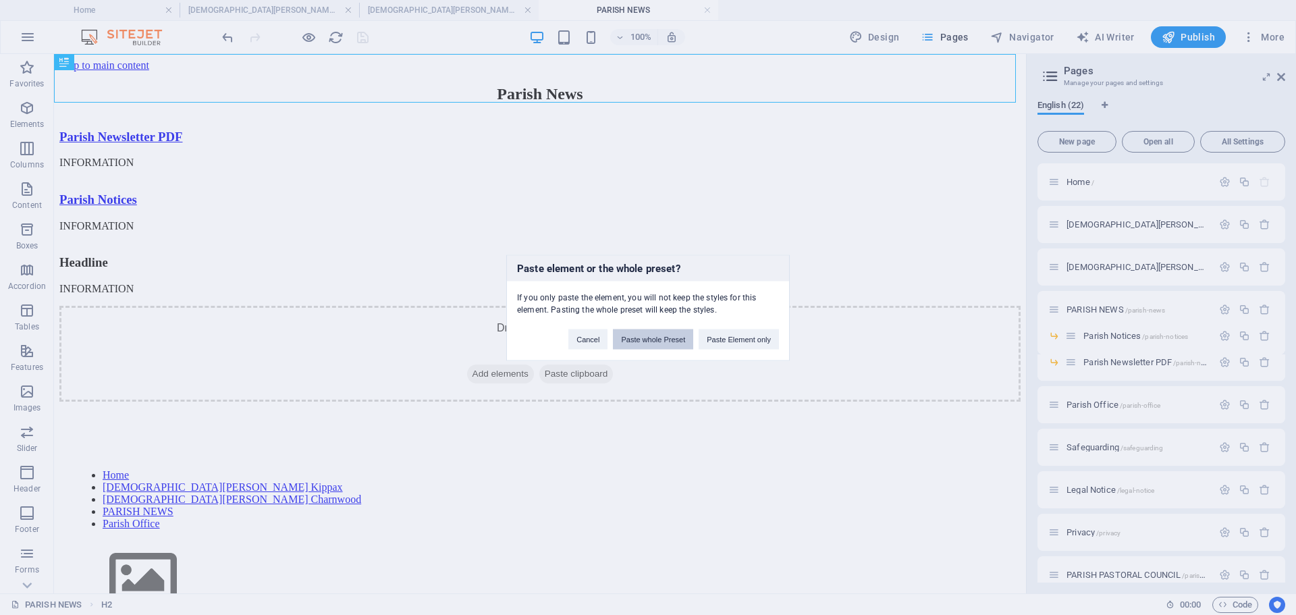
click at [659, 336] on button "Paste whole Preset" at bounding box center [653, 339] width 80 height 20
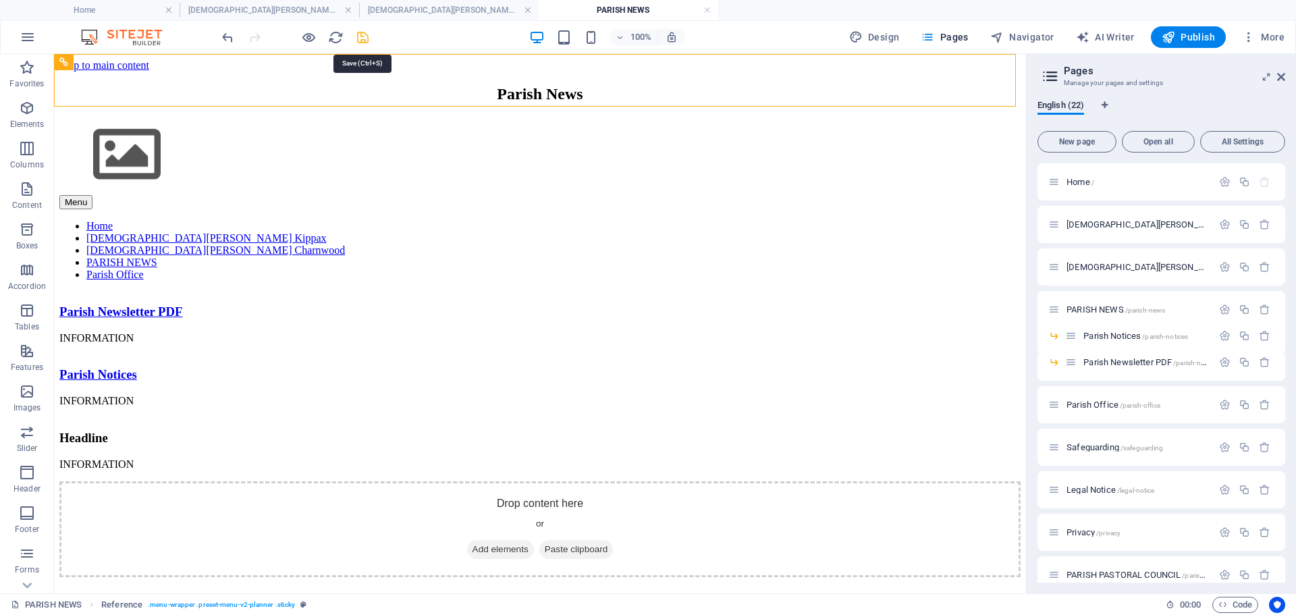
click at [363, 40] on icon "save" at bounding box center [363, 38] width 16 height 16
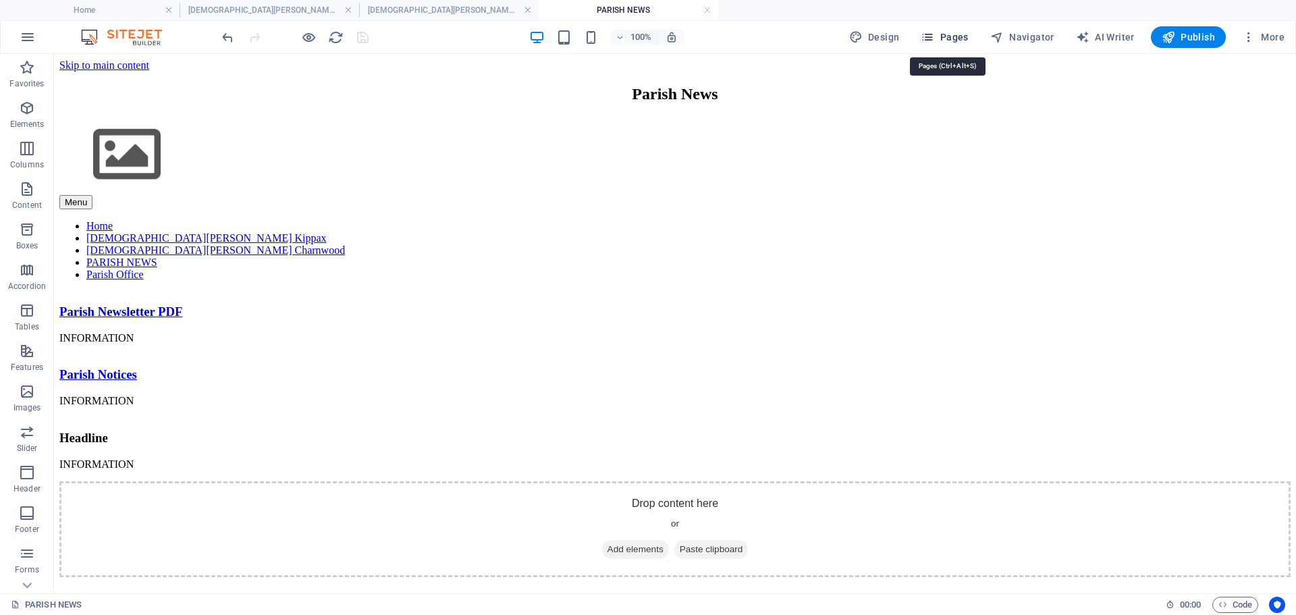
click at [964, 40] on span "Pages" at bounding box center [943, 36] width 47 height 13
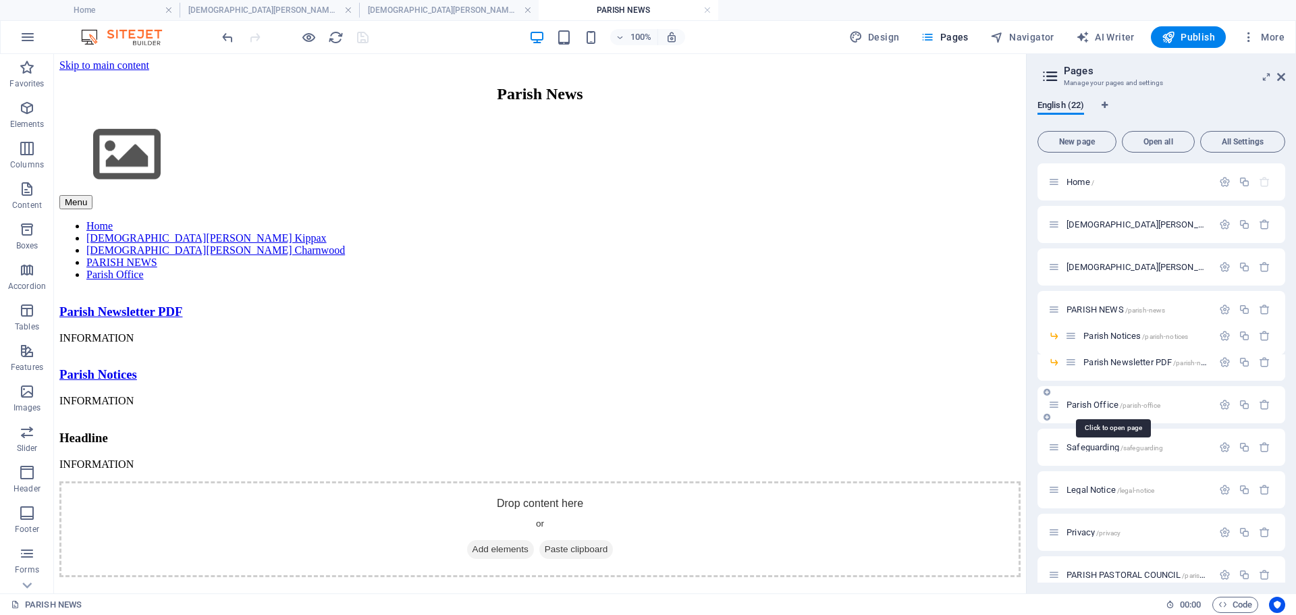
click at [1088, 407] on span "Parish Office /parish-office" at bounding box center [1113, 404] width 94 height 10
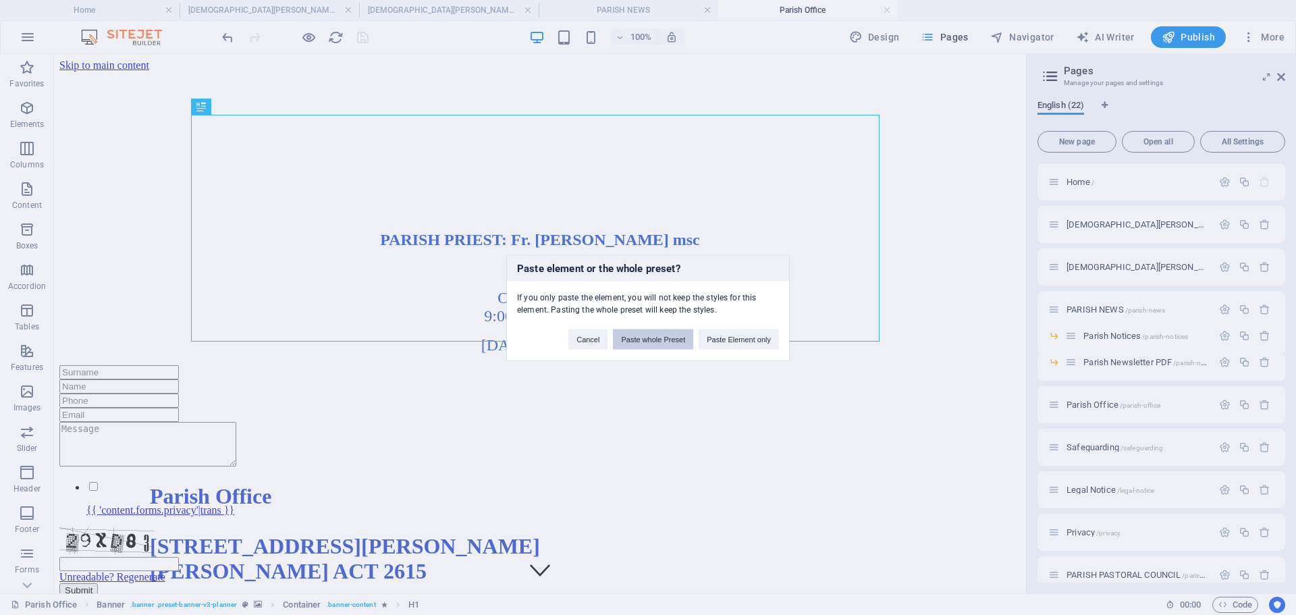
click at [656, 339] on button "Paste whole Preset" at bounding box center [653, 339] width 80 height 20
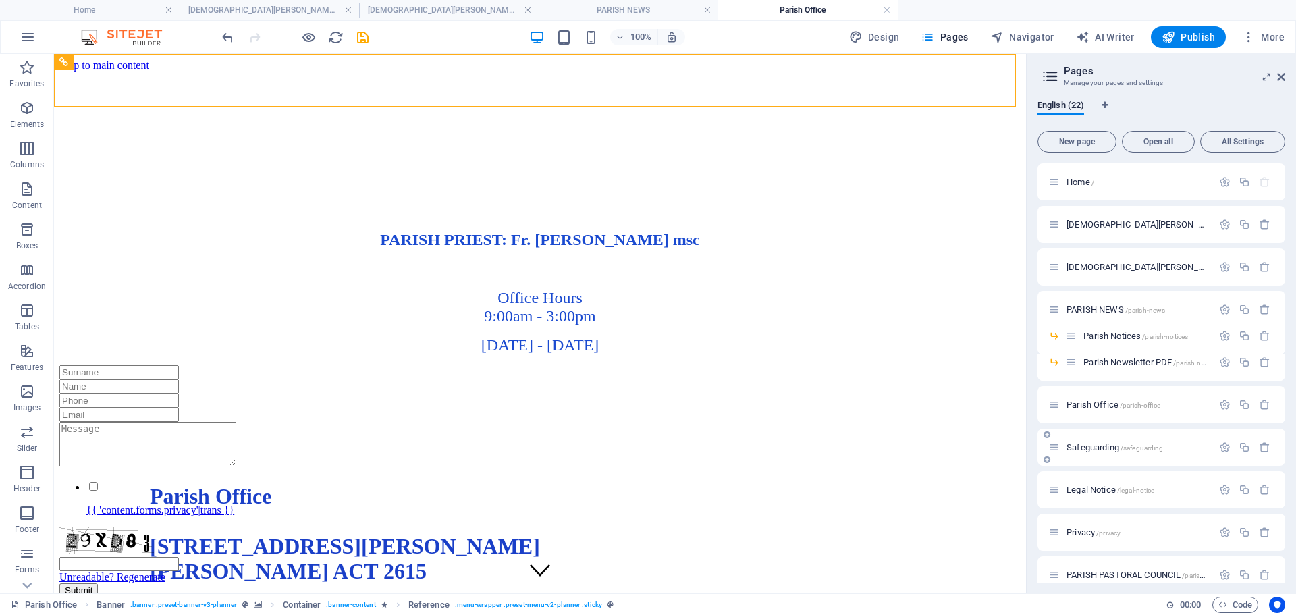
click at [1101, 444] on span "Safeguarding /safeguarding" at bounding box center [1114, 447] width 96 height 10
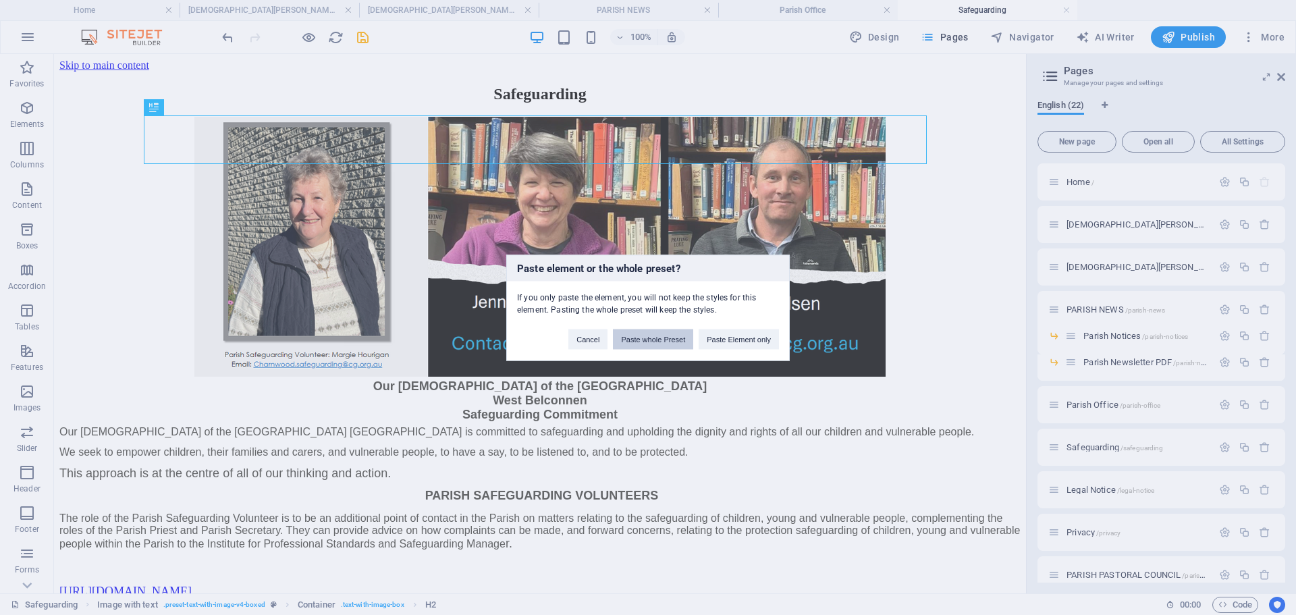
click at [654, 337] on button "Paste whole Preset" at bounding box center [653, 339] width 80 height 20
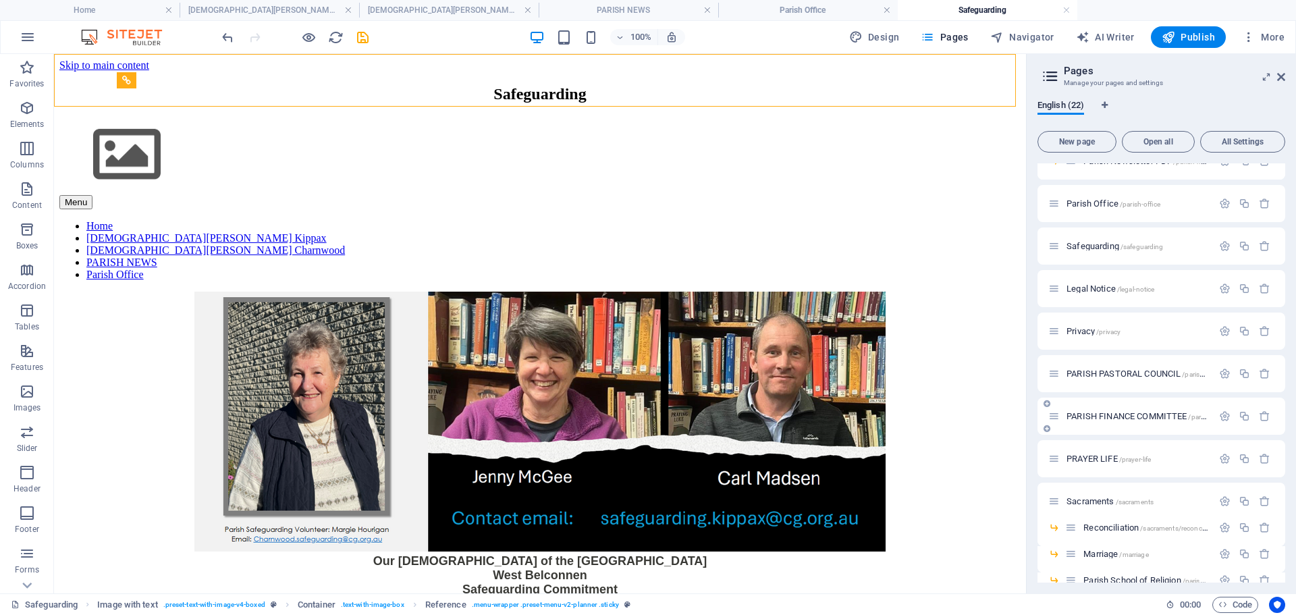
scroll to position [202, 0]
click at [1090, 368] on span "PARISH PASTORAL COUNCIL /parish-pastoral-council" at bounding box center [1160, 372] width 188 height 10
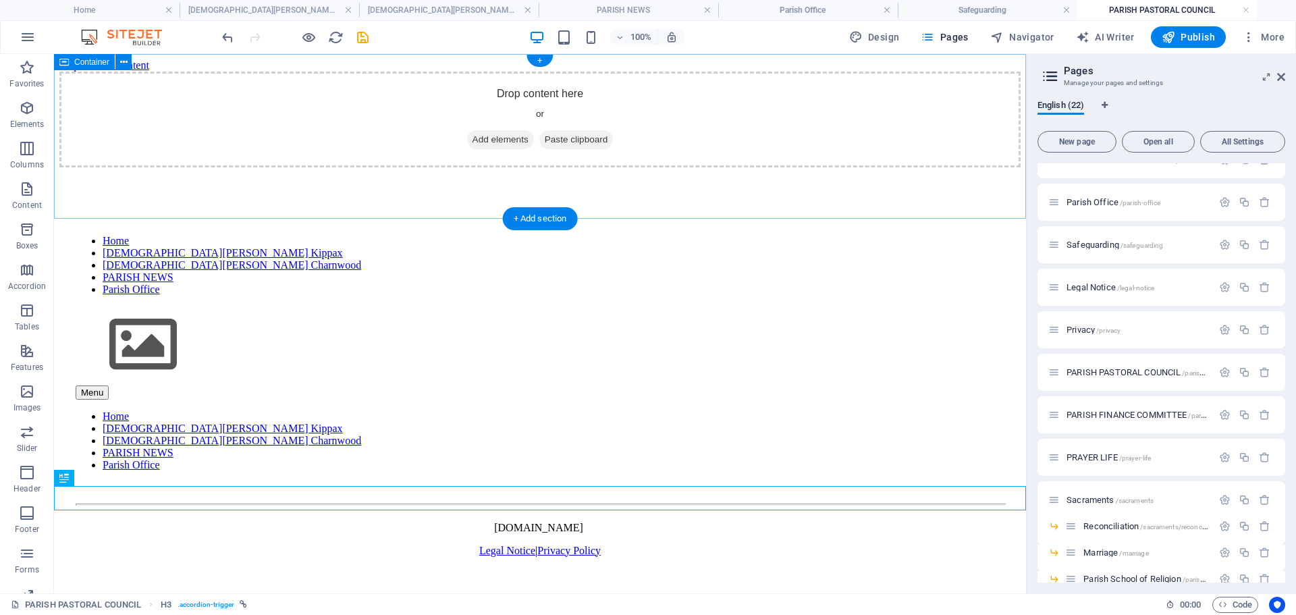
scroll to position [0, 0]
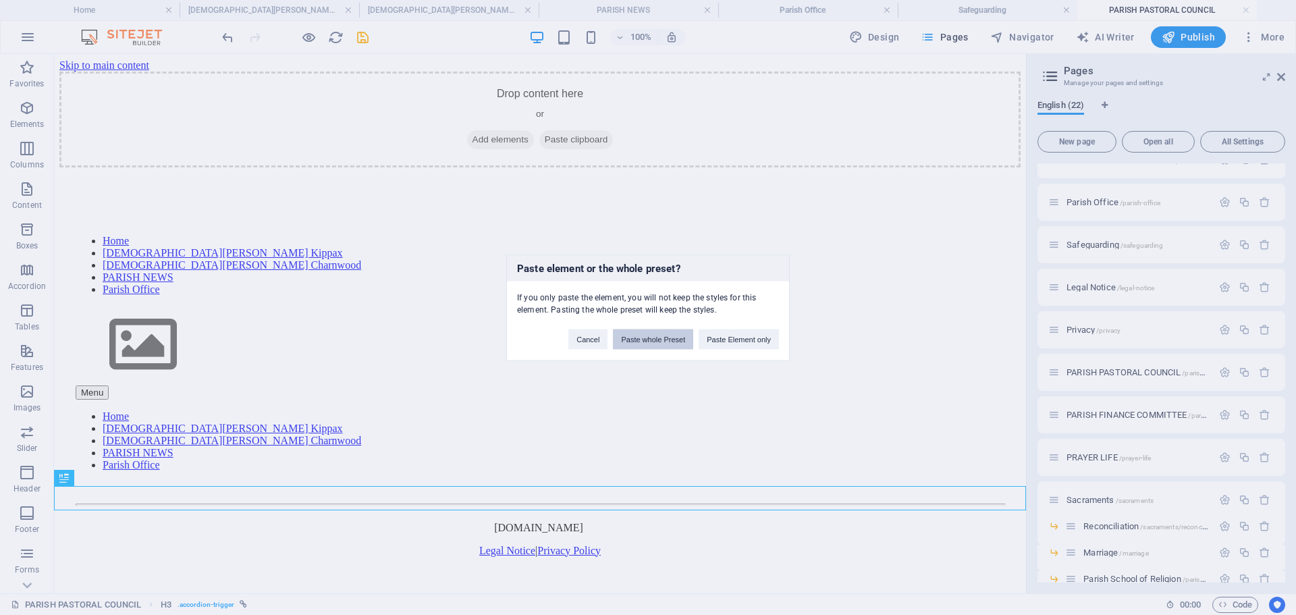
drag, startPoint x: 673, startPoint y: 342, endPoint x: 629, endPoint y: 285, distance: 71.7
click at [673, 342] on button "Paste whole Preset" at bounding box center [653, 339] width 80 height 20
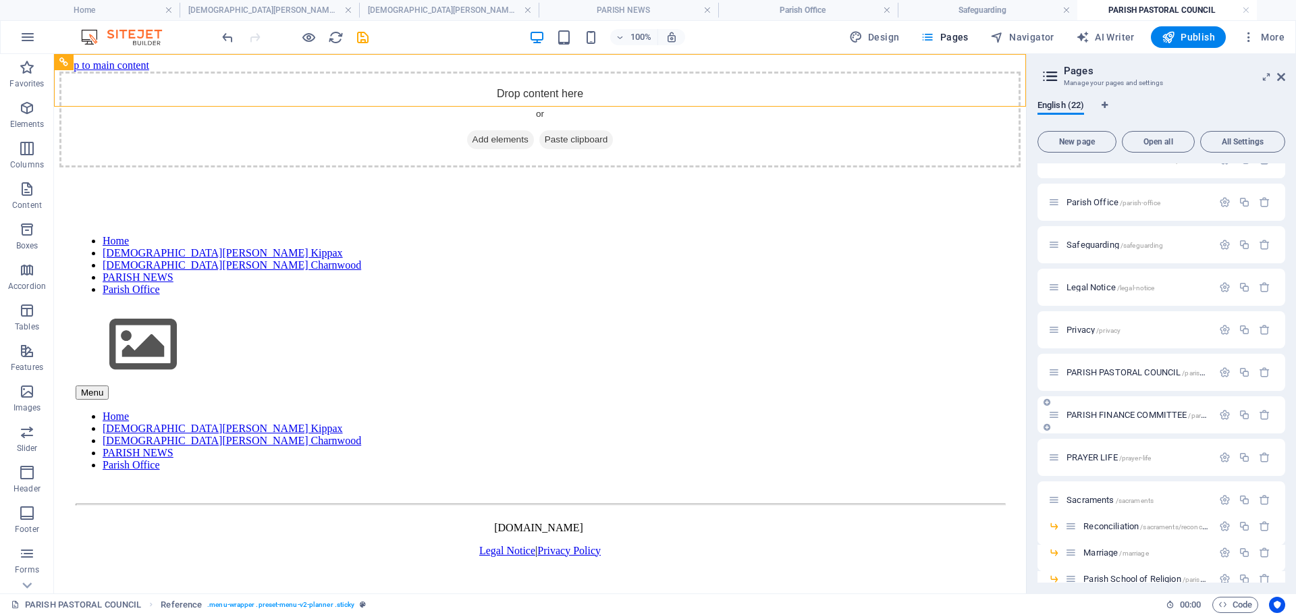
click at [1118, 412] on span "PARISH FINANCE COMMITTEE /parish-finance-committee" at bounding box center [1167, 415] width 202 height 10
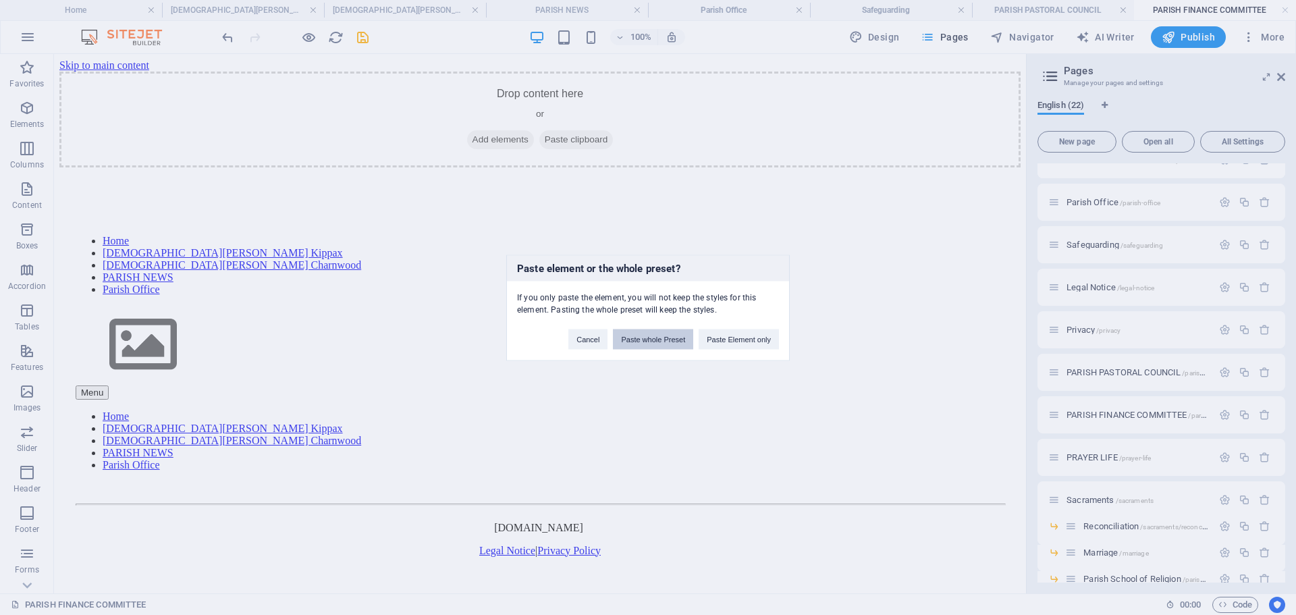
click at [661, 332] on button "Paste whole Preset" at bounding box center [653, 339] width 80 height 20
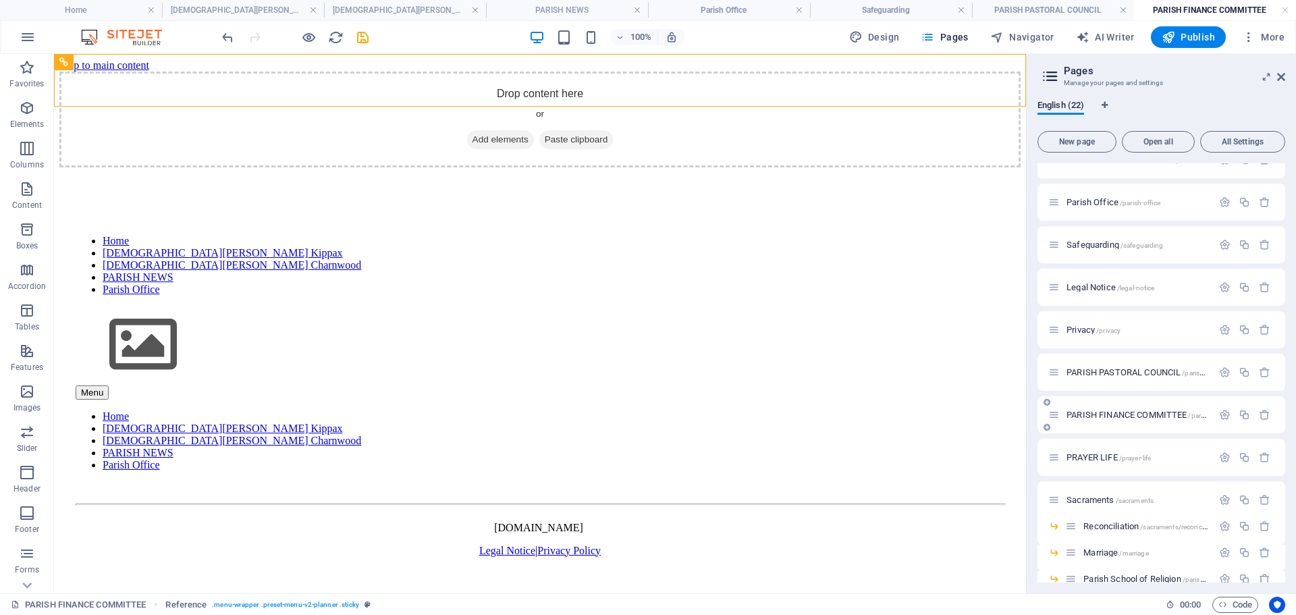
click at [1094, 414] on span "PARISH FINANCE COMMITTEE /parish-finance-committee" at bounding box center [1167, 415] width 202 height 10
click at [1082, 412] on span "PARISH FINANCE COMMITTEE /parish-finance-committee" at bounding box center [1167, 415] width 202 height 10
click at [1085, 453] on span "PRAYER LIFE /prayer-life" at bounding box center [1108, 457] width 84 height 10
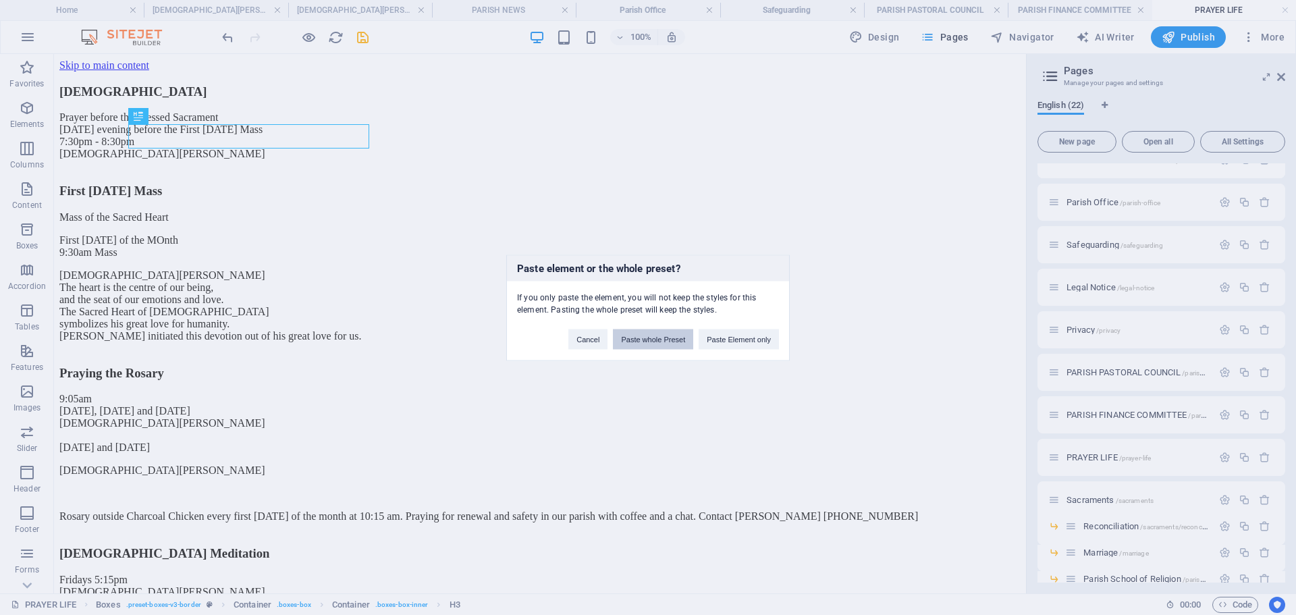
click at [654, 343] on button "Paste whole Preset" at bounding box center [653, 339] width 80 height 20
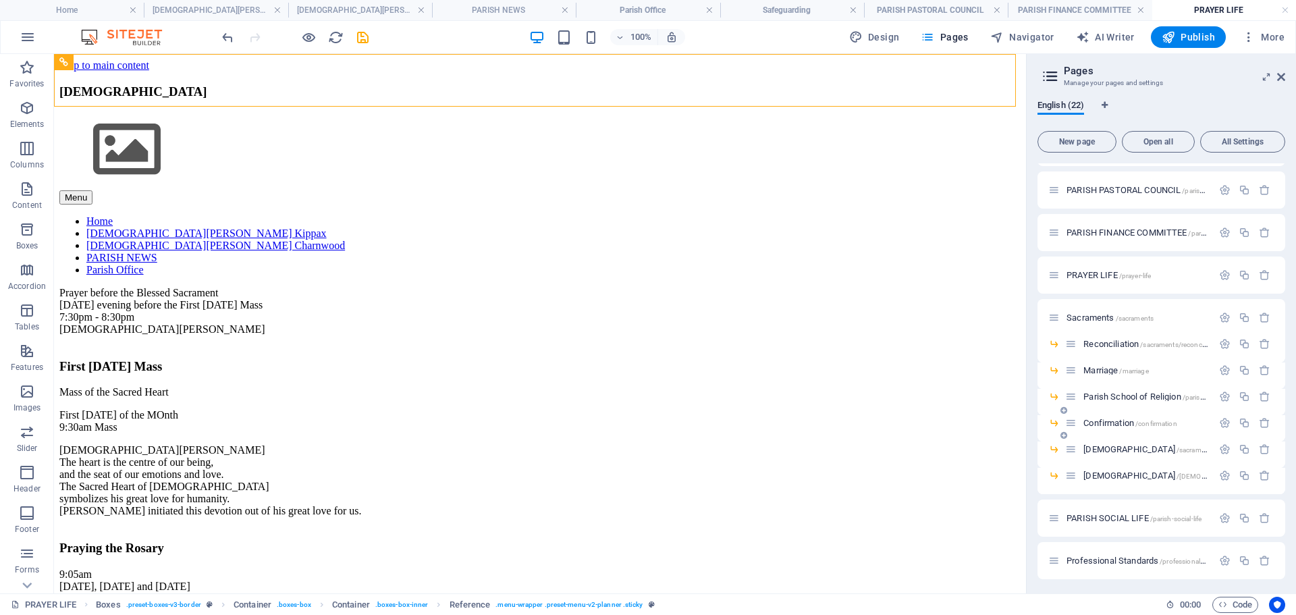
scroll to position [387, 0]
click at [1086, 314] on span "Sacraments /sacraments" at bounding box center [1109, 315] width 87 height 10
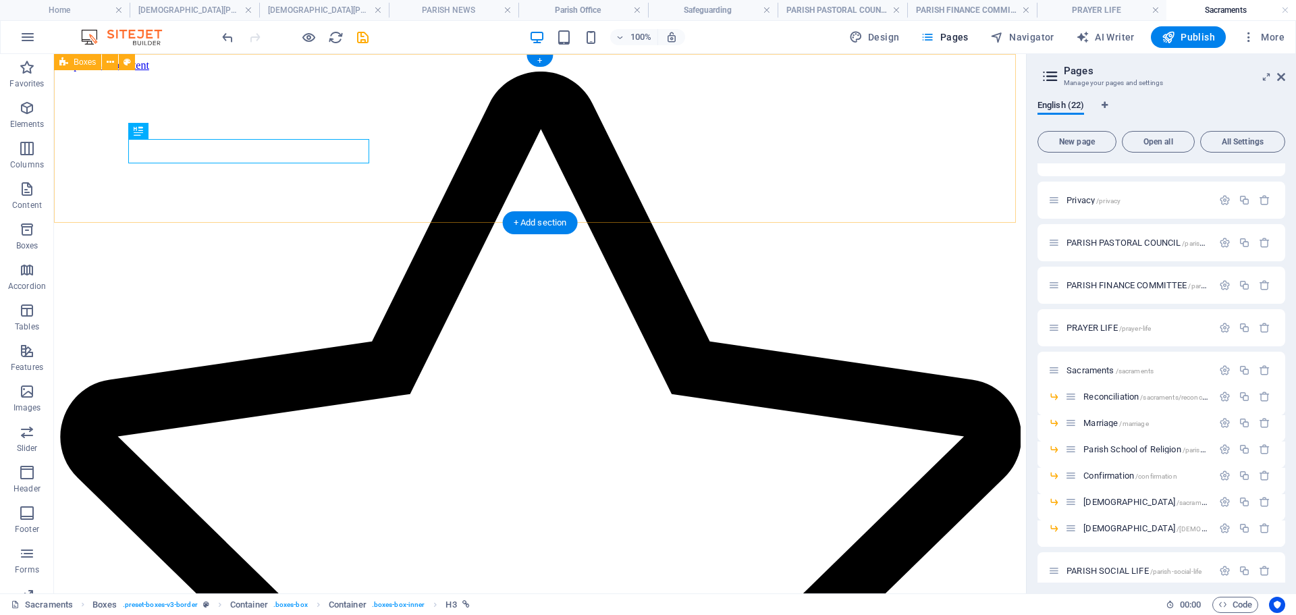
scroll to position [0, 0]
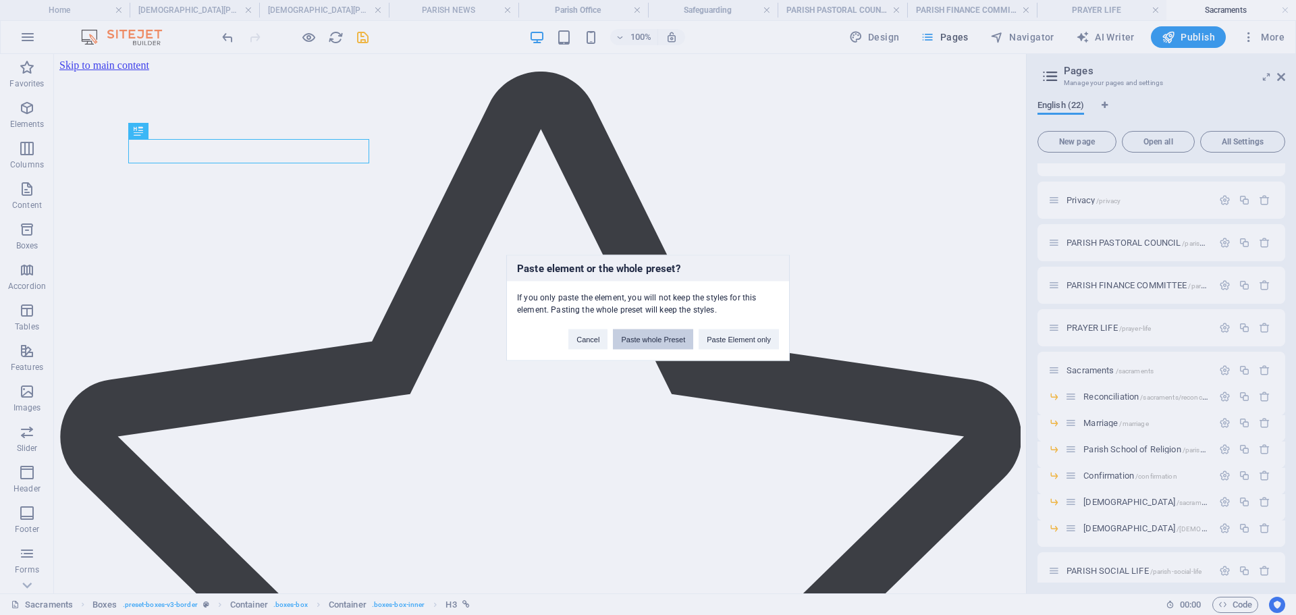
click at [642, 337] on button "Paste whole Preset" at bounding box center [653, 339] width 80 height 20
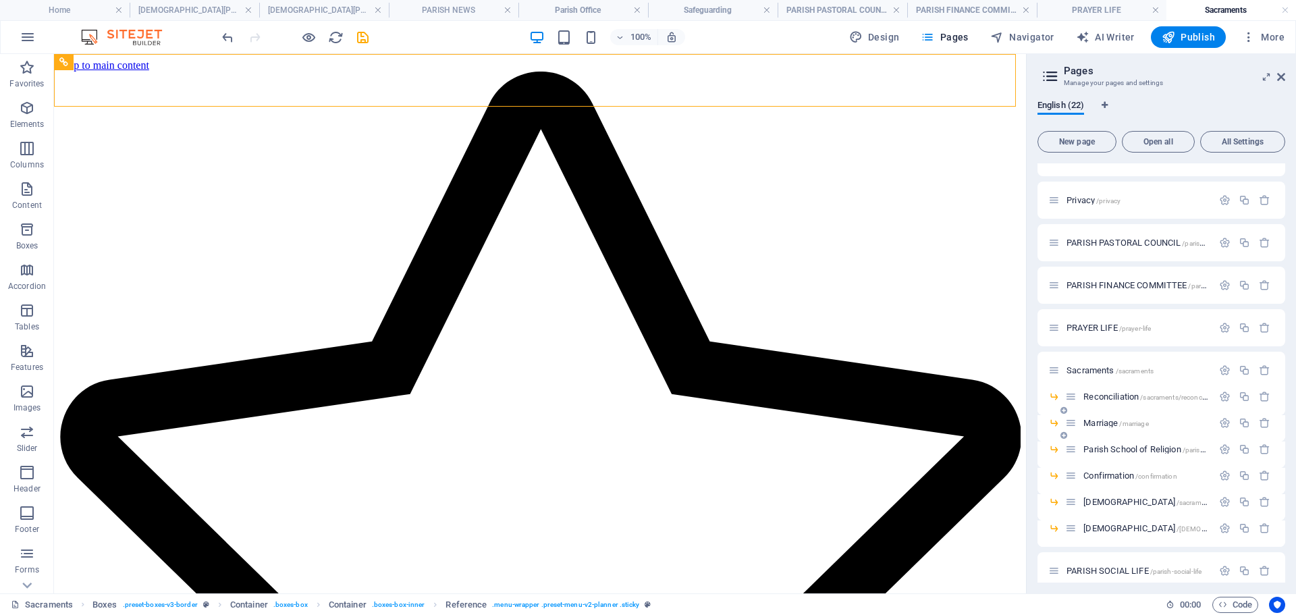
scroll to position [387, 0]
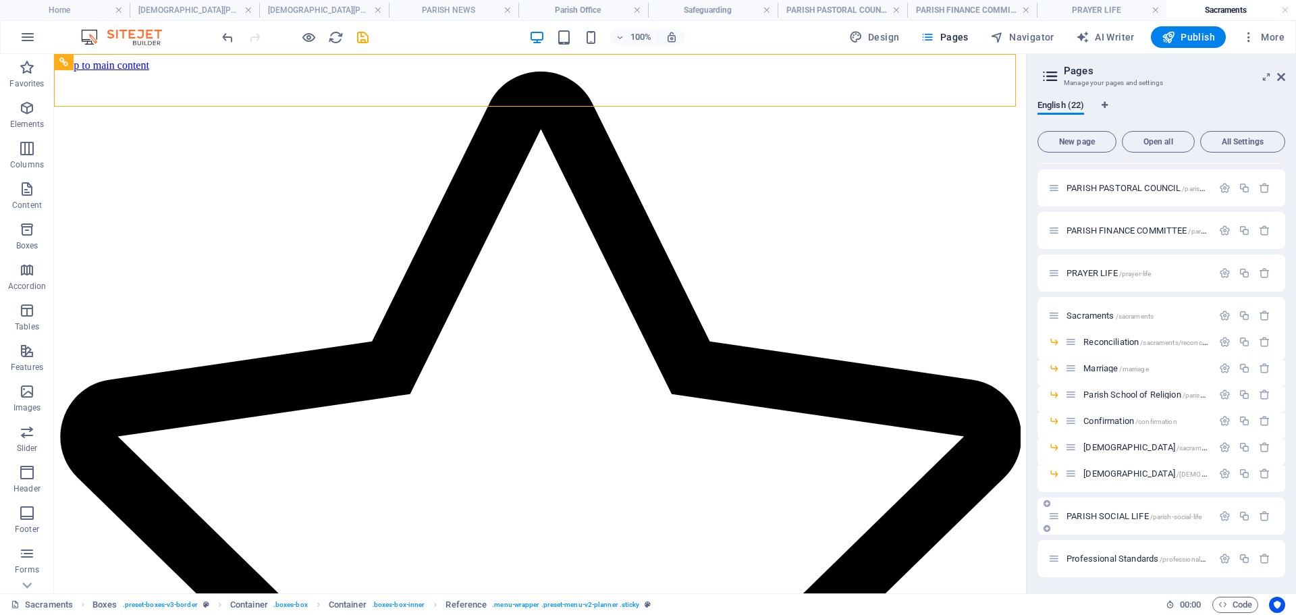
click at [1100, 518] on span "PARISH SOCIAL LIFE /parish-social-life" at bounding box center [1133, 516] width 135 height 10
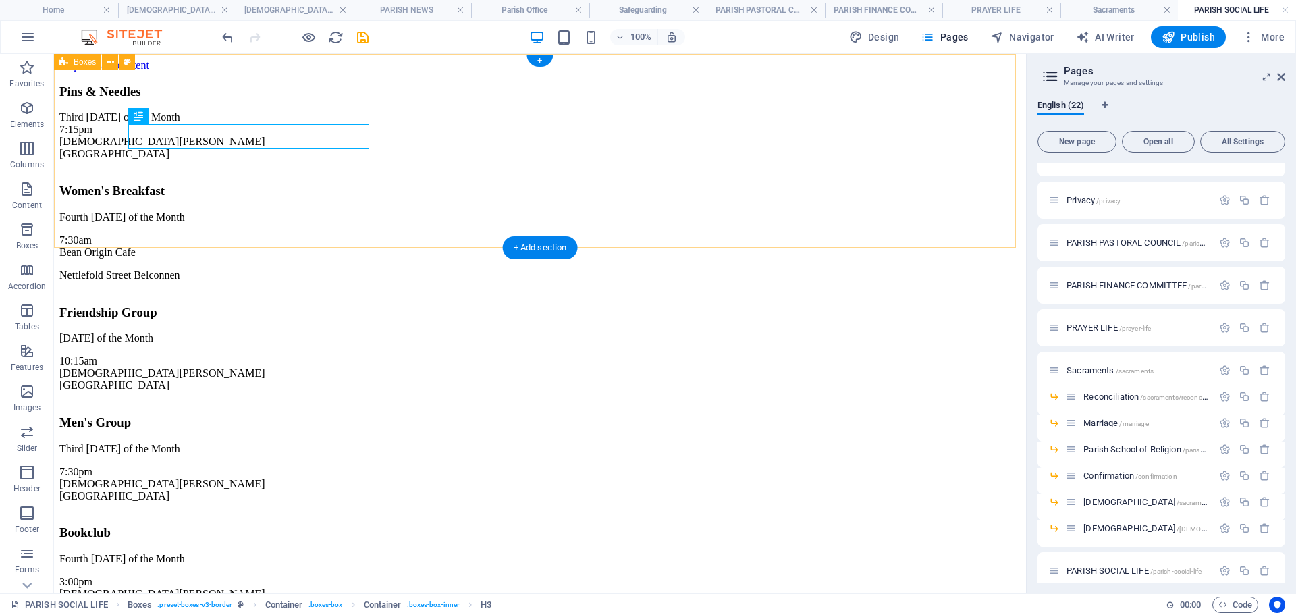
scroll to position [0, 0]
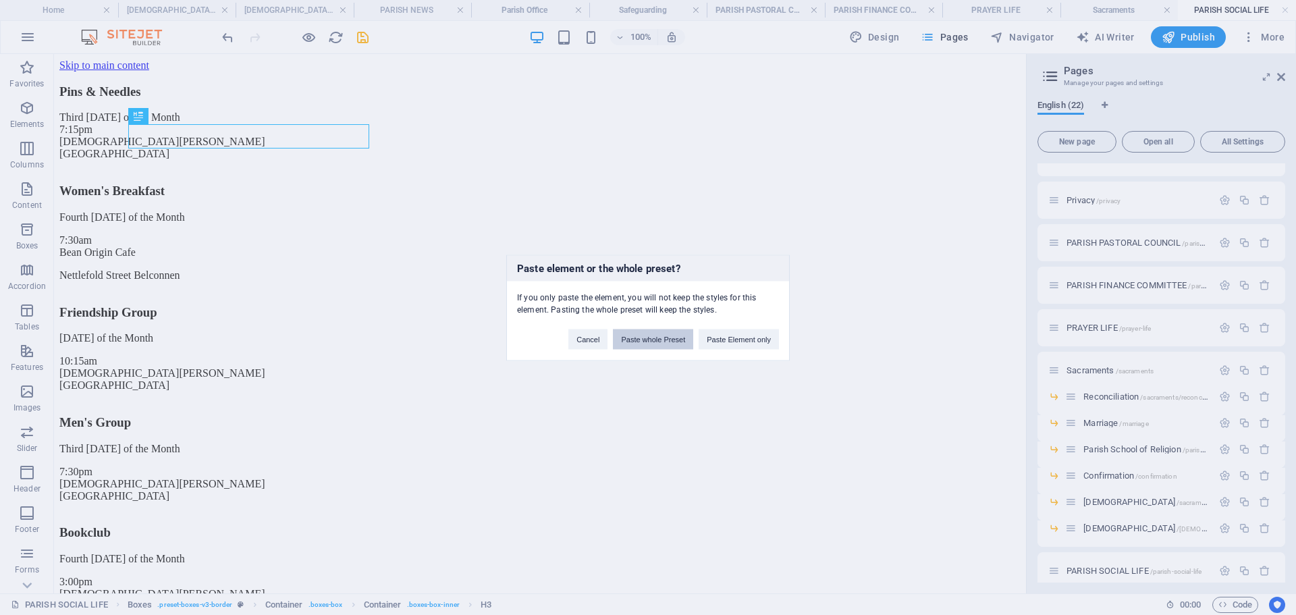
click at [658, 341] on button "Paste whole Preset" at bounding box center [653, 339] width 80 height 20
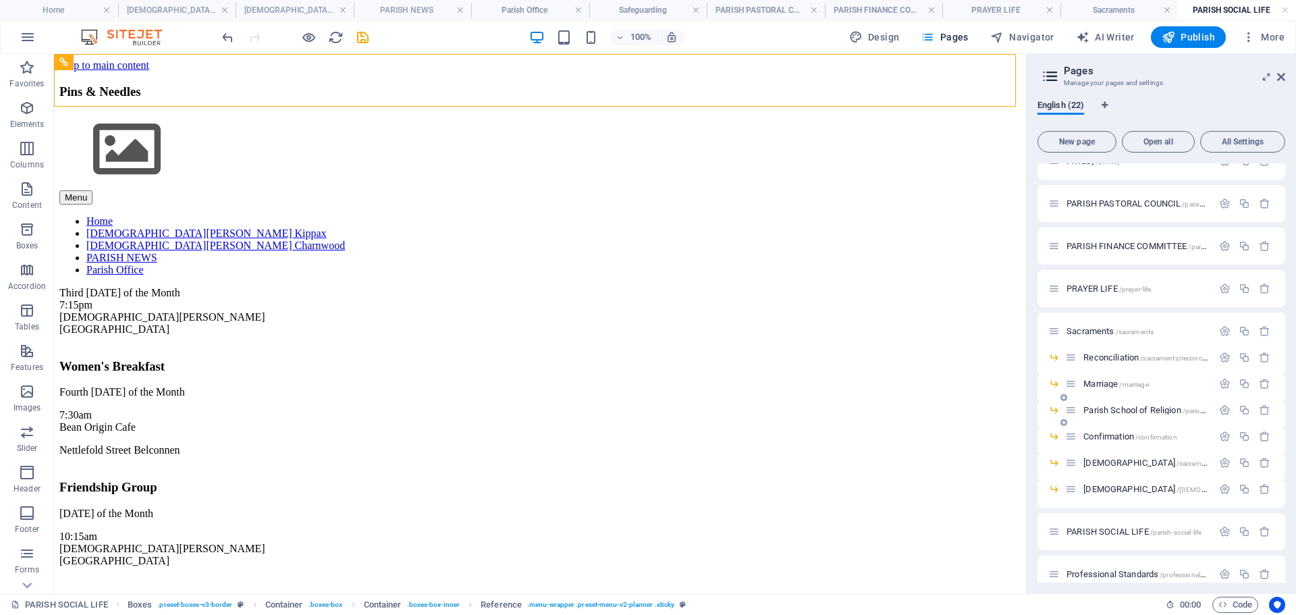
scroll to position [387, 0]
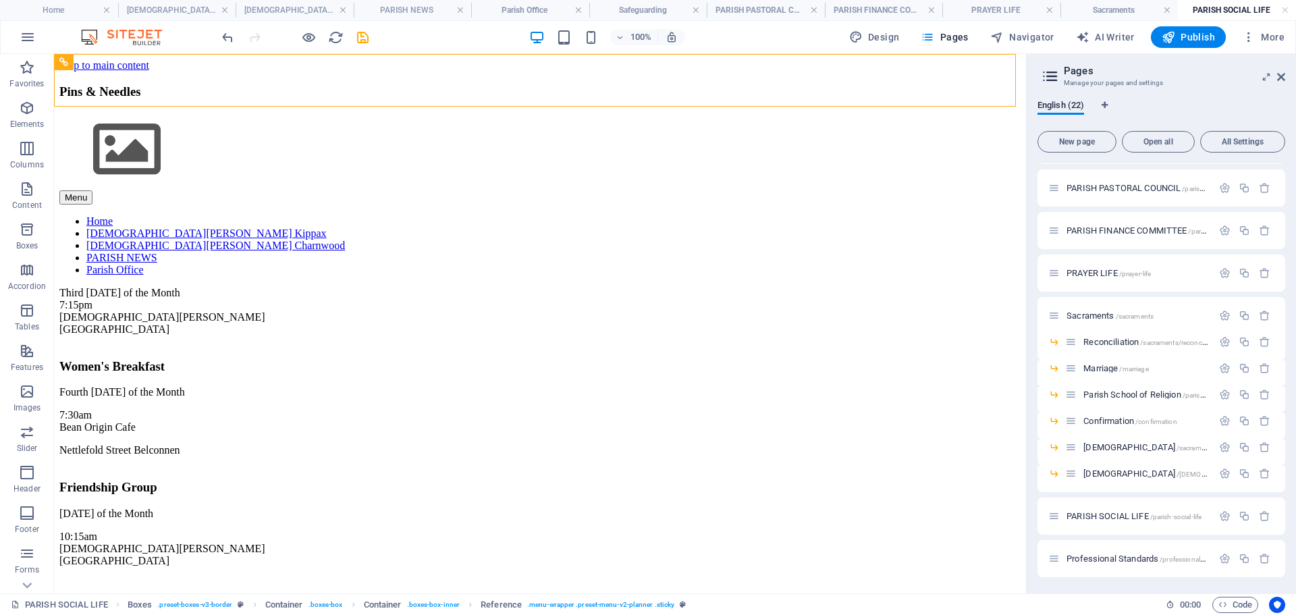
click at [1127, 557] on span "Professional Standards /professional-standards" at bounding box center [1149, 558] width 166 height 10
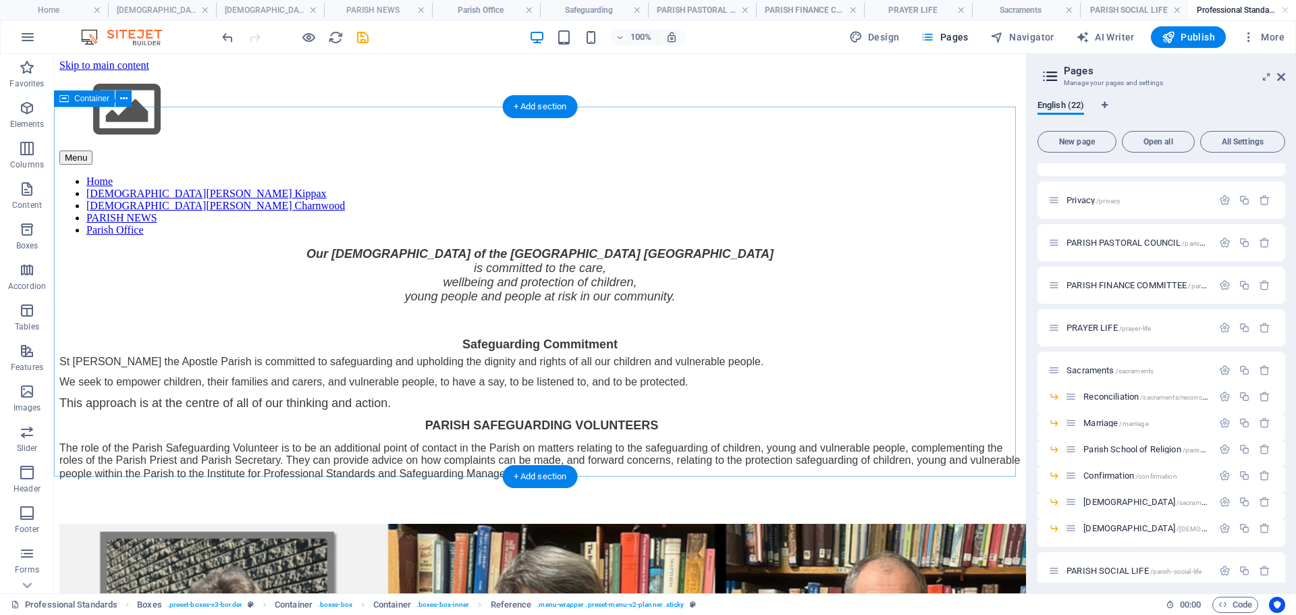
scroll to position [0, 0]
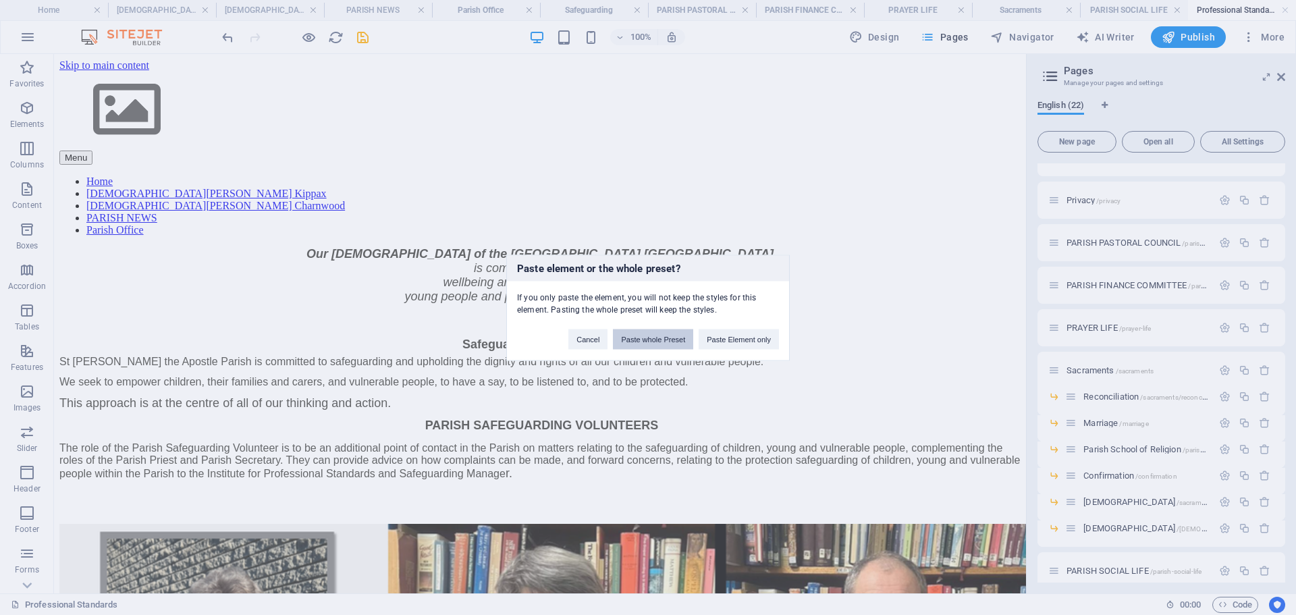
click at [665, 340] on button "Paste whole Preset" at bounding box center [653, 339] width 80 height 20
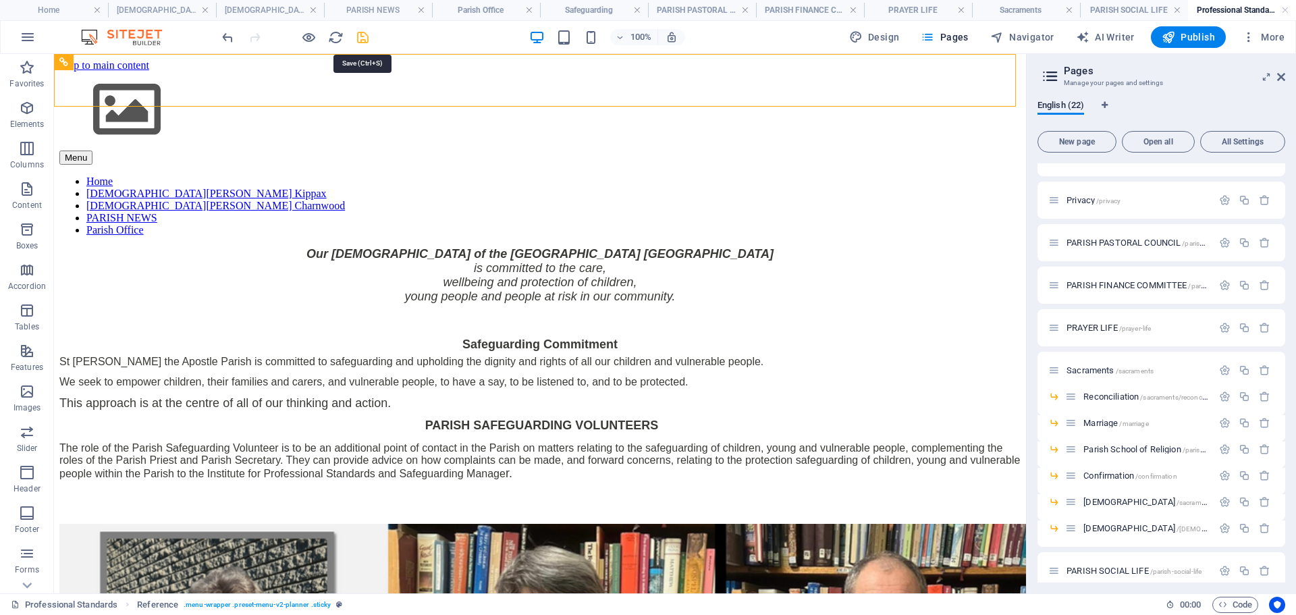
click at [357, 38] on icon "save" at bounding box center [363, 38] width 16 height 16
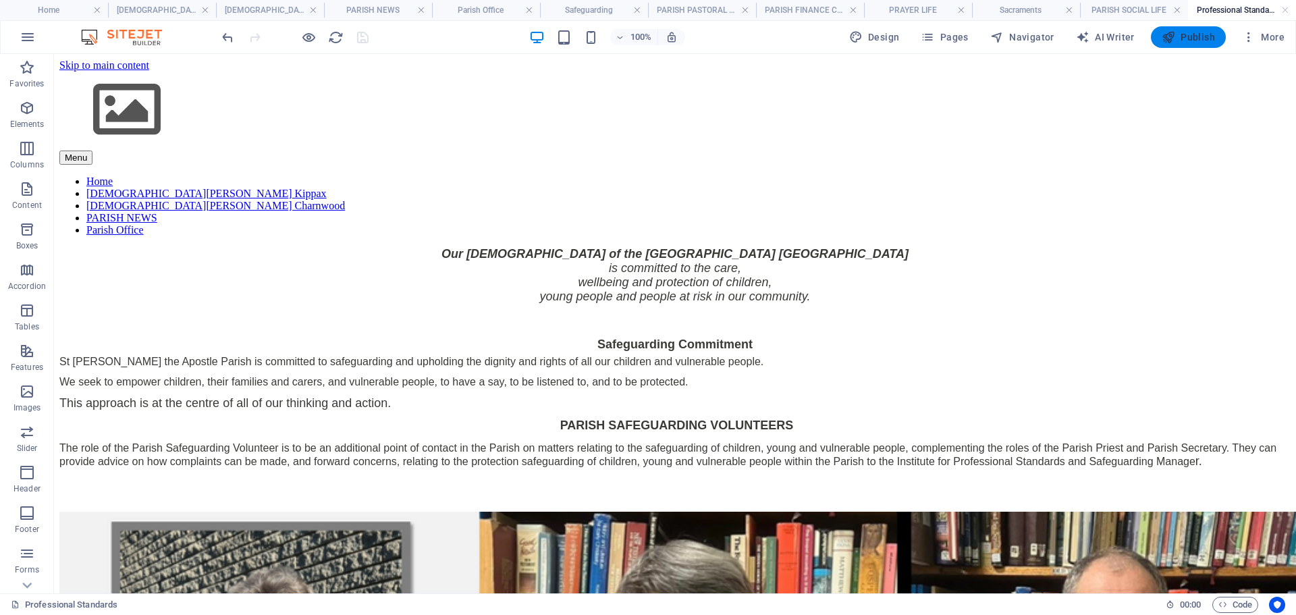
click at [1188, 39] on span "Publish" at bounding box center [1187, 36] width 53 height 13
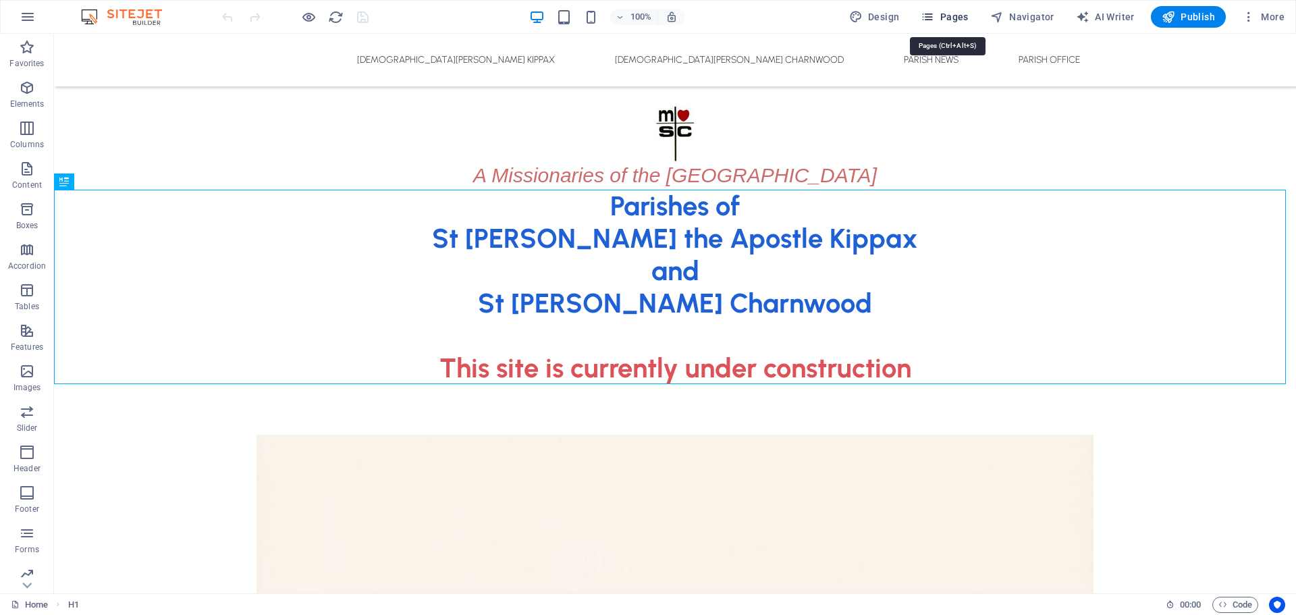
click at [958, 18] on span "Pages" at bounding box center [943, 16] width 47 height 13
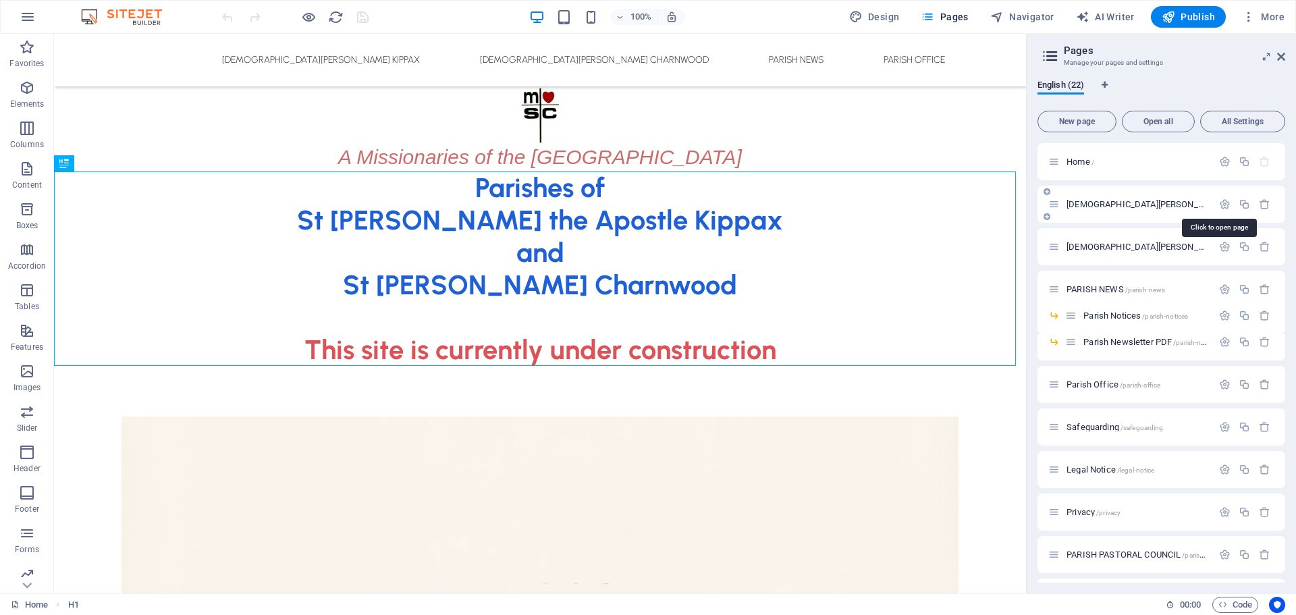
click at [1132, 201] on span "St John the Apostle Catholic Church Kippax /st-john-the-apostle-catholic-church…" at bounding box center [1272, 204] width 412 height 10
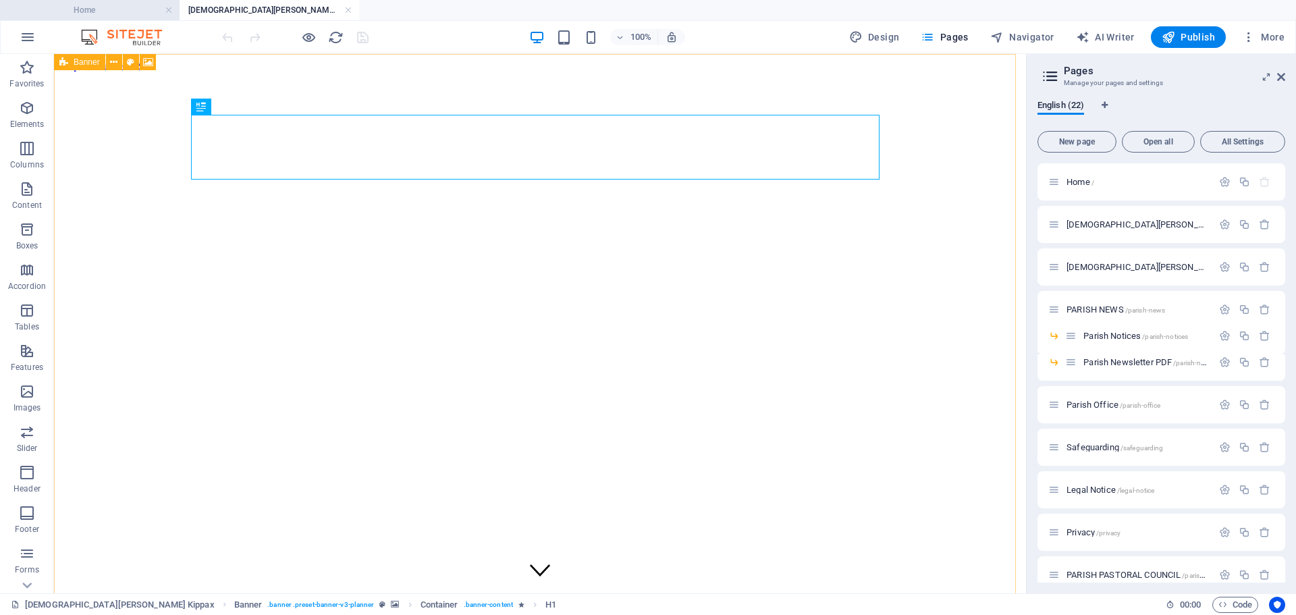
click at [132, 6] on h4 "Home" at bounding box center [89, 10] width 179 height 15
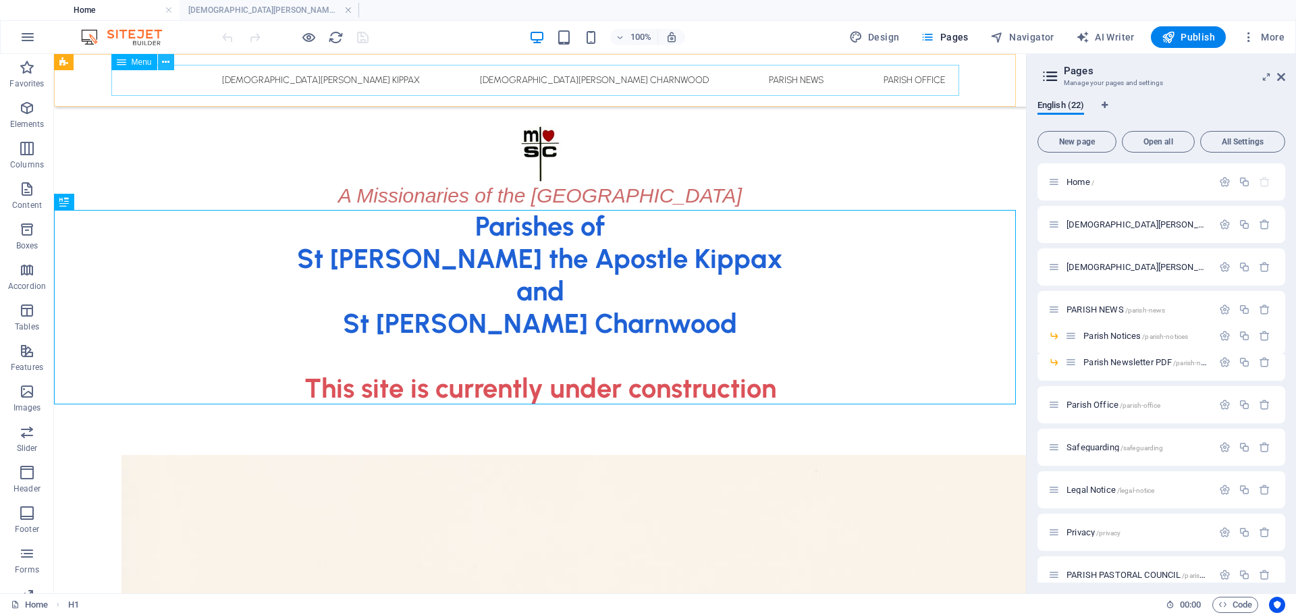
click at [165, 62] on icon at bounding box center [165, 62] width 7 height 14
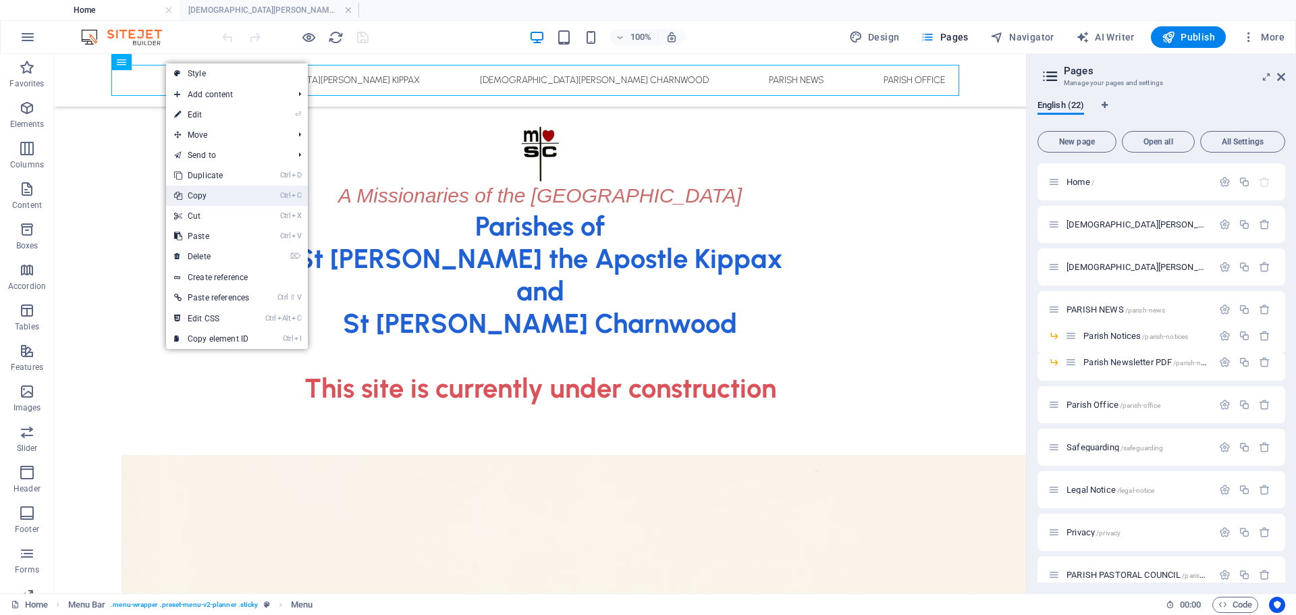
click at [213, 192] on link "Ctrl C Copy" at bounding box center [211, 196] width 91 height 20
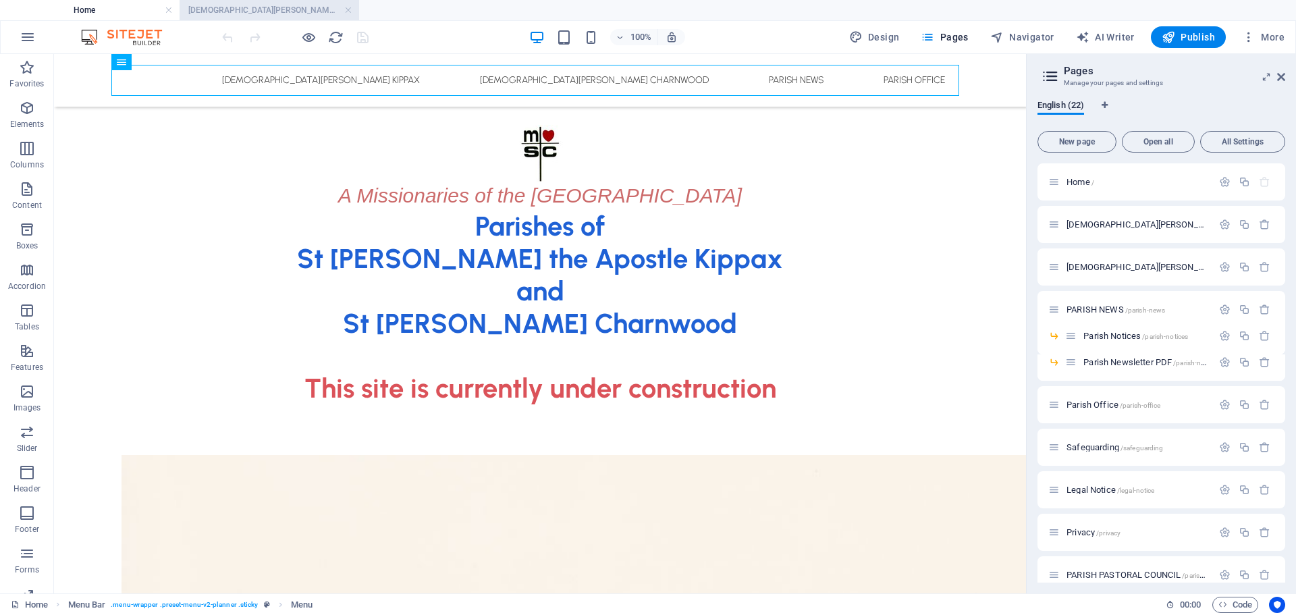
click at [298, 13] on h4 "[DEMOGRAPHIC_DATA][PERSON_NAME] Kippax" at bounding box center [268, 10] width 179 height 15
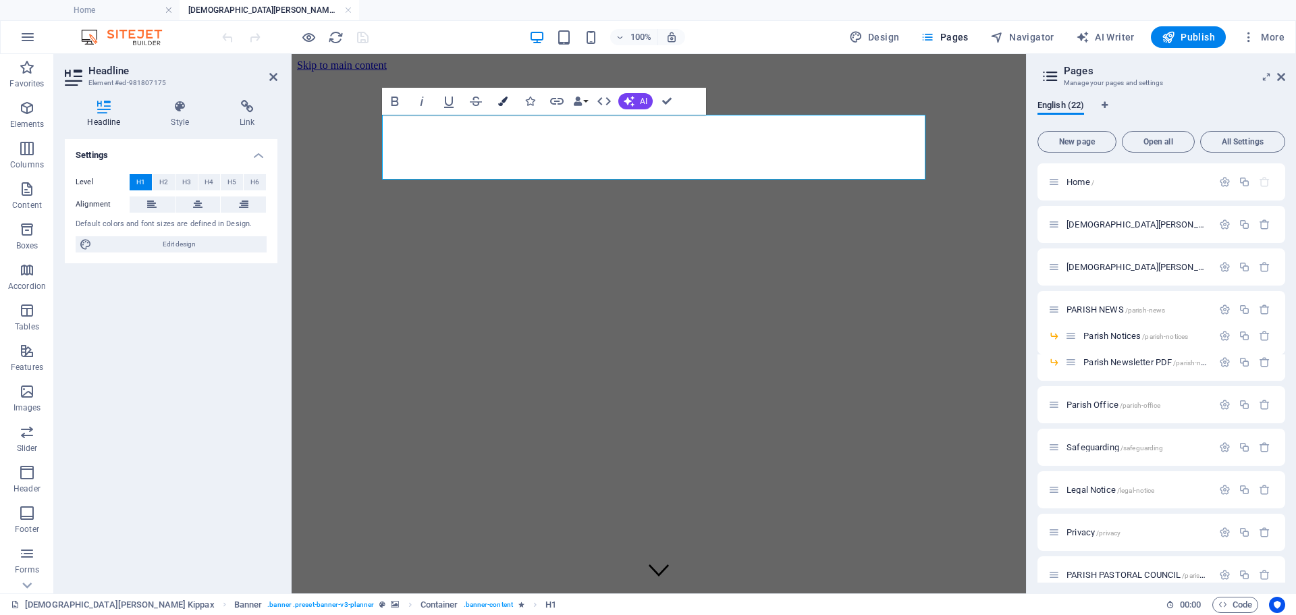
click at [501, 103] on icon "button" at bounding box center [502, 100] width 9 height 9
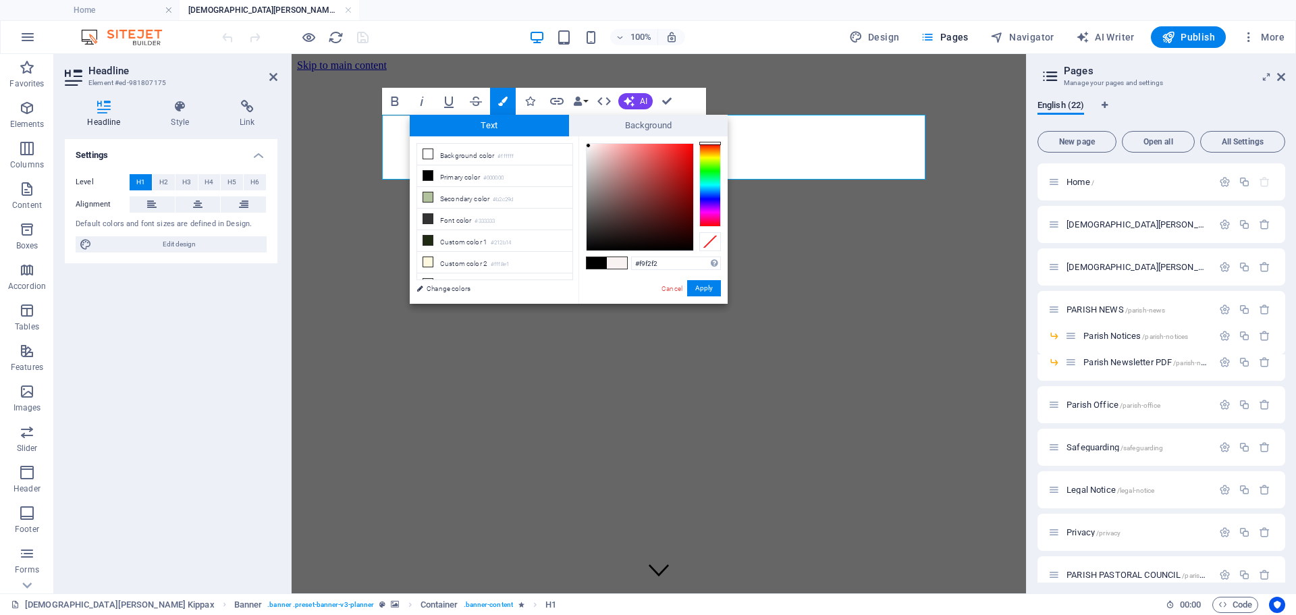
click at [588, 146] on div at bounding box center [639, 197] width 107 height 107
drag, startPoint x: 588, startPoint y: 145, endPoint x: 583, endPoint y: 137, distance: 9.4
click at [583, 137] on div "#ffffff Supported formats #0852ed rgb(8, 82, 237) rgba(8, 82, 237, 90%) hsv(221…" at bounding box center [652, 317] width 149 height 363
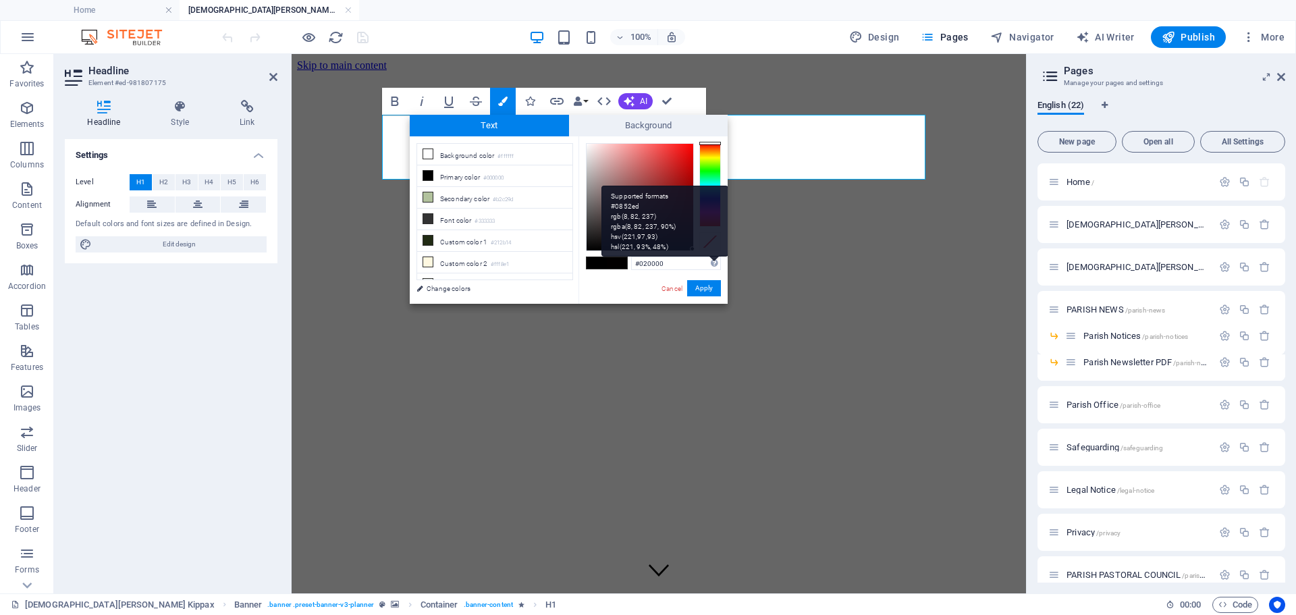
type input "#000000"
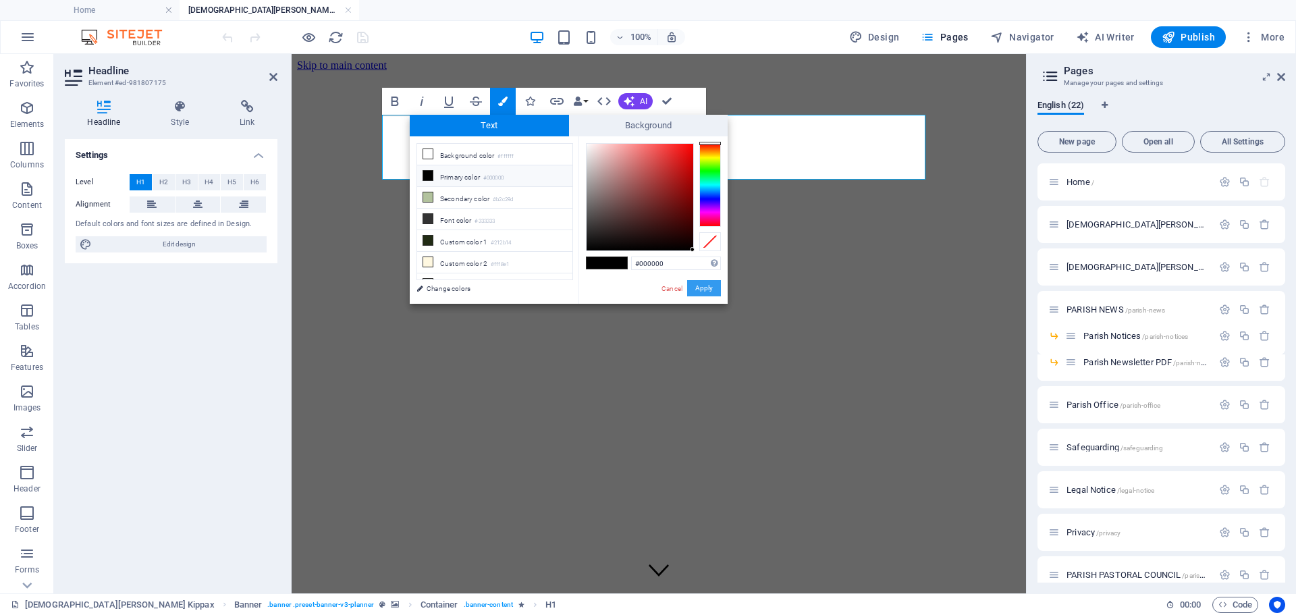
click at [711, 290] on button "Apply" at bounding box center [704, 288] width 34 height 16
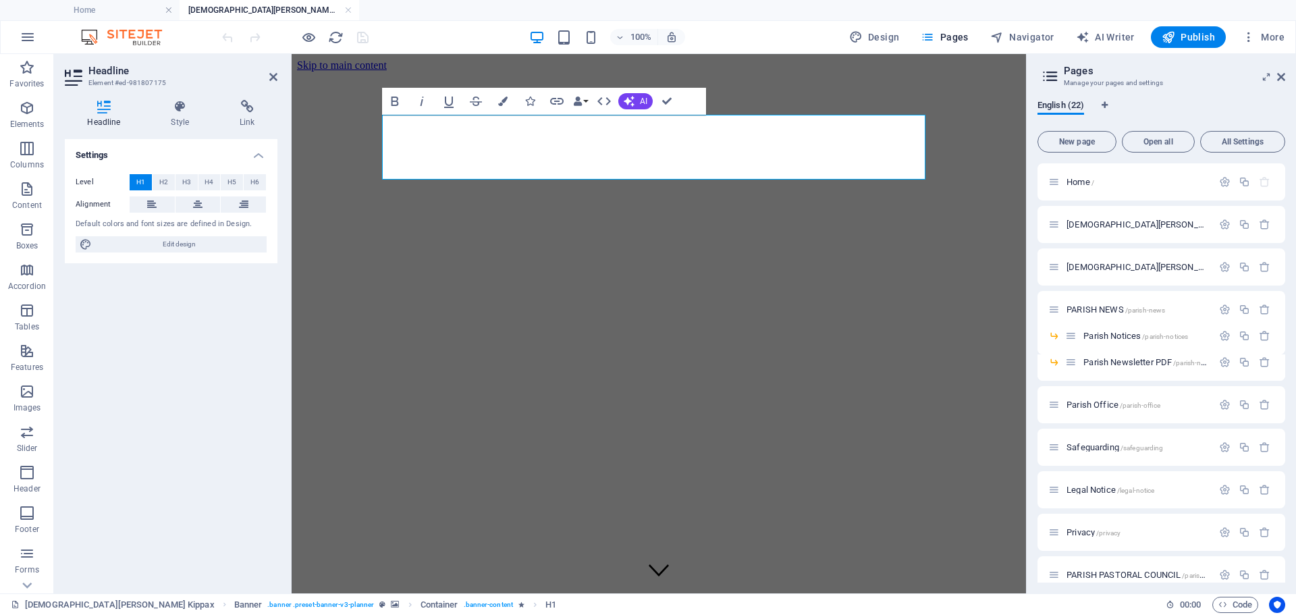
click at [852, 262] on div "H1 Banner Banner Container Reference Spacer Bold Italic Underline Strikethrough…" at bounding box center [658, 323] width 734 height 539
click at [836, 72] on figure at bounding box center [658, 72] width 723 height 0
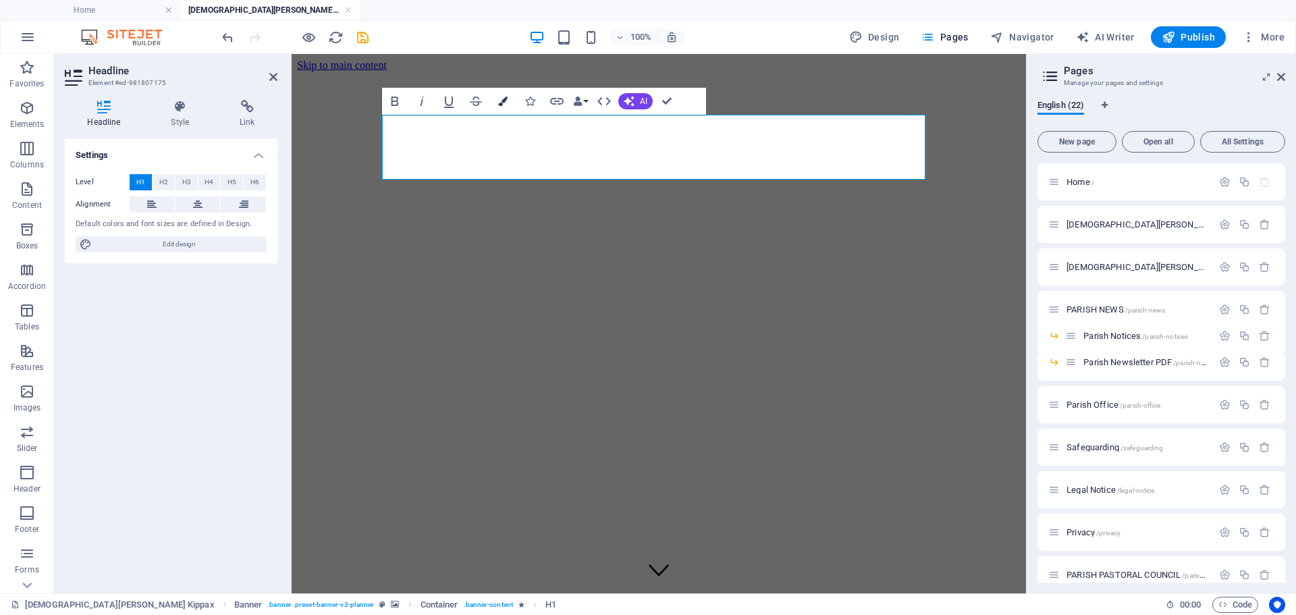
click at [502, 105] on icon "button" at bounding box center [502, 100] width 9 height 9
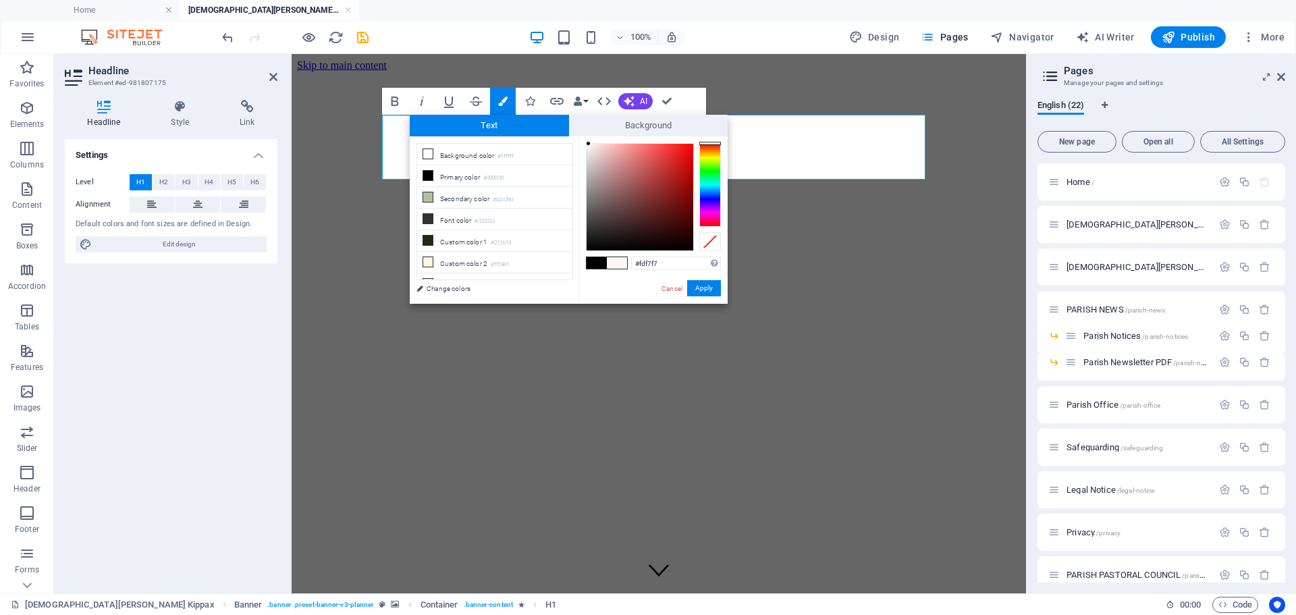
click at [588, 144] on div at bounding box center [639, 197] width 107 height 107
drag, startPoint x: 587, startPoint y: 144, endPoint x: 568, endPoint y: 132, distance: 22.1
click at [568, 132] on div "Text Background less Background color #ffffff Primary color #000000 Secondary c…" at bounding box center [569, 209] width 318 height 189
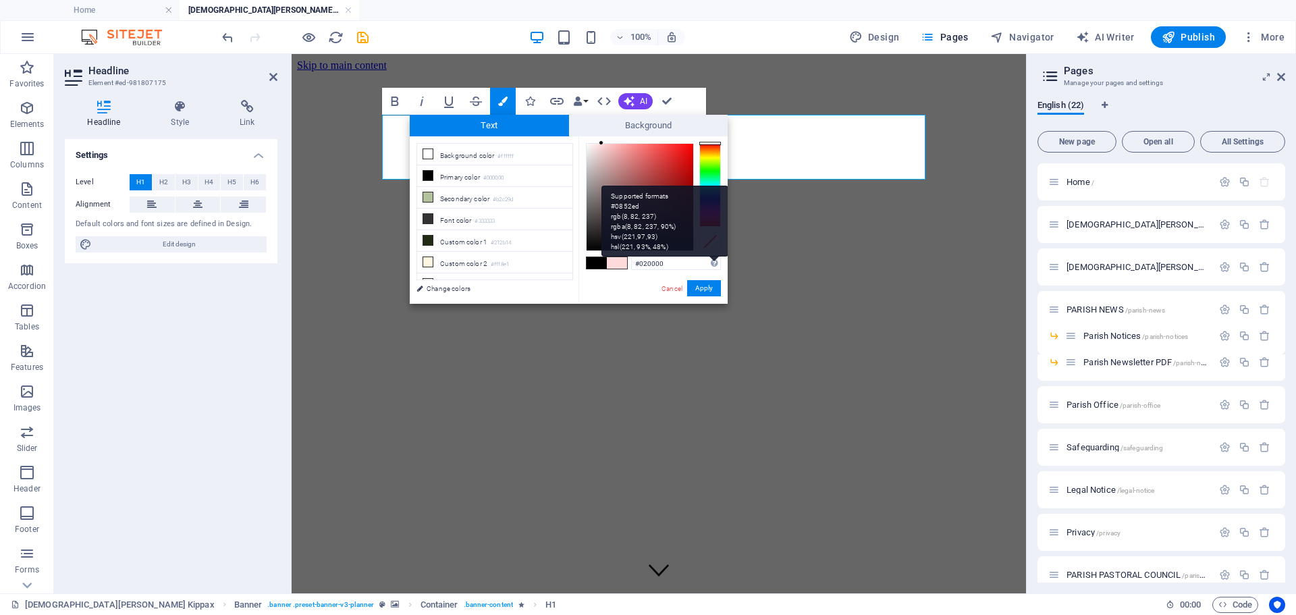
type input "#000000"
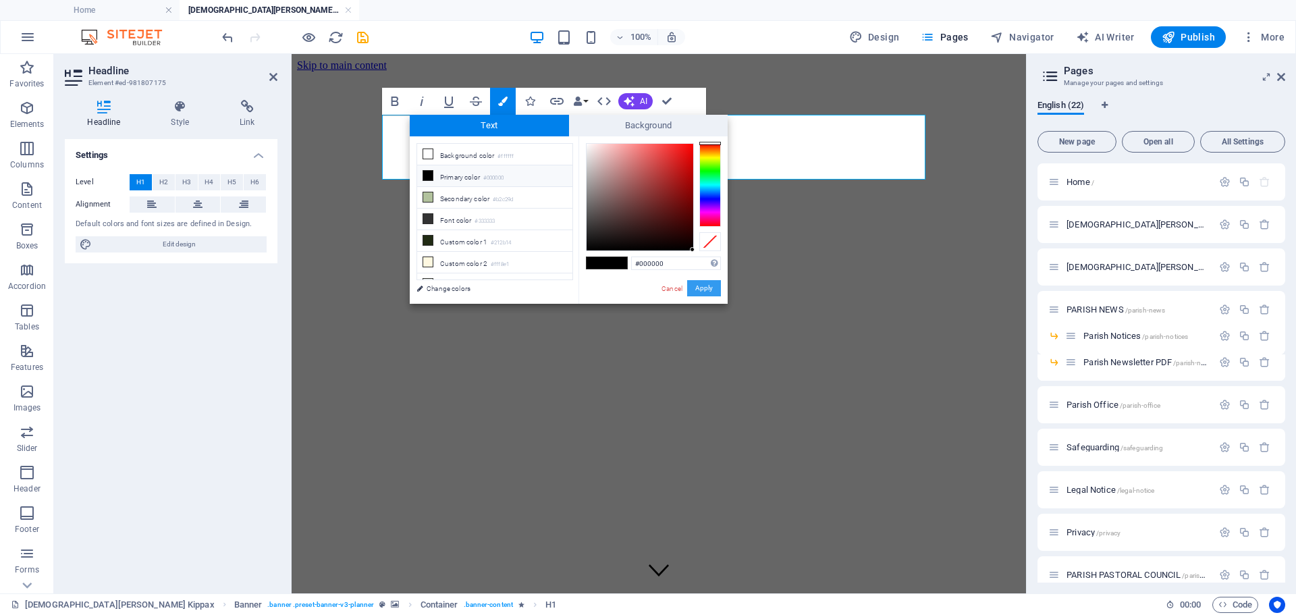
click at [706, 283] on button "Apply" at bounding box center [704, 288] width 34 height 16
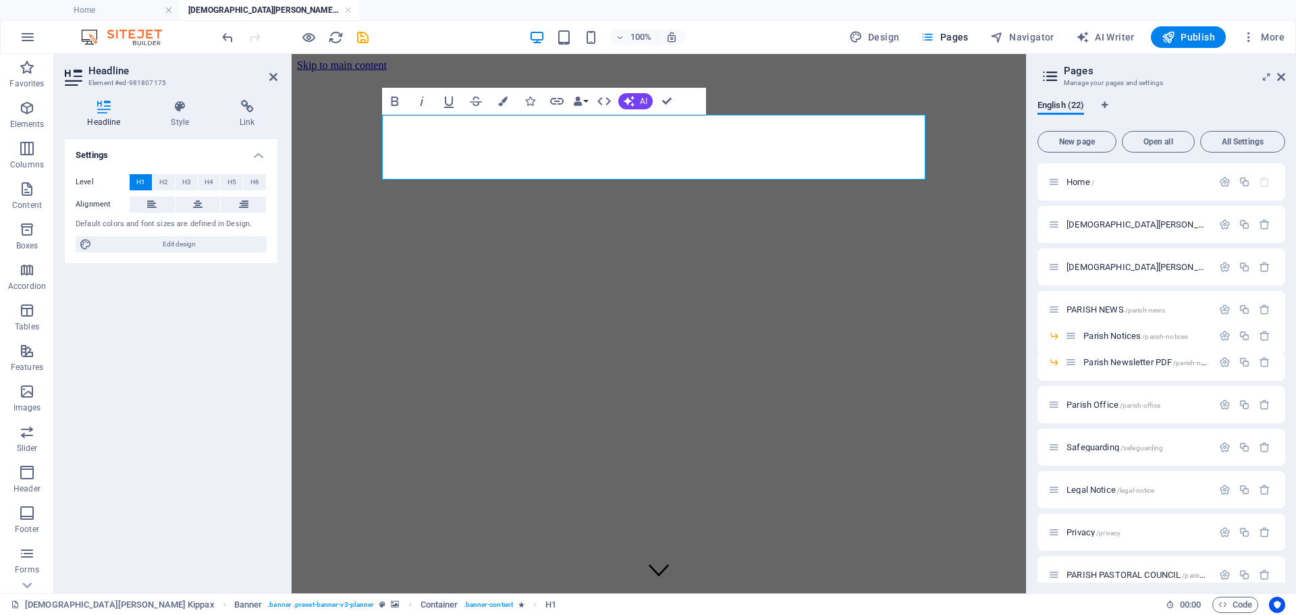
click at [867, 292] on div "H1 Banner Banner Container Reference Spacer Bold Italic Underline Strikethrough…" at bounding box center [658, 323] width 734 height 539
click at [840, 72] on figure at bounding box center [658, 72] width 723 height 0
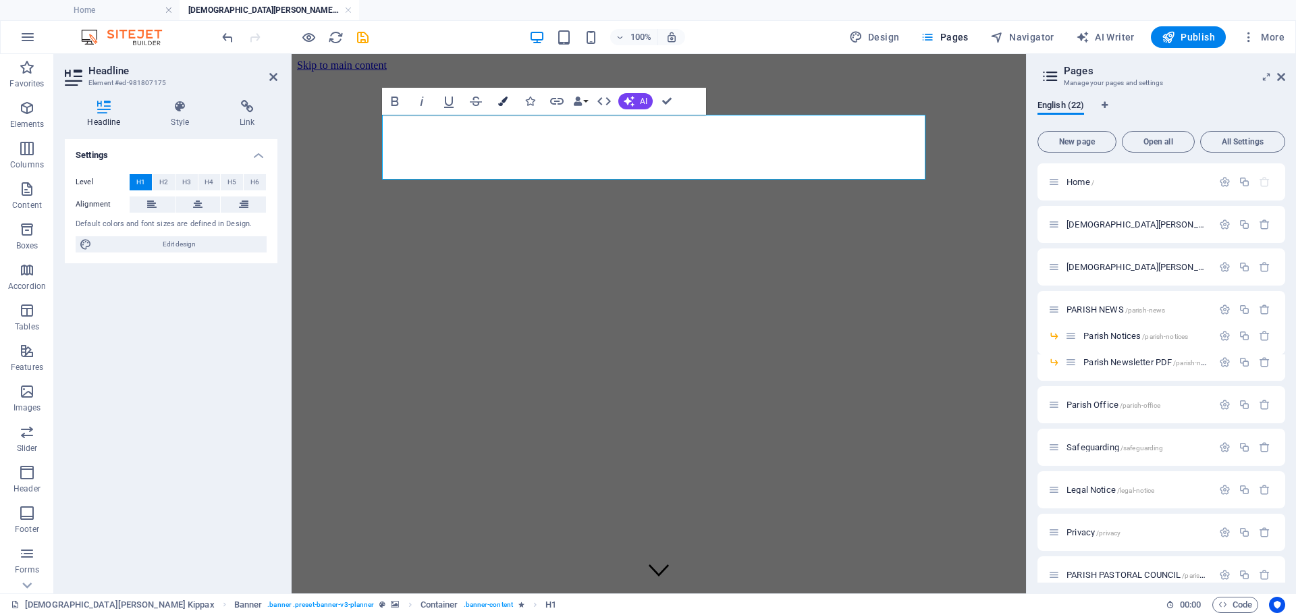
click at [503, 101] on icon "button" at bounding box center [502, 100] width 9 height 9
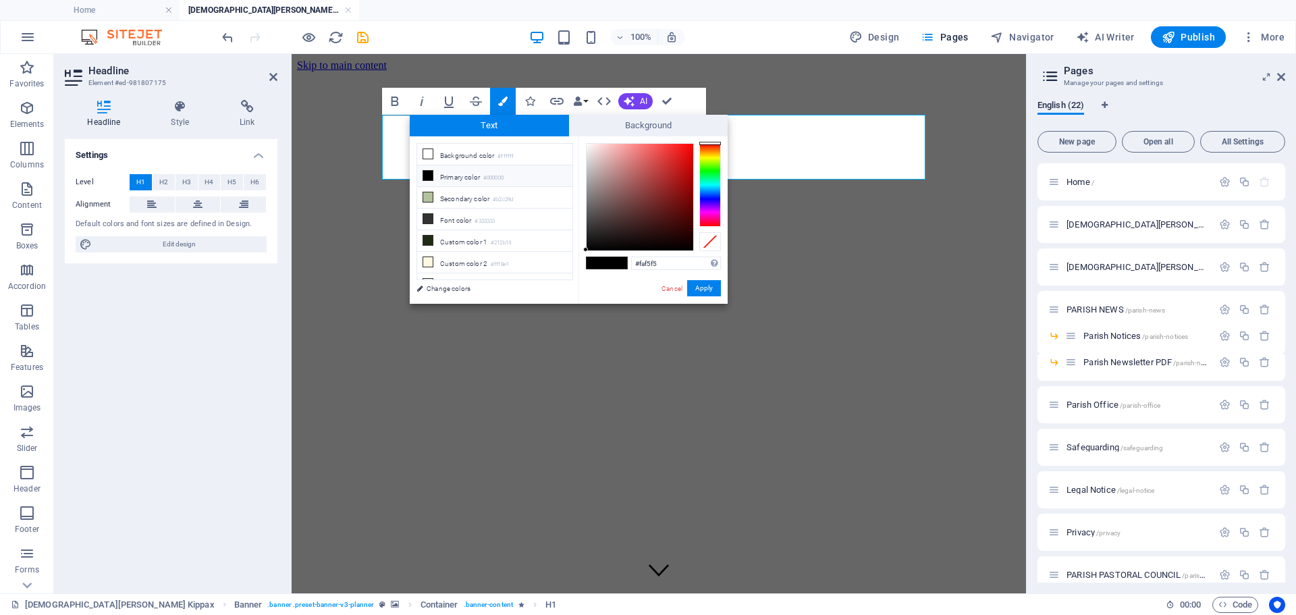
click at [588, 145] on div at bounding box center [639, 197] width 107 height 107
type input "#ffffff"
click at [586, 143] on div at bounding box center [585, 142] width 5 height 5
click at [707, 289] on button "Apply" at bounding box center [704, 288] width 34 height 16
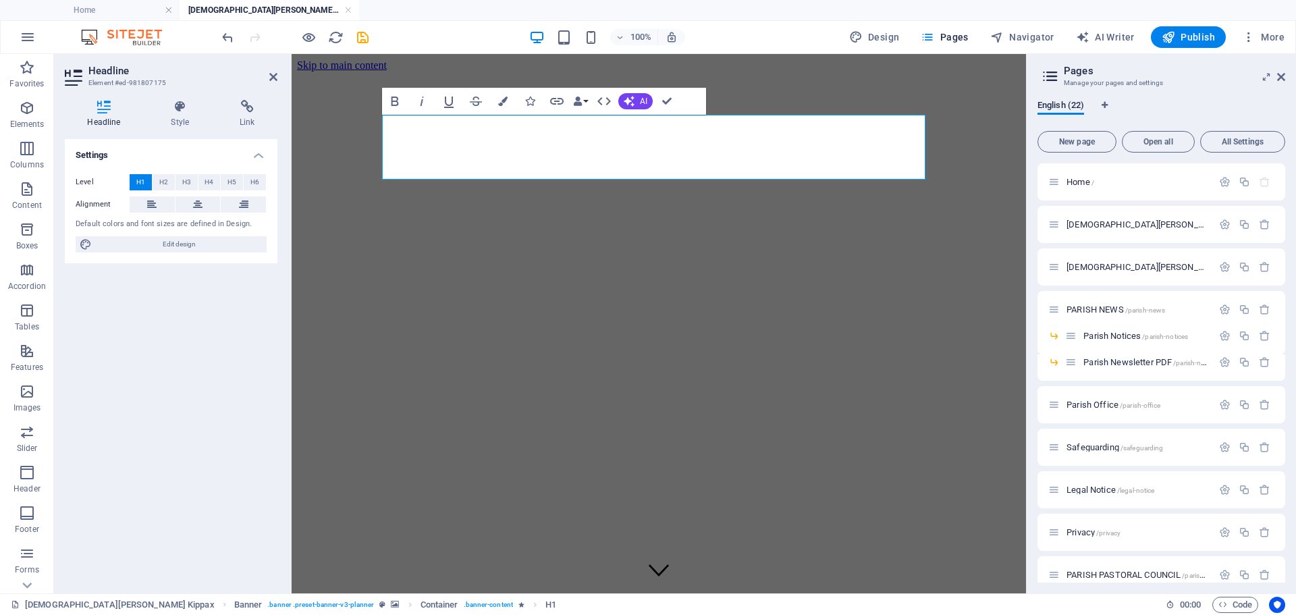
click at [759, 72] on figure at bounding box center [658, 72] width 723 height 0
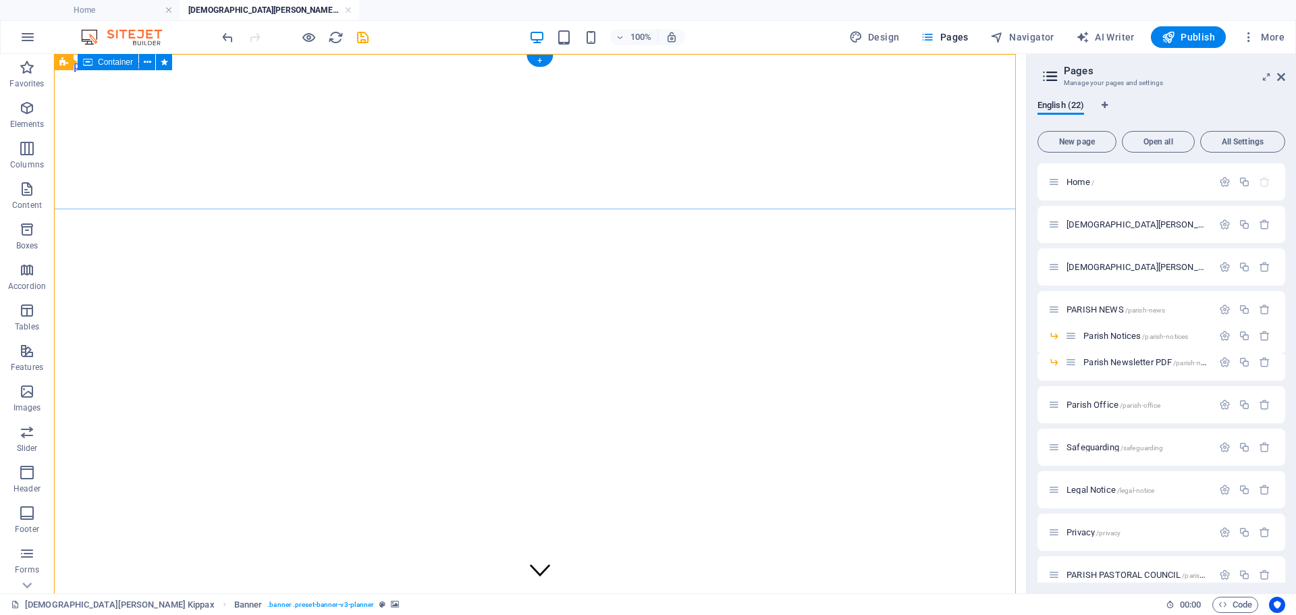
click at [114, 62] on icon at bounding box center [113, 62] width 7 height 14
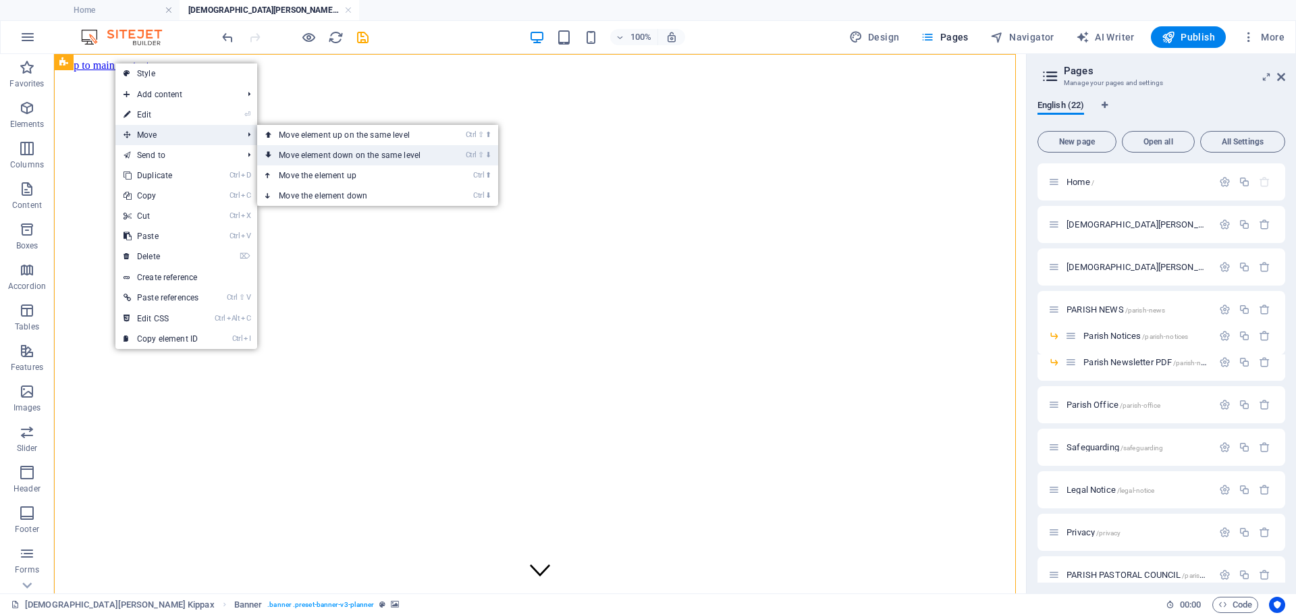
click at [333, 154] on link "Ctrl ⇧ ⬇ Move element down on the same level" at bounding box center [352, 155] width 190 height 20
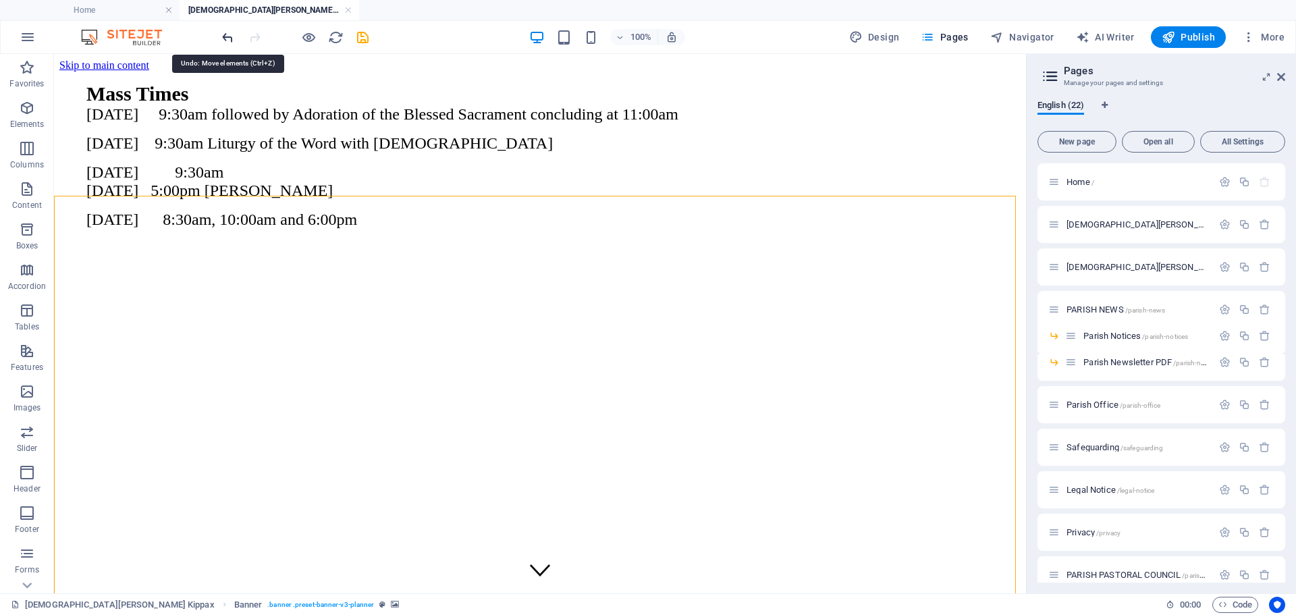
click at [225, 35] on icon "undo" at bounding box center [228, 38] width 16 height 16
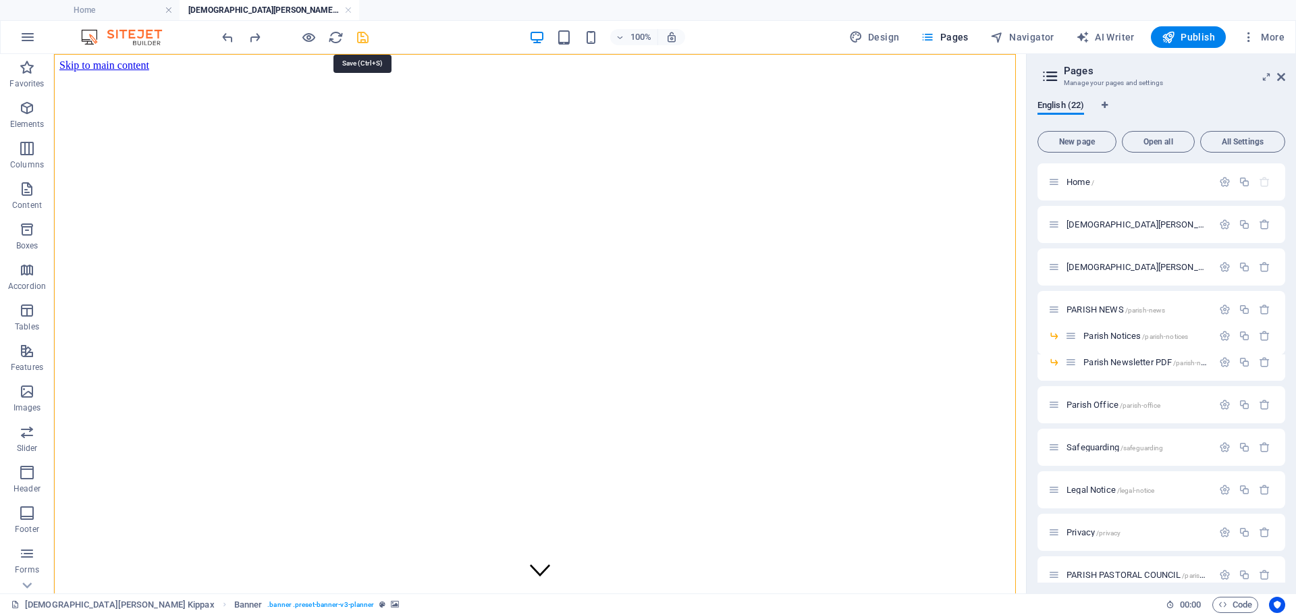
click at [359, 38] on icon "save" at bounding box center [363, 38] width 16 height 16
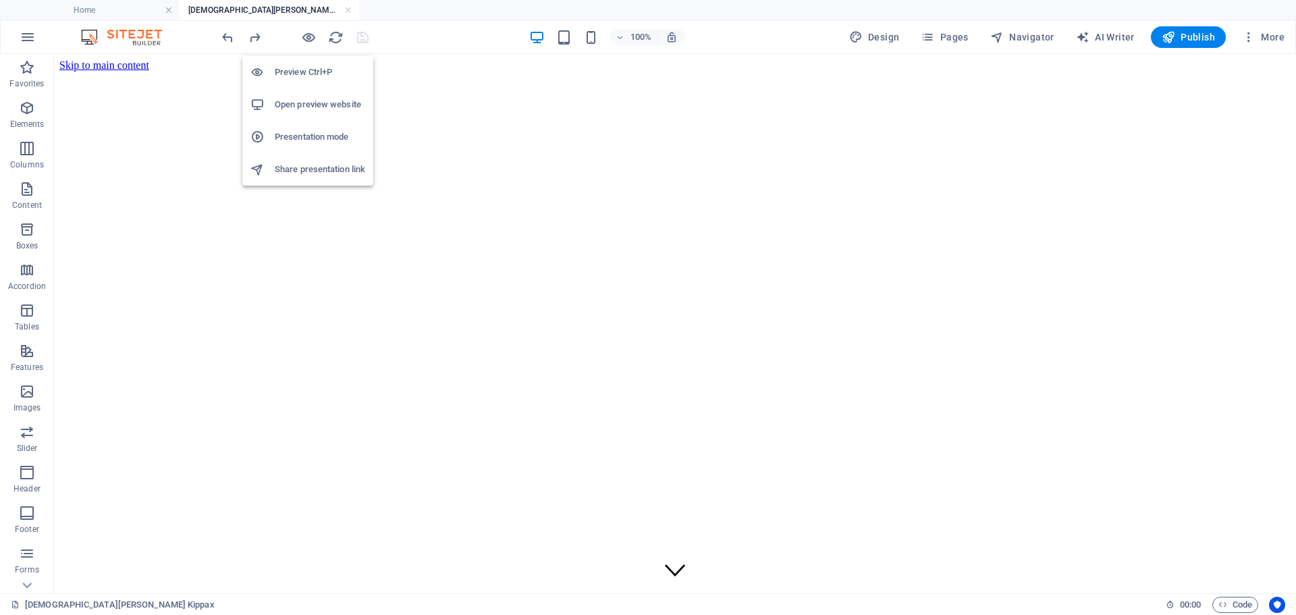
click at [308, 103] on h6 "Open preview website" at bounding box center [320, 104] width 90 height 16
click at [335, 53] on div "100% Design Pages Navigator AI Writer Publish More" at bounding box center [648, 37] width 1294 height 32
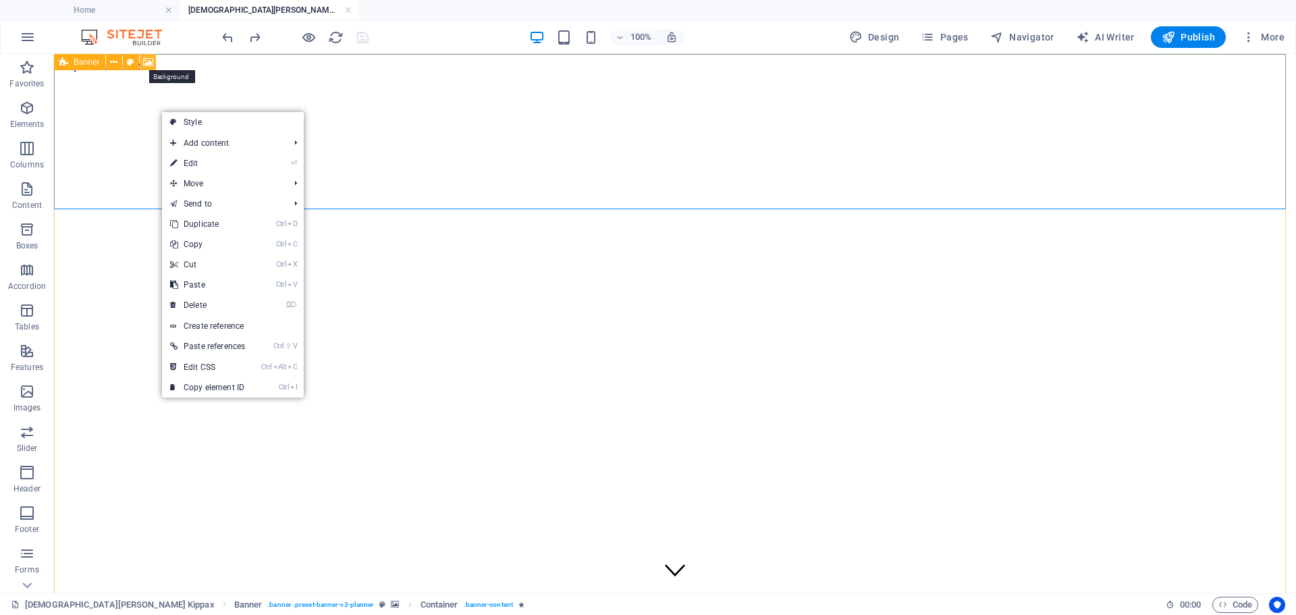
click at [147, 65] on icon at bounding box center [148, 62] width 10 height 14
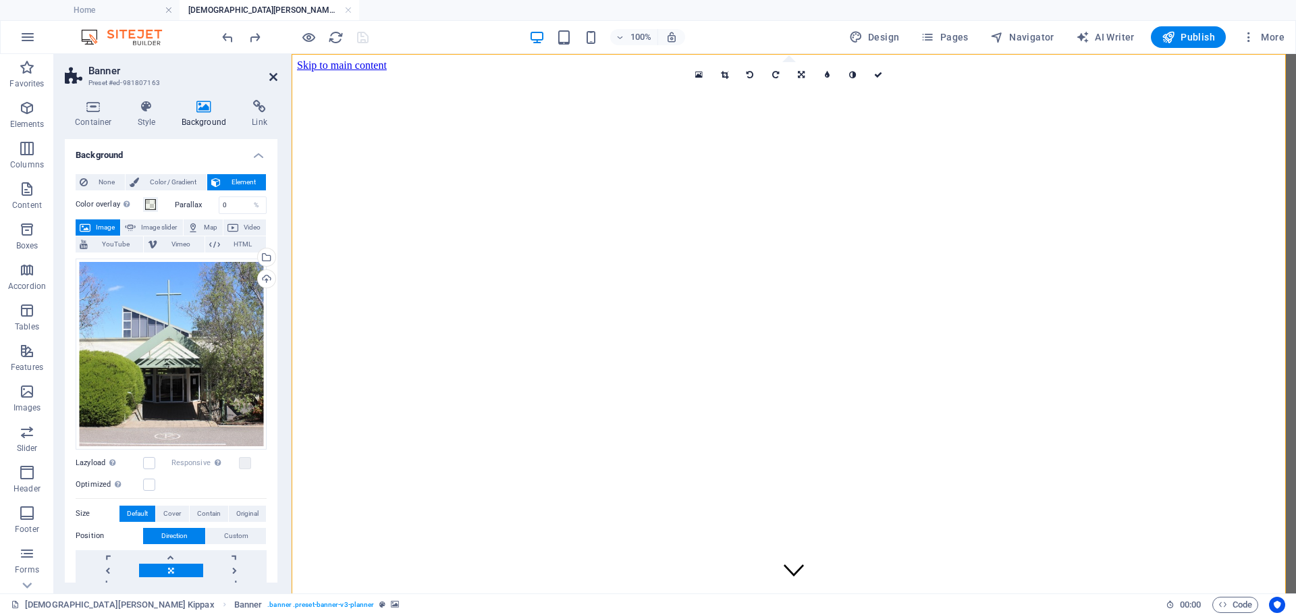
click at [275, 76] on icon at bounding box center [273, 77] width 8 height 11
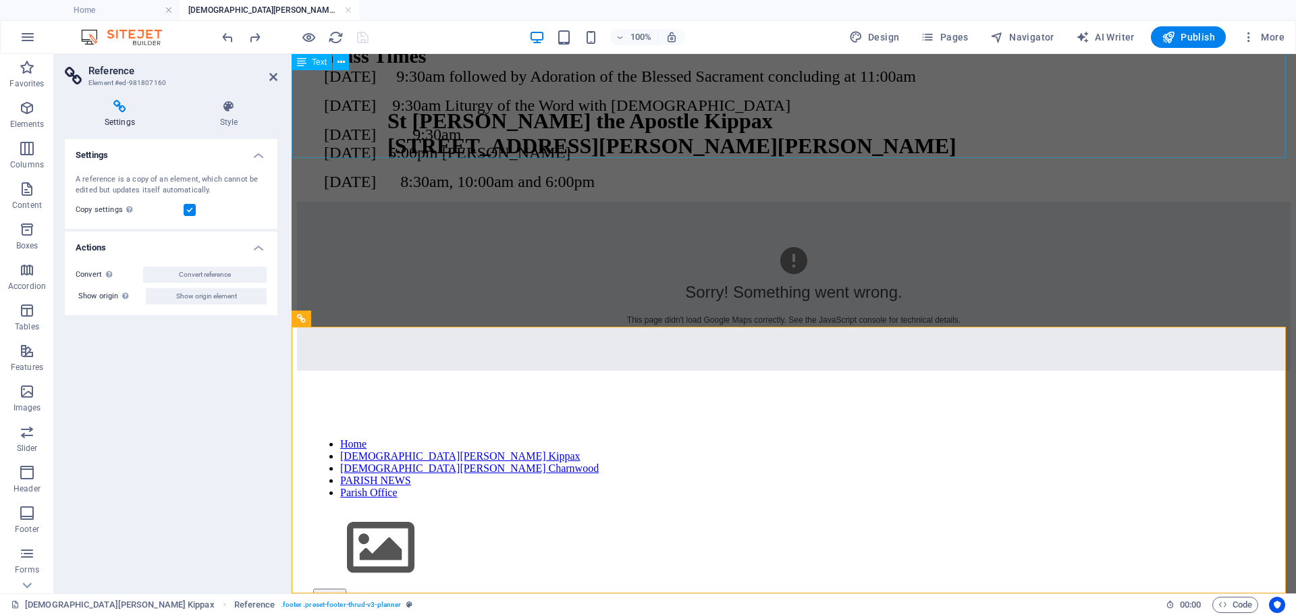
click at [425, 130] on div "Mass Times Monday 9:30am followed by Adoration of the Blessed Sacrament conclud…" at bounding box center [793, 118] width 993 height 146
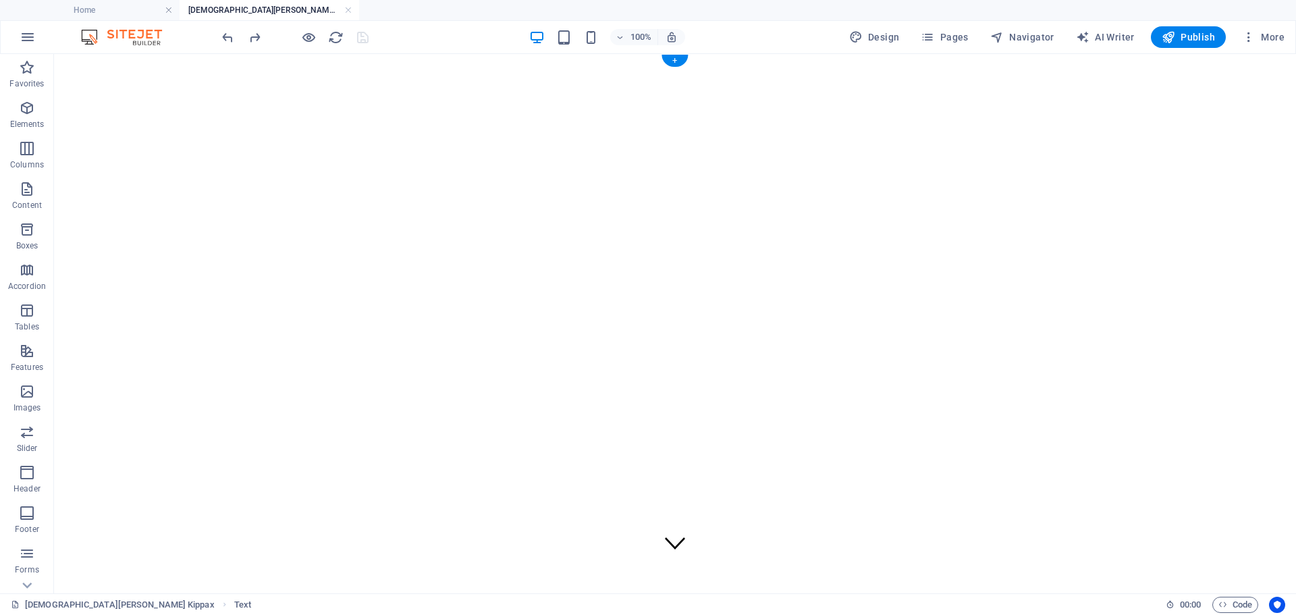
scroll to position [0, 0]
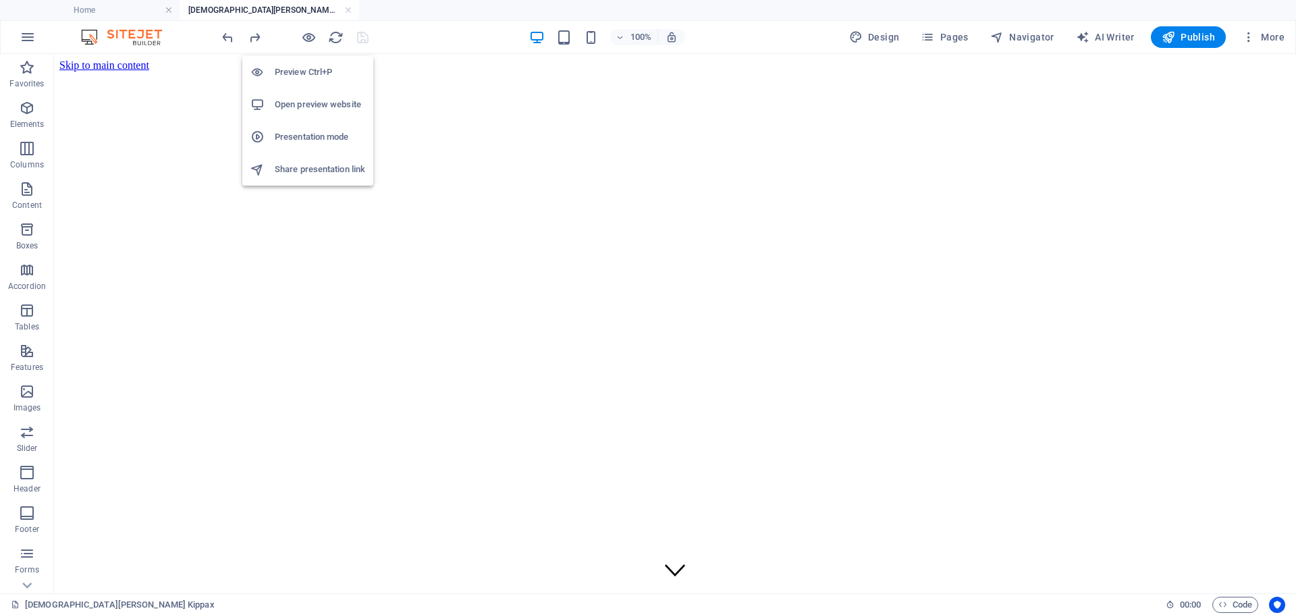
click at [312, 107] on h6 "Open preview website" at bounding box center [320, 104] width 90 height 16
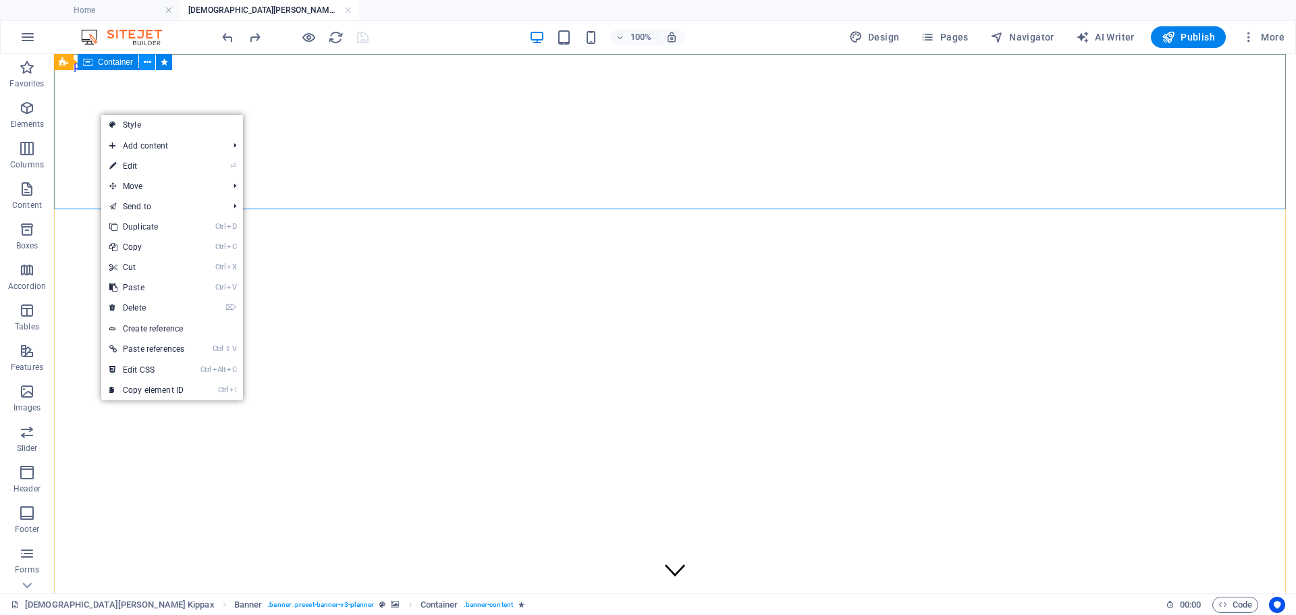
click at [147, 59] on icon at bounding box center [147, 62] width 7 height 14
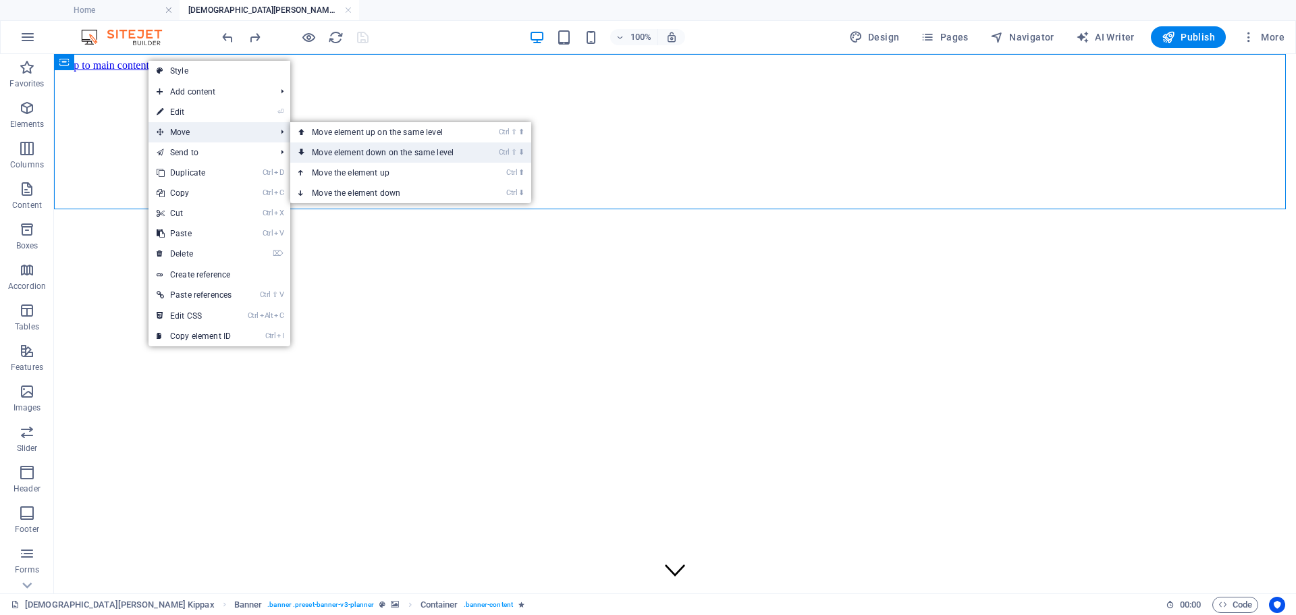
click at [353, 150] on link "Ctrl ⇧ ⬇ Move element down on the same level" at bounding box center [385, 152] width 190 height 20
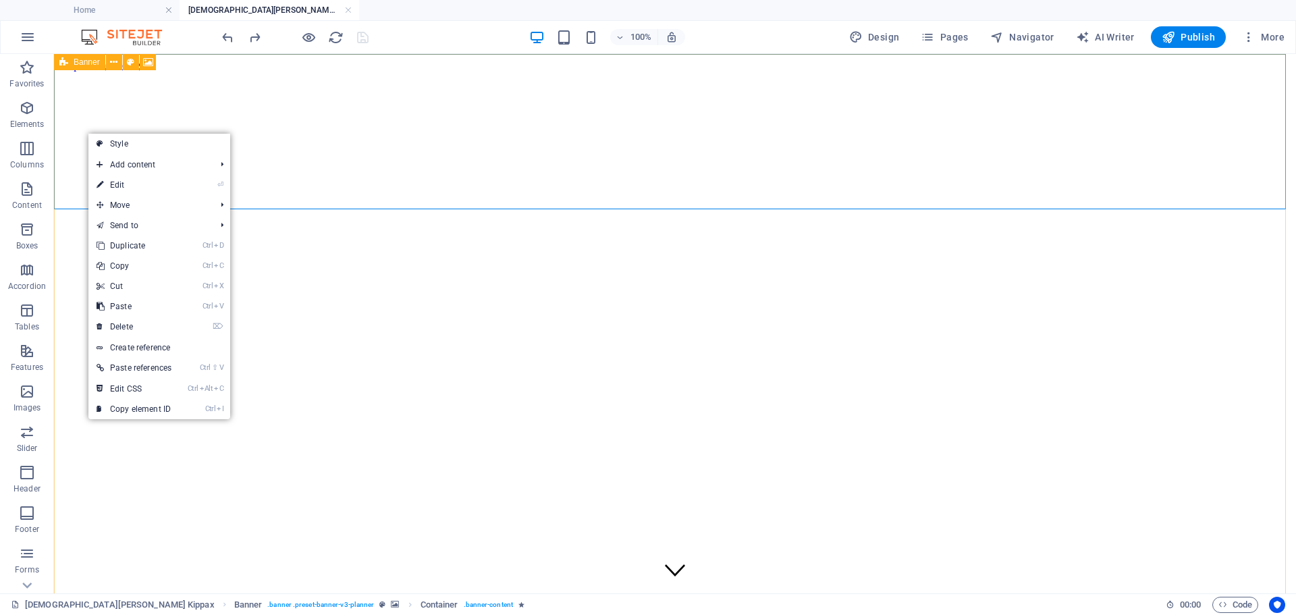
click at [61, 65] on icon at bounding box center [63, 62] width 9 height 16
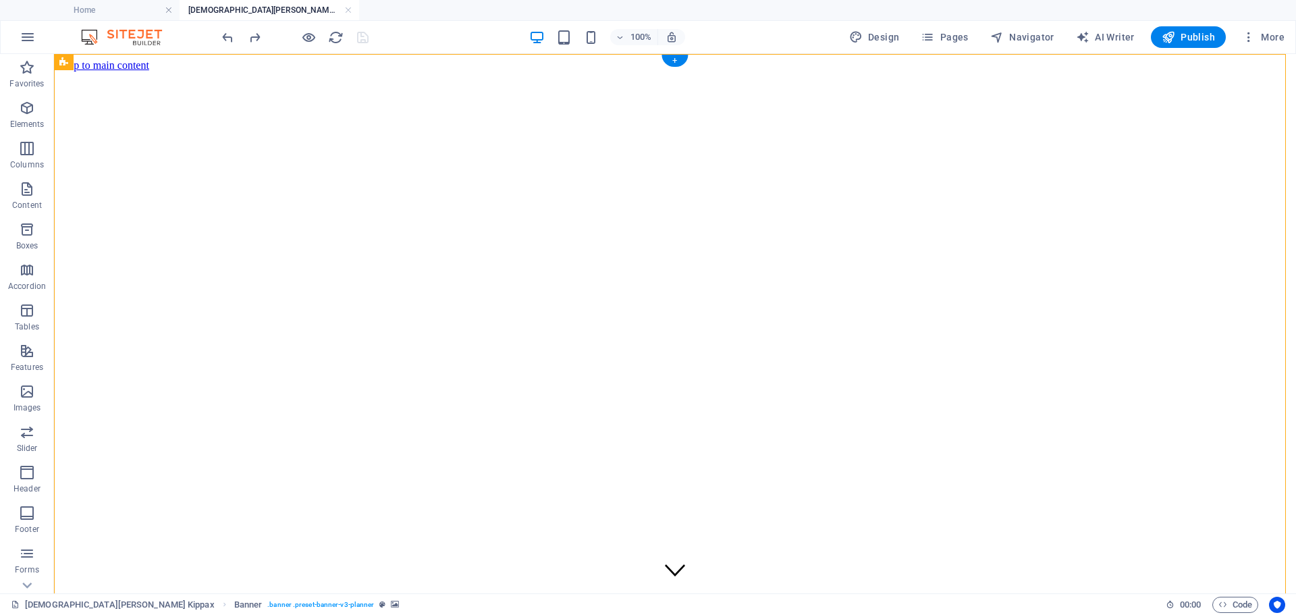
drag, startPoint x: 128, startPoint y: 115, endPoint x: 138, endPoint y: 241, distance: 126.6
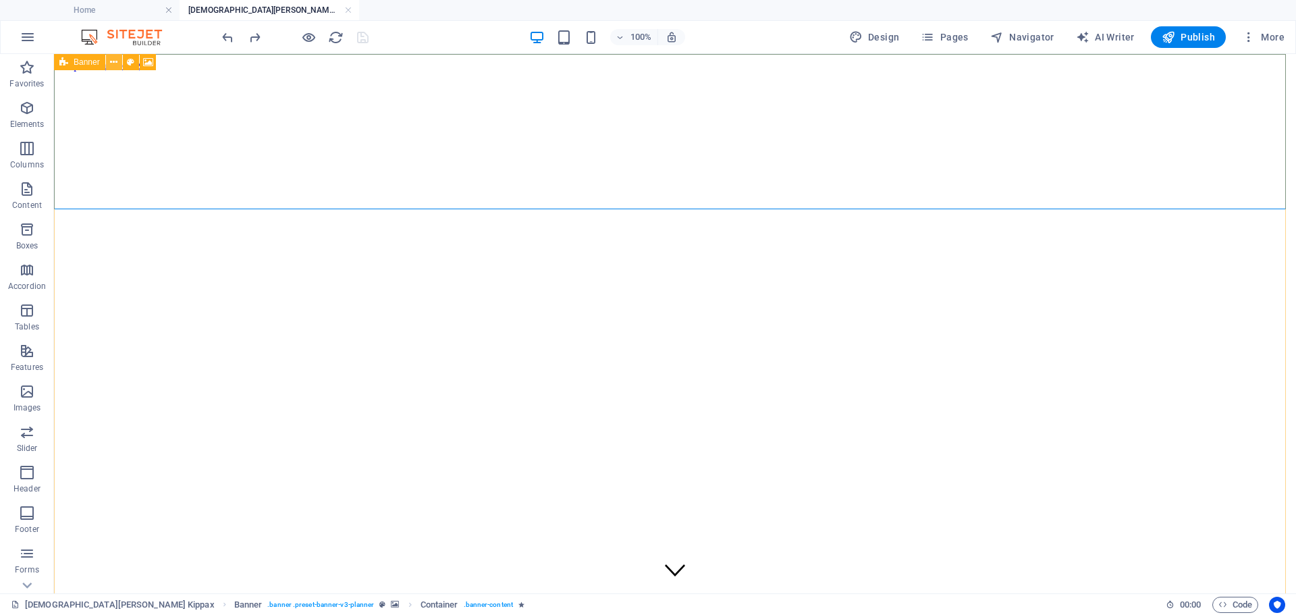
click at [114, 62] on icon at bounding box center [113, 62] width 7 height 14
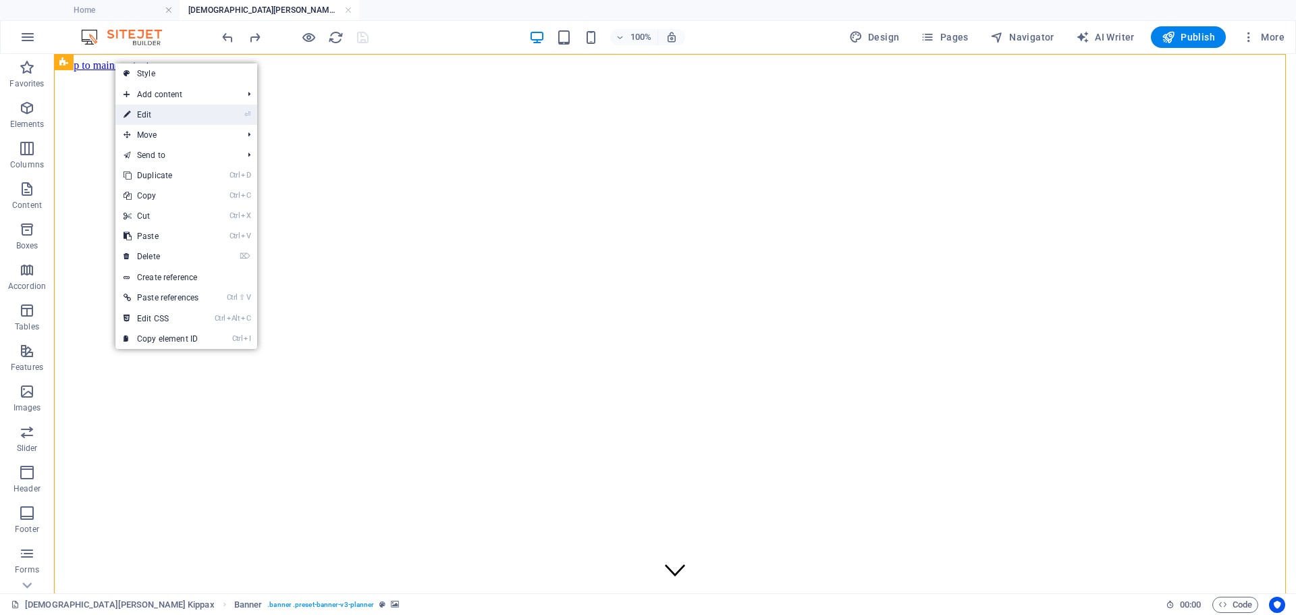
click at [140, 111] on link "⏎ Edit" at bounding box center [160, 115] width 91 height 20
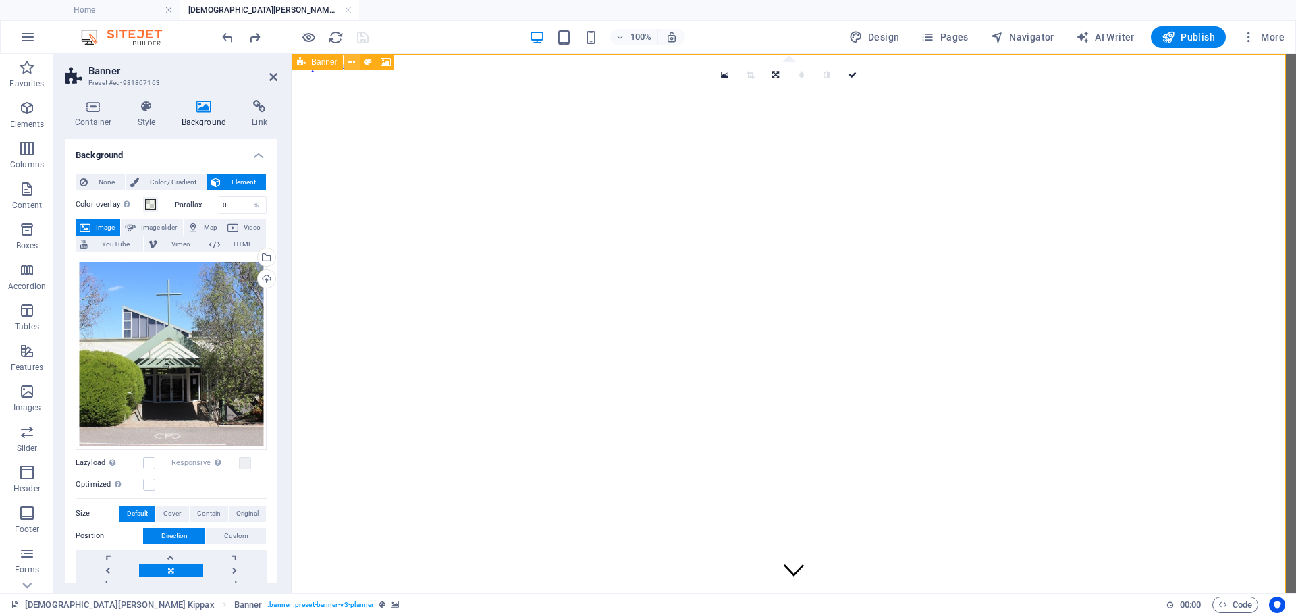
click at [352, 63] on icon at bounding box center [350, 62] width 7 height 14
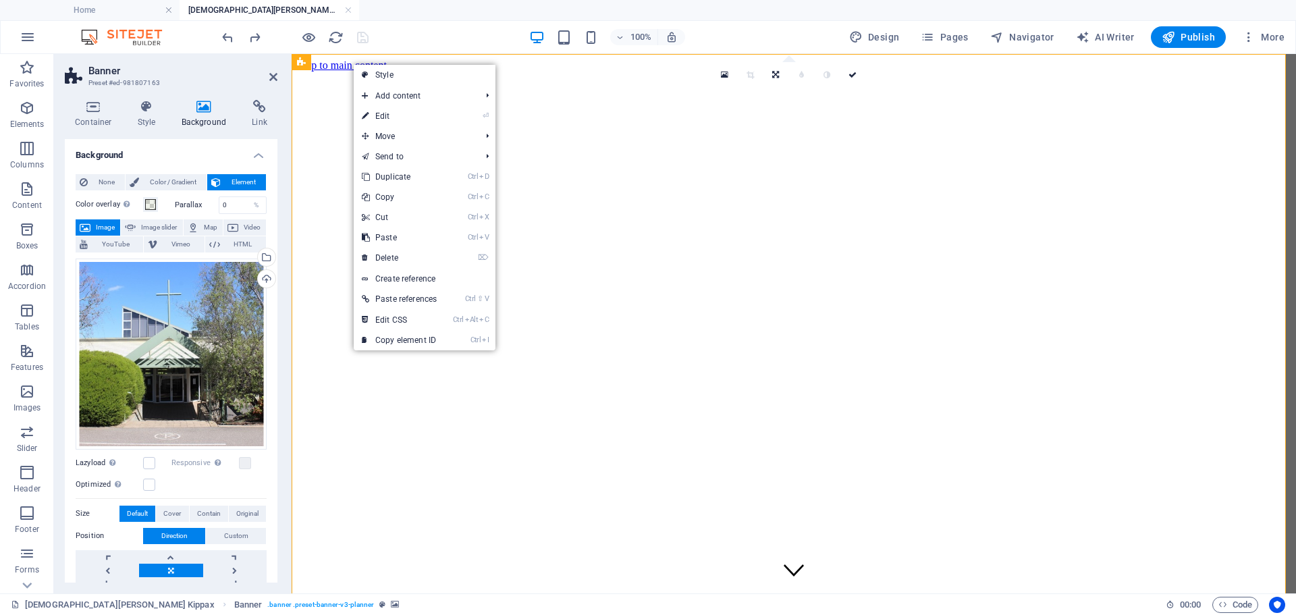
drag, startPoint x: 843, startPoint y: 245, endPoint x: 841, endPoint y: 230, distance: 14.9
click at [843, 72] on figure at bounding box center [793, 72] width 993 height 0
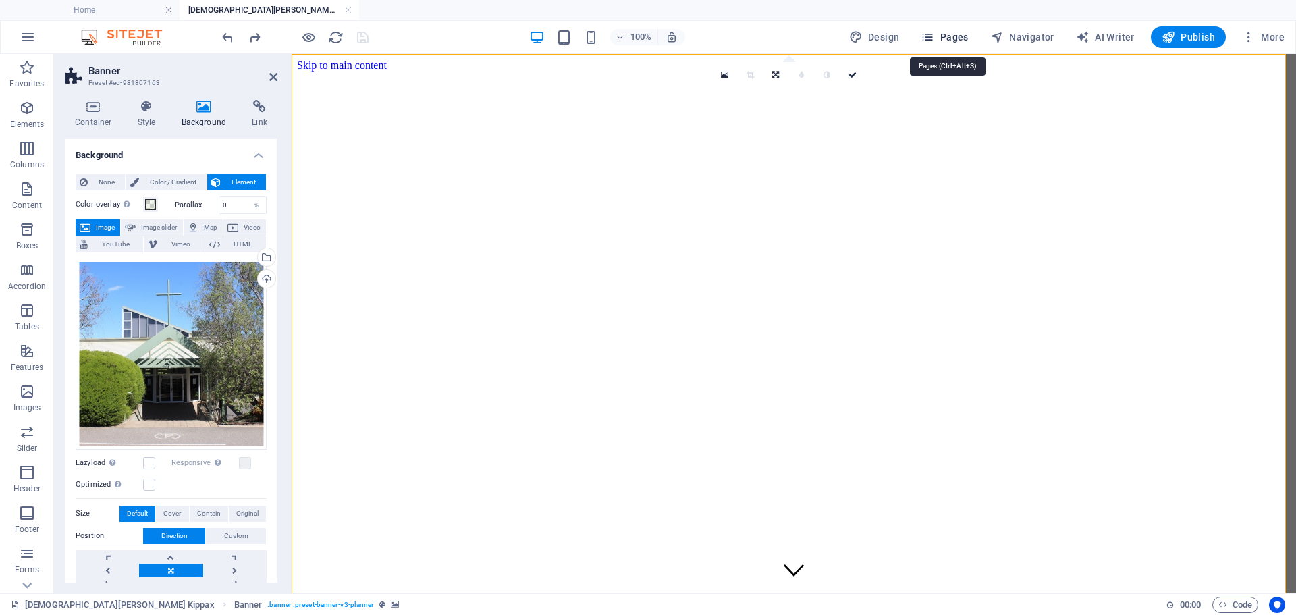
click at [954, 36] on span "Pages" at bounding box center [943, 36] width 47 height 13
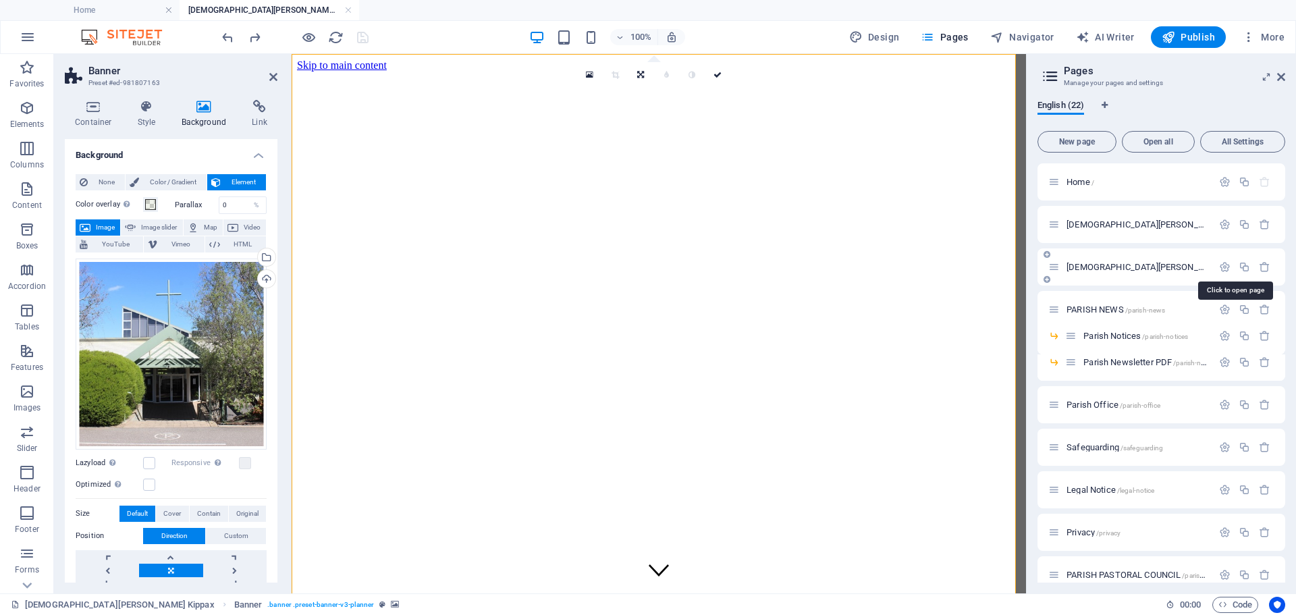
click at [1128, 264] on span "St Thomas Aquinas Catholic Church Charnwood /st-thomas-aquinas-catholic-church-…" at bounding box center [1270, 267] width 408 height 10
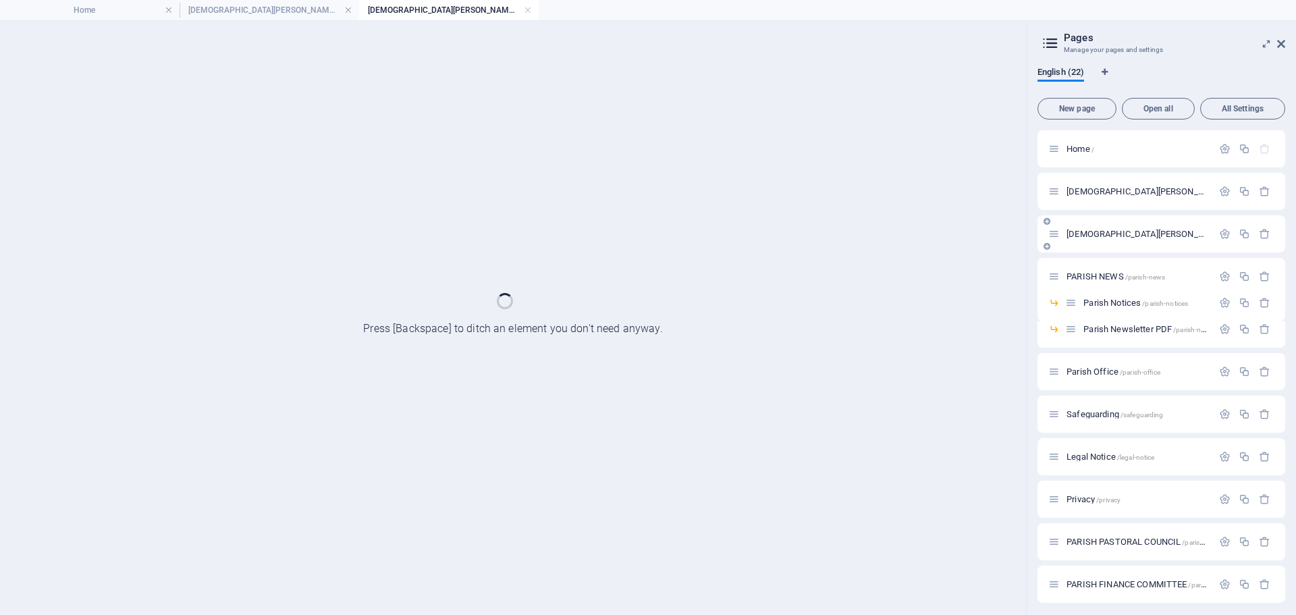
click at [1128, 264] on div "PARISH NEWS /parish-news" at bounding box center [1161, 276] width 248 height 37
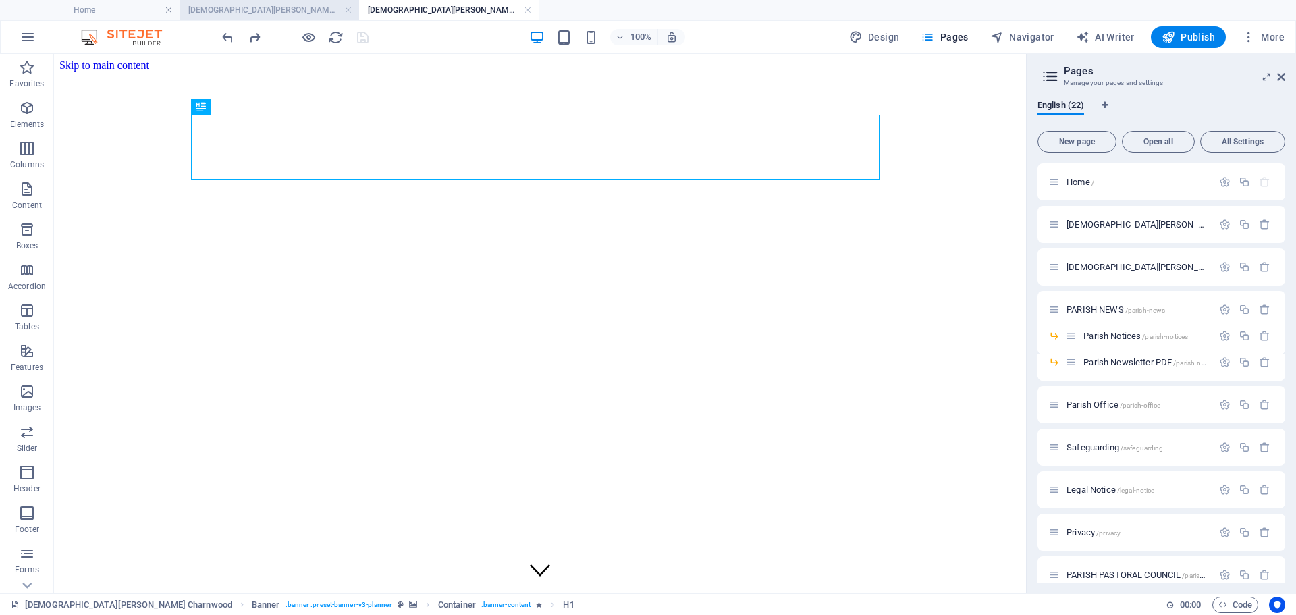
click at [294, 13] on h4 "[DEMOGRAPHIC_DATA][PERSON_NAME] Kippax" at bounding box center [268, 10] width 179 height 15
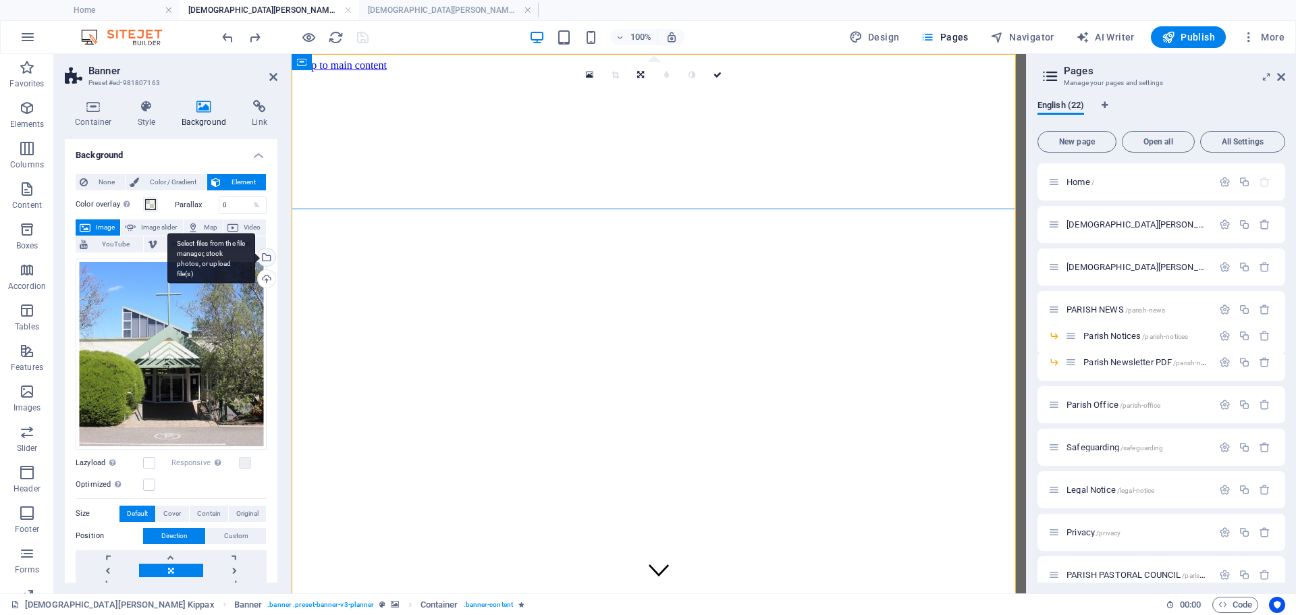
click at [264, 257] on div "Select files from the file manager, stock photos, or upload file(s)" at bounding box center [265, 258] width 20 height 20
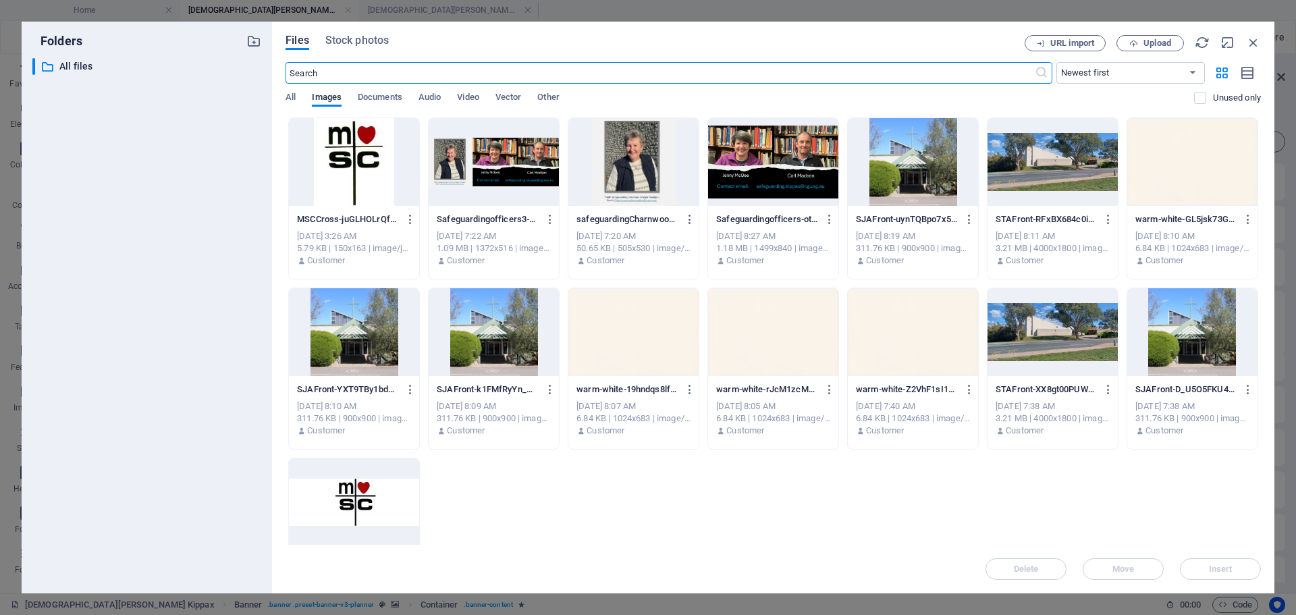
click at [626, 320] on div at bounding box center [633, 332] width 130 height 88
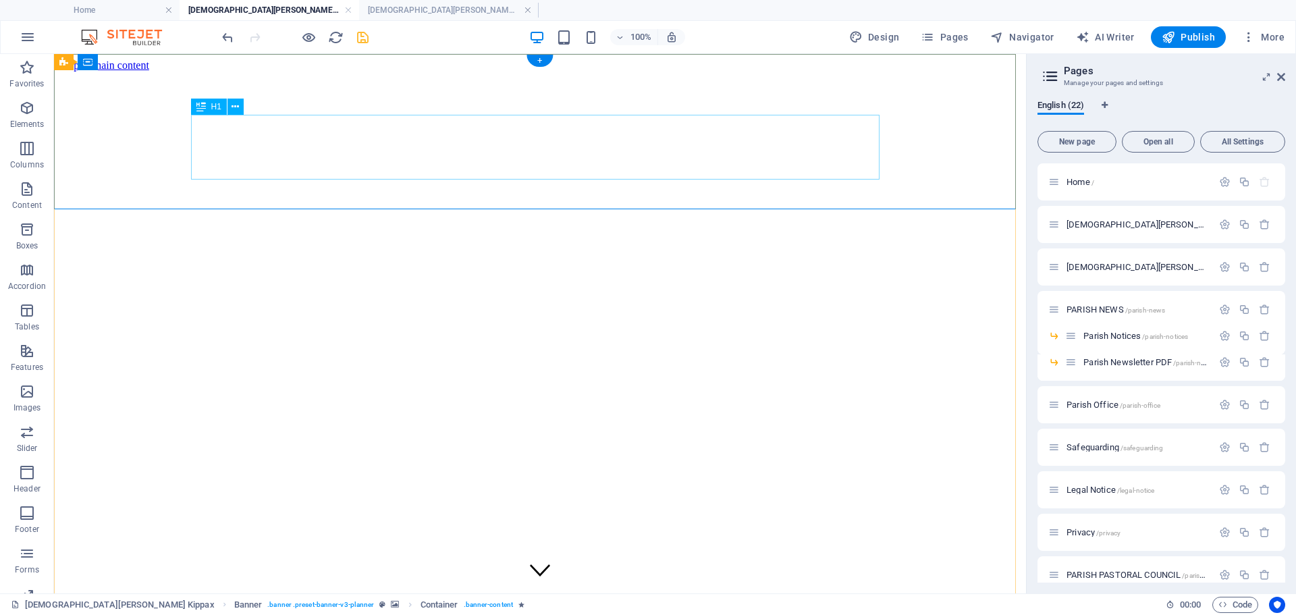
click at [149, 63] on icon at bounding box center [147, 62] width 7 height 14
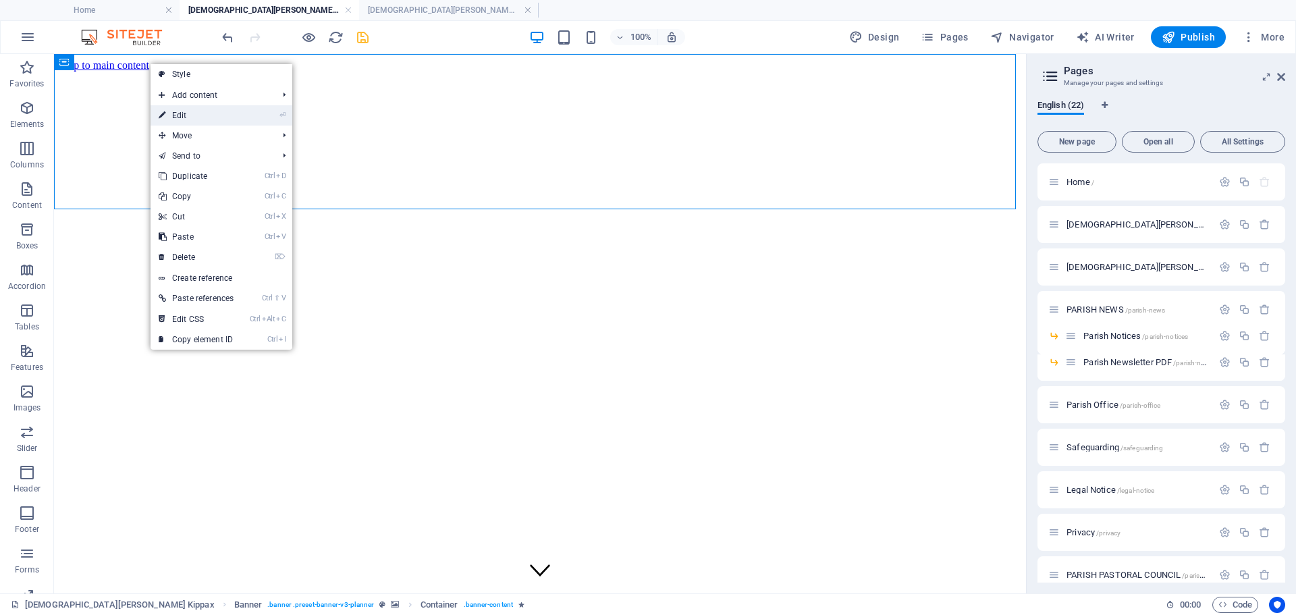
click at [173, 113] on link "⏎ Edit" at bounding box center [195, 115] width 91 height 20
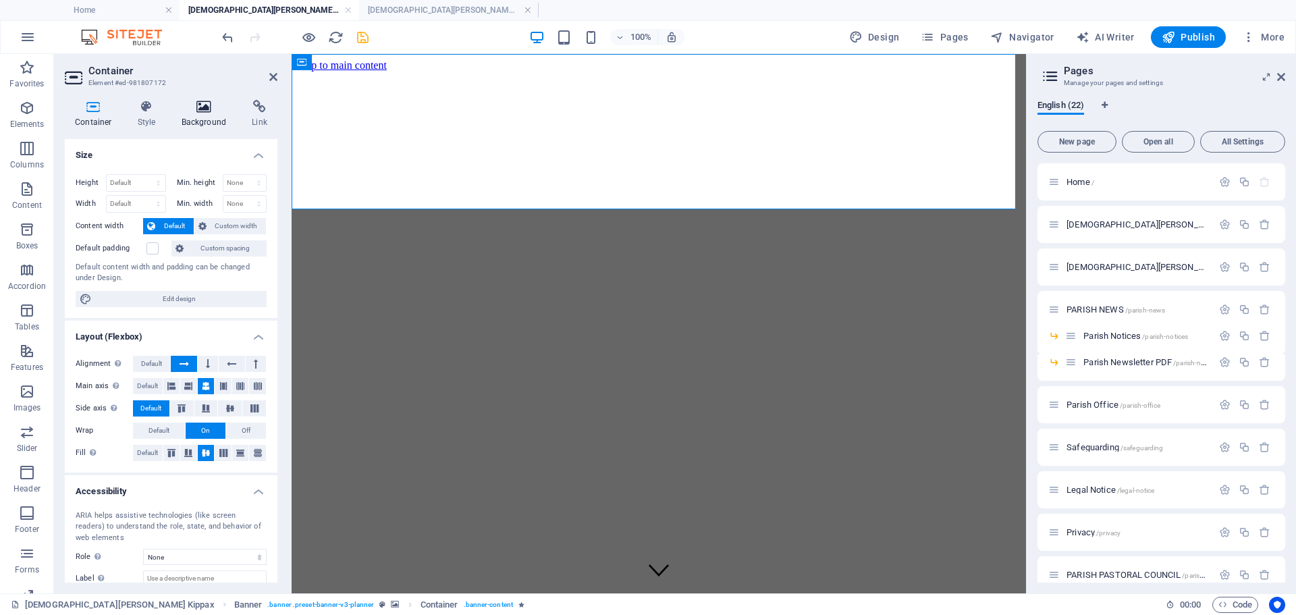
click at [204, 112] on icon at bounding box center [203, 106] width 65 height 13
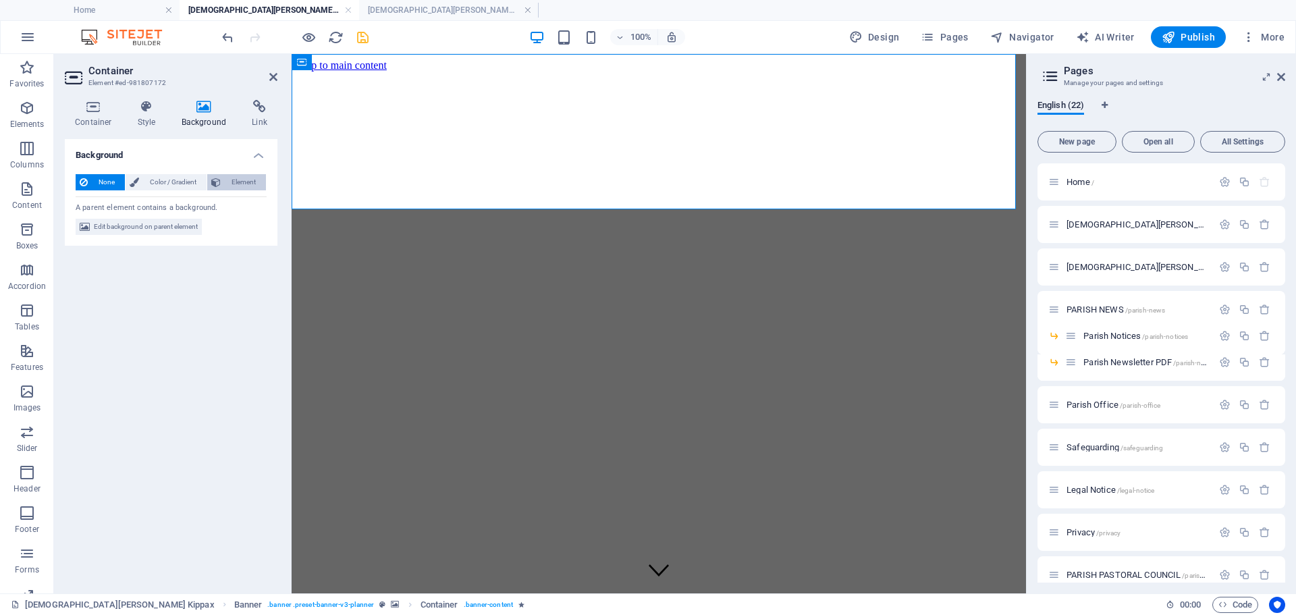
click at [250, 181] on span "Element" at bounding box center [243, 182] width 37 height 16
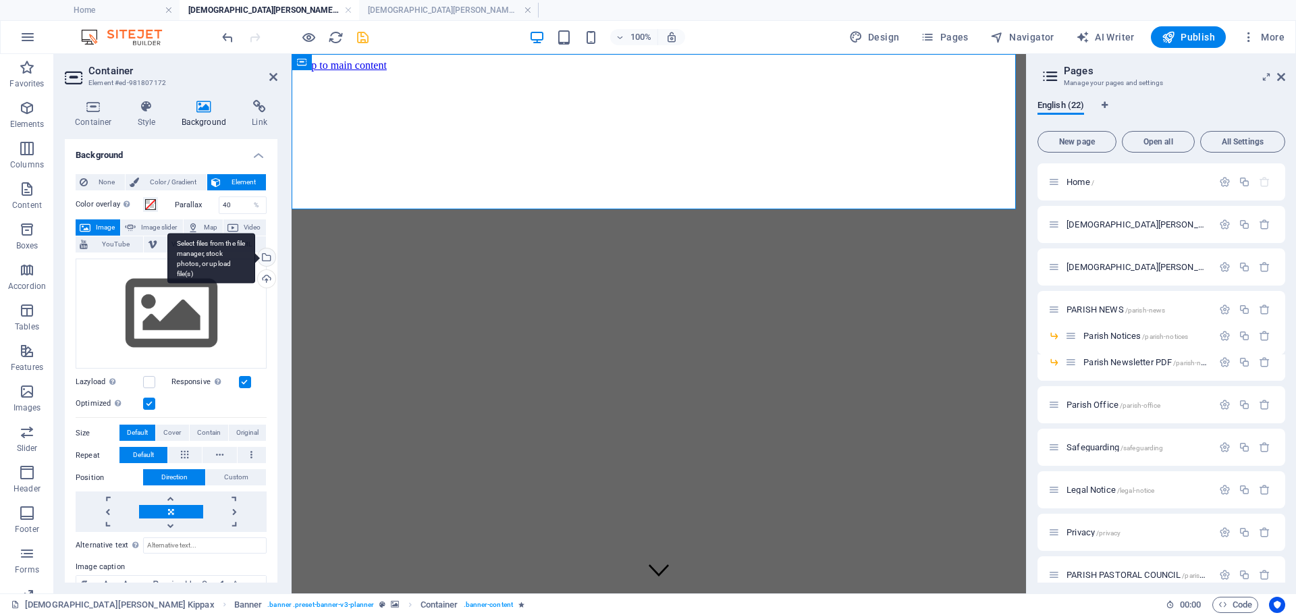
click at [255, 255] on div "Select files from the file manager, stock photos, or upload file(s)" at bounding box center [211, 258] width 88 height 51
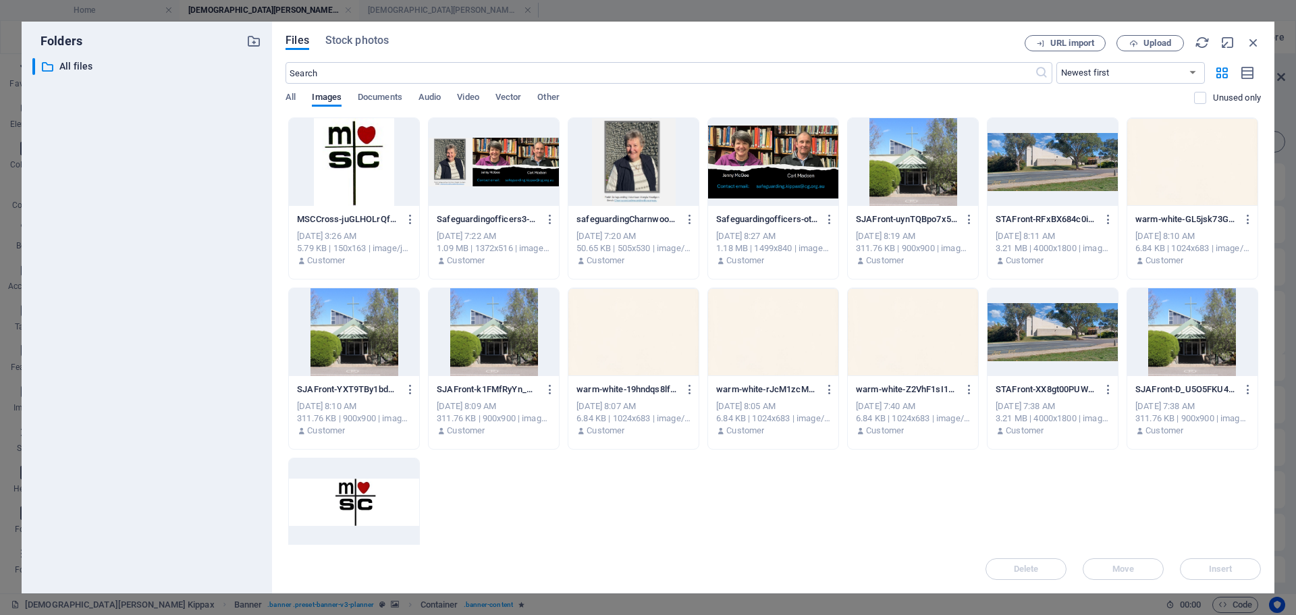
click at [345, 331] on div at bounding box center [354, 332] width 130 height 88
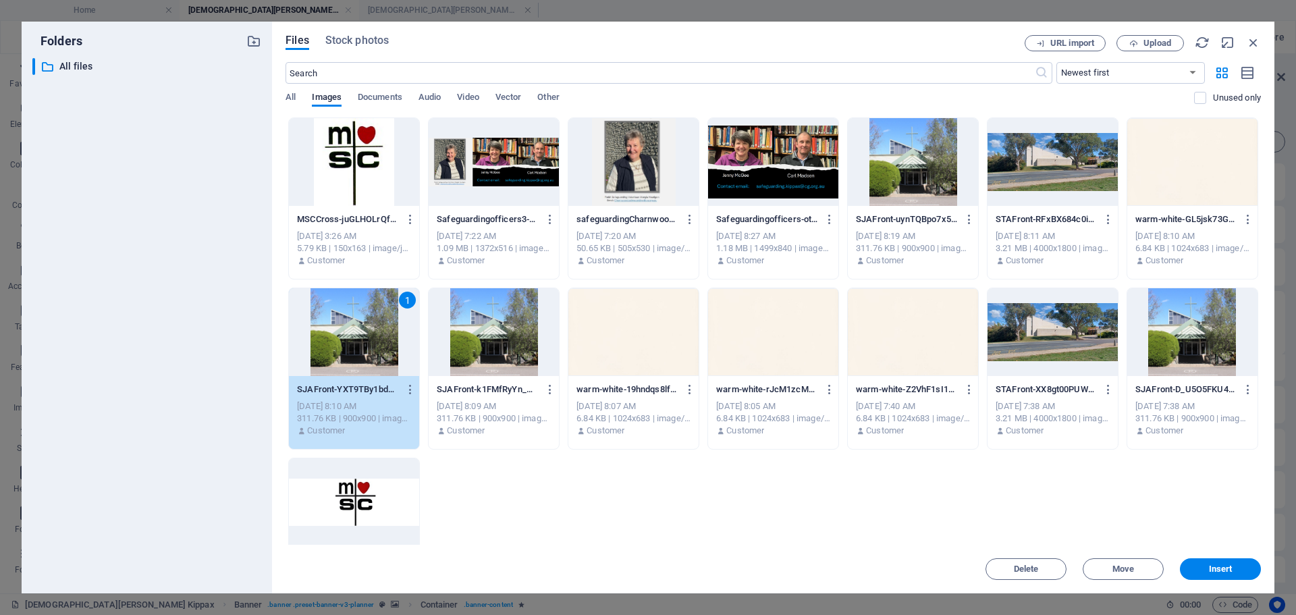
click at [345, 331] on div "1" at bounding box center [354, 332] width 130 height 88
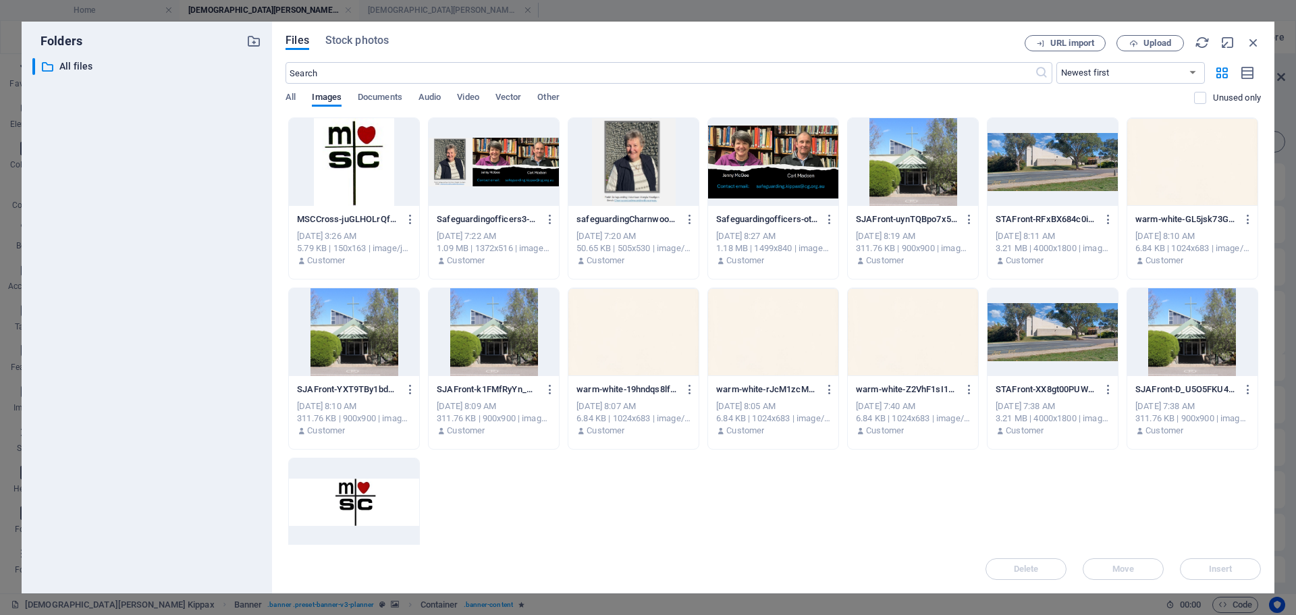
click at [370, 338] on div at bounding box center [354, 332] width 130 height 88
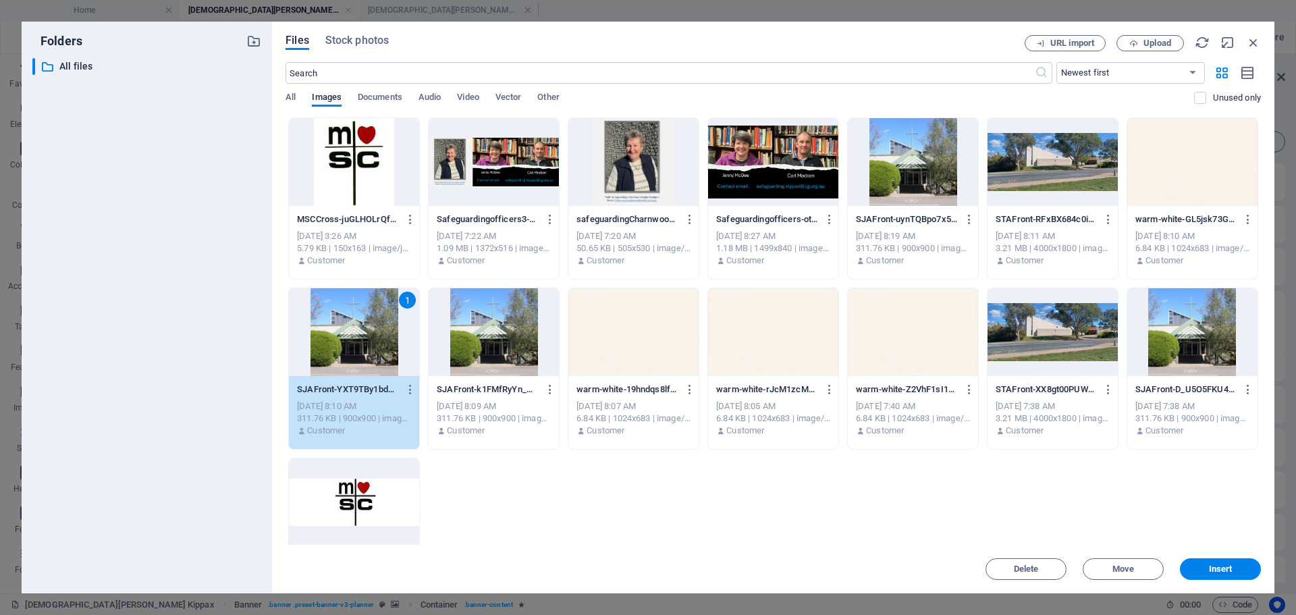
click at [370, 338] on div "1" at bounding box center [354, 332] width 130 height 88
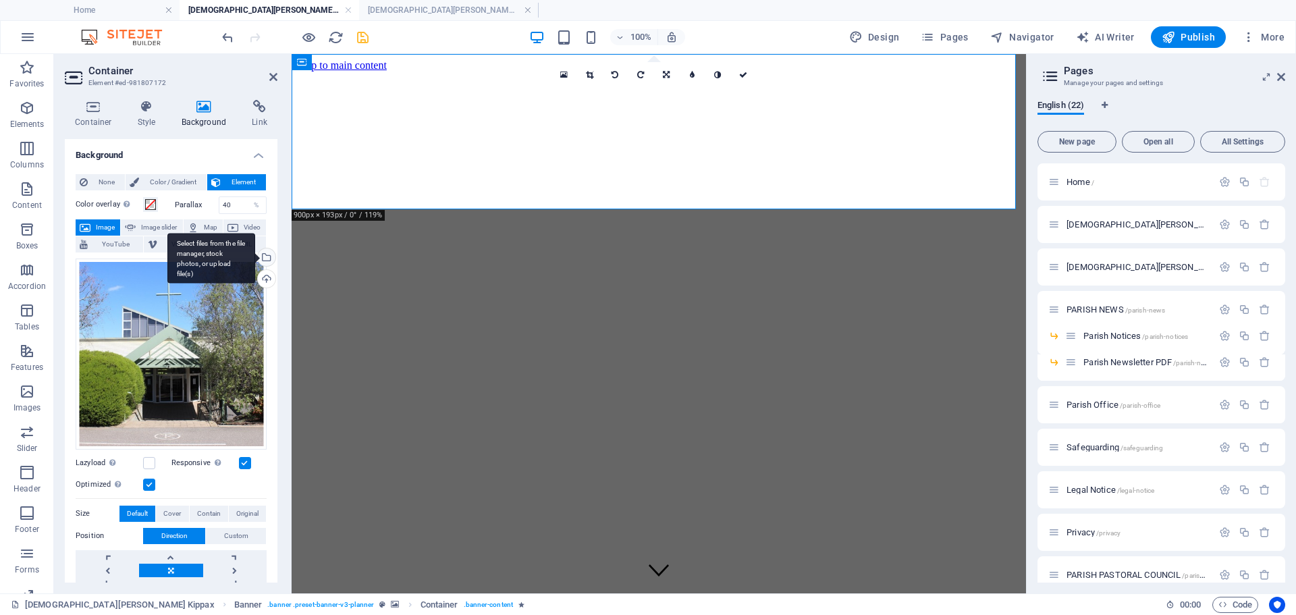
click at [266, 258] on div "Select files from the file manager, stock photos, or upload file(s)" at bounding box center [265, 258] width 20 height 20
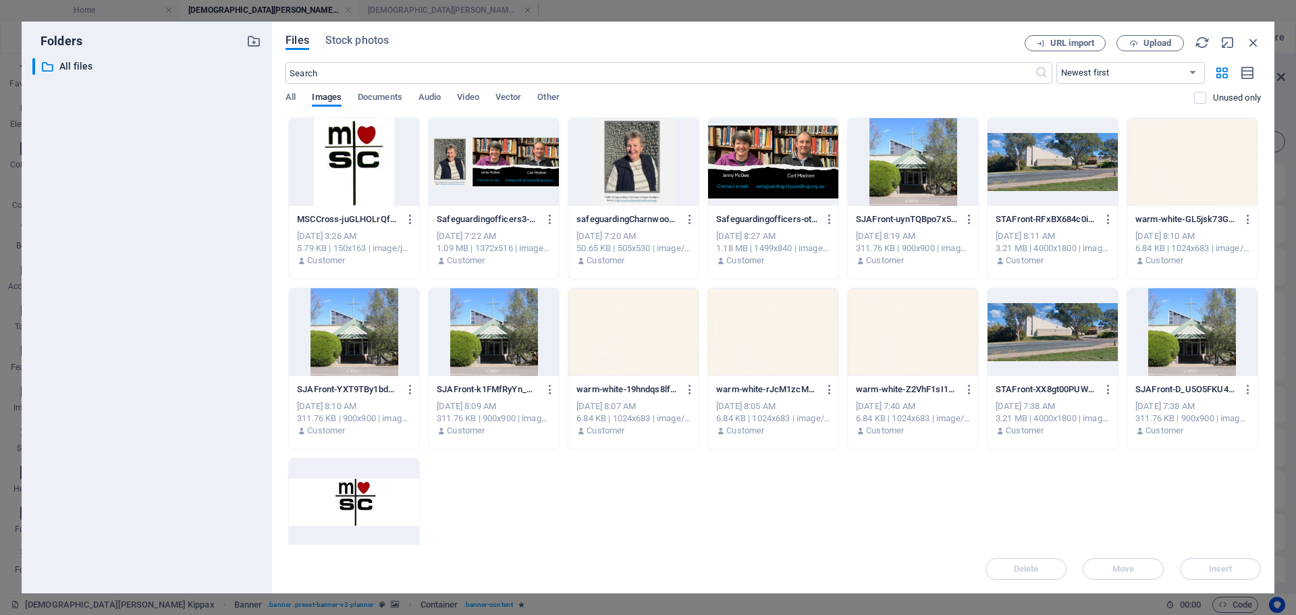
click at [644, 326] on div at bounding box center [633, 332] width 130 height 88
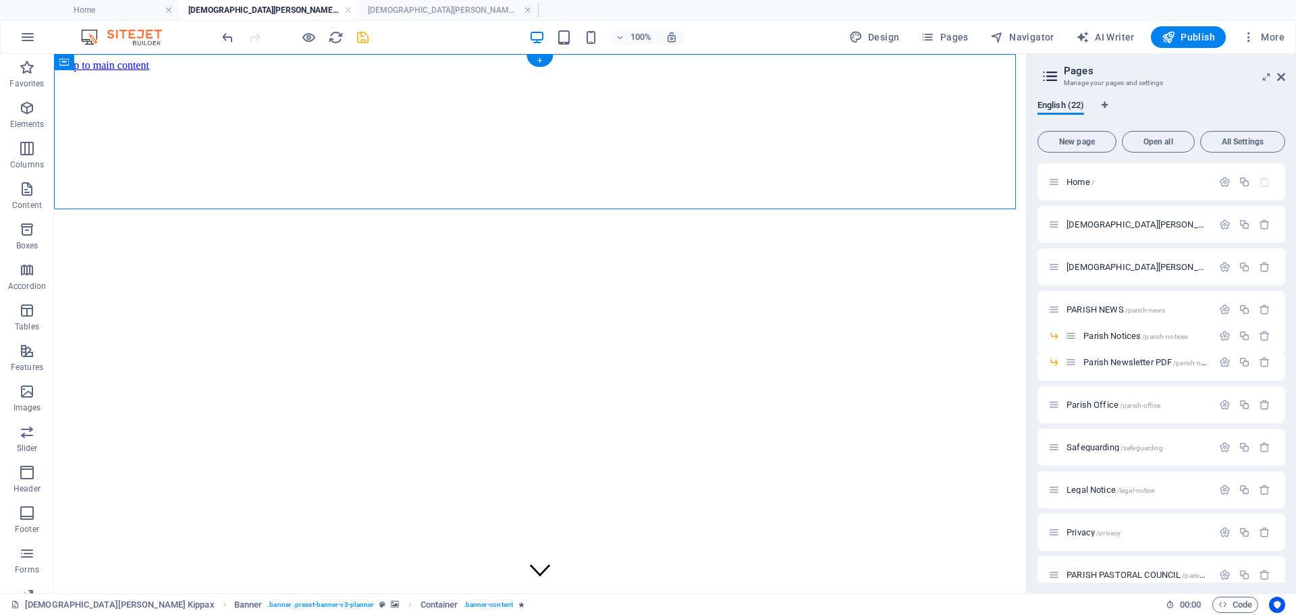
click at [163, 72] on figure at bounding box center [539, 72] width 961 height 0
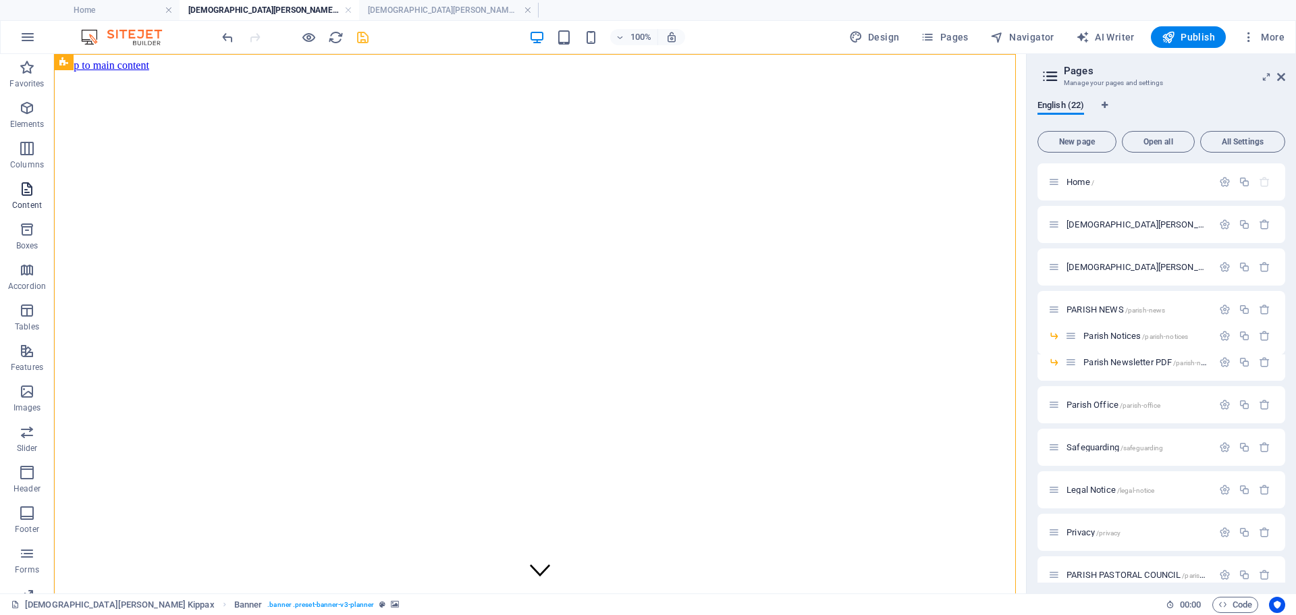
drag, startPoint x: 13, startPoint y: 190, endPoint x: 26, endPoint y: 188, distance: 12.9
click at [13, 189] on span "Content" at bounding box center [27, 197] width 54 height 32
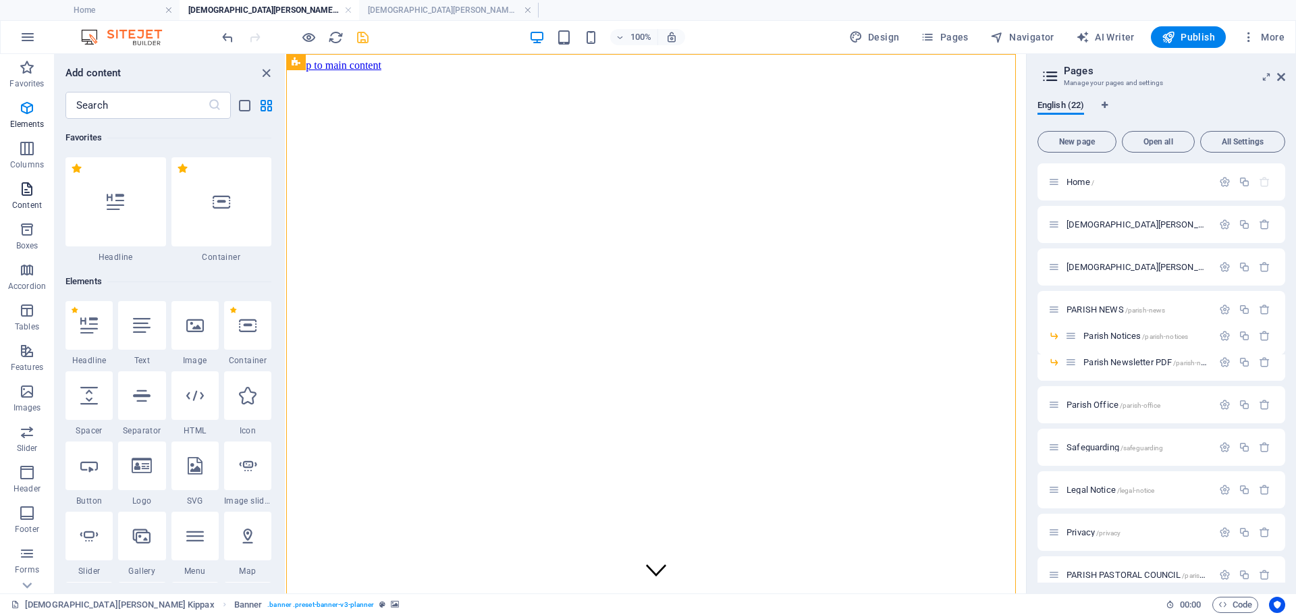
click at [24, 188] on icon "button" at bounding box center [27, 189] width 16 height 16
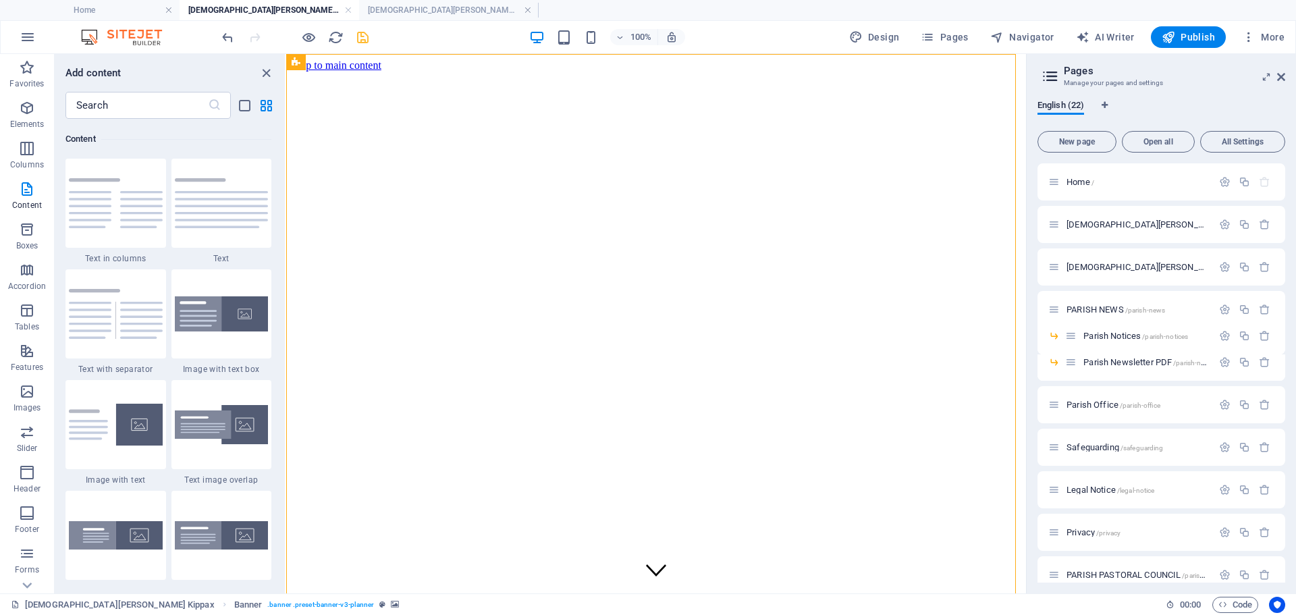
scroll to position [2361, 0]
click at [490, 72] on figure at bounding box center [655, 72] width 729 height 0
drag, startPoint x: 393, startPoint y: 292, endPoint x: 393, endPoint y: 264, distance: 27.7
click at [393, 72] on figure at bounding box center [655, 72] width 729 height 0
click at [532, 72] on figure at bounding box center [655, 72] width 729 height 0
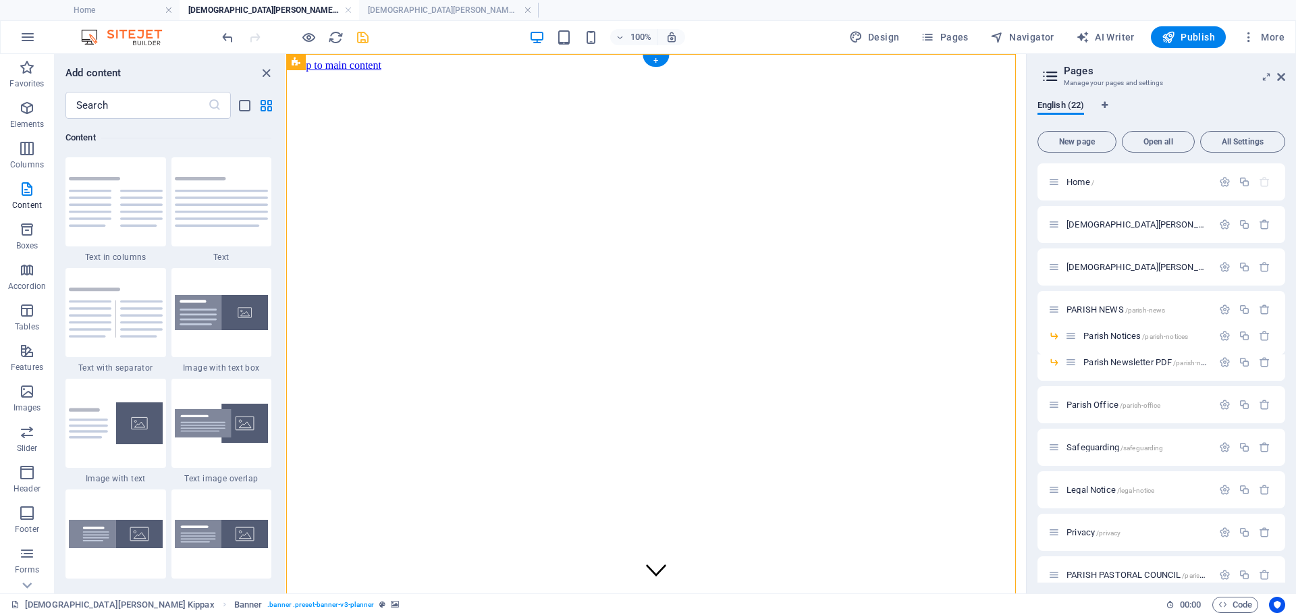
click at [317, 72] on figure at bounding box center [655, 72] width 729 height 0
click at [266, 69] on icon "close panel" at bounding box center [266, 73] width 16 height 16
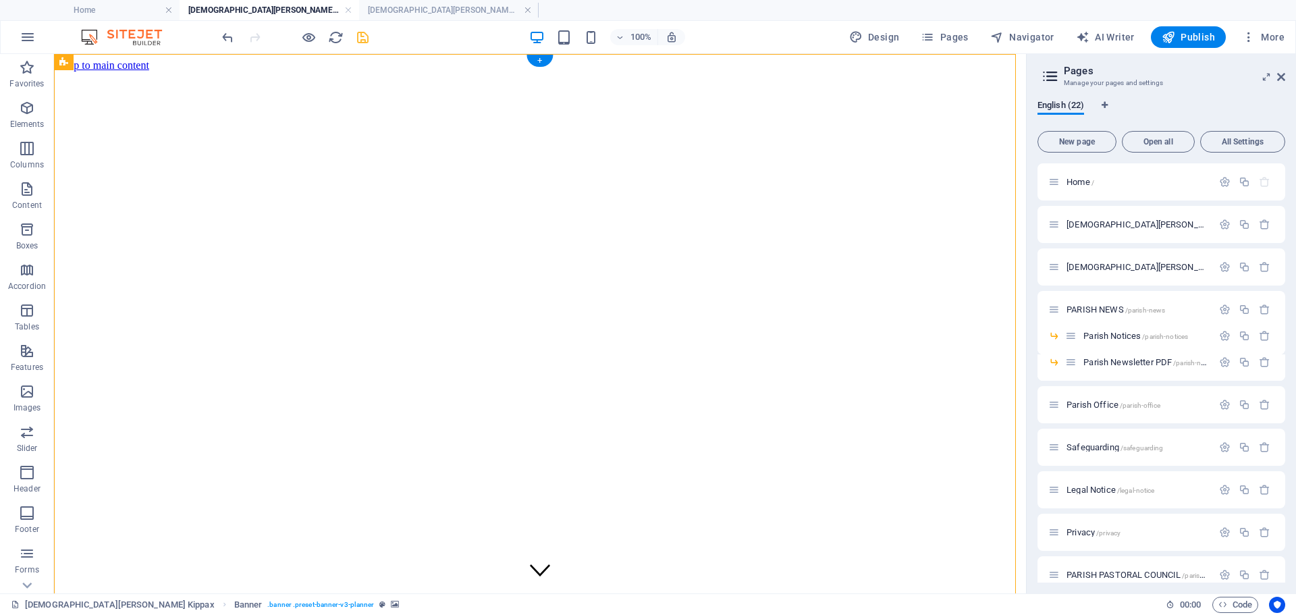
click at [221, 72] on figure at bounding box center [539, 72] width 961 height 0
click at [261, 72] on figure at bounding box center [539, 72] width 961 height 0
click at [23, 205] on p "Content" at bounding box center [27, 205] width 30 height 11
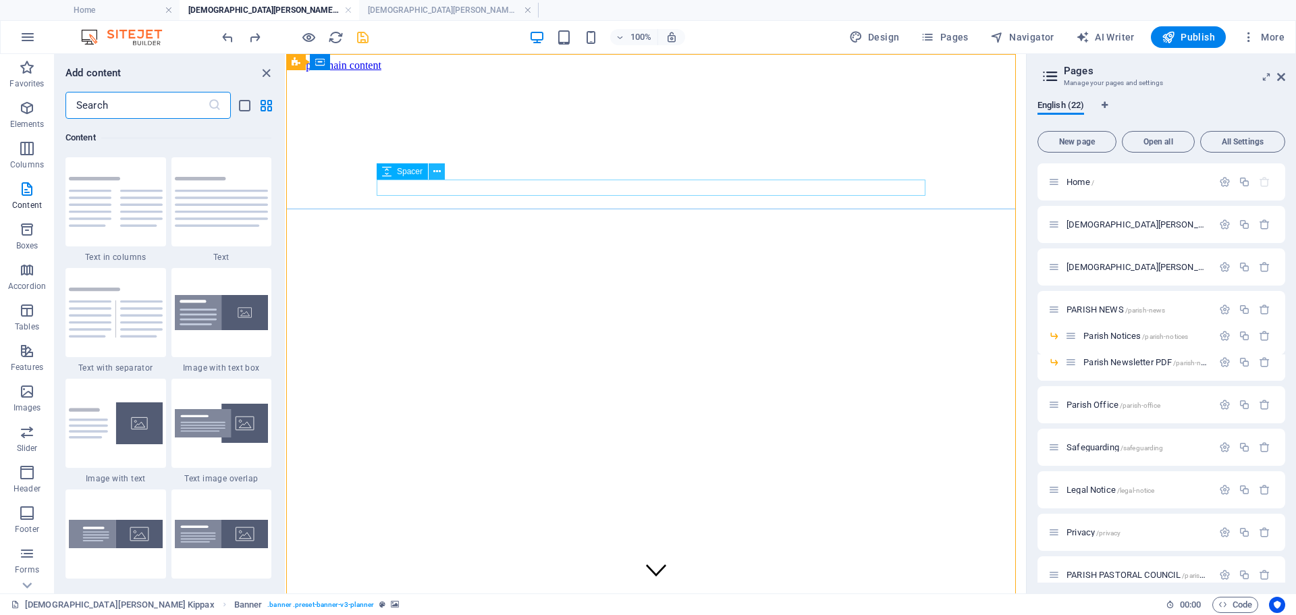
click at [437, 171] on icon at bounding box center [436, 172] width 7 height 14
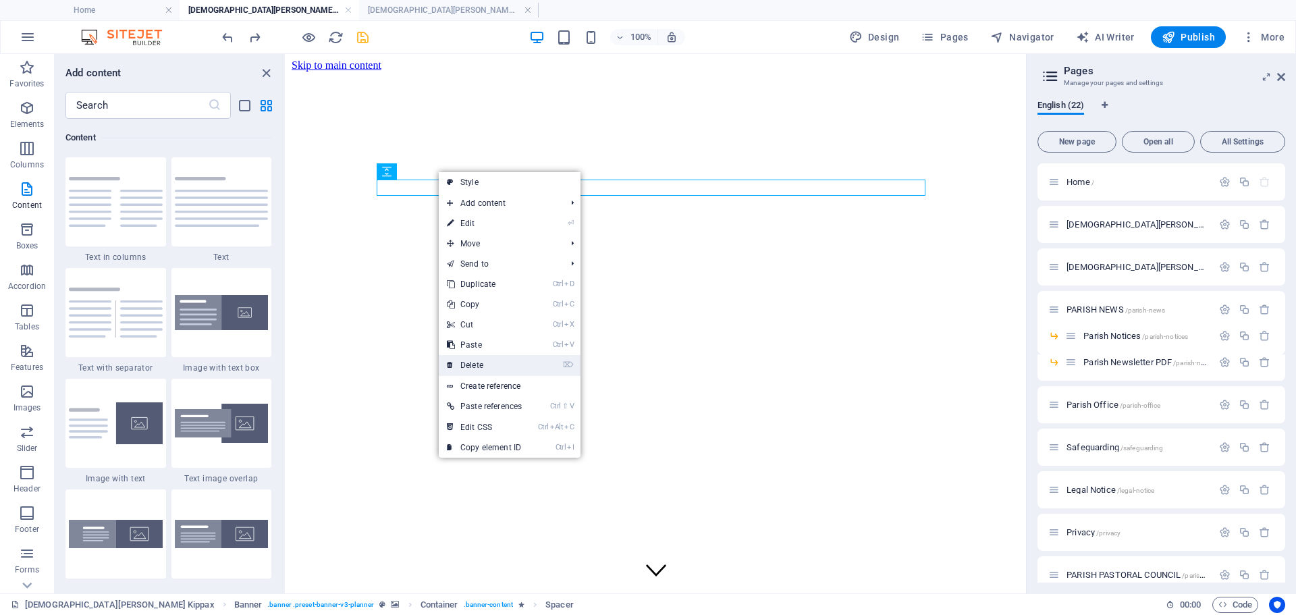
click at [472, 362] on link "⌦ Delete" at bounding box center [484, 365] width 91 height 20
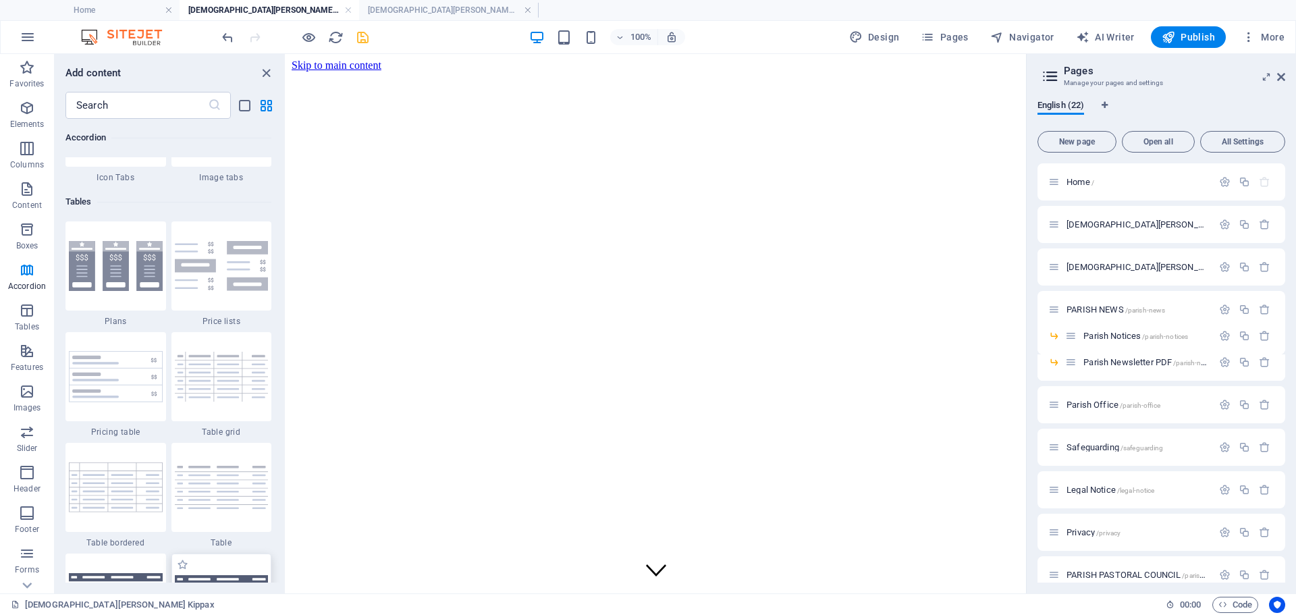
scroll to position [4385, 0]
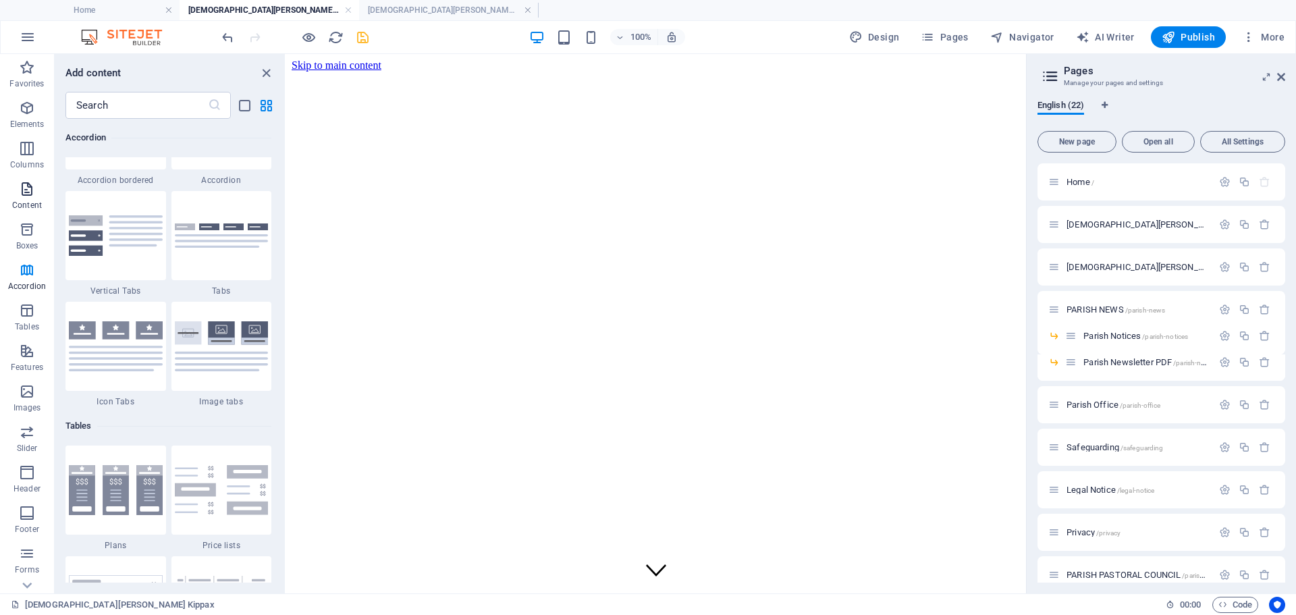
click at [20, 187] on icon "button" at bounding box center [27, 189] width 16 height 16
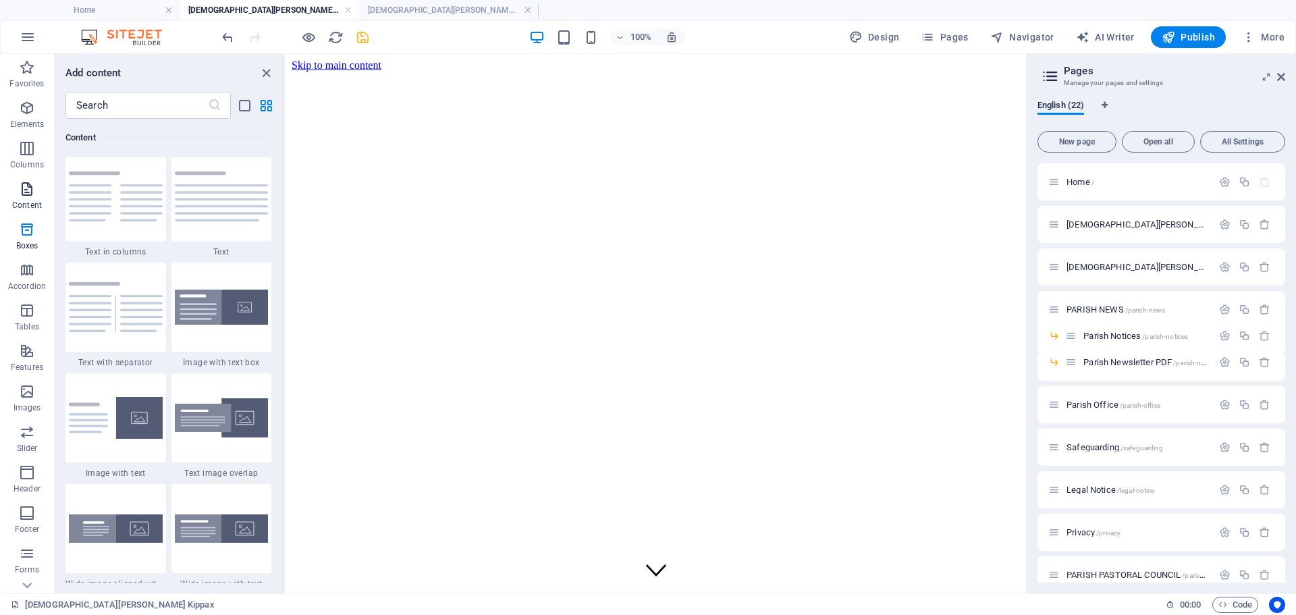
scroll to position [2361, 0]
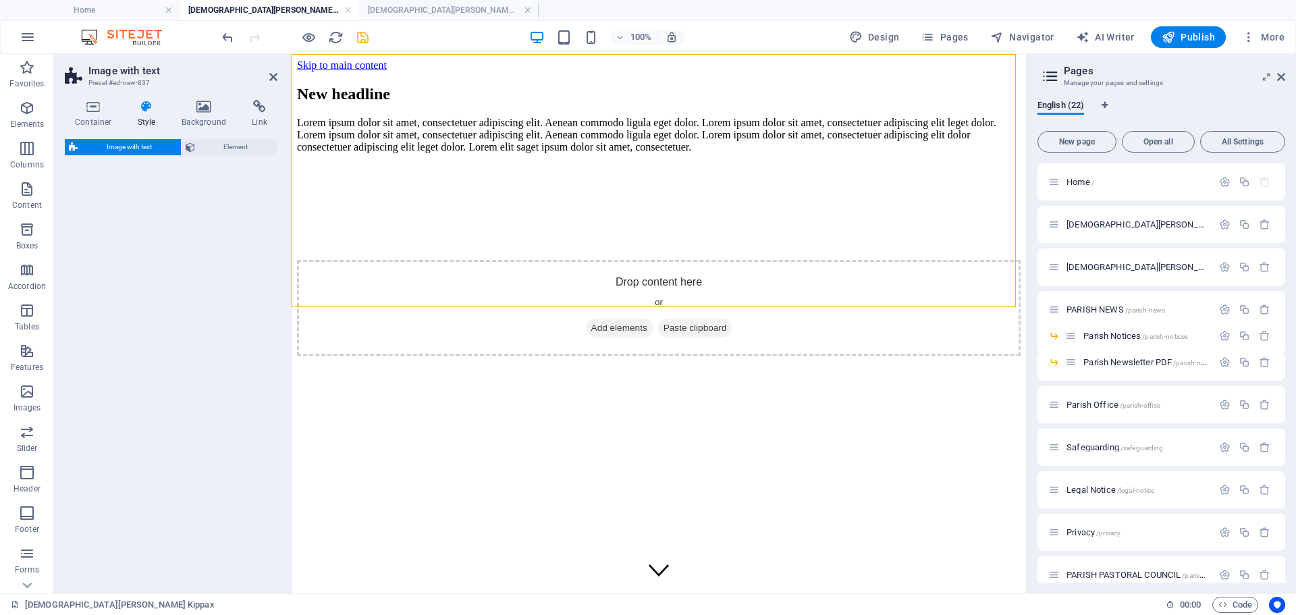
select select "rem"
select select "px"
select select "preset-text-with-image-v4-default"
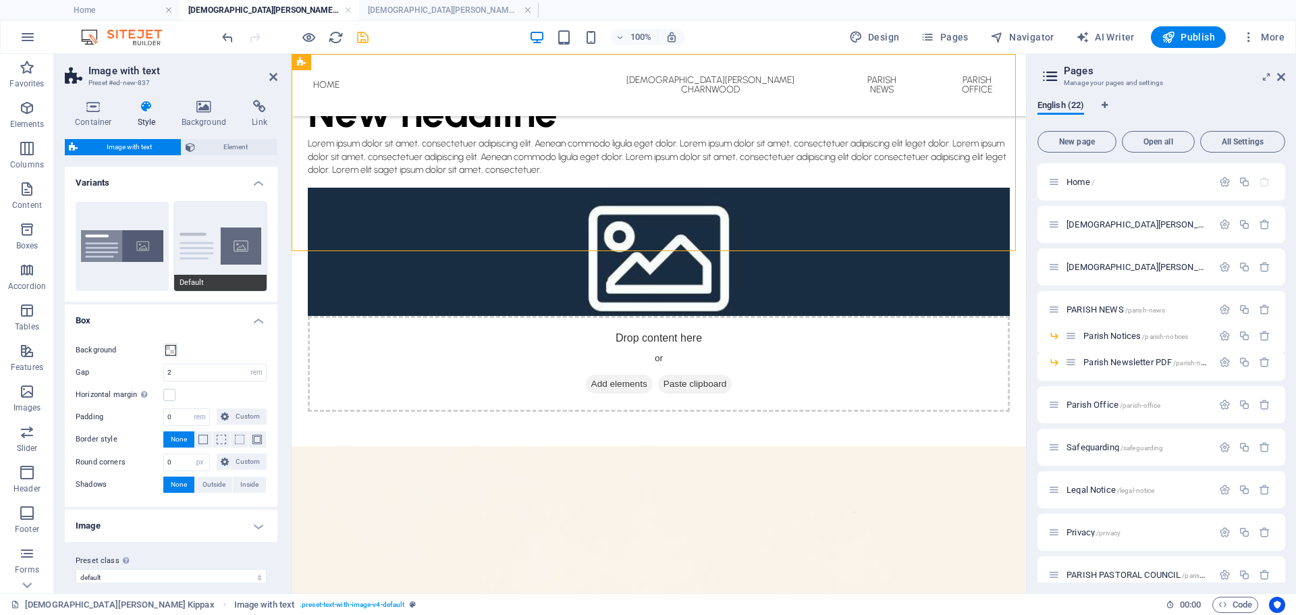
click at [240, 249] on button "Default" at bounding box center [220, 246] width 93 height 89
click at [379, 65] on icon at bounding box center [379, 62] width 7 height 14
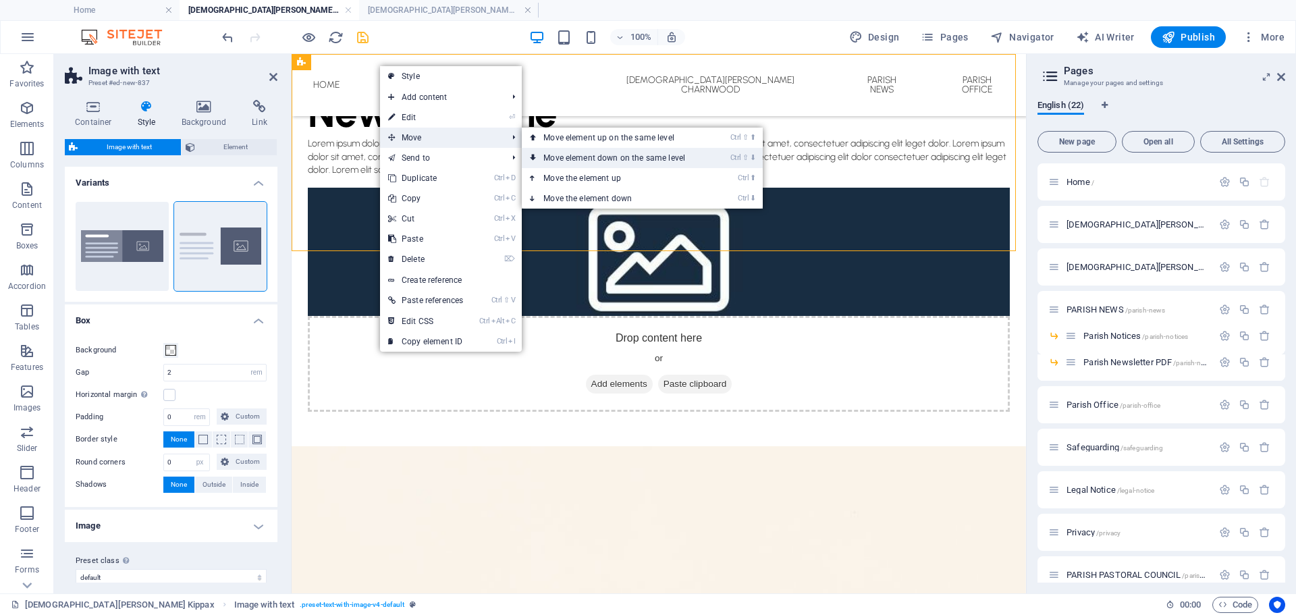
click at [600, 159] on link "Ctrl ⇧ ⬇ Move element down on the same level" at bounding box center [617, 158] width 190 height 20
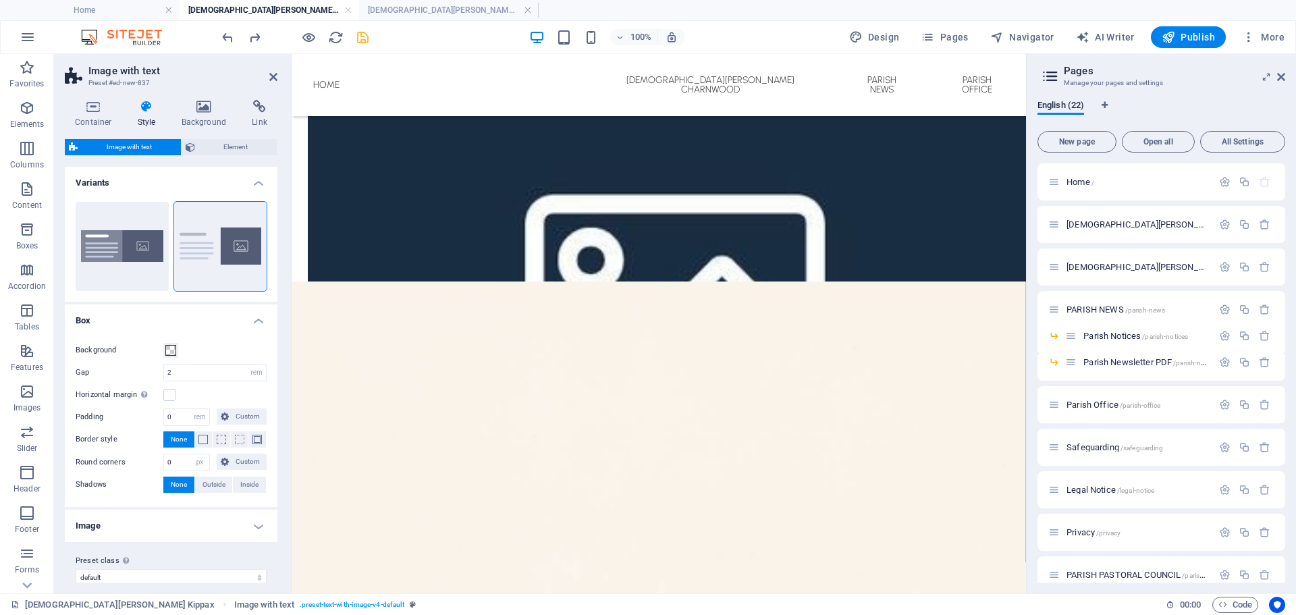
scroll to position [0, 0]
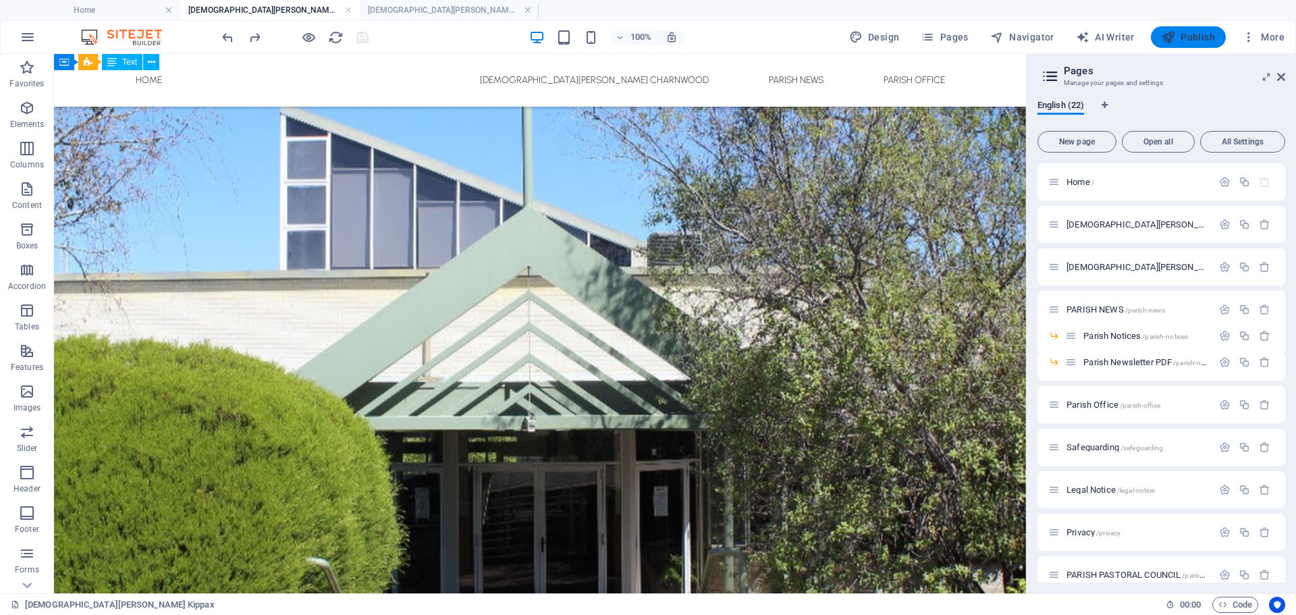
click at [1210, 31] on span "Publish" at bounding box center [1187, 36] width 53 height 13
